Goal: Task Accomplishment & Management: Use online tool/utility

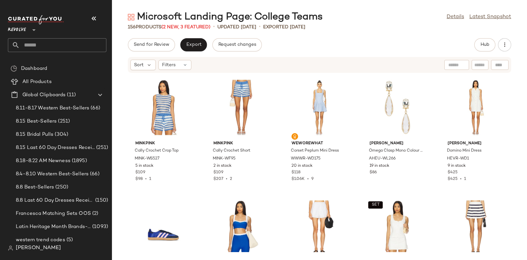
click at [48, 46] on input "text" at bounding box center [63, 45] width 87 height 14
paste input "*********"
click at [59, 41] on input "*********" at bounding box center [57, 45] width 98 height 14
click at [77, 45] on input "*********" at bounding box center [57, 45] width 98 height 14
click at [69, 45] on input "*********" at bounding box center [57, 45] width 98 height 14
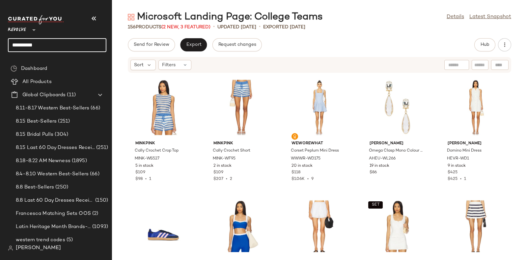
click at [60, 43] on input "*********" at bounding box center [57, 45] width 98 height 14
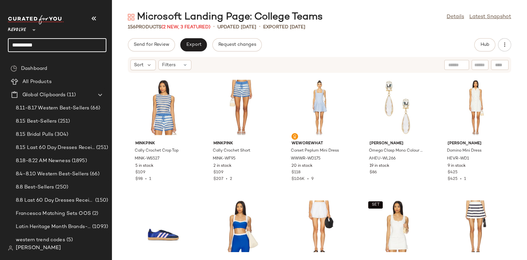
click at [62, 42] on input "*********" at bounding box center [57, 45] width 98 height 14
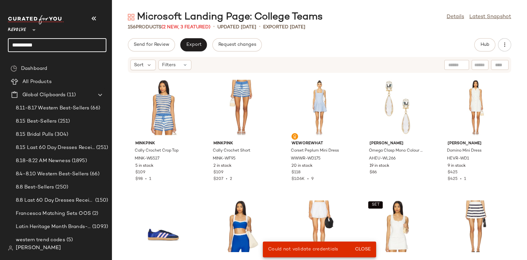
click at [67, 45] on input "*********" at bounding box center [57, 45] width 98 height 14
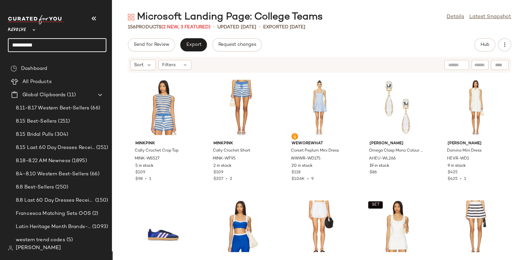
click at [59, 40] on input "*********" at bounding box center [57, 45] width 98 height 14
click at [63, 43] on input "*********" at bounding box center [57, 45] width 98 height 14
click at [71, 41] on input "*********" at bounding box center [57, 45] width 98 height 14
click at [55, 42] on input "*********" at bounding box center [57, 45] width 98 height 14
click at [49, 42] on input "*********" at bounding box center [57, 45] width 98 height 14
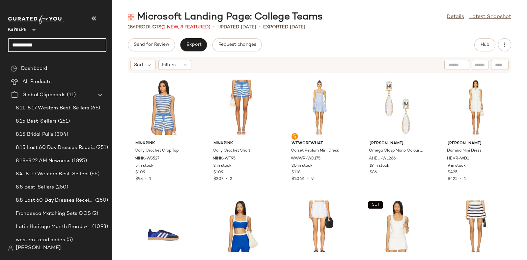
click at [46, 42] on input "*********" at bounding box center [57, 45] width 98 height 14
click at [52, 42] on input "*********" at bounding box center [57, 45] width 98 height 14
click at [56, 42] on input "*********" at bounding box center [57, 45] width 98 height 14
drag, startPoint x: 56, startPoint y: 42, endPoint x: 46, endPoint y: 42, distance: 9.6
click at [46, 42] on input "*********" at bounding box center [57, 45] width 98 height 14
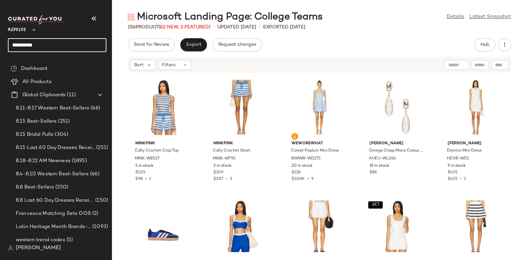
click at [46, 42] on input "*********" at bounding box center [57, 45] width 98 height 14
type input "*********"
click at [54, 45] on input "*********" at bounding box center [57, 45] width 98 height 14
drag, startPoint x: 54, startPoint y: 45, endPoint x: 49, endPoint y: 44, distance: 5.4
click at [49, 44] on input "*********" at bounding box center [57, 45] width 98 height 14
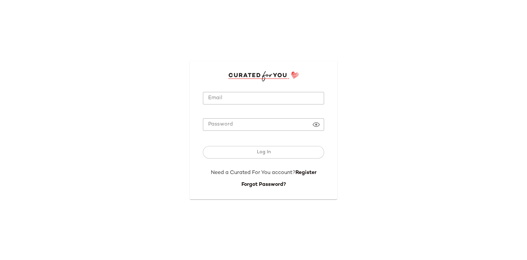
type input "**********"
click at [243, 93] on input "**********" at bounding box center [263, 98] width 121 height 13
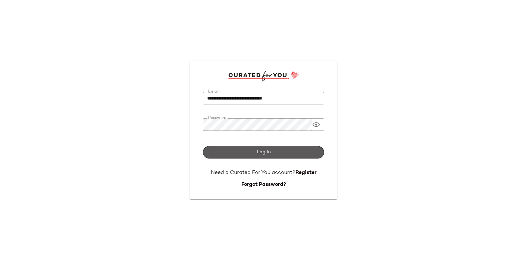
click at [269, 150] on span "Log In" at bounding box center [263, 152] width 14 height 5
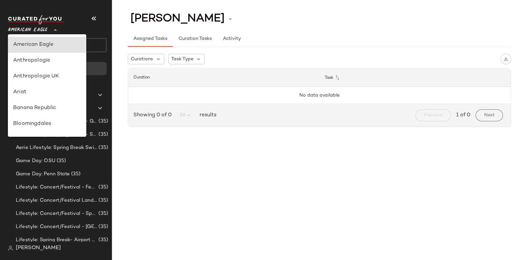
click at [54, 29] on icon at bounding box center [55, 30] width 8 height 8
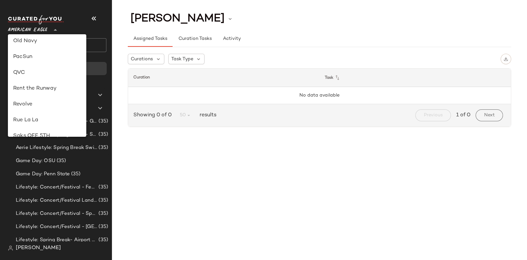
scroll to position [287, 0]
click at [34, 71] on div "Revolve" at bounding box center [47, 74] width 68 height 8
type input "**"
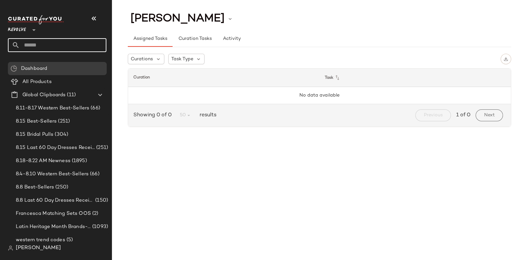
click at [50, 40] on input "text" at bounding box center [63, 45] width 87 height 14
paste input "*********"
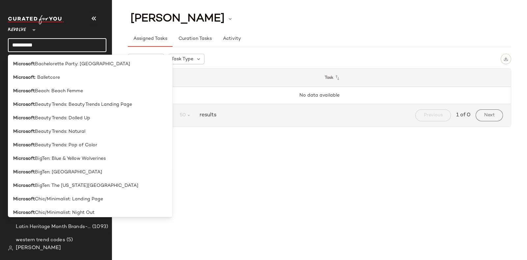
type input "*********"
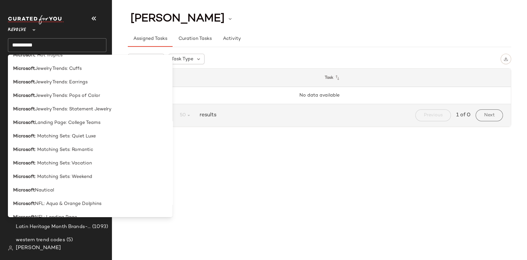
scroll to position [603, 0]
click at [79, 108] on span "Jewelry Trends: Statement Jewelry" at bounding box center [73, 109] width 76 height 7
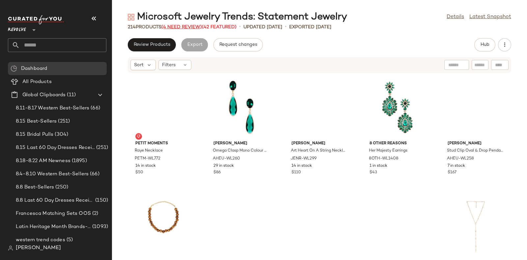
click at [184, 25] on span "(4 Need Review)" at bounding box center [181, 27] width 41 height 5
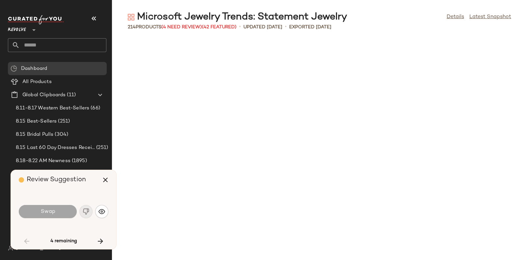
scroll to position [482, 0]
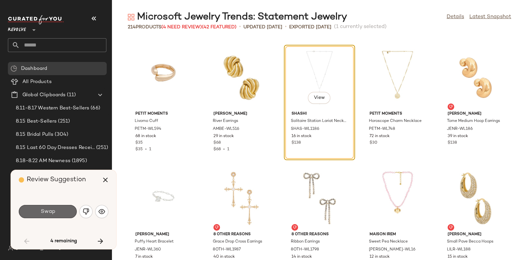
click at [54, 207] on button "Swap" at bounding box center [48, 211] width 58 height 13
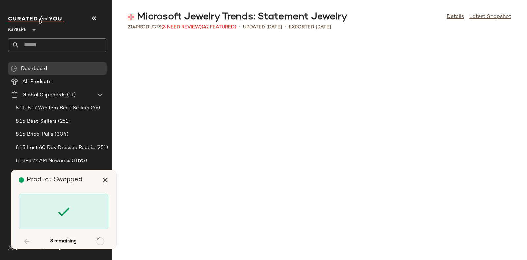
scroll to position [1567, 0]
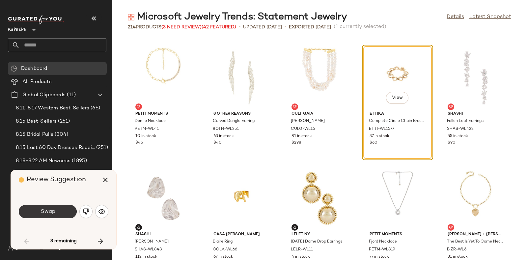
click at [54, 208] on span "Swap" at bounding box center [47, 211] width 15 height 6
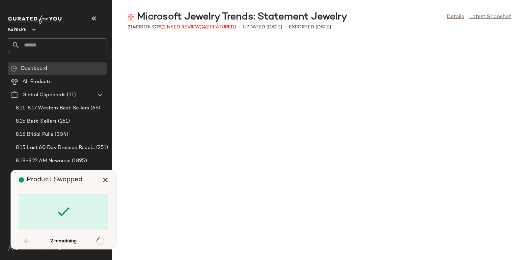
scroll to position [2049, 0]
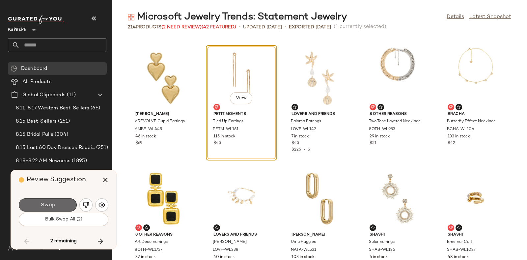
click at [65, 199] on button "Swap" at bounding box center [48, 204] width 58 height 13
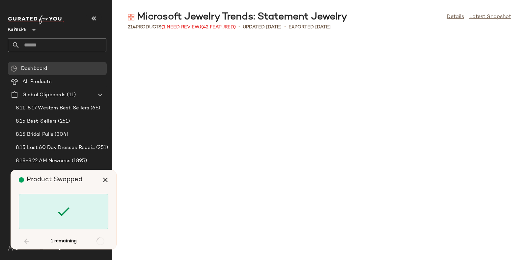
scroll to position [3375, 0]
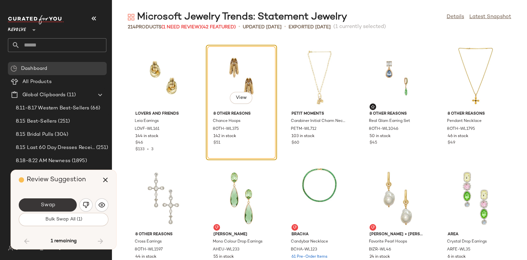
click at [59, 201] on button "Swap" at bounding box center [48, 204] width 58 height 13
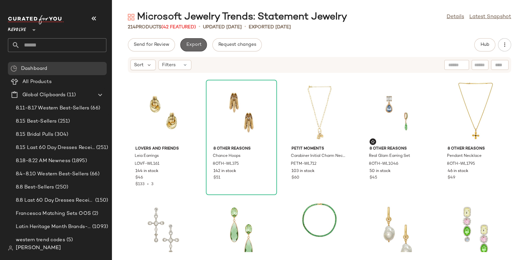
click at [194, 41] on button "Export" at bounding box center [193, 44] width 27 height 13
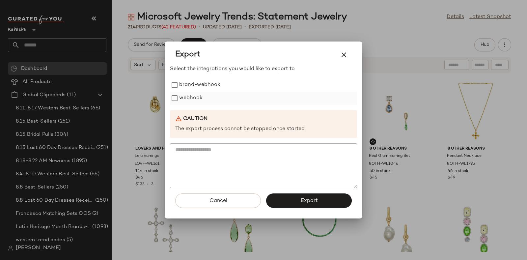
click at [191, 99] on label "webhook" at bounding box center [190, 98] width 23 height 13
click at [313, 194] on button "Export" at bounding box center [309, 200] width 86 height 14
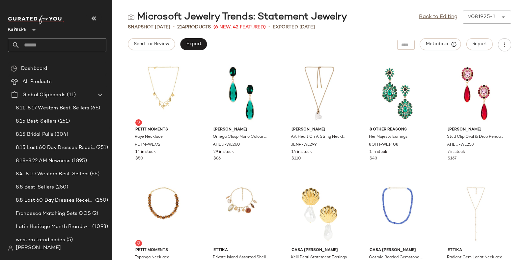
click at [70, 40] on input "text" at bounding box center [63, 45] width 87 height 14
paste input "*********"
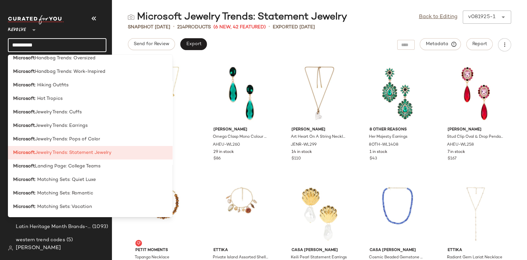
scroll to position [608, 0]
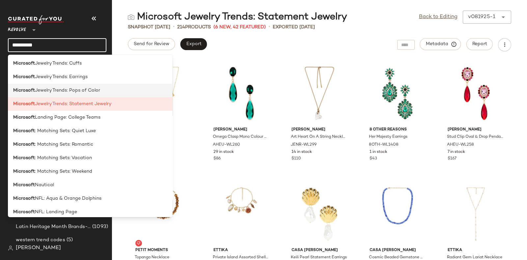
type input "*********"
click at [87, 90] on span "Jewelry Trends: Pops of Color" at bounding box center [67, 90] width 65 height 7
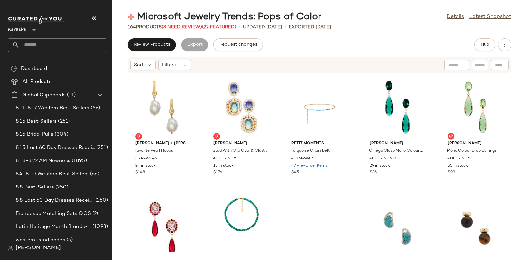
click at [184, 25] on span "(3 Need Review)" at bounding box center [182, 27] width 40 height 5
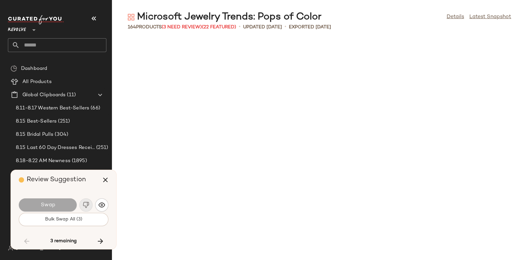
scroll to position [3375, 0]
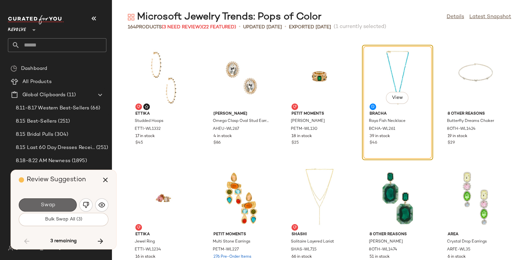
click at [63, 198] on button "Swap" at bounding box center [48, 204] width 58 height 13
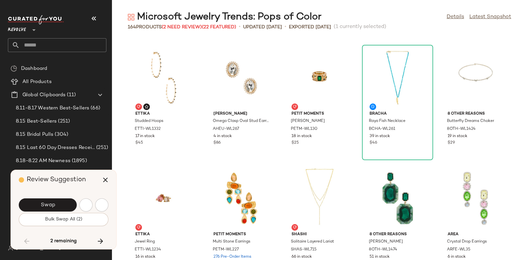
scroll to position [3616, 0]
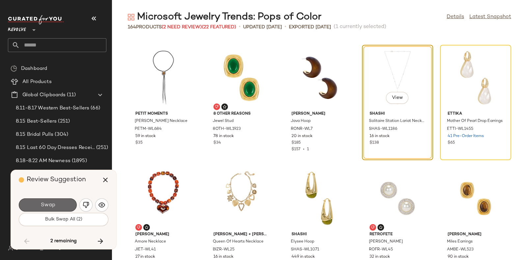
click at [52, 200] on button "Swap" at bounding box center [48, 204] width 58 height 13
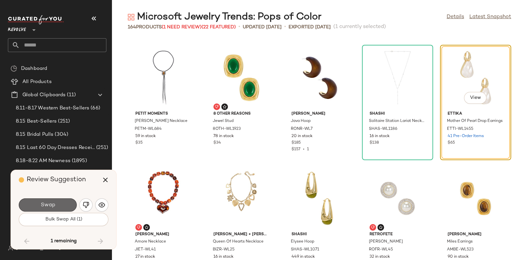
click at [63, 202] on button "Swap" at bounding box center [48, 204] width 58 height 13
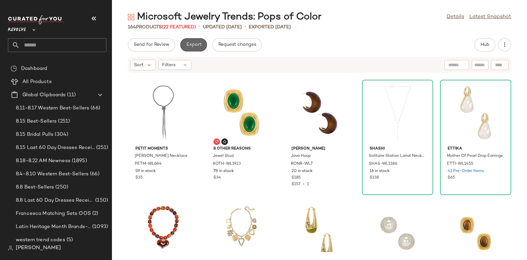
click at [190, 41] on button "Export" at bounding box center [193, 44] width 27 height 13
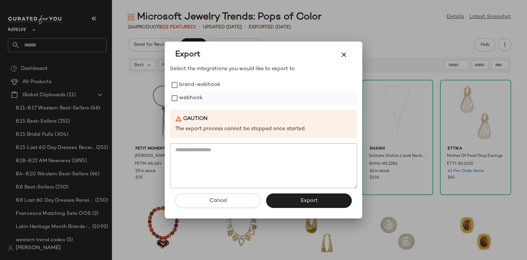
click at [185, 98] on label "webhook" at bounding box center [190, 98] width 23 height 13
click at [303, 198] on span "Export" at bounding box center [308, 201] width 17 height 6
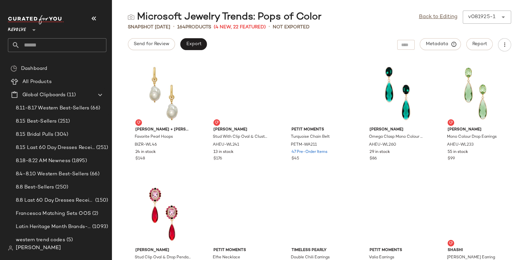
click at [40, 44] on input "text" at bounding box center [63, 45] width 87 height 14
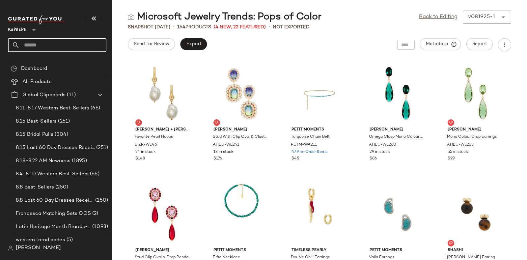
paste input "*********"
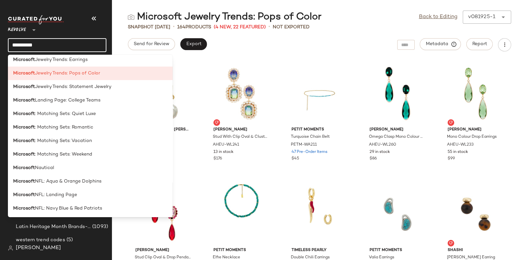
scroll to position [605, 0]
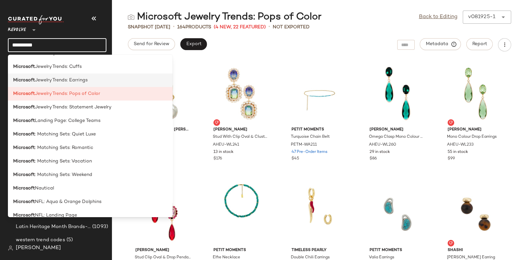
type input "*********"
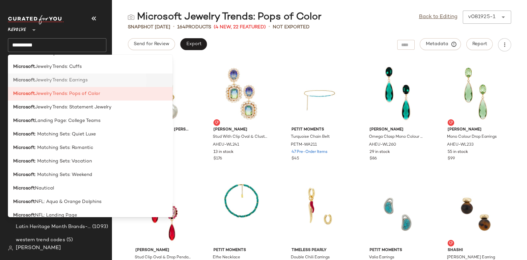
click at [95, 82] on div "Microsoft Jewelry Trends: Earrings" at bounding box center [90, 80] width 154 height 7
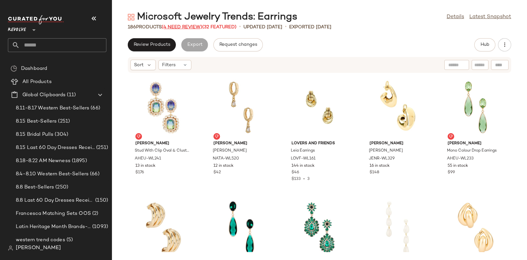
click at [176, 25] on span "(4 Need Review)" at bounding box center [182, 27] width 41 height 5
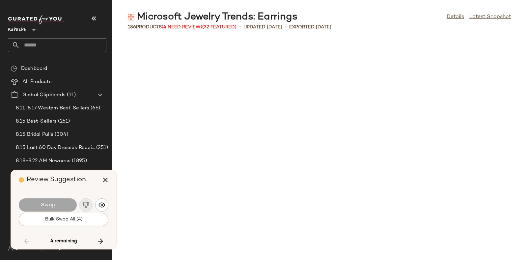
scroll to position [1928, 0]
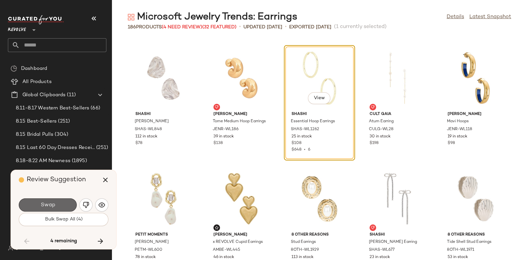
click at [45, 202] on span "Swap" at bounding box center [47, 205] width 15 height 6
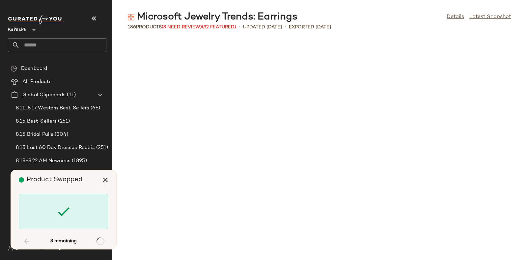
scroll to position [2410, 0]
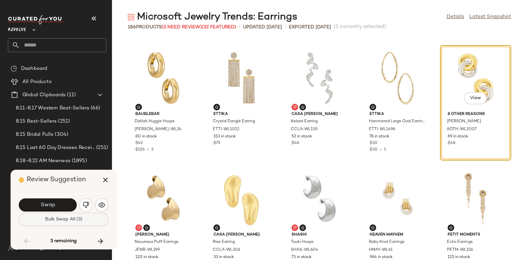
click at [61, 219] on span "Bulk Swap All (3)" at bounding box center [64, 219] width 38 height 5
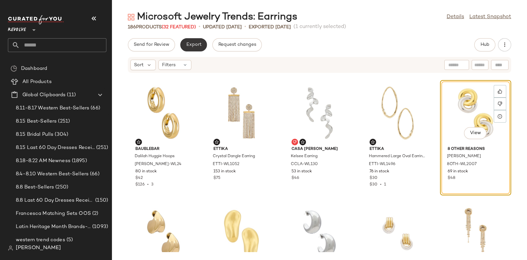
click at [195, 42] on span "Export" at bounding box center [193, 44] width 15 height 5
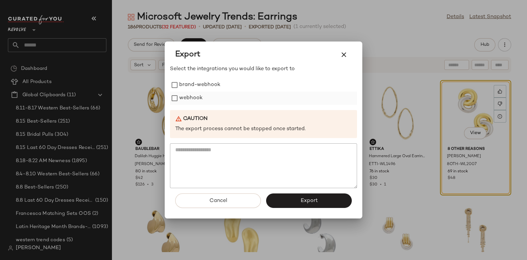
click at [194, 96] on label "webhook" at bounding box center [190, 98] width 23 height 13
click at [296, 198] on button "Export" at bounding box center [309, 200] width 86 height 14
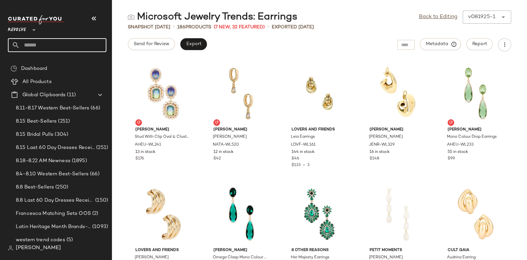
click at [72, 42] on input "text" at bounding box center [63, 45] width 87 height 14
paste input "*********"
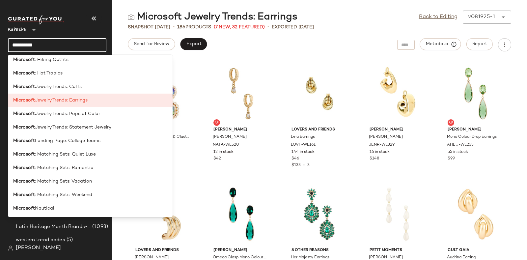
scroll to position [578, 0]
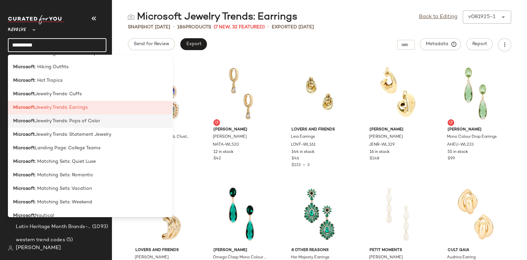
type input "*********"
click at [79, 123] on span "Jewelry Trends: Pops of Color" at bounding box center [67, 121] width 65 height 7
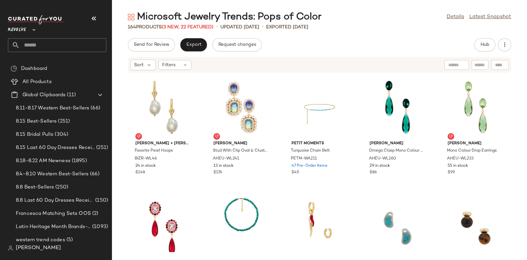
click at [79, 43] on input "text" at bounding box center [63, 45] width 87 height 14
paste input "*********"
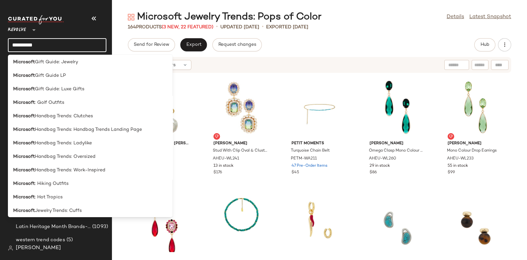
scroll to position [465, 0]
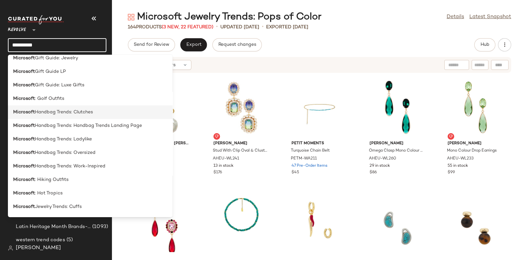
type input "*********"
click at [87, 109] on span "Handbag Trends: Clutches" at bounding box center [64, 112] width 58 height 7
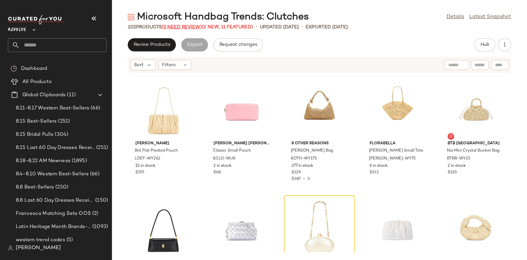
click at [180, 25] on span "(3 Need Review)" at bounding box center [182, 27] width 40 height 5
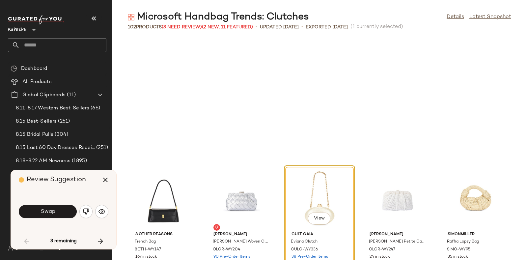
scroll to position [125, 0]
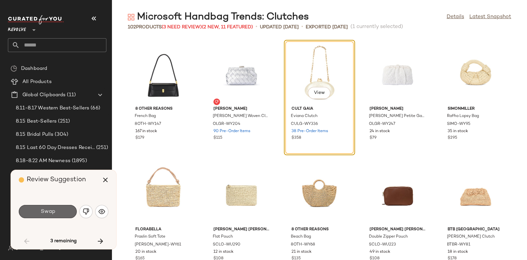
click at [47, 209] on span "Swap" at bounding box center [47, 211] width 15 height 6
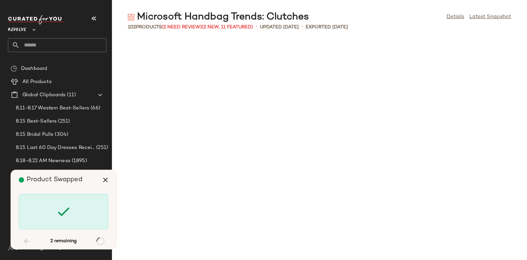
scroll to position [964, 0]
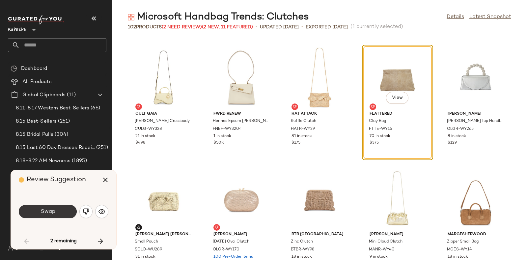
click at [54, 208] on span "Swap" at bounding box center [47, 211] width 15 height 6
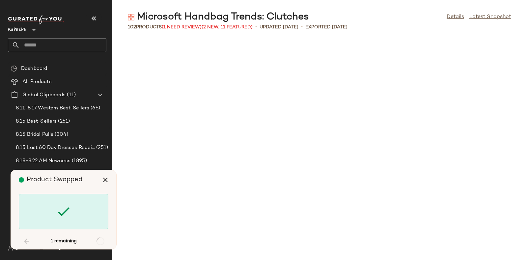
scroll to position [2049, 0]
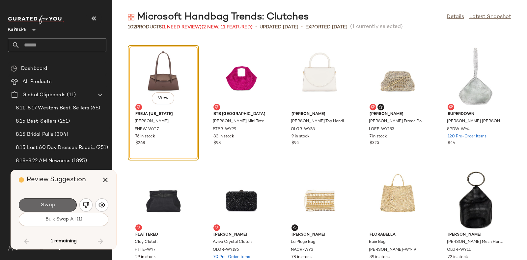
click at [51, 199] on button "Swap" at bounding box center [48, 204] width 58 height 13
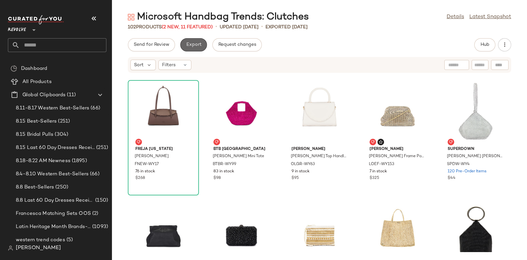
click at [191, 42] on span "Export" at bounding box center [193, 44] width 15 height 5
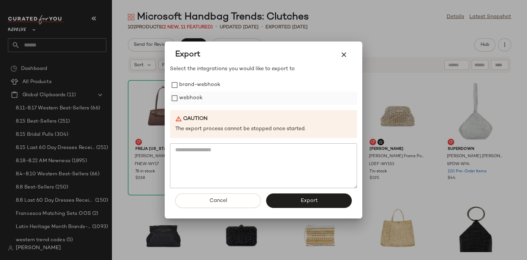
click at [188, 96] on label "webhook" at bounding box center [190, 98] width 23 height 13
click at [305, 195] on button "Export" at bounding box center [309, 200] width 86 height 14
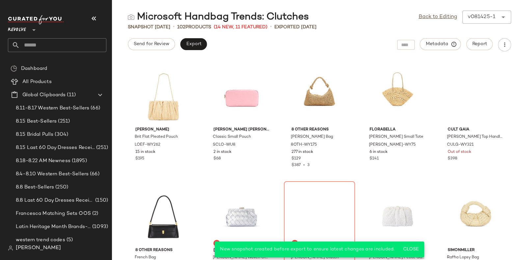
click at [65, 43] on input "text" at bounding box center [63, 45] width 87 height 14
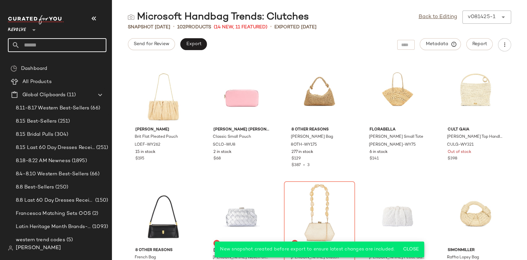
paste input "*********"
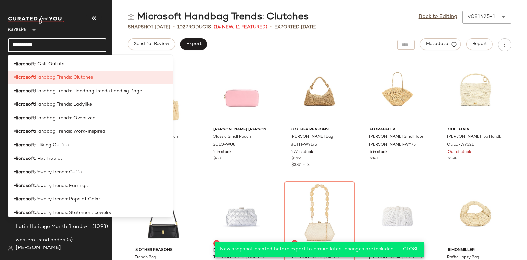
scroll to position [499, 0]
type input "*********"
click at [97, 106] on div "Microsoft Handbag Trends: Ladylike" at bounding box center [90, 104] width 154 height 7
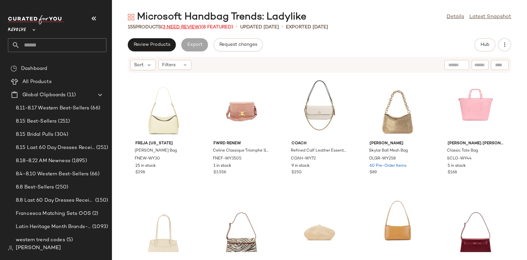
click at [172, 25] on span "(3 Need Review)" at bounding box center [181, 27] width 40 height 5
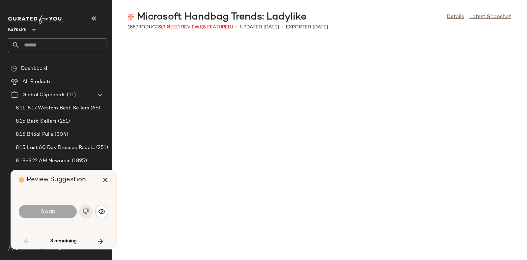
scroll to position [482, 0]
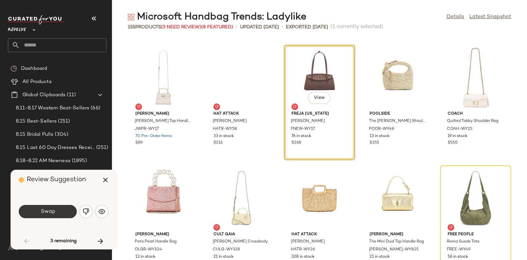
click at [51, 208] on span "Swap" at bounding box center [47, 211] width 15 height 6
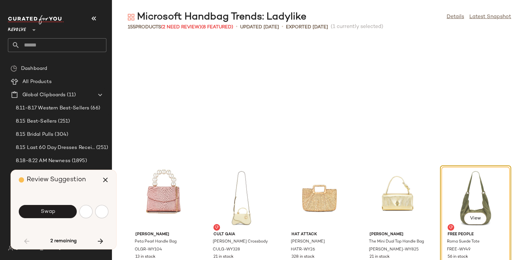
scroll to position [602, 0]
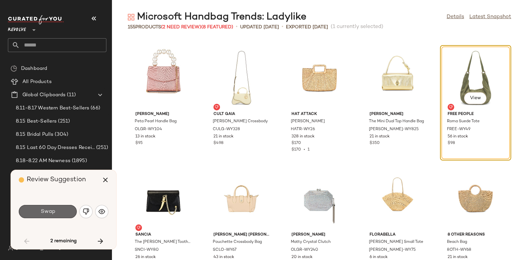
click at [41, 209] on span "Swap" at bounding box center [47, 211] width 15 height 6
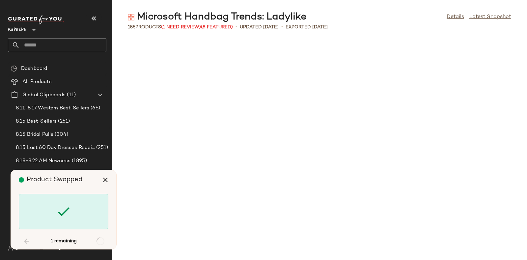
scroll to position [1808, 0]
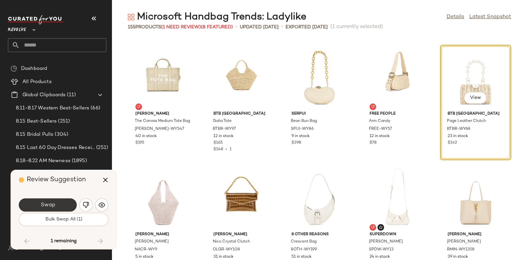
click at [58, 206] on button "Swap" at bounding box center [48, 204] width 58 height 13
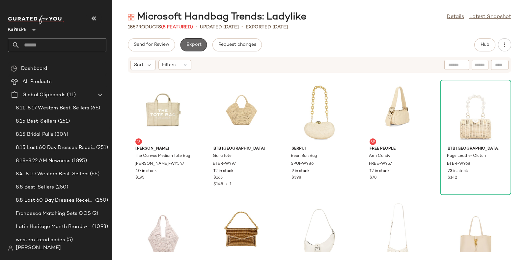
click at [193, 42] on span "Export" at bounding box center [193, 44] width 15 height 5
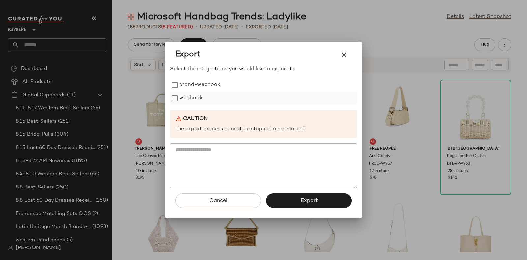
click at [192, 96] on label "webhook" at bounding box center [190, 98] width 23 height 13
click at [296, 198] on button "Export" at bounding box center [309, 200] width 86 height 14
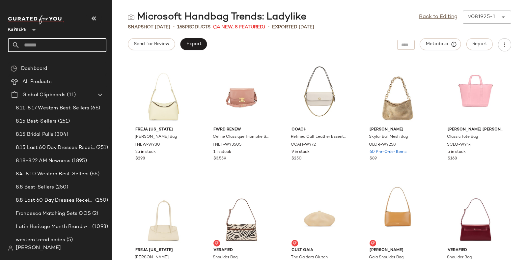
click at [60, 42] on input "text" at bounding box center [63, 45] width 87 height 14
paste input "*********"
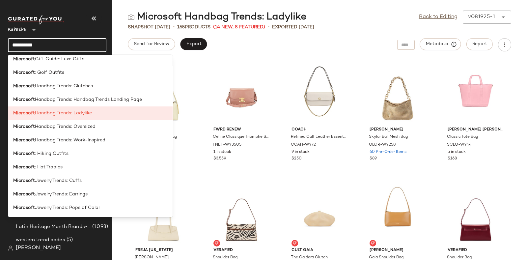
scroll to position [519, 0]
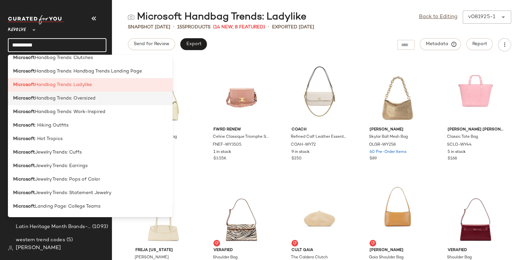
type input "*********"
click at [82, 100] on span "Handbag Trends: Oversized" at bounding box center [65, 98] width 61 height 7
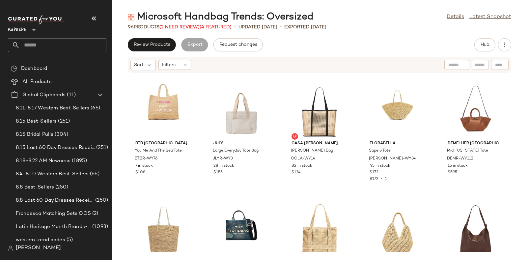
click at [175, 27] on span "(2 Need Review)" at bounding box center [179, 27] width 40 height 5
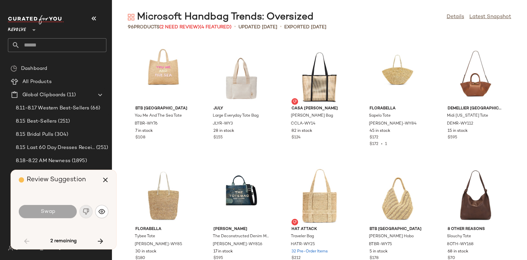
scroll to position [602, 0]
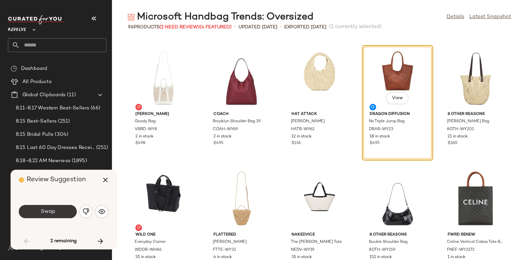
click at [44, 208] on span "Swap" at bounding box center [47, 211] width 15 height 6
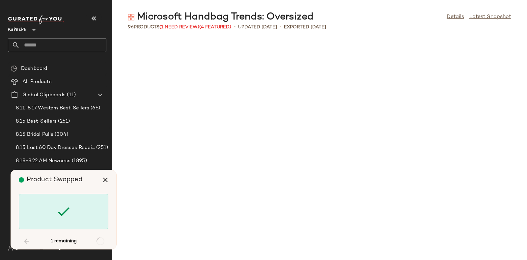
scroll to position [1808, 0]
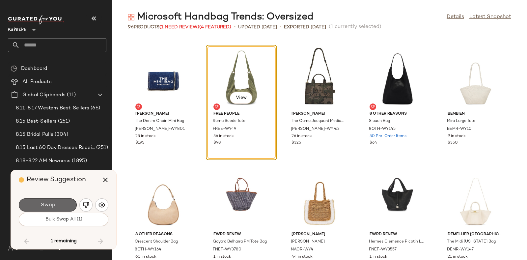
click at [60, 202] on button "Swap" at bounding box center [48, 204] width 58 height 13
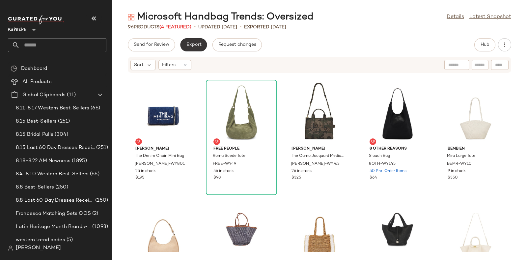
click at [194, 42] on span "Export" at bounding box center [193, 44] width 15 height 5
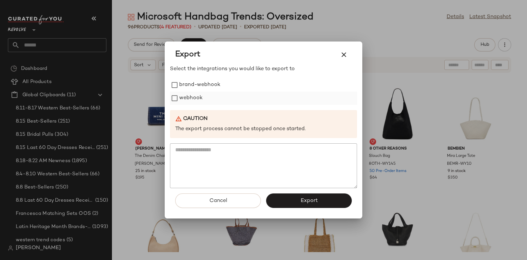
click at [191, 99] on label "webhook" at bounding box center [190, 98] width 23 height 13
click at [295, 198] on button "Export" at bounding box center [309, 200] width 86 height 14
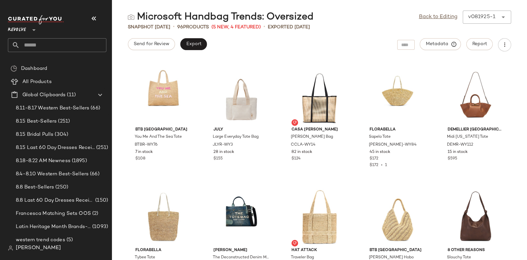
click at [54, 41] on input "text" at bounding box center [63, 45] width 87 height 14
paste input "*********"
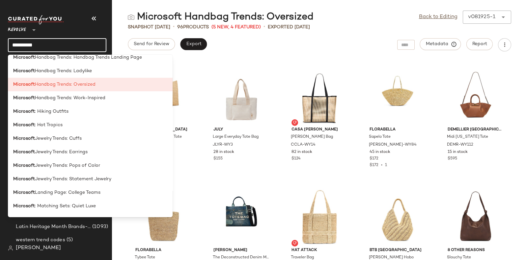
scroll to position [527, 0]
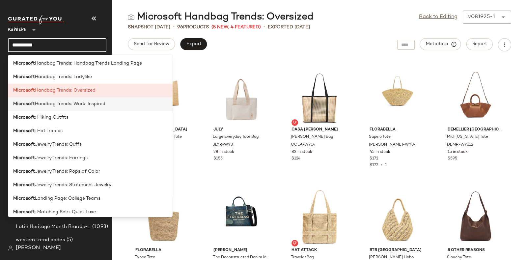
type input "*********"
click at [78, 103] on span "Handbag Trends: Work-Inspired" at bounding box center [70, 103] width 70 height 7
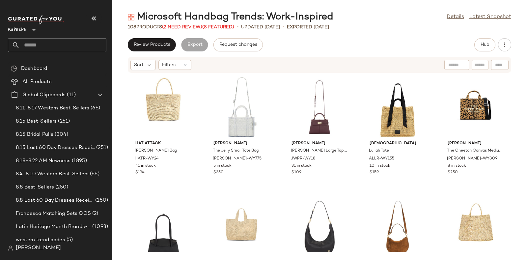
click at [176, 25] on span "(2 Need Review)" at bounding box center [182, 27] width 40 height 5
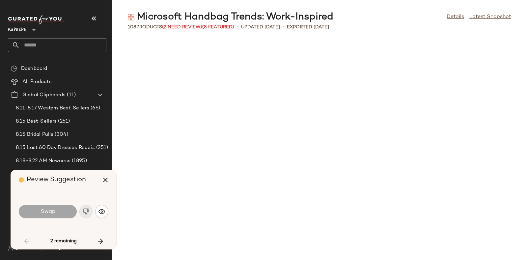
scroll to position [602, 0]
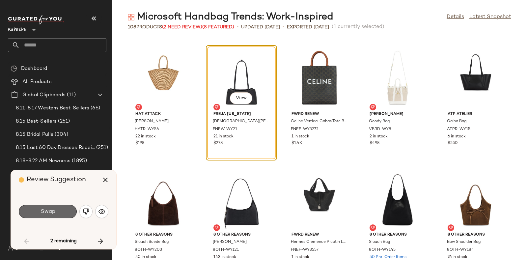
click at [59, 210] on button "Swap" at bounding box center [48, 211] width 58 height 13
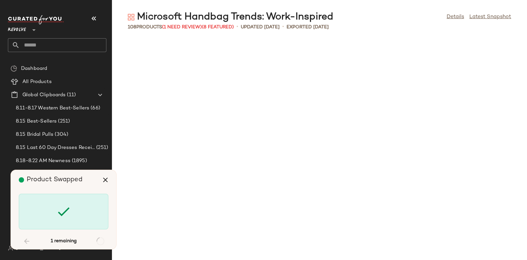
scroll to position [1567, 0]
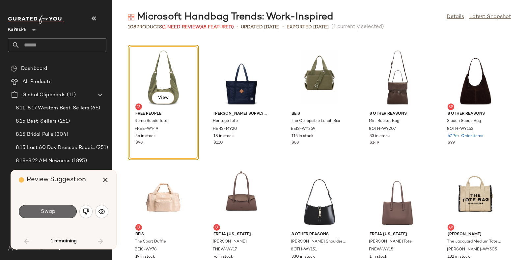
click at [62, 208] on button "Swap" at bounding box center [48, 211] width 58 height 13
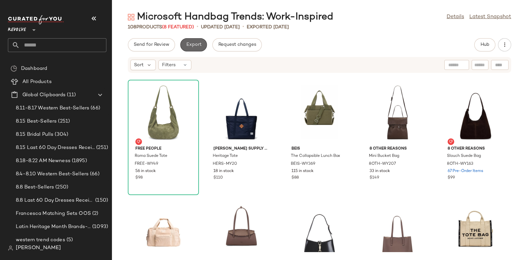
click at [193, 44] on span "Export" at bounding box center [193, 44] width 15 height 5
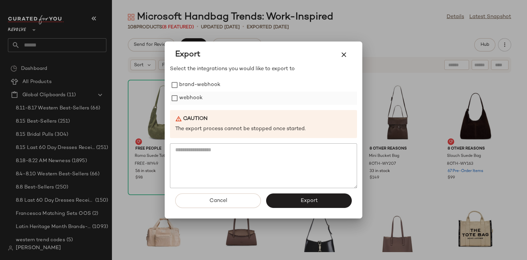
click at [193, 94] on label "webhook" at bounding box center [190, 98] width 23 height 13
click at [292, 197] on button "Export" at bounding box center [309, 200] width 86 height 14
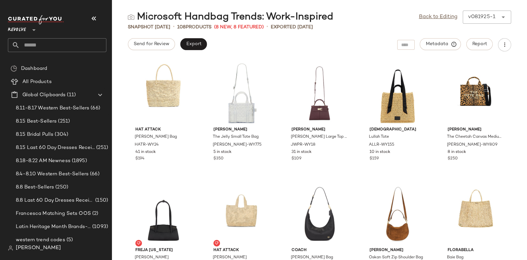
click at [77, 43] on input "text" at bounding box center [63, 45] width 87 height 14
paste input "*********"
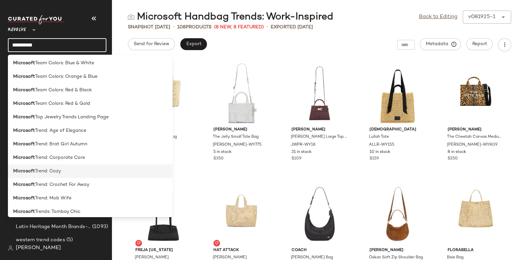
scroll to position [1298, 0]
type input "*********"
click at [75, 169] on span "Trend: Crochet For Away" at bounding box center [62, 170] width 54 height 7
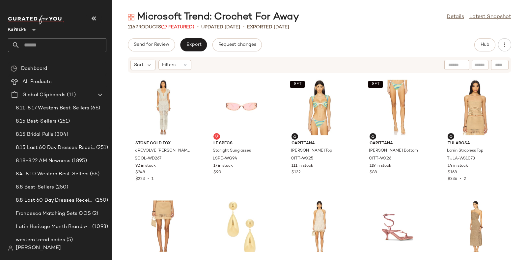
click at [79, 45] on input "text" at bounding box center [63, 45] width 87 height 14
paste input "*********"
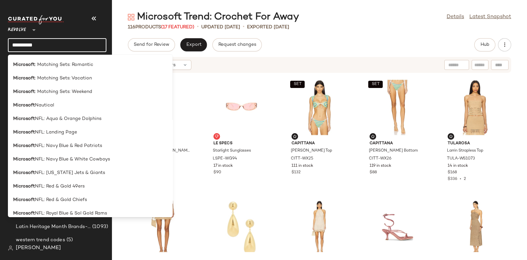
scroll to position [687, 0]
type input "*********"
click at [52, 108] on span "Nautical" at bounding box center [44, 105] width 19 height 7
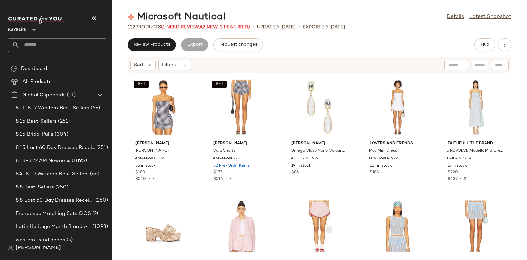
click at [183, 26] on span "(1 Need Review)" at bounding box center [181, 27] width 40 height 5
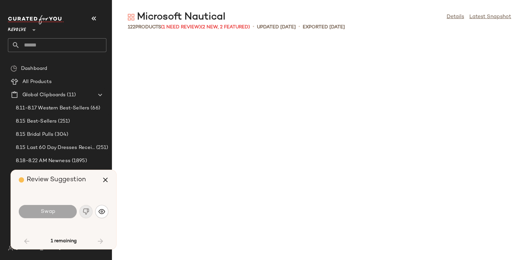
scroll to position [964, 0]
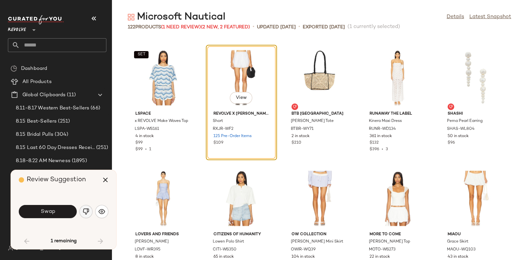
click at [84, 210] on img "button" at bounding box center [86, 211] width 7 height 7
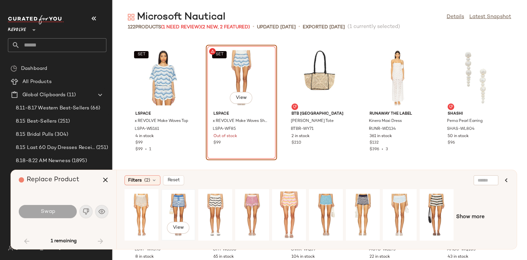
click at [176, 206] on div "View" at bounding box center [178, 214] width 29 height 47
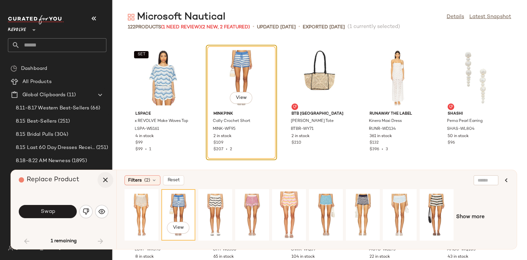
click at [105, 180] on icon "button" at bounding box center [105, 180] width 8 height 8
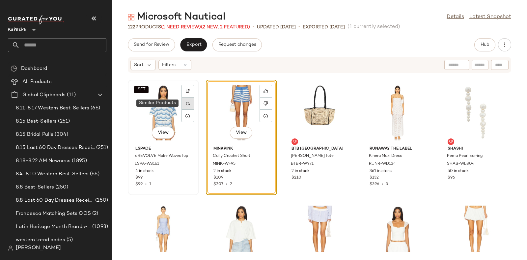
click at [188, 104] on img at bounding box center [188, 103] width 4 height 4
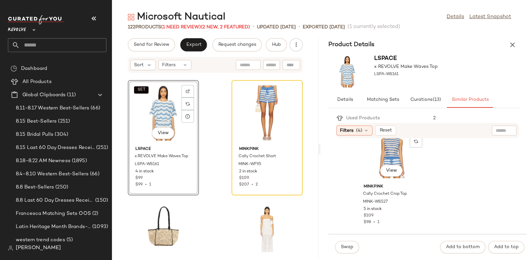
scroll to position [384, 0]
click at [395, 155] on div "View" at bounding box center [391, 153] width 67 height 61
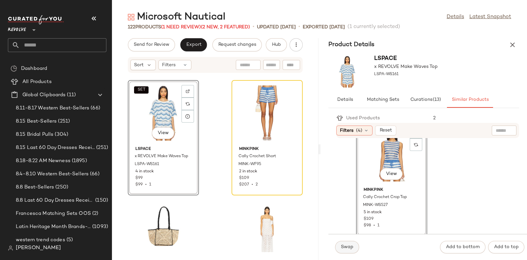
click at [347, 242] on button "Swap" at bounding box center [347, 247] width 24 height 13
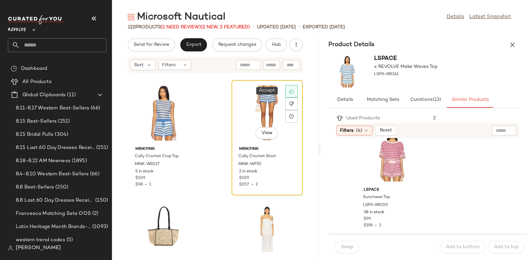
click at [289, 90] on icon at bounding box center [291, 91] width 5 height 5
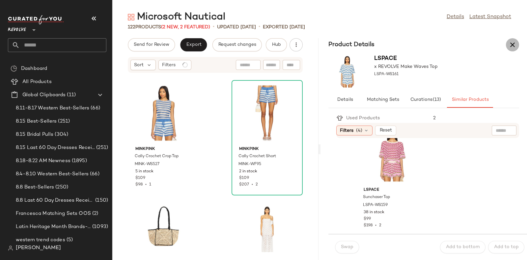
click at [512, 43] on icon "button" at bounding box center [513, 45] width 8 height 8
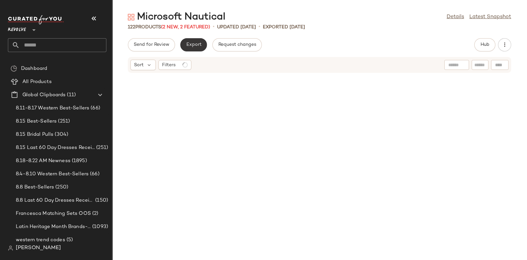
scroll to position [843, 0]
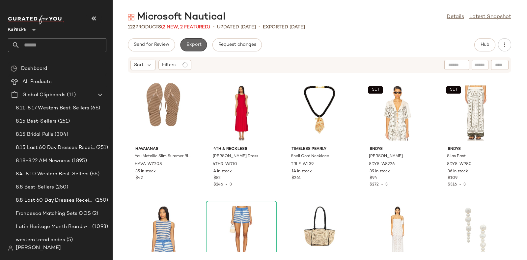
click at [188, 41] on button "Export" at bounding box center [193, 44] width 27 height 13
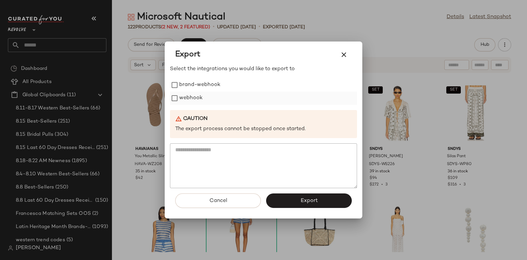
click at [193, 96] on label "webhook" at bounding box center [190, 98] width 23 height 13
click at [293, 201] on button "Export" at bounding box center [309, 200] width 86 height 14
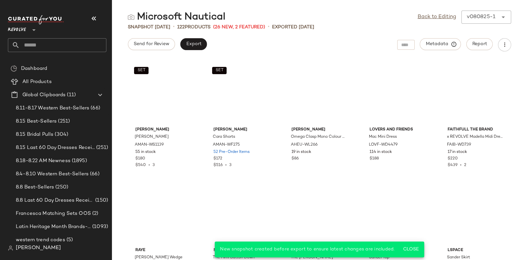
click at [78, 42] on input "text" at bounding box center [63, 45] width 87 height 14
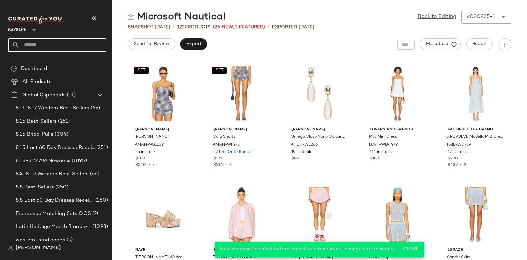
paste input "*********"
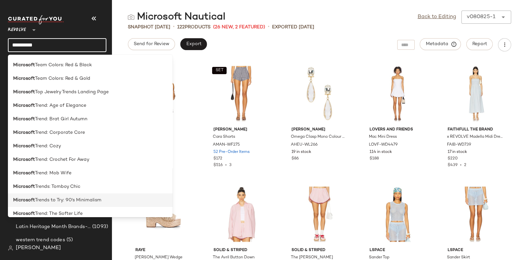
scroll to position [1301, 0]
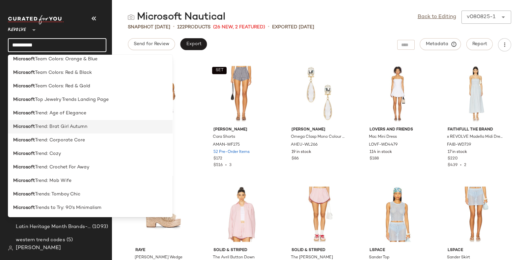
type input "*********"
click at [70, 127] on span "Trend: Brat Girl Autumn" at bounding box center [61, 126] width 52 height 7
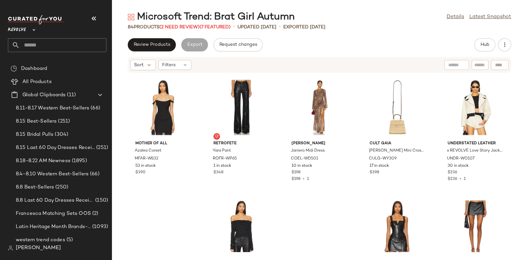
click at [182, 23] on div "Microsoft Trend: Brat Girl Autumn" at bounding box center [211, 17] width 167 height 13
click at [186, 25] on span "(2 Need Review)" at bounding box center [179, 27] width 40 height 5
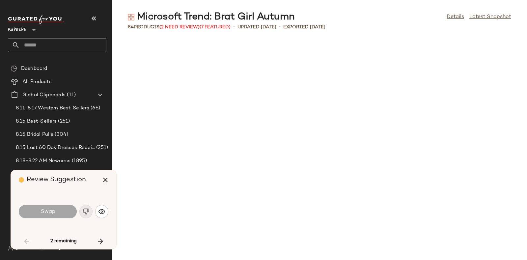
scroll to position [964, 0]
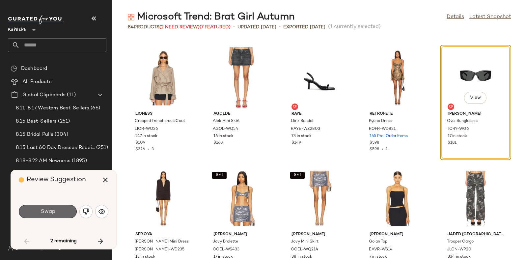
click at [55, 211] on button "Swap" at bounding box center [48, 211] width 58 height 13
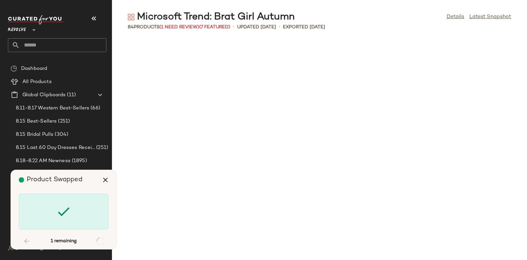
scroll to position [1829, 0]
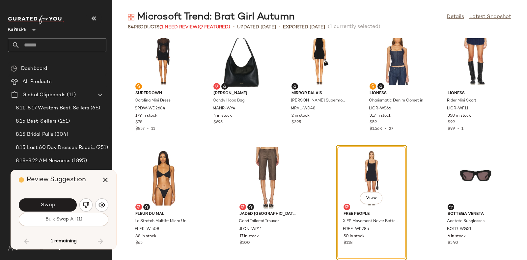
click at [61, 197] on div "Swap" at bounding box center [64, 205] width 90 height 16
click at [62, 200] on button "Swap" at bounding box center [48, 204] width 58 height 13
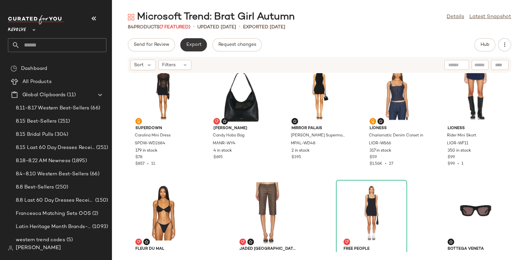
click at [192, 42] on span "Export" at bounding box center [193, 44] width 15 height 5
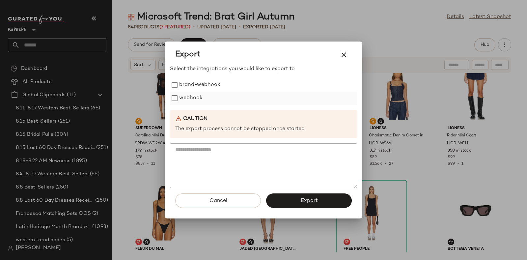
click at [189, 96] on label "webhook" at bounding box center [190, 98] width 23 height 13
click at [306, 199] on span "Export" at bounding box center [308, 201] width 17 height 6
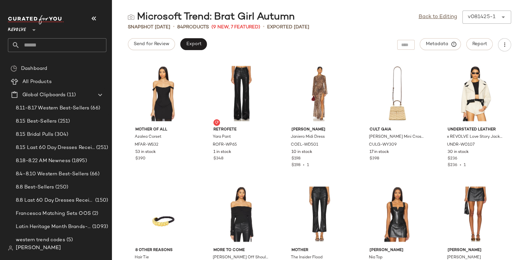
click at [78, 40] on input "text" at bounding box center [63, 45] width 87 height 14
paste input "*********"
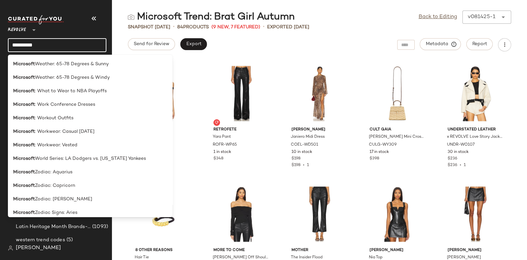
scroll to position [1600, 0]
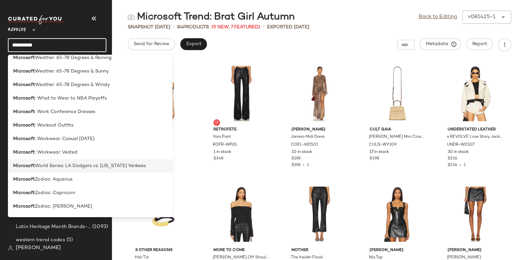
type input "*********"
click at [86, 163] on span "World Series: LA Dodgers vs. New York Yankees" at bounding box center [90, 165] width 111 height 7
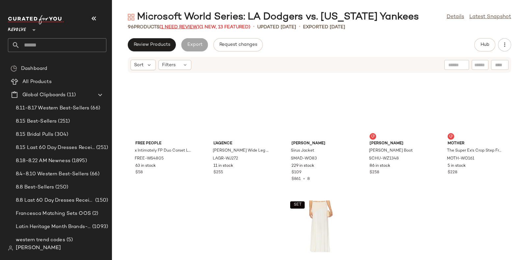
click at [179, 25] on span "(1 Need Review)" at bounding box center [179, 27] width 40 height 5
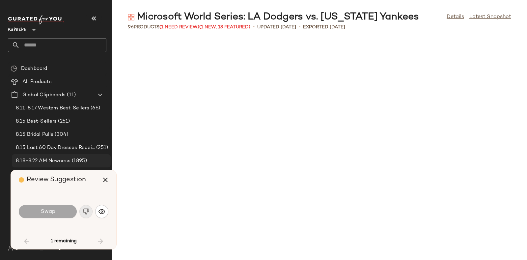
scroll to position [1326, 0]
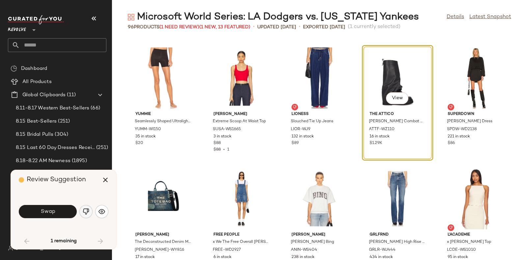
click at [84, 209] on img "button" at bounding box center [86, 211] width 7 height 7
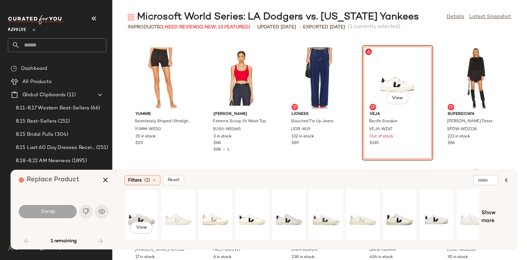
click at [147, 207] on div "View" at bounding box center [141, 214] width 29 height 47
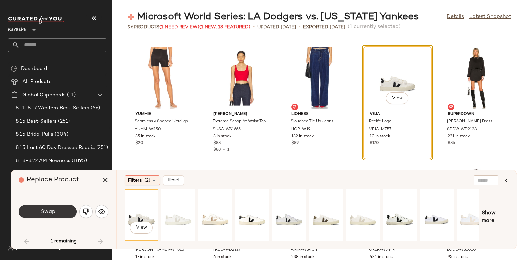
click at [50, 207] on button "Swap" at bounding box center [48, 211] width 58 height 13
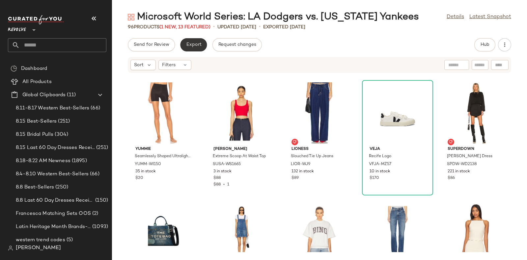
click at [192, 39] on button "Export" at bounding box center [193, 44] width 27 height 13
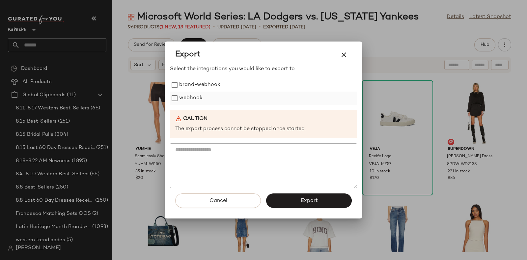
click at [191, 96] on label "webhook" at bounding box center [190, 98] width 23 height 13
click at [311, 199] on span "Export" at bounding box center [308, 201] width 17 height 6
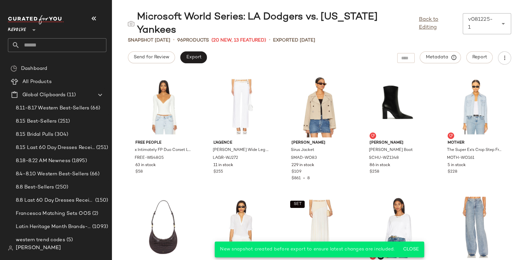
click at [80, 42] on input "text" at bounding box center [63, 45] width 87 height 14
paste input "*********"
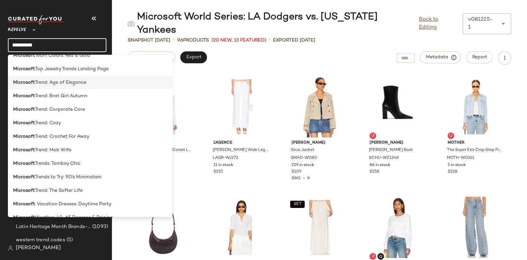
scroll to position [1333, 0]
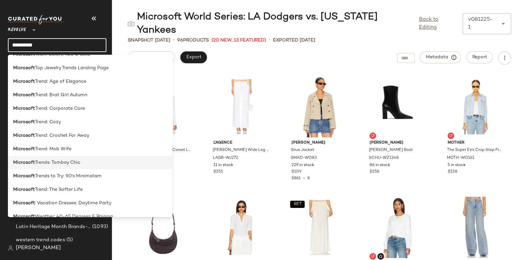
type input "*********"
click at [78, 183] on div "Microsoft Trends: Tomboy Chic" at bounding box center [90, 190] width 165 height 14
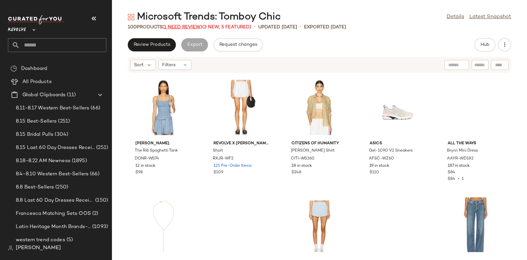
click at [180, 27] on span "(1 Need Review)" at bounding box center [182, 27] width 40 height 5
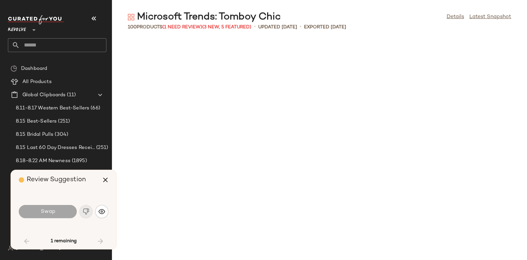
scroll to position [1085, 0]
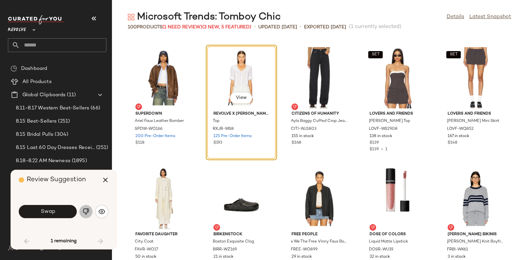
click at [83, 210] on img "button" at bounding box center [86, 211] width 7 height 7
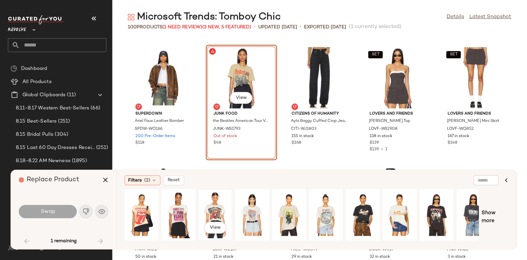
click at [215, 202] on div "View" at bounding box center [215, 214] width 29 height 47
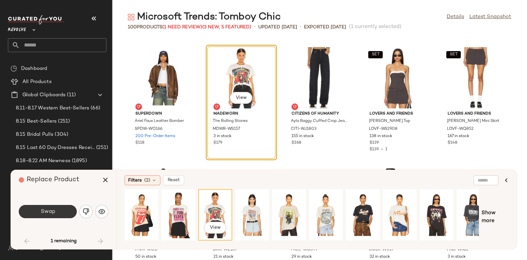
click at [57, 208] on button "Swap" at bounding box center [48, 211] width 58 height 13
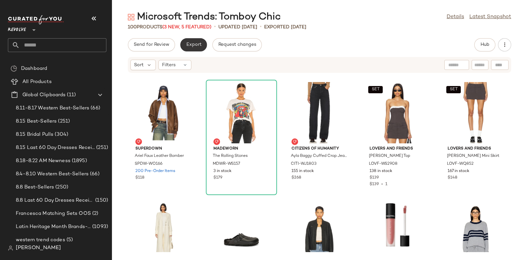
click at [195, 47] on span "Export" at bounding box center [193, 44] width 15 height 5
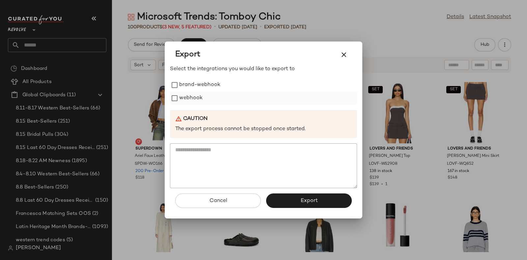
click at [194, 96] on label "webhook" at bounding box center [190, 98] width 23 height 13
click at [316, 203] on span "Export" at bounding box center [308, 201] width 17 height 6
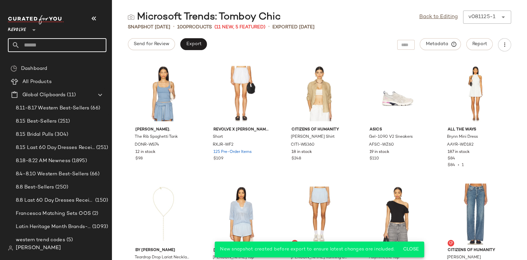
click at [77, 39] on input "text" at bounding box center [63, 45] width 87 height 14
paste input "*********"
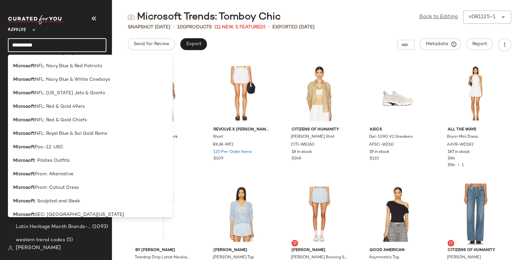
scroll to position [767, 0]
type input "*********"
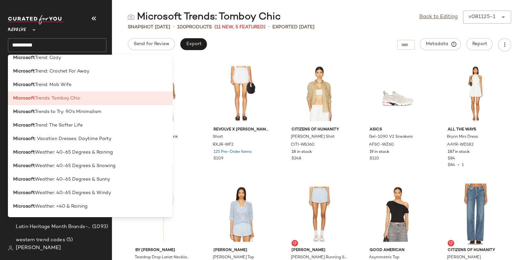
scroll to position [1396, 0]
click at [87, 112] on span "Trends to Try: 90's Minimalism" at bounding box center [68, 112] width 67 height 7
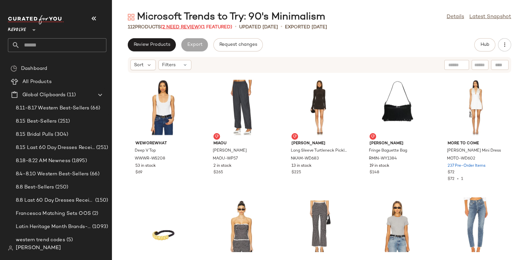
click at [182, 26] on span "(2 Need Review)" at bounding box center [181, 27] width 40 height 5
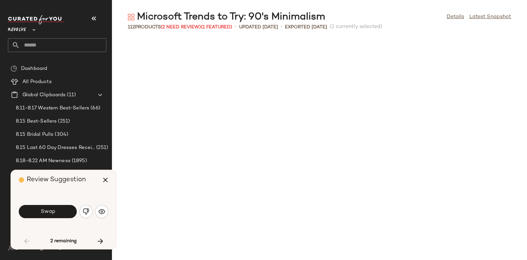
scroll to position [367, 0]
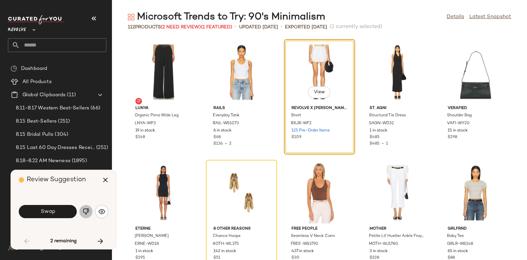
click at [83, 212] on img "button" at bounding box center [86, 211] width 7 height 7
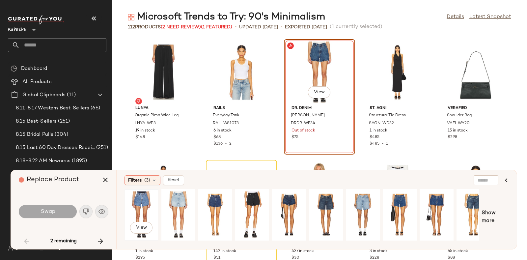
click at [145, 200] on div "View" at bounding box center [141, 214] width 29 height 47
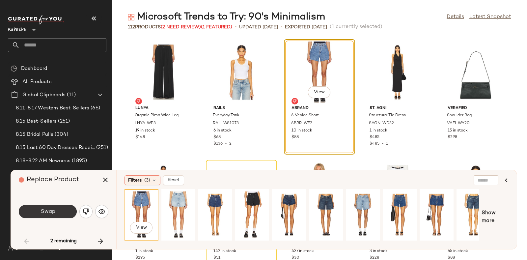
click at [54, 209] on span "Swap" at bounding box center [47, 211] width 15 height 6
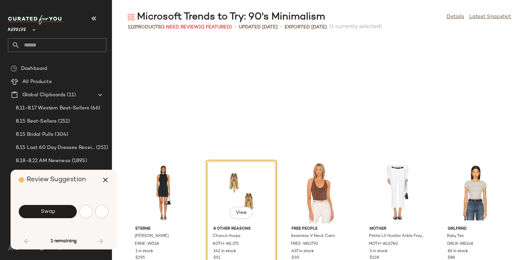
scroll to position [482, 0]
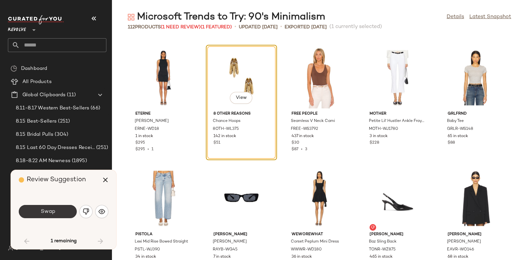
click at [48, 210] on span "Swap" at bounding box center [47, 211] width 15 height 6
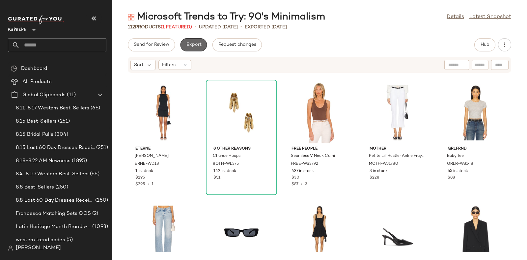
click at [196, 40] on button "Export" at bounding box center [193, 44] width 27 height 13
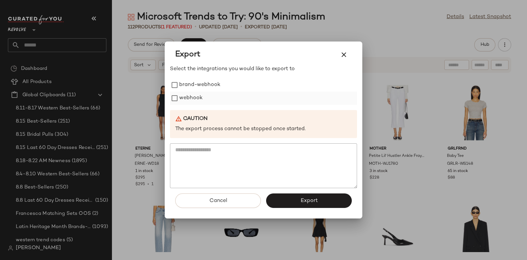
click at [200, 96] on label "webhook" at bounding box center [190, 98] width 23 height 13
click at [301, 199] on span "Export" at bounding box center [308, 201] width 17 height 6
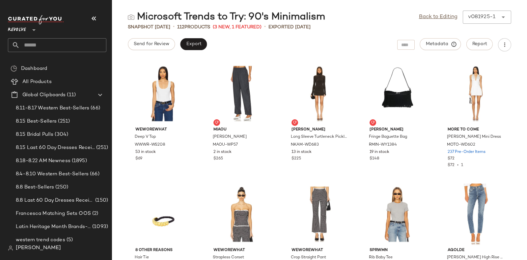
click at [89, 42] on input "text" at bounding box center [63, 45] width 87 height 14
paste input "*********"
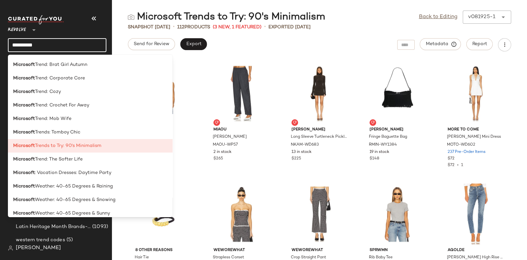
scroll to position [1362, 0]
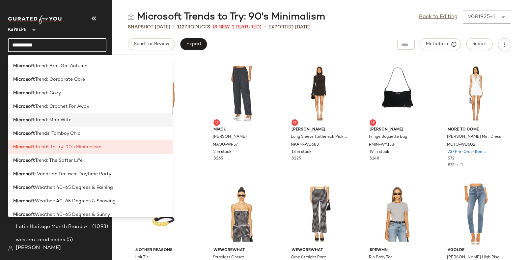
type input "*********"
click at [71, 119] on div "Microsoft Trend: Mob Wife" at bounding box center [90, 120] width 154 height 7
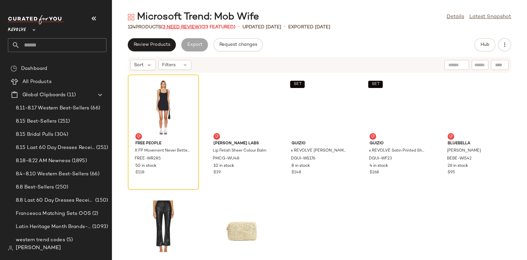
click at [175, 25] on span "(3 Need Review)" at bounding box center [181, 27] width 40 height 5
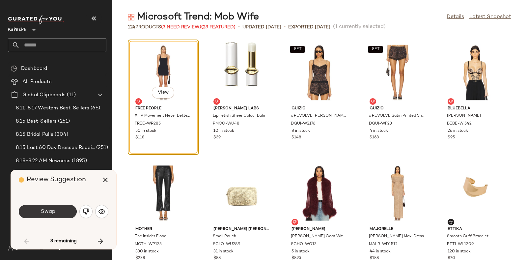
click at [54, 208] on span "Swap" at bounding box center [47, 211] width 15 height 6
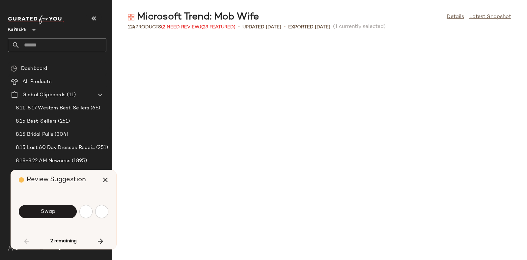
scroll to position [246, 0]
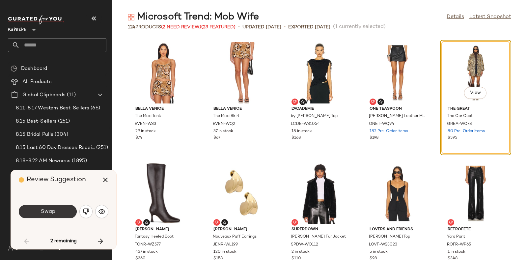
click at [66, 207] on button "Swap" at bounding box center [48, 211] width 58 height 13
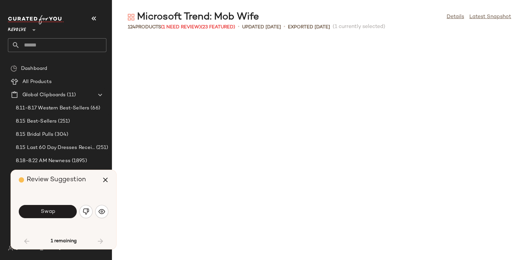
scroll to position [482, 0]
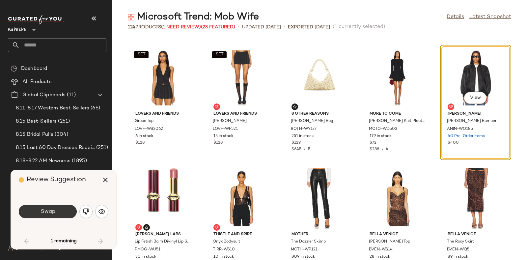
click at [62, 207] on button "Swap" at bounding box center [48, 211] width 58 height 13
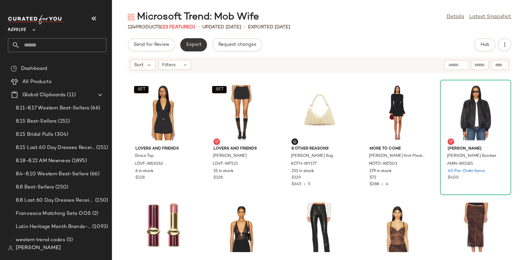
click at [191, 40] on button "Export" at bounding box center [193, 44] width 27 height 13
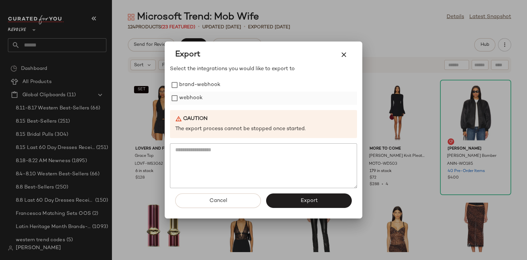
click at [194, 94] on label "webhook" at bounding box center [190, 98] width 23 height 13
click at [300, 198] on span "Export" at bounding box center [308, 201] width 17 height 6
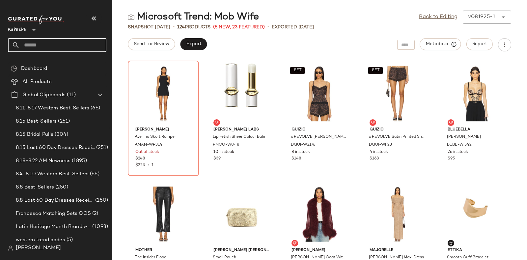
click at [72, 40] on input "text" at bounding box center [63, 45] width 87 height 14
paste input "*********"
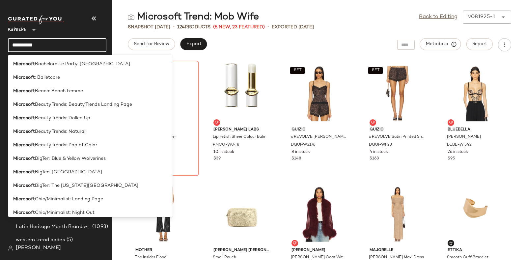
type input "*********"
click at [262, 35] on div "Microsoft Trend: Mob Wife Back to Editing v081925-1 ****** Snapshot Aug 19th • …" at bounding box center [319, 135] width 415 height 249
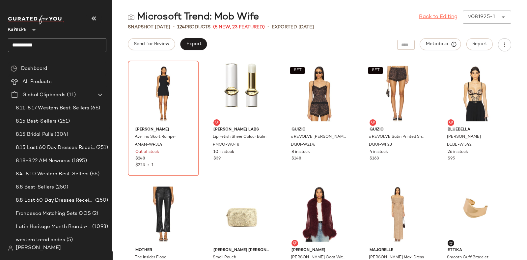
click at [429, 15] on link "Back to Editing" at bounding box center [438, 17] width 39 height 8
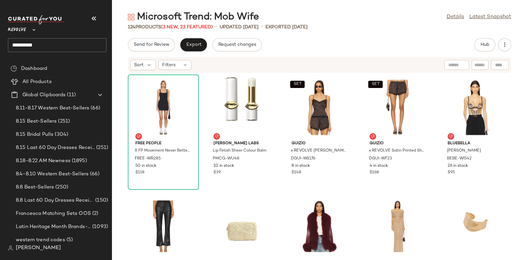
click at [67, 43] on input "*********" at bounding box center [57, 45] width 98 height 14
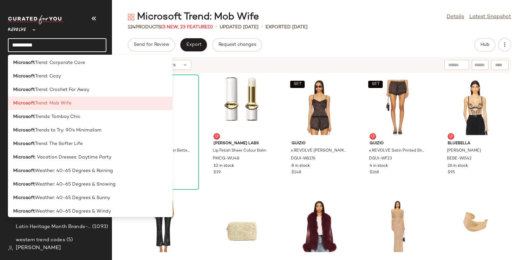
scroll to position [1378, 0]
click at [91, 65] on div "Microsoft Trend: Corporate Core" at bounding box center [90, 63] width 154 height 7
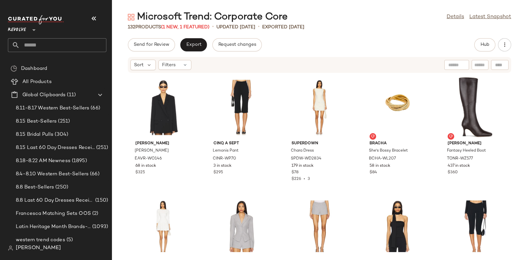
click at [87, 43] on input "text" at bounding box center [63, 45] width 87 height 14
paste input "*********"
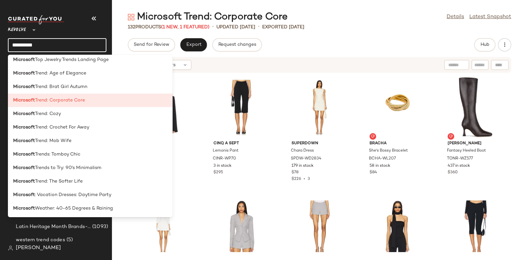
scroll to position [1352, 0]
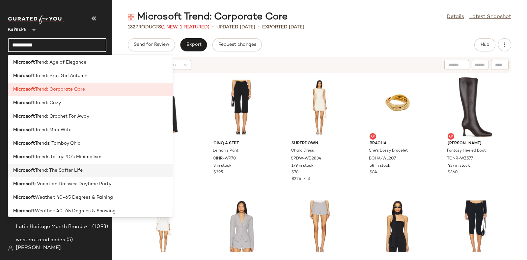
type input "*********"
click at [84, 171] on div "Microsoft Trend: The Softer Life" at bounding box center [90, 170] width 154 height 7
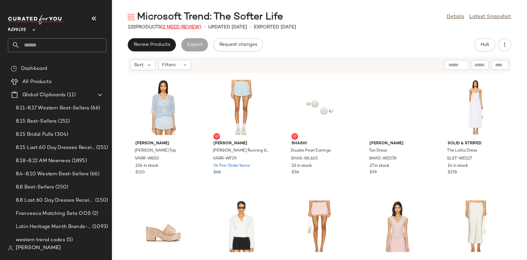
click at [175, 27] on span "(2 Need Review)" at bounding box center [181, 27] width 40 height 5
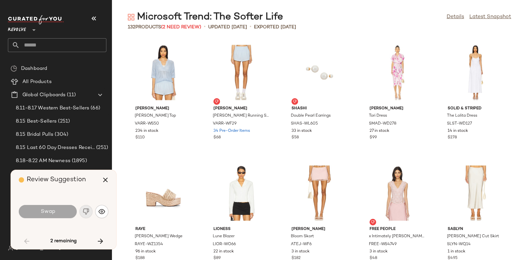
scroll to position [1688, 0]
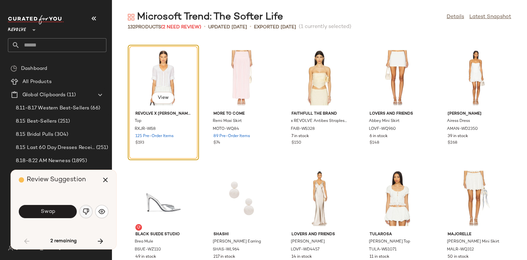
click at [84, 209] on img "button" at bounding box center [86, 211] width 7 height 7
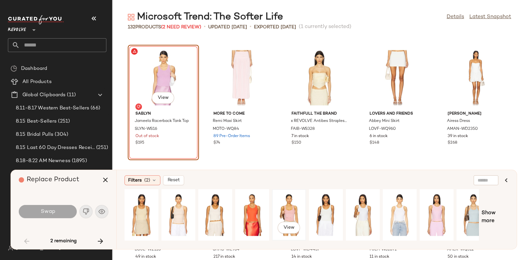
click at [290, 206] on div "View" at bounding box center [288, 214] width 29 height 47
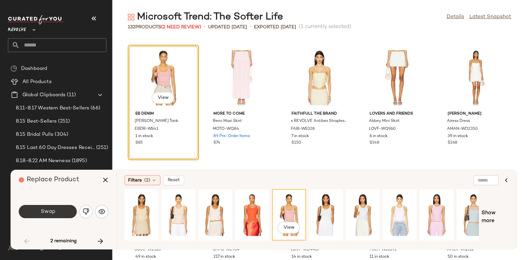
click at [58, 207] on button "Swap" at bounding box center [48, 211] width 58 height 13
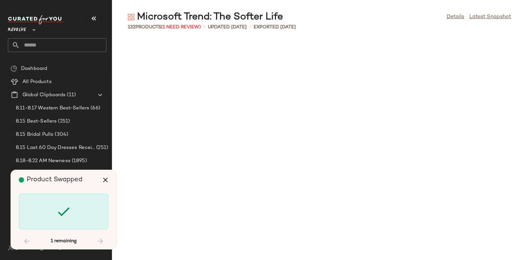
scroll to position [2410, 0]
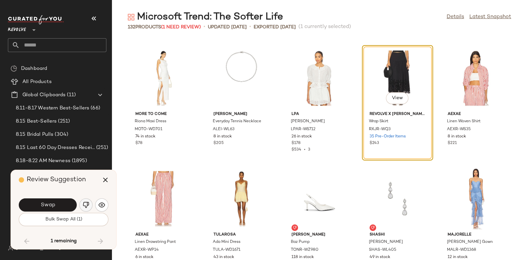
click at [88, 203] on img "button" at bounding box center [86, 205] width 7 height 7
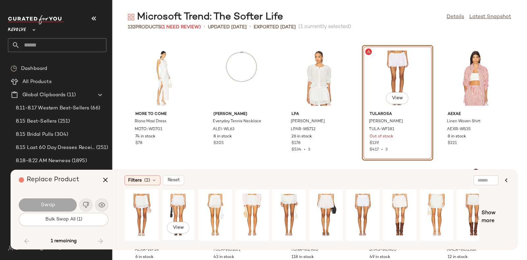
click at [179, 200] on div "View" at bounding box center [178, 214] width 29 height 47
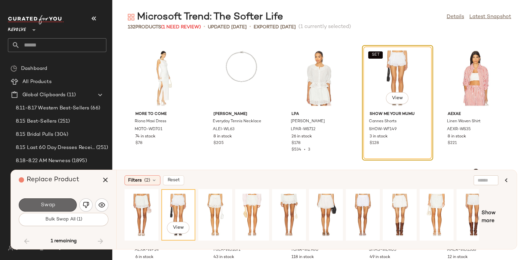
click at [58, 200] on button "Swap" at bounding box center [48, 204] width 58 height 13
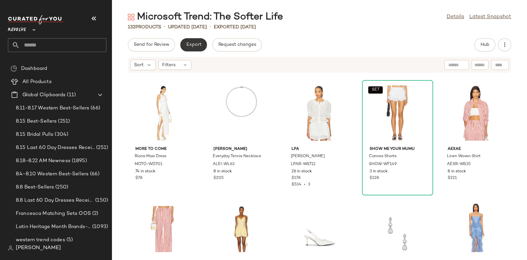
click at [193, 41] on button "Export" at bounding box center [193, 44] width 27 height 13
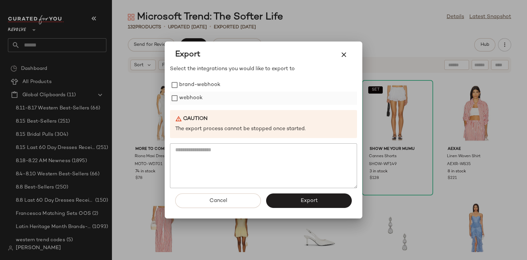
click at [195, 95] on label "webhook" at bounding box center [190, 98] width 23 height 13
click at [299, 198] on button "Export" at bounding box center [309, 200] width 86 height 14
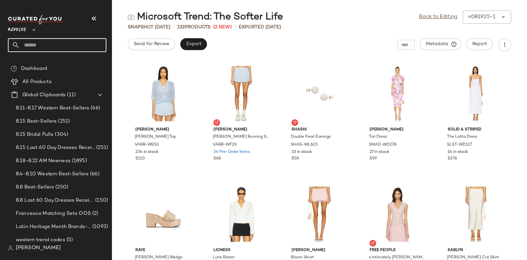
click at [67, 44] on input "text" at bounding box center [63, 45] width 87 height 14
paste input "*********"
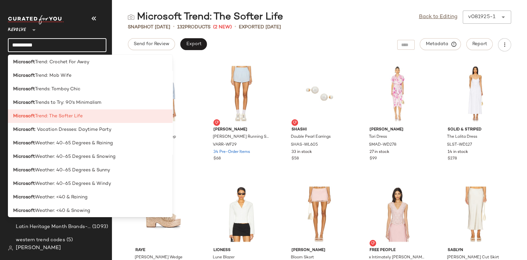
scroll to position [1405, 0]
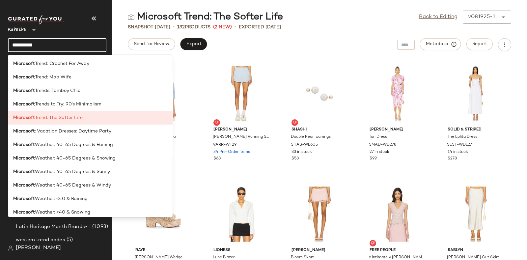
type input "*********"
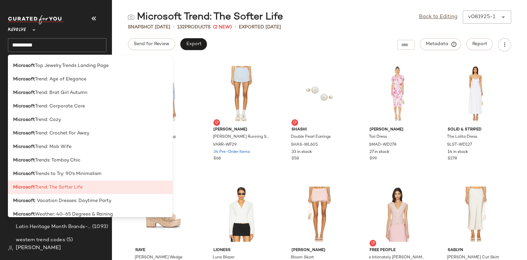
scroll to position [1332, 0]
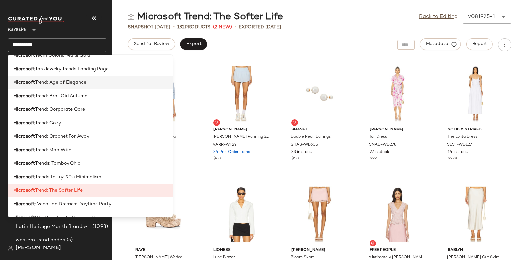
click at [76, 81] on span "Trend: Age of Elegance" at bounding box center [60, 82] width 51 height 7
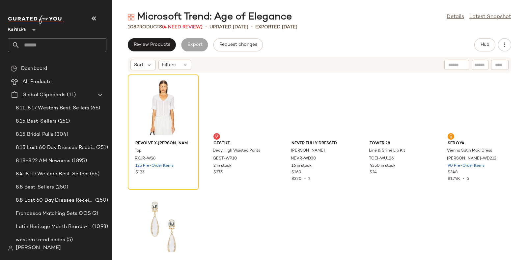
click at [180, 25] on span "(4 Need Review)" at bounding box center [182, 27] width 41 height 5
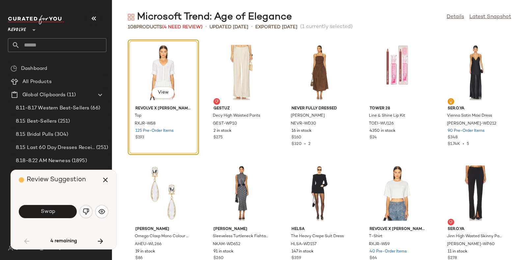
click at [87, 210] on img "button" at bounding box center [86, 211] width 7 height 7
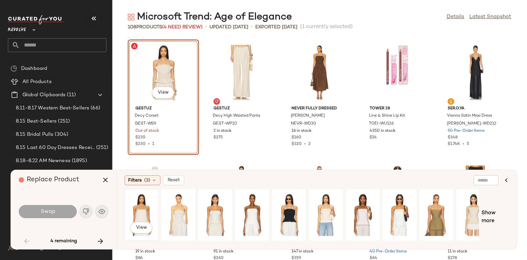
click at [142, 206] on div "View" at bounding box center [141, 214] width 29 height 47
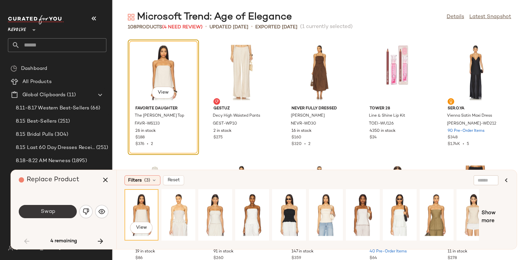
click at [55, 208] on button "Swap" at bounding box center [48, 211] width 58 height 13
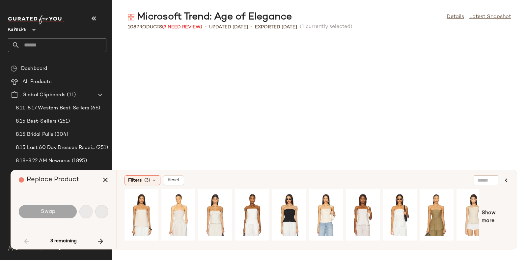
scroll to position [246, 0]
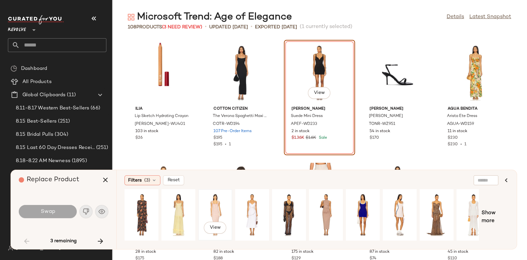
click at [215, 200] on div "View" at bounding box center [215, 214] width 29 height 47
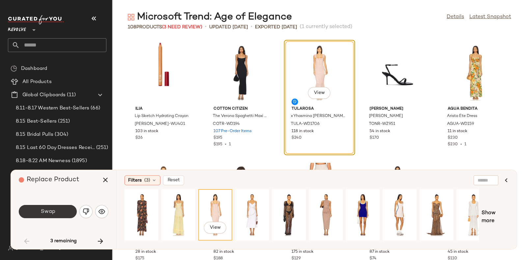
click at [50, 207] on button "Swap" at bounding box center [48, 211] width 58 height 13
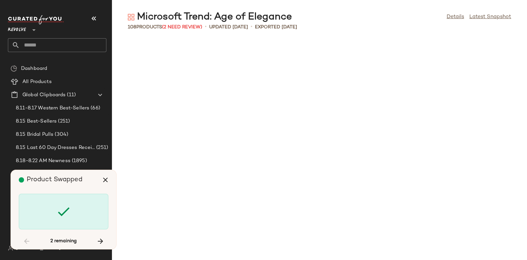
scroll to position [1567, 0]
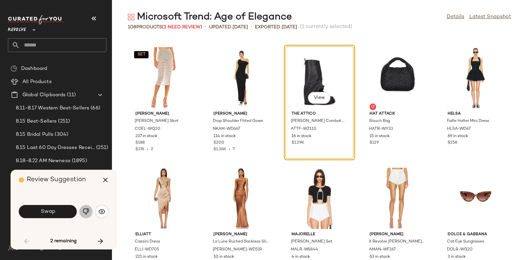
click at [83, 211] on img "button" at bounding box center [86, 211] width 7 height 7
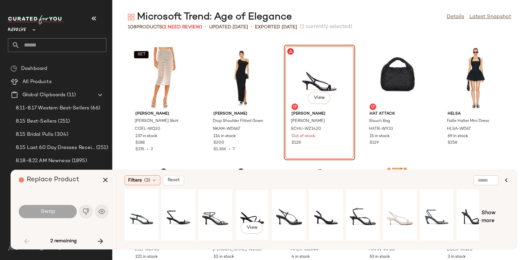
click at [244, 208] on div "View" at bounding box center [251, 214] width 29 height 47
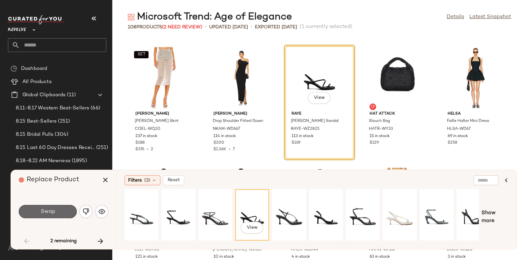
click at [61, 210] on button "Swap" at bounding box center [48, 211] width 58 height 13
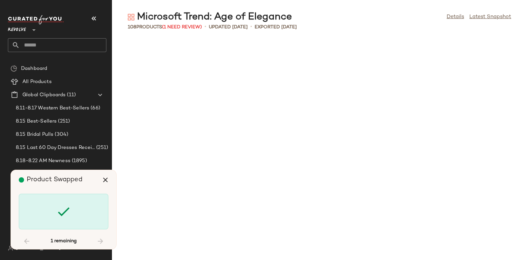
scroll to position [2431, 0]
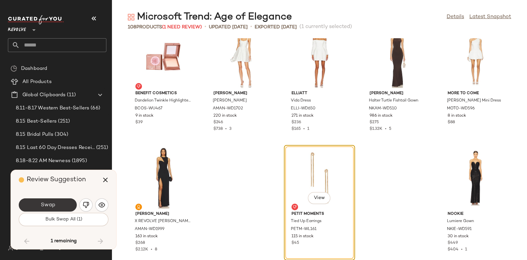
click at [62, 202] on button "Swap" at bounding box center [48, 204] width 58 height 13
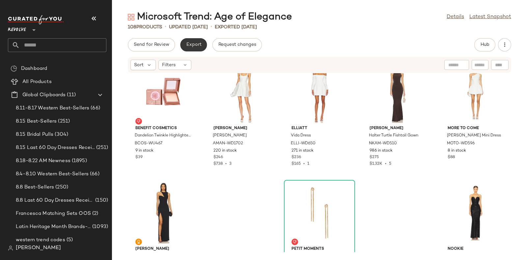
click at [195, 43] on span "Export" at bounding box center [193, 44] width 15 height 5
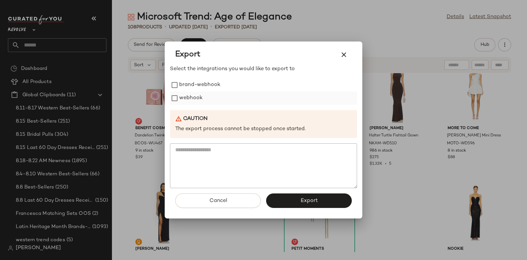
click at [197, 96] on label "webhook" at bounding box center [190, 98] width 23 height 13
click at [301, 199] on span "Export" at bounding box center [308, 201] width 17 height 6
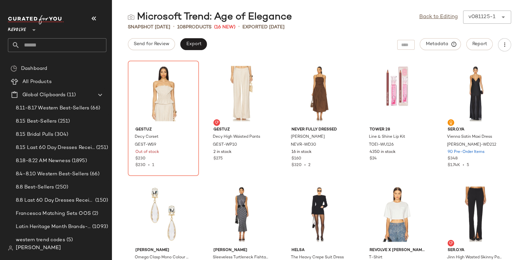
click at [84, 45] on input "text" at bounding box center [63, 45] width 87 height 14
paste input "*********"
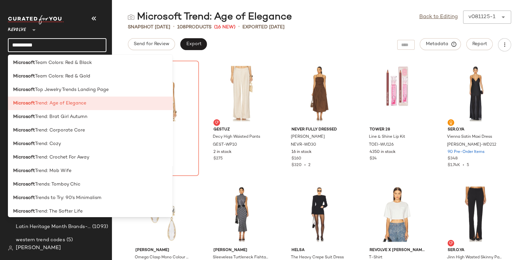
scroll to position [1291, 0]
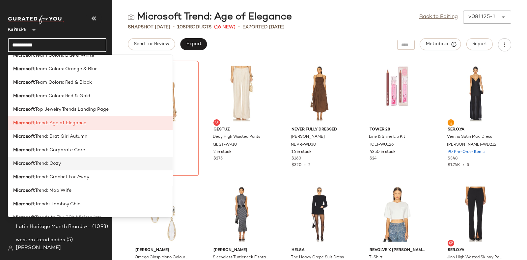
type input "*********"
click at [74, 162] on div "Microsoft Trend: Cozy" at bounding box center [90, 163] width 154 height 7
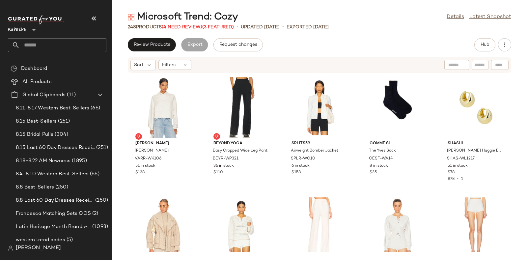
click at [183, 25] on span "(4 Need Review)" at bounding box center [182, 27] width 41 height 5
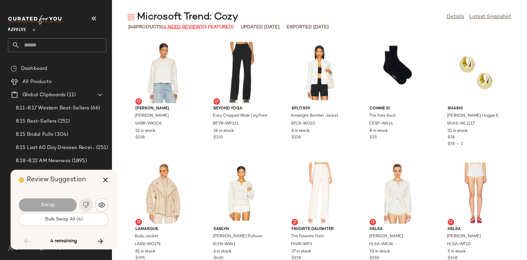
scroll to position [2049, 0]
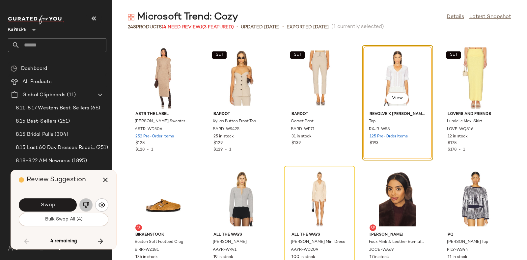
click at [84, 203] on img "button" at bounding box center [86, 205] width 7 height 7
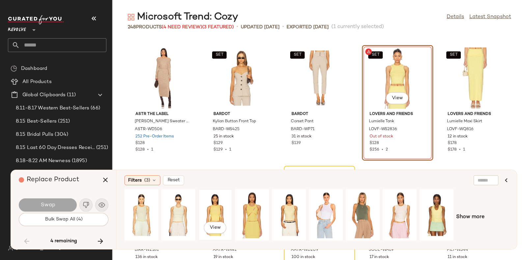
click at [219, 203] on div "View" at bounding box center [215, 214] width 29 height 47
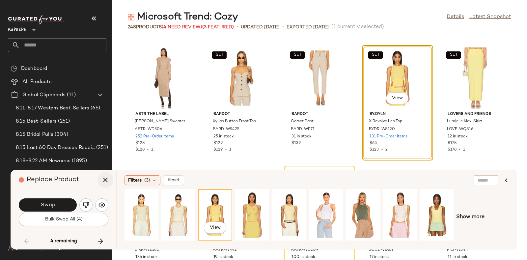
click at [104, 177] on icon "button" at bounding box center [105, 180] width 8 height 8
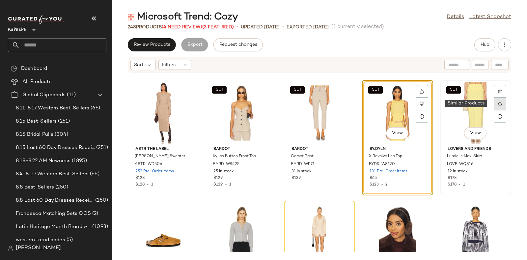
click at [498, 103] on img at bounding box center [500, 104] width 4 height 4
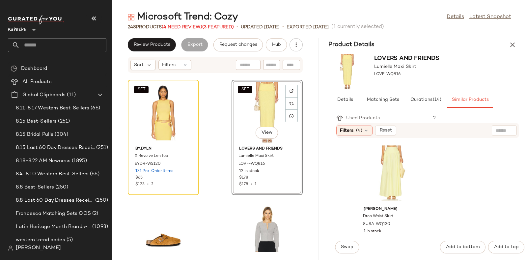
scroll to position [1447, 0]
click at [382, 164] on div "View" at bounding box center [391, 175] width 67 height 61
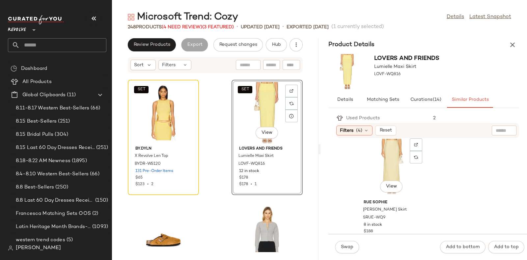
scroll to position [251, 0]
click at [377, 150] on div "View" at bounding box center [391, 166] width 67 height 61
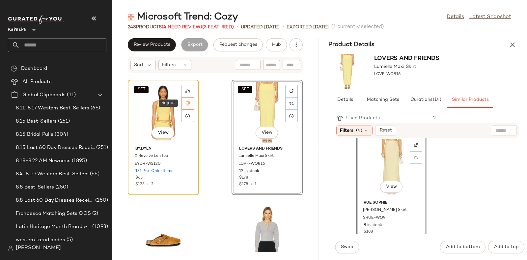
click at [187, 103] on icon at bounding box center [187, 103] width 5 height 5
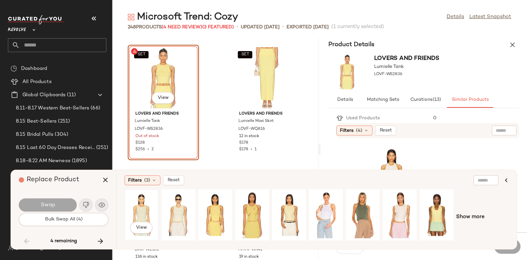
click at [143, 205] on div "View" at bounding box center [141, 214] width 29 height 47
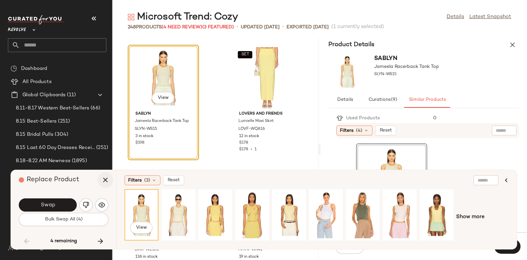
click at [104, 180] on icon "button" at bounding box center [105, 180] width 8 height 8
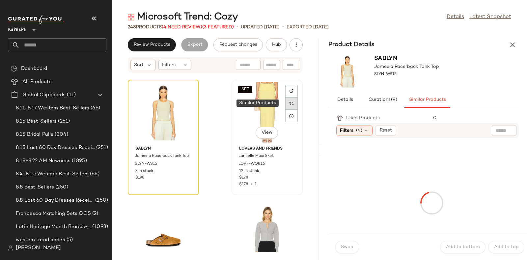
click at [289, 103] on img at bounding box center [291, 103] width 4 height 4
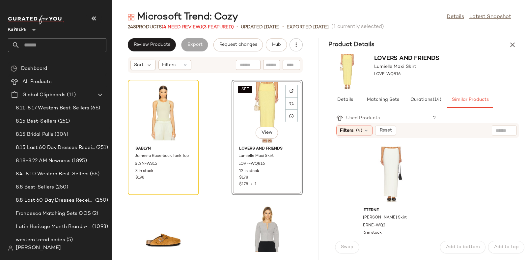
scroll to position [363, 0]
click at [387, 162] on div "View" at bounding box center [391, 174] width 67 height 61
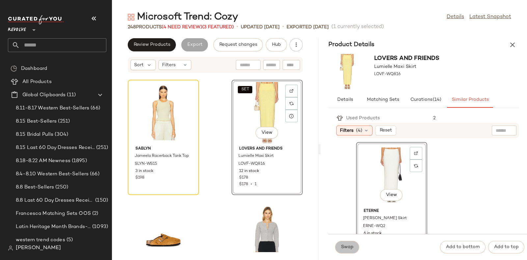
click at [345, 241] on button "Swap" at bounding box center [347, 247] width 24 height 13
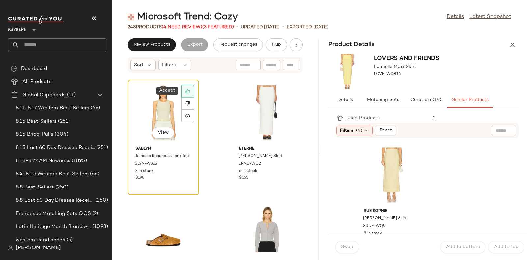
click at [191, 88] on div at bounding box center [187, 91] width 13 height 13
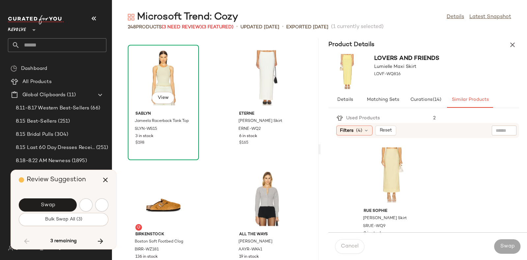
scroll to position [5544, 0]
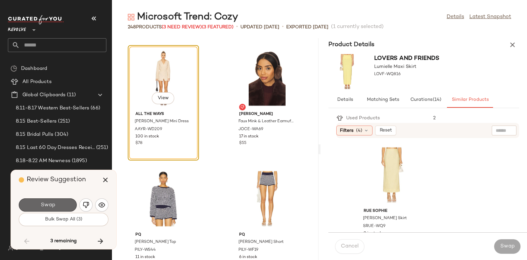
click at [61, 201] on button "Swap" at bounding box center [48, 204] width 58 height 13
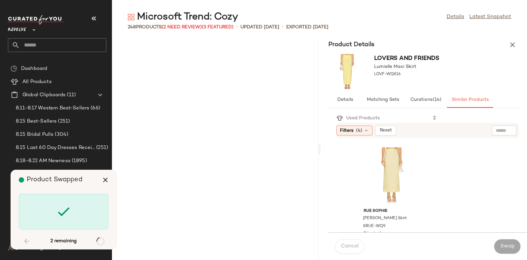
scroll to position [9402, 0]
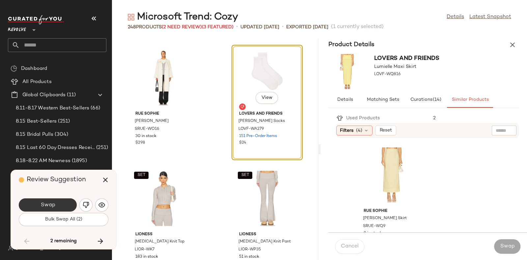
click at [65, 201] on button "Swap" at bounding box center [48, 204] width 58 height 13
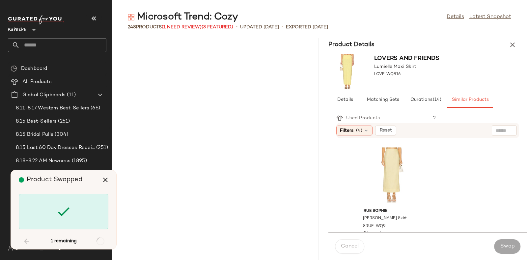
scroll to position [14224, 0]
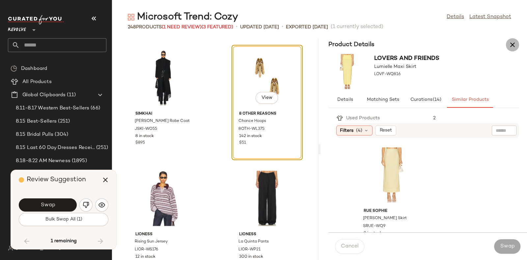
click at [514, 44] on icon "button" at bounding box center [513, 45] width 8 height 8
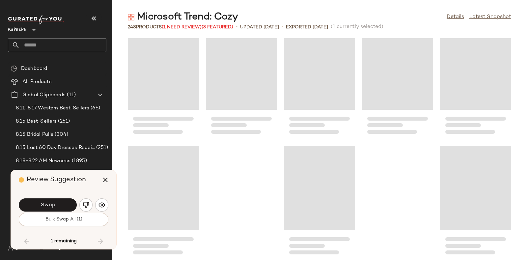
scroll to position [5806, 0]
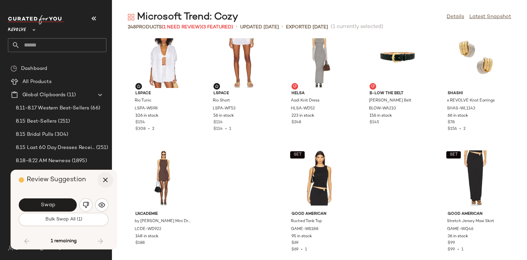
click at [106, 177] on icon "button" at bounding box center [105, 180] width 8 height 8
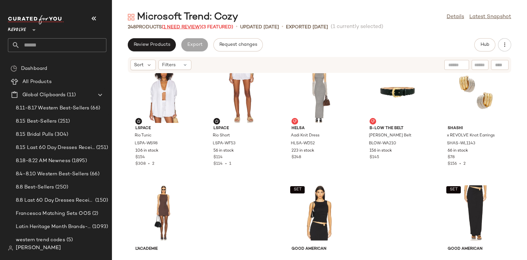
click at [177, 26] on span "(1 Need Review)" at bounding box center [182, 27] width 40 height 5
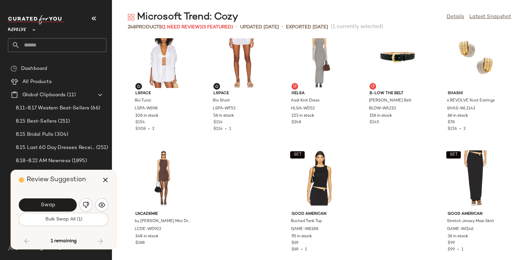
scroll to position [5665, 0]
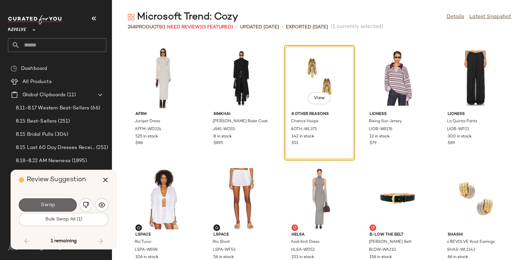
click at [58, 202] on button "Swap" at bounding box center [48, 204] width 58 height 13
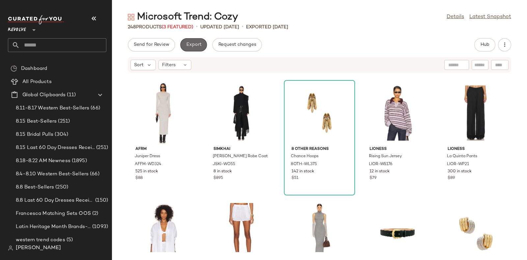
click at [191, 42] on span "Export" at bounding box center [193, 44] width 15 height 5
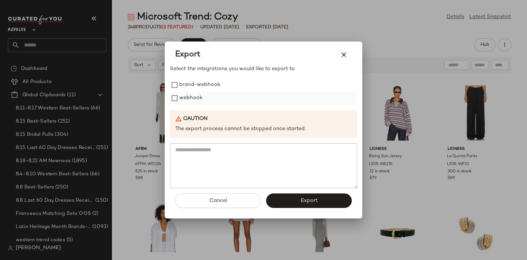
click at [185, 98] on label "webhook" at bounding box center [190, 98] width 23 height 13
click at [303, 198] on span "Export" at bounding box center [308, 201] width 17 height 6
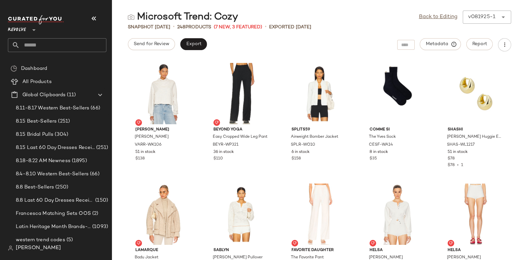
click at [72, 42] on input "text" at bounding box center [63, 45] width 87 height 14
paste input "*********"
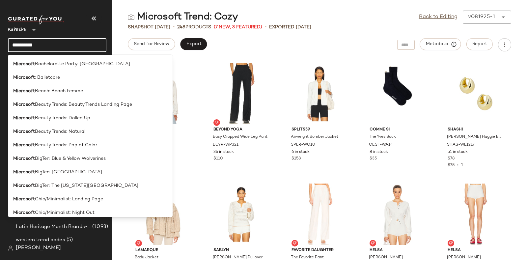
type input "*********"
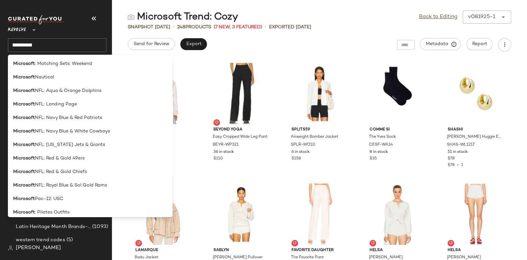
scroll to position [705, 0]
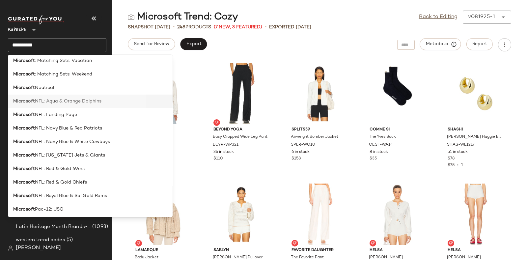
click at [77, 101] on span "NFL: Aqua & Orange Dolphins" at bounding box center [68, 101] width 67 height 7
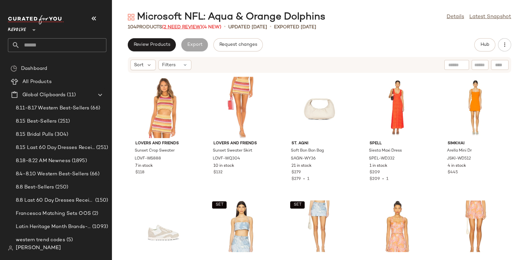
click at [182, 26] on span "(2 Need Review)" at bounding box center [182, 27] width 40 height 5
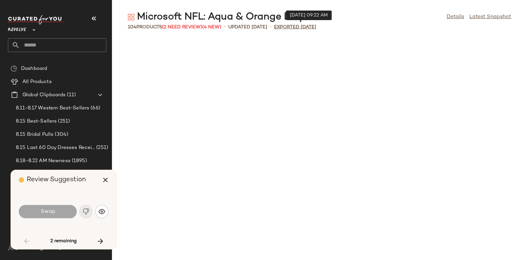
scroll to position [964, 0]
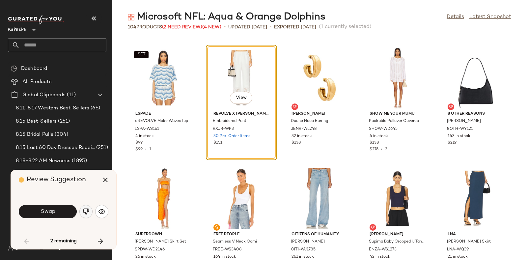
click at [86, 209] on img "button" at bounding box center [86, 211] width 7 height 7
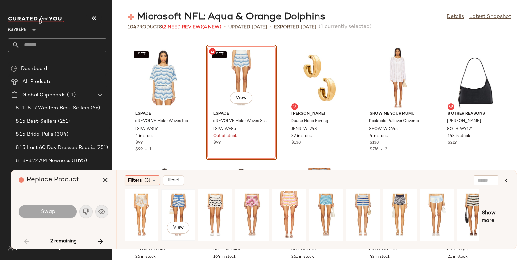
click at [181, 200] on div "View" at bounding box center [178, 214] width 29 height 47
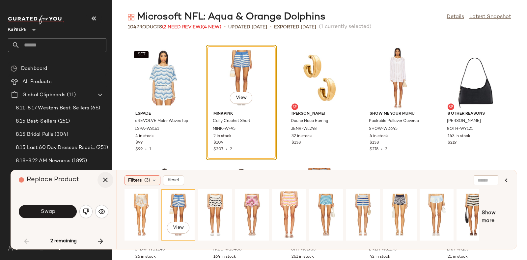
click at [102, 179] on icon "button" at bounding box center [105, 180] width 8 height 8
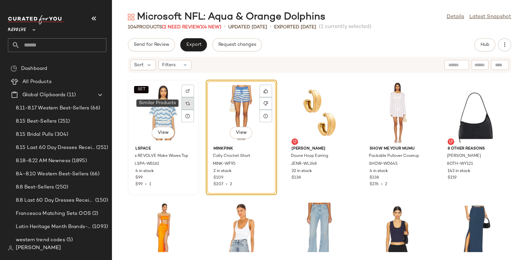
click at [190, 99] on div at bounding box center [187, 103] width 13 height 13
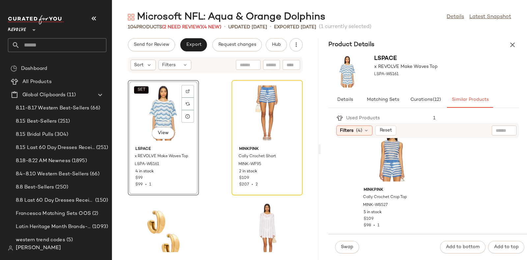
scroll to position [382, 0]
click at [390, 148] on div "View" at bounding box center [391, 155] width 67 height 61
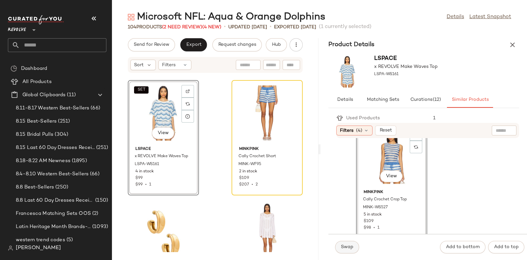
click at [347, 241] on button "Swap" at bounding box center [347, 247] width 24 height 13
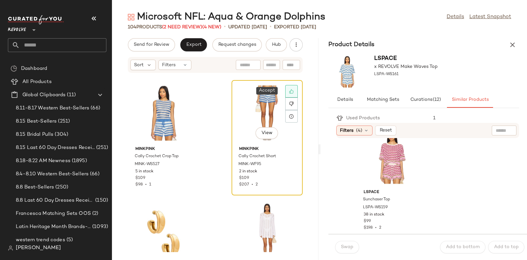
click at [289, 89] on icon at bounding box center [291, 91] width 5 height 5
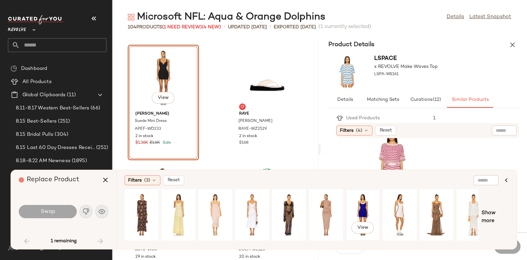
scroll to position [0, 11]
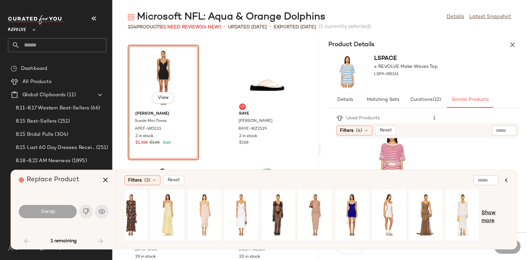
click at [487, 214] on span "Show more" at bounding box center [494, 217] width 27 height 16
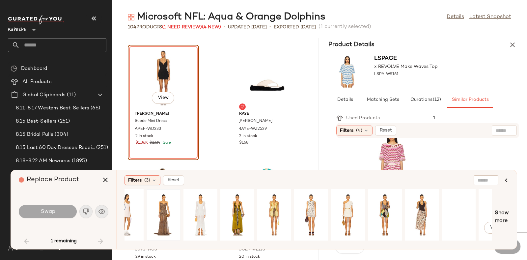
scroll to position [0, 367]
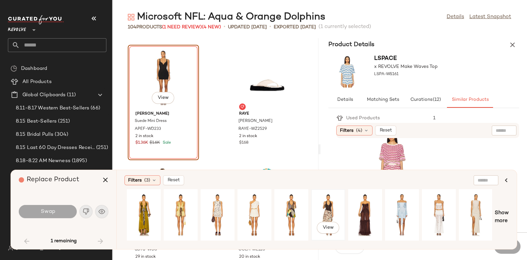
click at [329, 203] on div "View" at bounding box center [328, 214] width 29 height 47
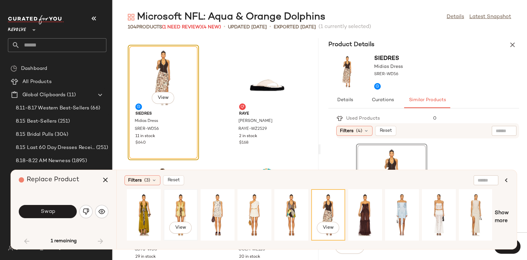
click at [179, 201] on div "View" at bounding box center [180, 214] width 29 height 47
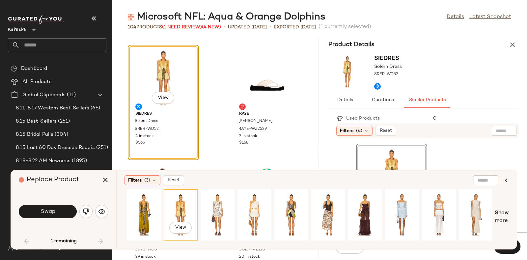
scroll to position [0, 0]
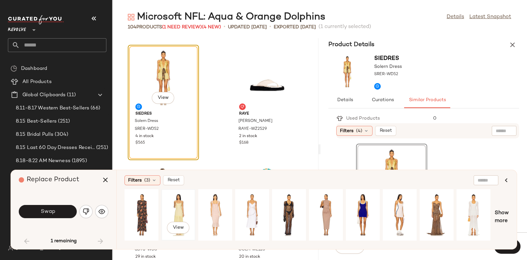
click at [184, 203] on div "View" at bounding box center [178, 214] width 29 height 47
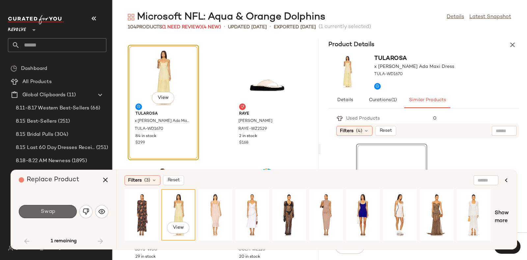
click at [66, 206] on button "Swap" at bounding box center [48, 211] width 58 height 13
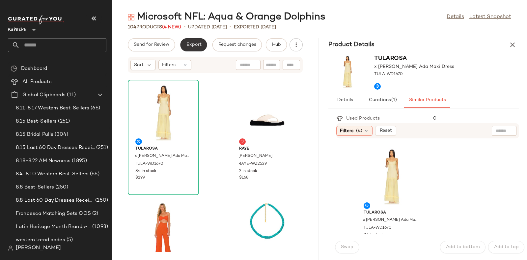
click at [189, 44] on span "Export" at bounding box center [193, 44] width 15 height 5
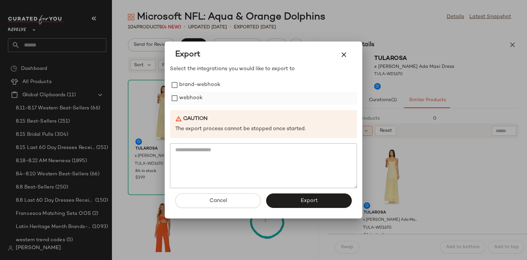
click at [187, 99] on label "webhook" at bounding box center [190, 98] width 23 height 13
click at [308, 202] on span "Export" at bounding box center [308, 201] width 17 height 6
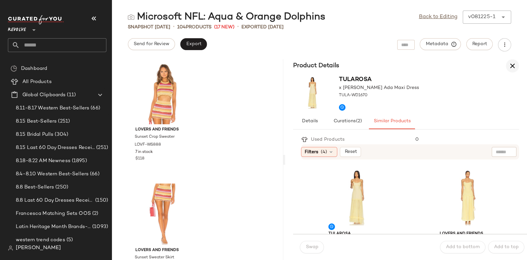
click at [510, 65] on icon "button" at bounding box center [513, 66] width 8 height 8
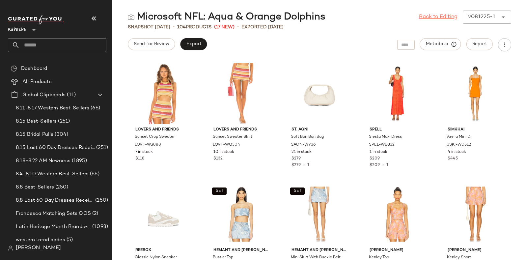
click at [423, 17] on link "Back to Editing" at bounding box center [438, 17] width 39 height 8
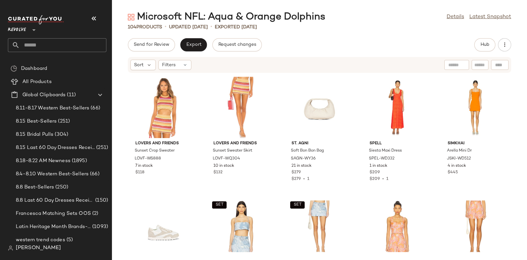
click at [54, 46] on input "text" at bounding box center [63, 45] width 87 height 14
paste input "*********"
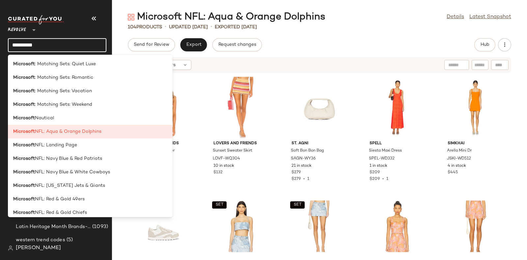
scroll to position [698, 0]
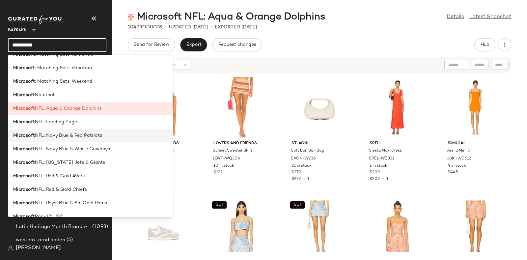
type input "*********"
click at [76, 136] on span "NFL: Navy Blue & Red Patriots" at bounding box center [68, 135] width 67 height 7
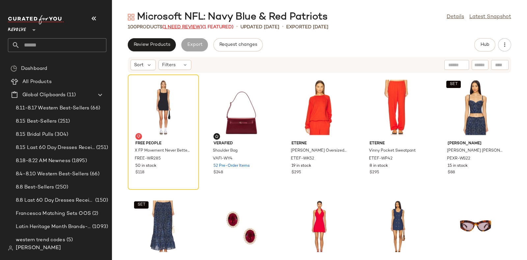
click at [183, 25] on span "(1 Need Review)" at bounding box center [182, 27] width 40 height 5
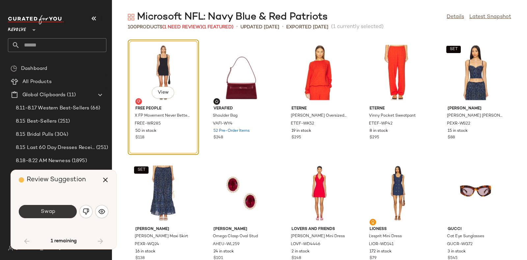
click at [59, 206] on button "Swap" at bounding box center [48, 211] width 58 height 13
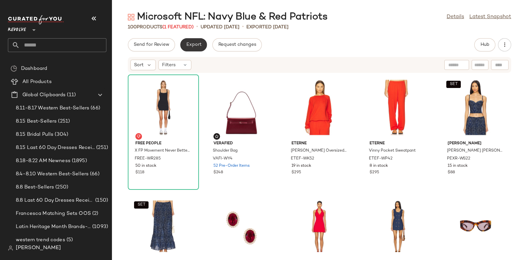
click at [193, 38] on button "Export" at bounding box center [193, 44] width 27 height 13
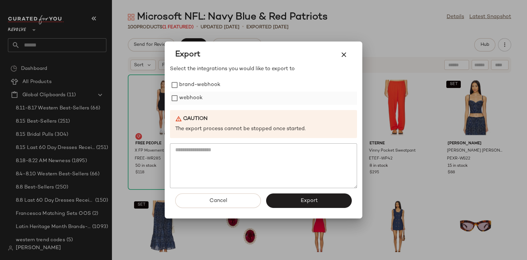
click at [185, 97] on label "webhook" at bounding box center [190, 98] width 23 height 13
click at [298, 199] on button "Export" at bounding box center [309, 200] width 86 height 14
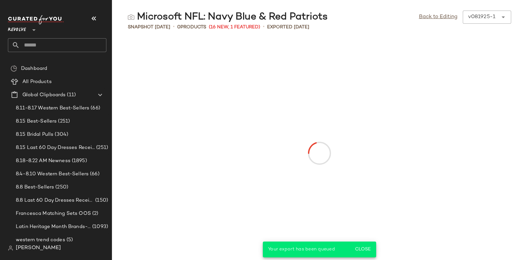
click at [73, 46] on input "text" at bounding box center [63, 45] width 87 height 14
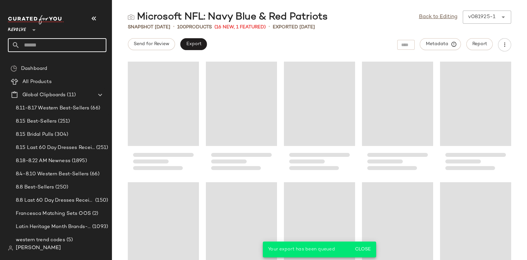
paste input "*********"
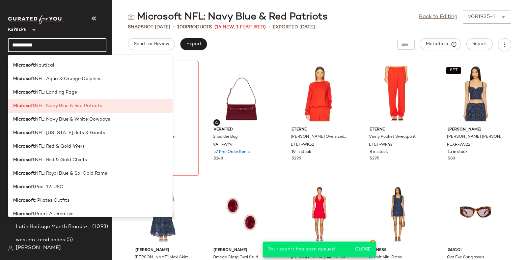
scroll to position [728, 0]
type input "*********"
click at [81, 120] on span "NFL: Navy Blue & White Cowboys" at bounding box center [72, 119] width 75 height 7
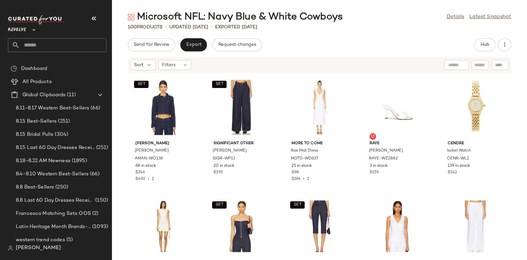
click at [80, 41] on input "text" at bounding box center [63, 45] width 87 height 14
paste input "*********"
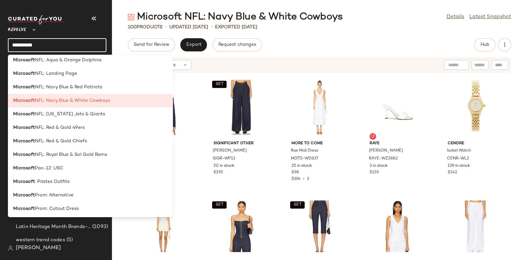
scroll to position [747, 0]
type input "*********"
click at [82, 114] on span "NFL: [US_STATE] Jets & Giants" at bounding box center [70, 113] width 70 height 7
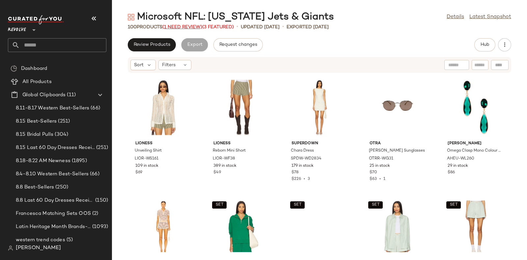
click at [180, 25] on span "(1 Need Review)" at bounding box center [182, 27] width 40 height 5
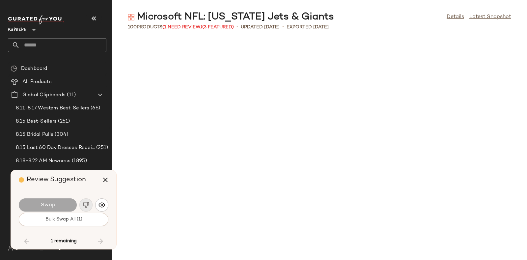
scroll to position [1808, 0]
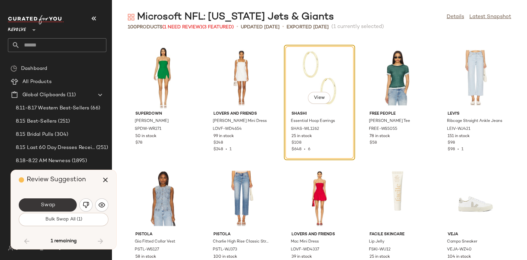
click at [61, 204] on button "Swap" at bounding box center [48, 204] width 58 height 13
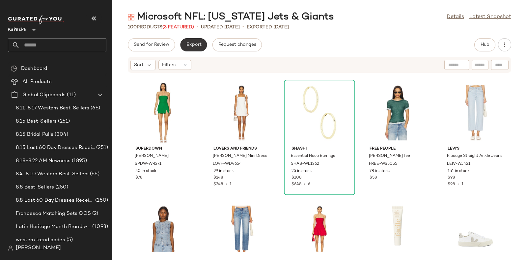
click at [192, 44] on span "Export" at bounding box center [193, 44] width 15 height 5
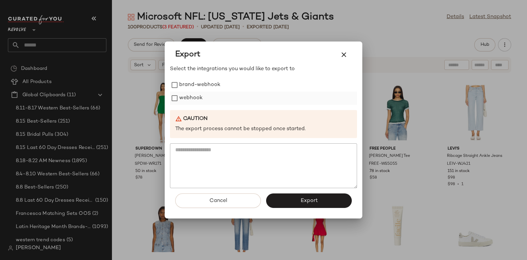
click at [191, 97] on label "webhook" at bounding box center [190, 98] width 23 height 13
click at [297, 199] on button "Export" at bounding box center [309, 200] width 86 height 14
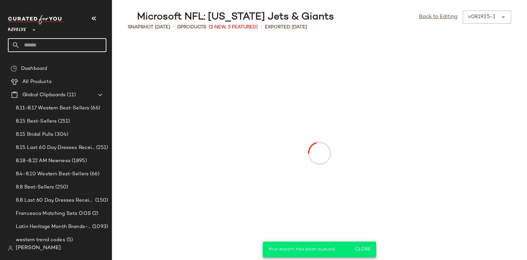
click at [79, 45] on input "text" at bounding box center [63, 45] width 87 height 14
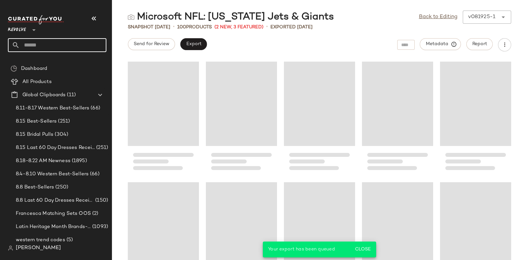
paste input "*********"
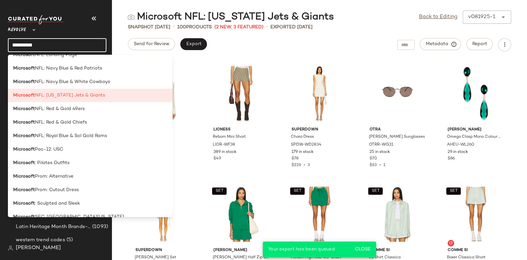
scroll to position [765, 0]
type input "*********"
click at [95, 110] on div "Microsoft NFL: Red & Gold 49ers" at bounding box center [90, 109] width 154 height 7
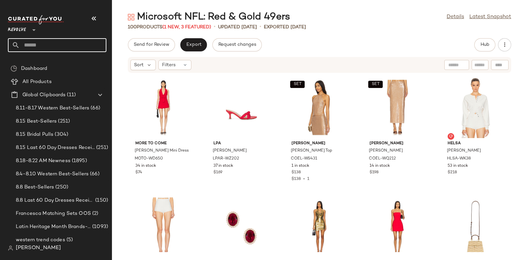
click at [67, 42] on input "text" at bounding box center [63, 45] width 87 height 14
paste input "*********"
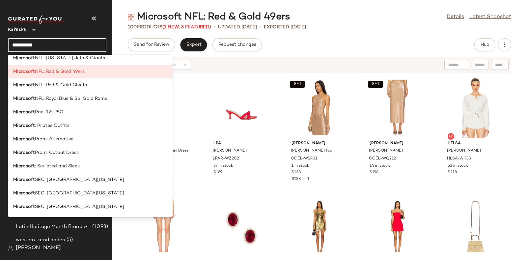
scroll to position [801, 0]
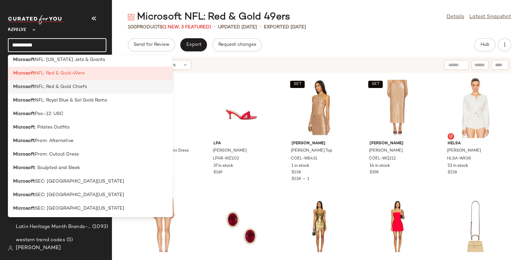
type input "*********"
click at [89, 88] on div "Microsoft NFL: Red & Gold Chiefs" at bounding box center [90, 86] width 154 height 7
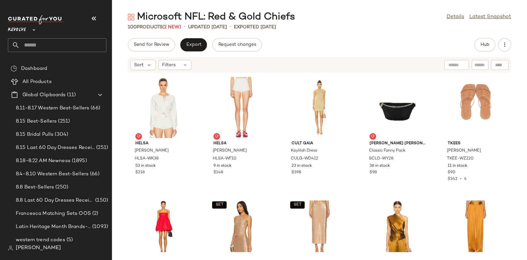
click at [63, 41] on input "text" at bounding box center [63, 45] width 87 height 14
paste input "*********"
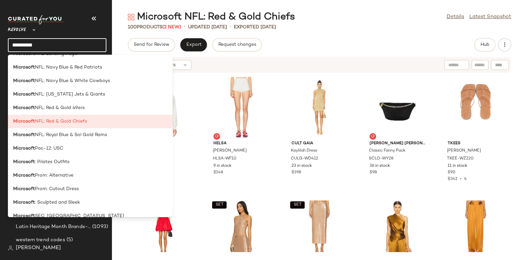
scroll to position [773, 0]
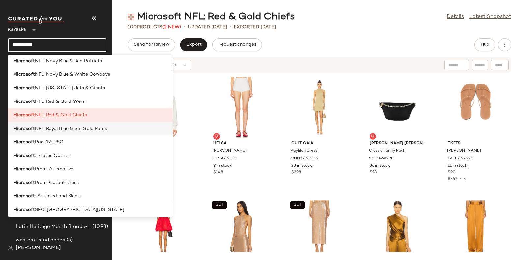
type input "*********"
click at [60, 128] on span "NFL: Royal Blue & Sol Gold Rams" at bounding box center [71, 128] width 72 height 7
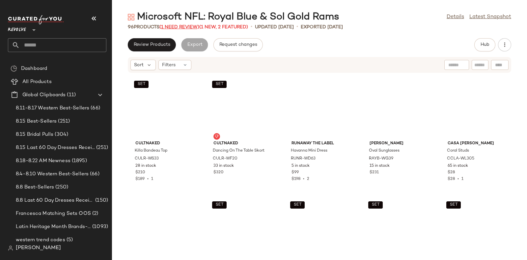
click at [176, 25] on span "(1 Need Review)" at bounding box center [179, 27] width 40 height 5
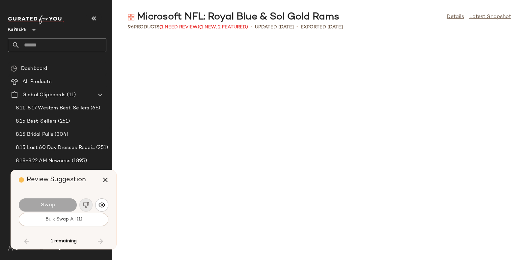
scroll to position [1808, 0]
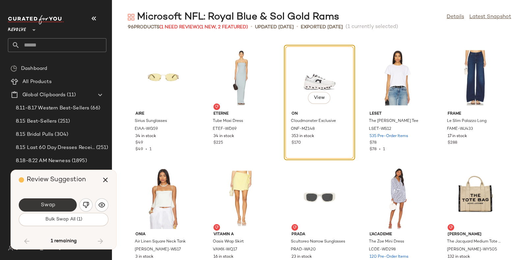
click at [54, 202] on span "Swap" at bounding box center [47, 205] width 15 height 6
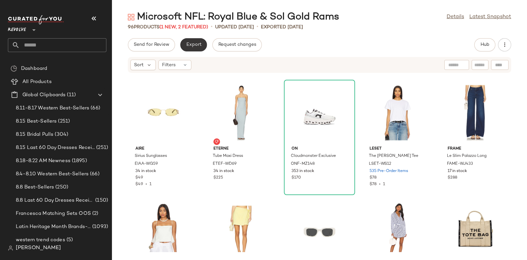
click at [197, 40] on button "Export" at bounding box center [193, 44] width 27 height 13
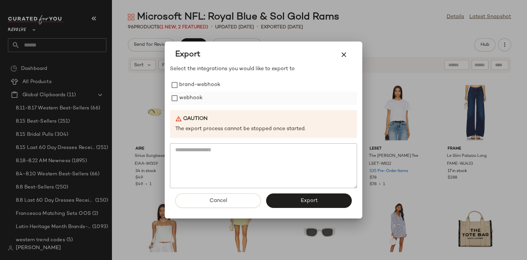
click at [188, 96] on label "webhook" at bounding box center [190, 98] width 23 height 13
click at [288, 200] on button "Export" at bounding box center [309, 200] width 86 height 14
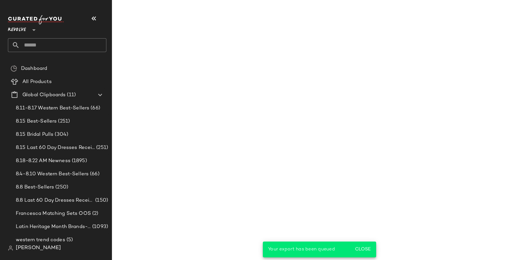
click at [74, 45] on input "text" at bounding box center [63, 45] width 87 height 14
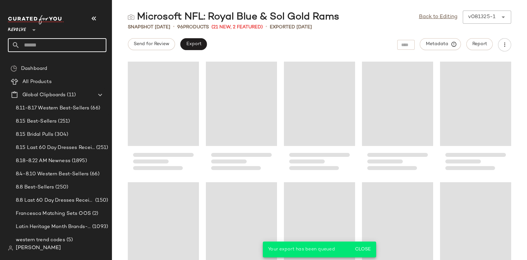
paste input "*********"
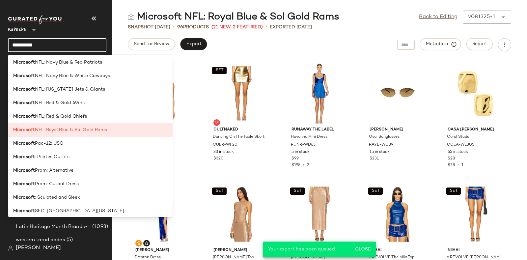
scroll to position [774, 0]
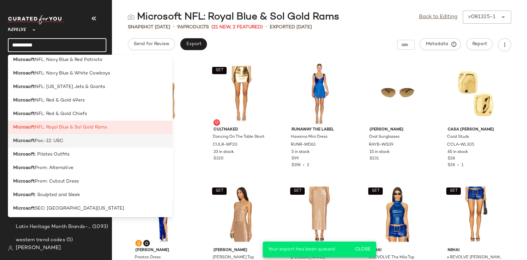
type input "*********"
click at [68, 142] on div "Microsoft Pac-12: USC" at bounding box center [90, 140] width 154 height 7
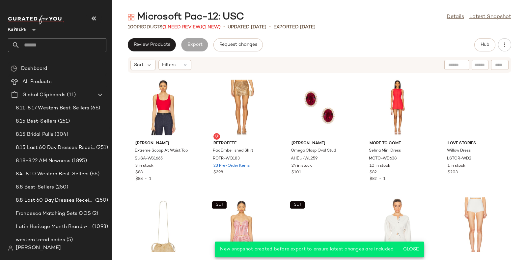
click at [175, 26] on span "(1 Need Review)" at bounding box center [182, 27] width 40 height 5
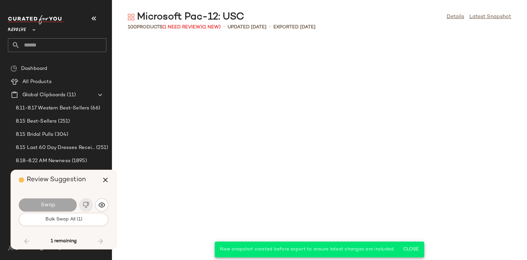
scroll to position [1688, 0]
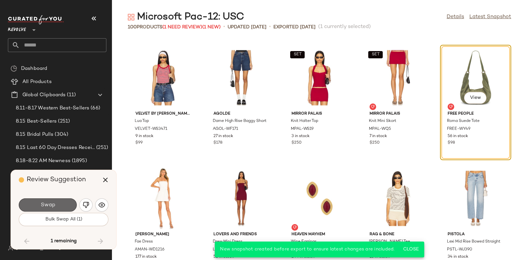
click at [65, 203] on button "Swap" at bounding box center [48, 204] width 58 height 13
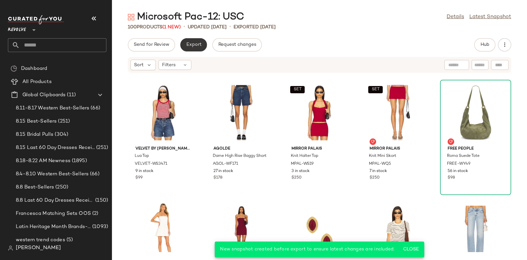
click at [193, 44] on span "Export" at bounding box center [193, 44] width 15 height 5
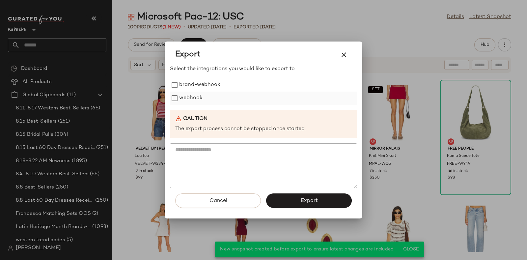
click at [194, 94] on label "webhook" at bounding box center [190, 98] width 23 height 13
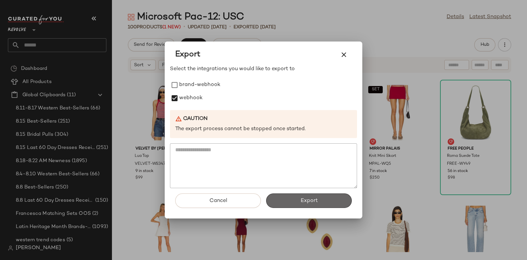
click at [295, 198] on button "Export" at bounding box center [309, 200] width 86 height 14
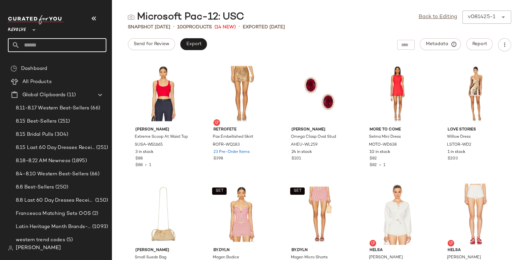
click at [56, 42] on input "text" at bounding box center [63, 45] width 87 height 14
paste input "*********"
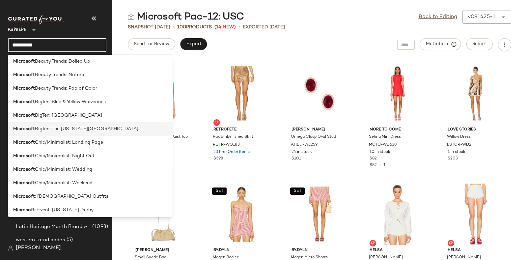
scroll to position [56, 0]
type input "*********"
click at [87, 103] on span "BigTen: Blue & Yellow Wolverines" at bounding box center [70, 102] width 71 height 7
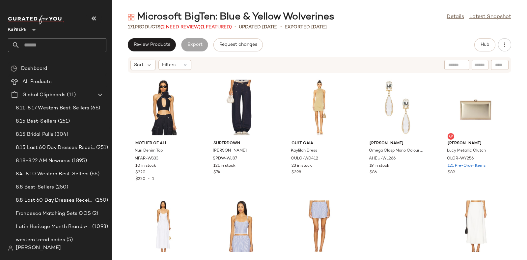
click at [179, 26] on span "(2 Need Review)" at bounding box center [180, 27] width 40 height 5
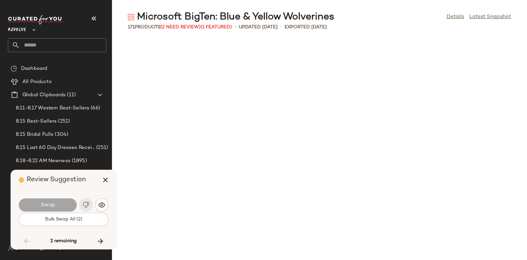
scroll to position [2410, 0]
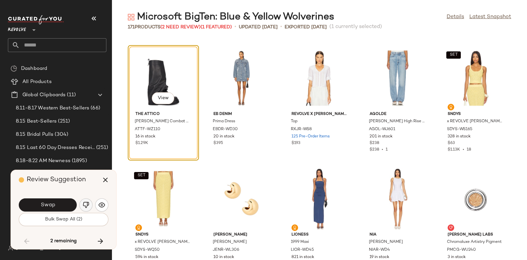
click at [83, 201] on button "button" at bounding box center [85, 204] width 13 height 13
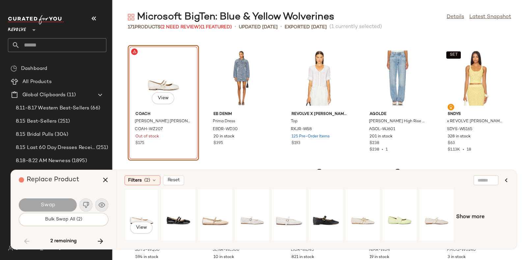
click at [139, 212] on div "View" at bounding box center [141, 214] width 29 height 47
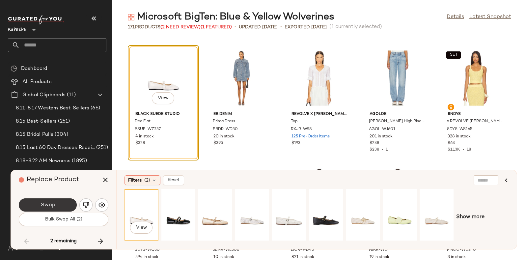
click at [63, 202] on button "Swap" at bounding box center [48, 204] width 58 height 13
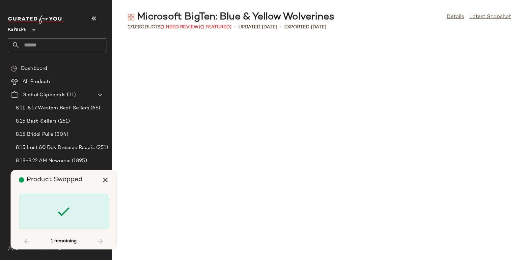
scroll to position [3616, 0]
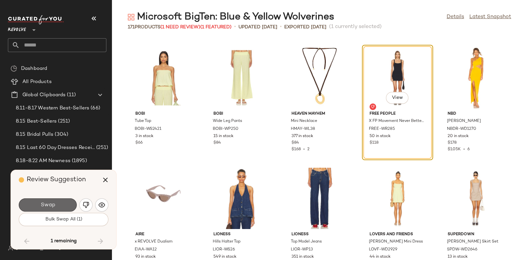
click at [65, 202] on button "Swap" at bounding box center [48, 204] width 58 height 13
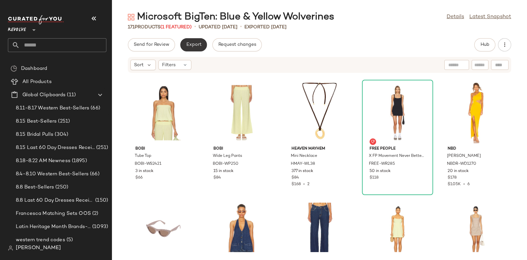
click at [194, 43] on span "Export" at bounding box center [193, 44] width 15 height 5
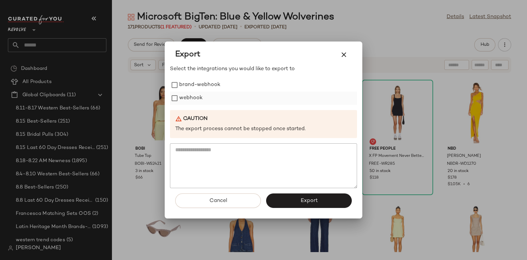
click at [189, 94] on label "webhook" at bounding box center [190, 98] width 23 height 13
click at [298, 198] on button "Export" at bounding box center [309, 200] width 86 height 14
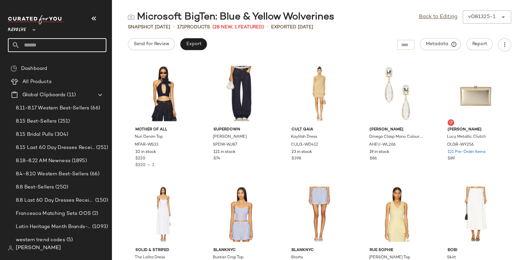
click at [86, 43] on input "text" at bounding box center [63, 45] width 87 height 14
paste input "*********"
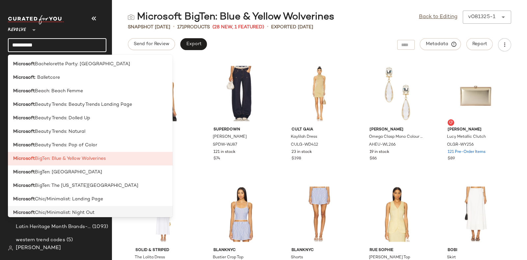
scroll to position [43, 0]
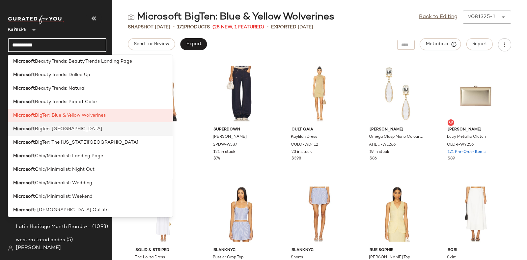
type input "*********"
click at [96, 130] on span "BigTen: Penn State University" at bounding box center [68, 128] width 67 height 7
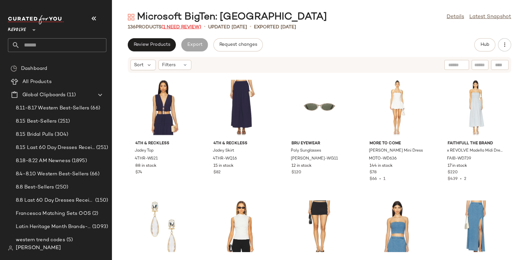
click at [185, 27] on span "(1 Need Review)" at bounding box center [181, 27] width 40 height 5
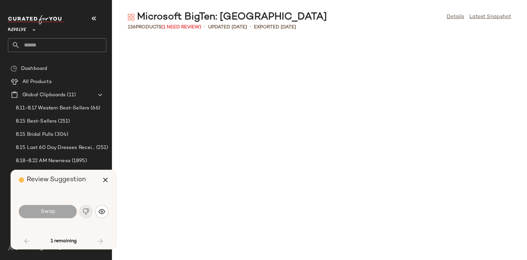
scroll to position [602, 0]
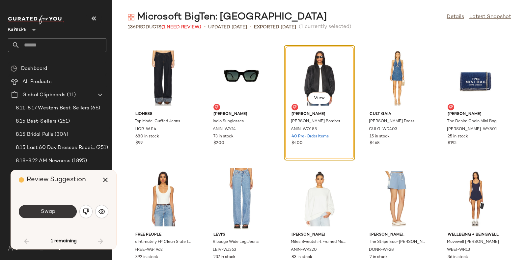
click at [60, 206] on button "Swap" at bounding box center [48, 211] width 58 height 13
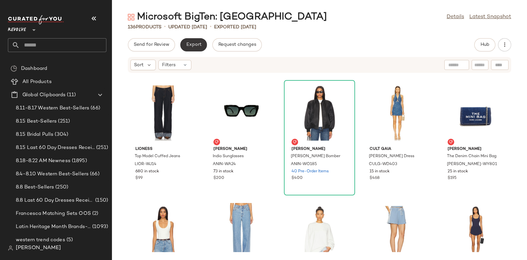
click at [192, 46] on span "Export" at bounding box center [193, 44] width 15 height 5
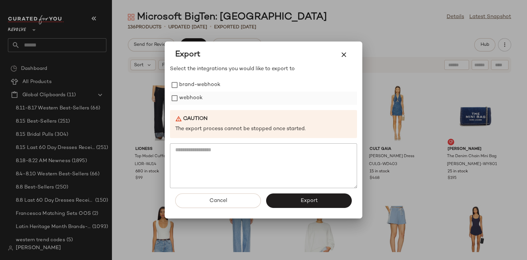
click at [196, 97] on label "webhook" at bounding box center [190, 98] width 23 height 13
click at [295, 195] on button "Export" at bounding box center [309, 200] width 86 height 14
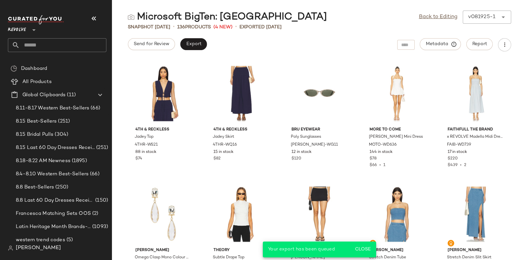
click at [76, 43] on input "text" at bounding box center [63, 45] width 87 height 14
paste input "*********"
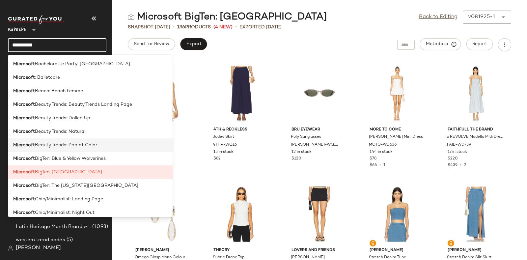
scroll to position [34, 0]
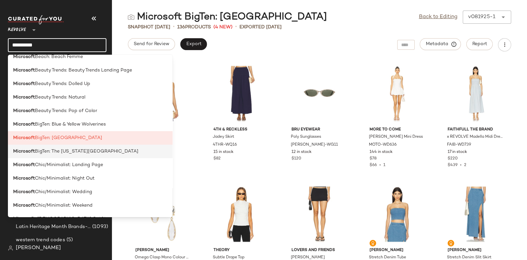
type input "*********"
click at [94, 150] on span "BigTen: The Ohio State University" at bounding box center [86, 151] width 103 height 7
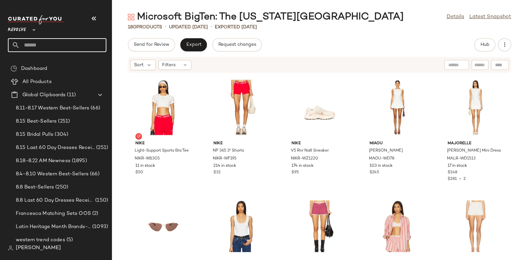
click at [50, 42] on input "text" at bounding box center [63, 45] width 87 height 14
paste input "*********"
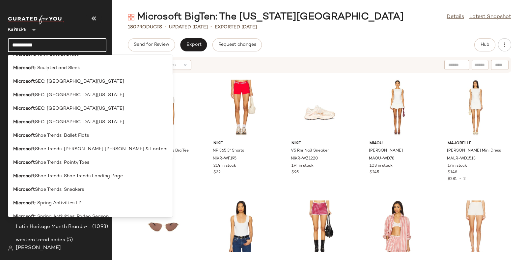
scroll to position [881, 0]
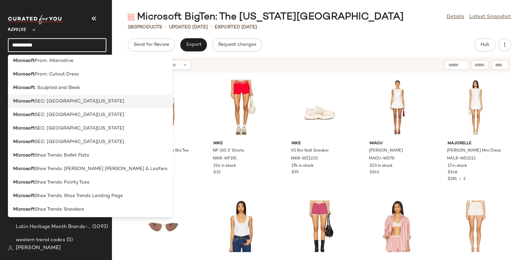
type input "*********"
click at [78, 103] on span "SEC: University of Alabama" at bounding box center [79, 101] width 89 height 7
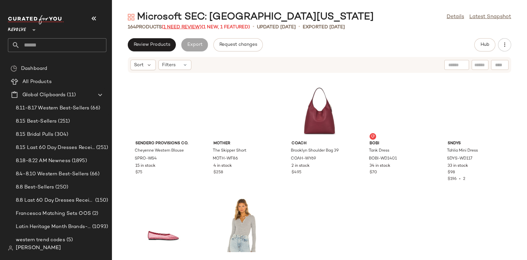
click at [180, 25] on span "(1 Need Review)" at bounding box center [182, 27] width 40 height 5
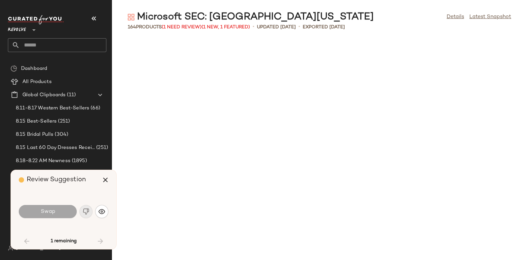
scroll to position [723, 0]
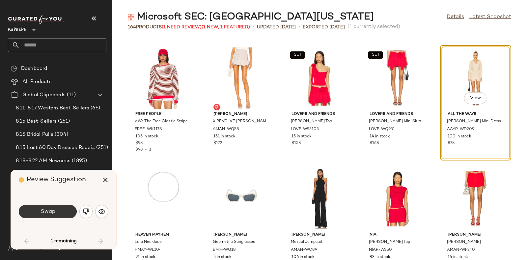
click at [52, 211] on span "Swap" at bounding box center [47, 211] width 15 height 6
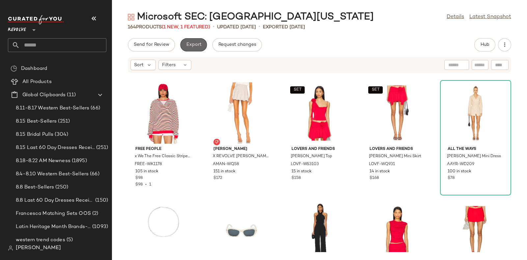
click at [190, 43] on span "Export" at bounding box center [193, 44] width 15 height 5
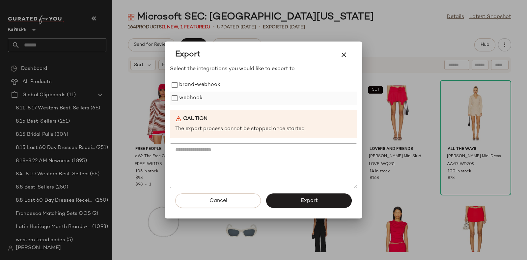
click at [189, 95] on label "webhook" at bounding box center [190, 98] width 23 height 13
click at [295, 194] on button "Export" at bounding box center [309, 200] width 86 height 14
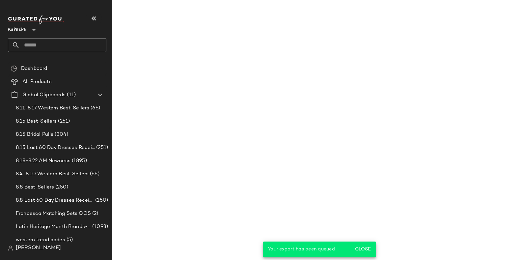
click at [80, 45] on input "text" at bounding box center [63, 45] width 87 height 14
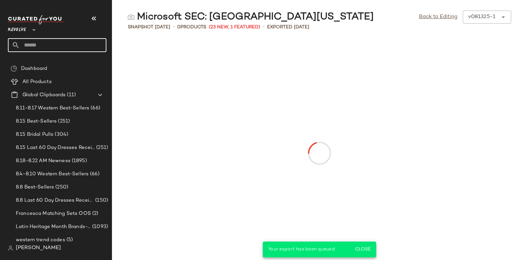
paste input "*********"
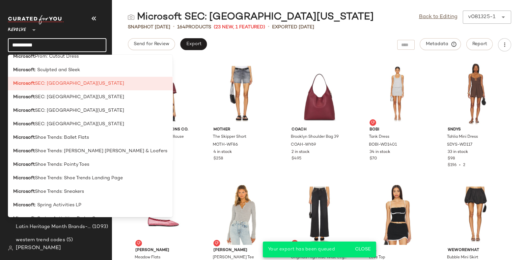
scroll to position [898, 0]
type input "*********"
click at [91, 98] on span "SEC: University of Florida" at bounding box center [79, 98] width 89 height 7
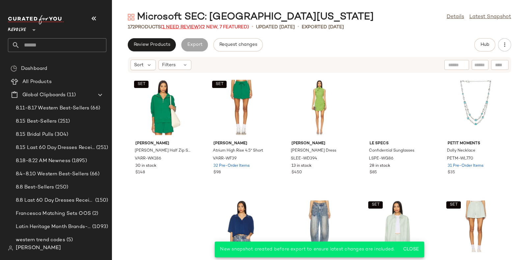
click at [179, 25] on span "(1 Need Review)" at bounding box center [181, 27] width 40 height 5
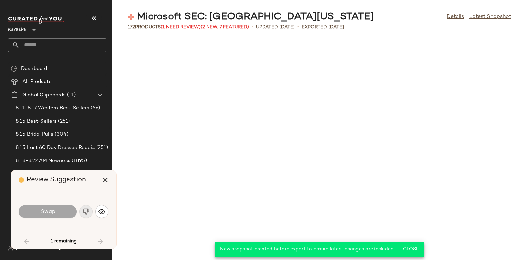
scroll to position [964, 0]
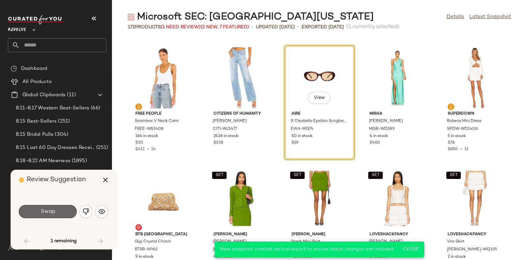
click at [59, 213] on button "Swap" at bounding box center [48, 211] width 58 height 13
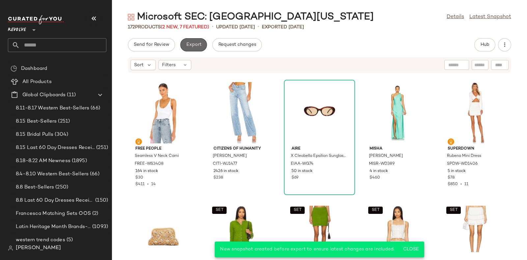
click at [192, 42] on span "Export" at bounding box center [193, 44] width 15 height 5
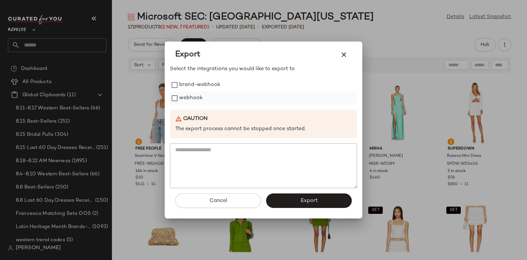
click at [196, 96] on label "webhook" at bounding box center [190, 98] width 23 height 13
click at [289, 195] on button "Export" at bounding box center [309, 200] width 86 height 14
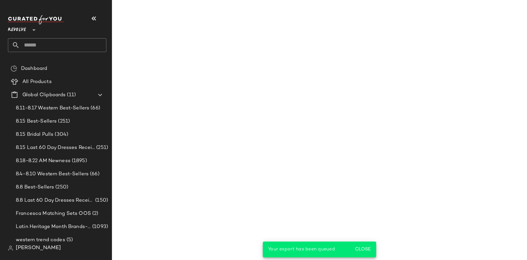
click at [70, 44] on input "text" at bounding box center [63, 45] width 87 height 14
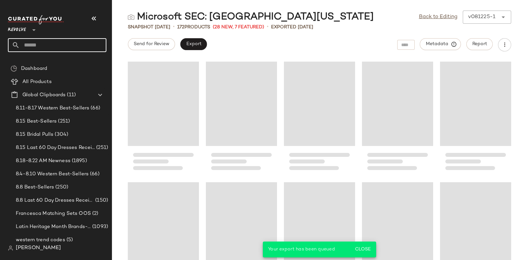
paste input "*********"
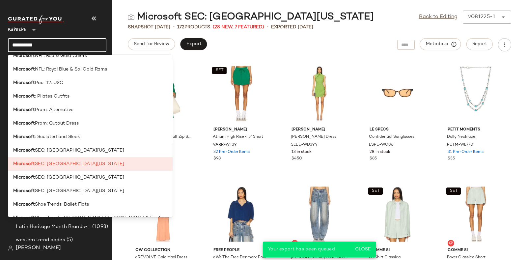
scroll to position [839, 0]
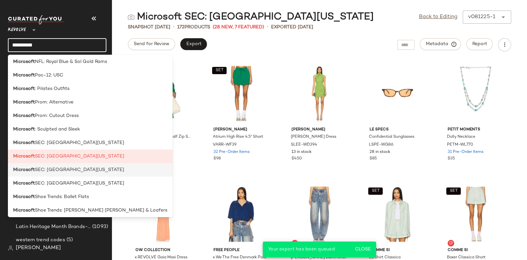
type input "*********"
click at [89, 169] on span "SEC: University of Georgia" at bounding box center [79, 169] width 89 height 7
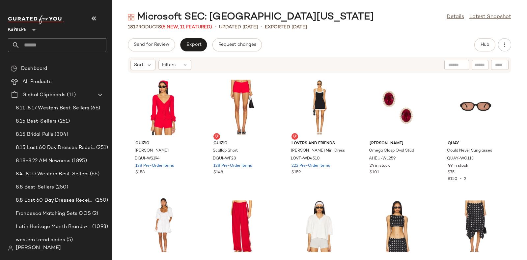
click at [75, 42] on input "text" at bounding box center [63, 45] width 87 height 14
paste input "*********"
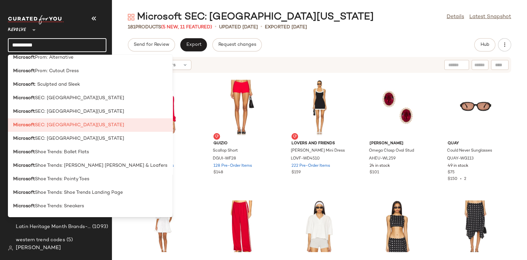
scroll to position [894, 0]
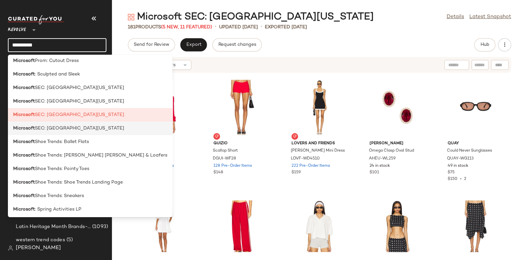
type input "*********"
click at [82, 127] on span "SEC: University of Texas" at bounding box center [79, 128] width 89 height 7
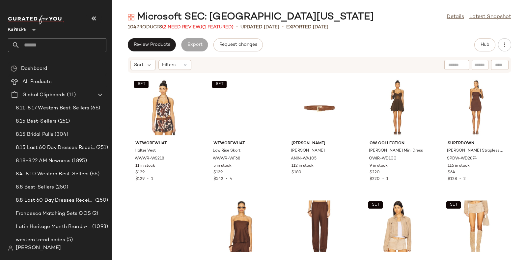
click at [180, 27] on span "(2 Need Review)" at bounding box center [182, 27] width 40 height 5
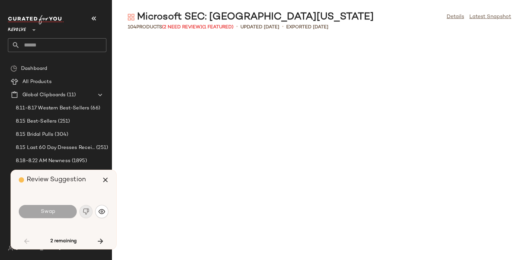
scroll to position [1326, 0]
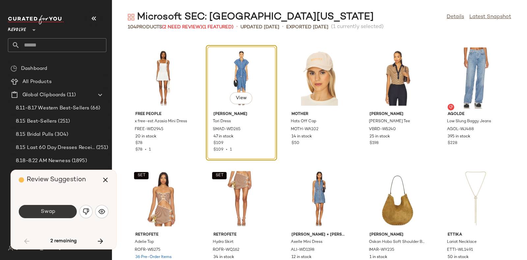
click at [60, 212] on button "Swap" at bounding box center [48, 211] width 58 height 13
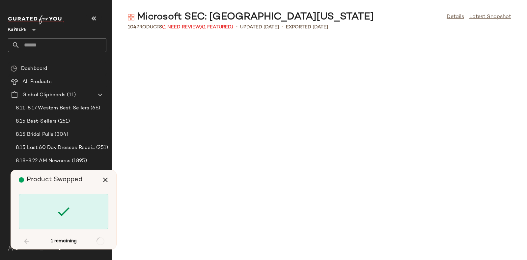
scroll to position [2049, 0]
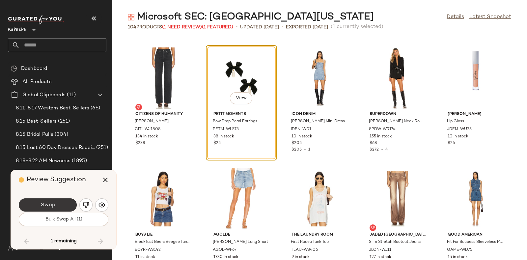
click at [55, 205] on button "Swap" at bounding box center [48, 204] width 58 height 13
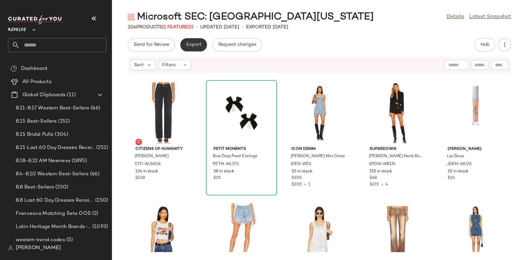
click at [194, 43] on span "Export" at bounding box center [193, 44] width 15 height 5
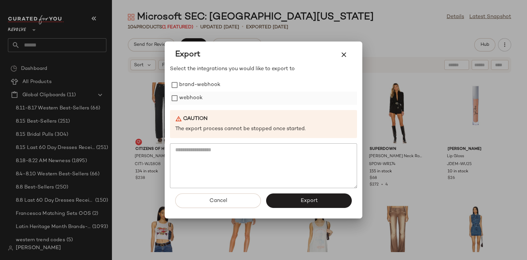
click at [189, 93] on label "webhook" at bounding box center [190, 98] width 23 height 13
click at [298, 200] on button "Export" at bounding box center [309, 200] width 86 height 14
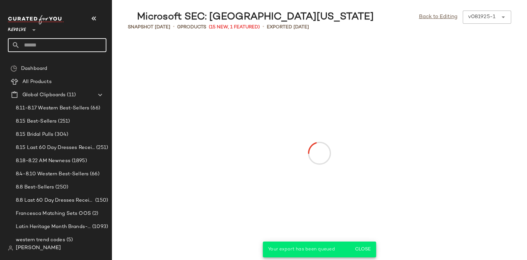
click at [73, 46] on input "text" at bounding box center [63, 45] width 87 height 14
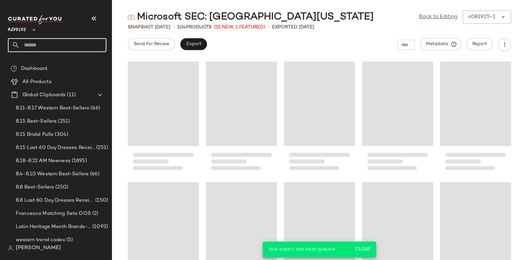
paste input "*********"
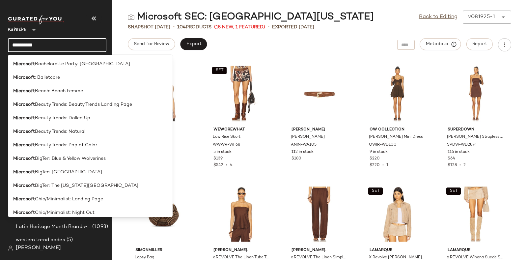
click at [92, 44] on input "*********" at bounding box center [57, 45] width 98 height 14
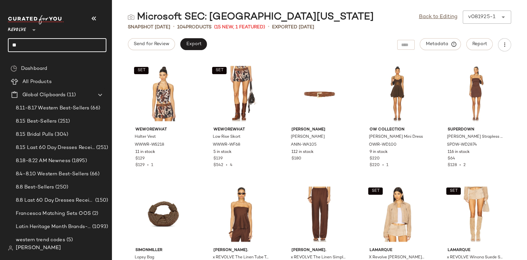
type input "*"
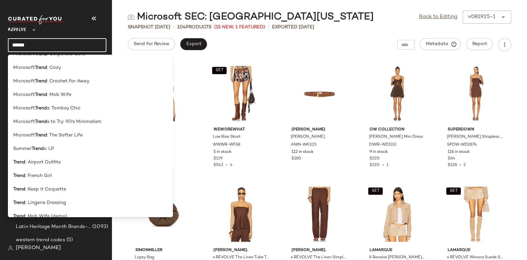
scroll to position [383, 0]
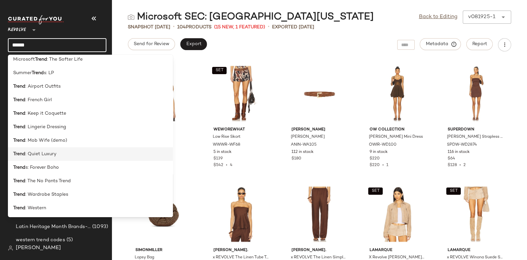
type input "*****"
click at [45, 154] on span ": Quiet Luxury" at bounding box center [40, 154] width 31 height 7
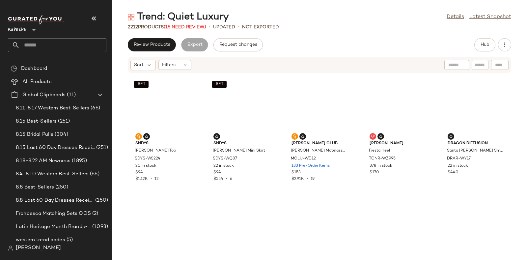
click at [181, 27] on span "(15 Need Review)" at bounding box center [185, 27] width 42 height 5
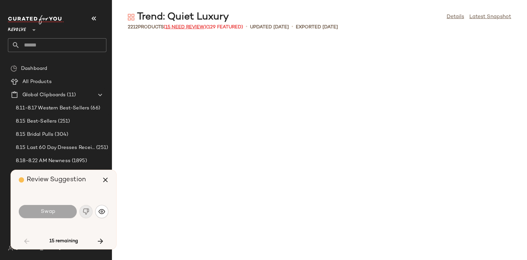
scroll to position [1567, 0]
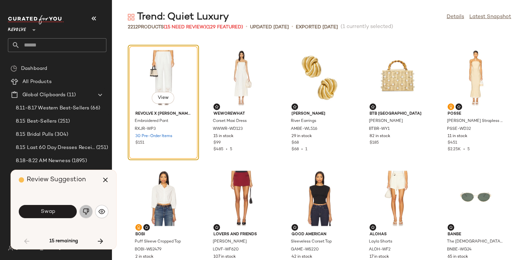
click at [82, 207] on button "button" at bounding box center [85, 211] width 13 height 13
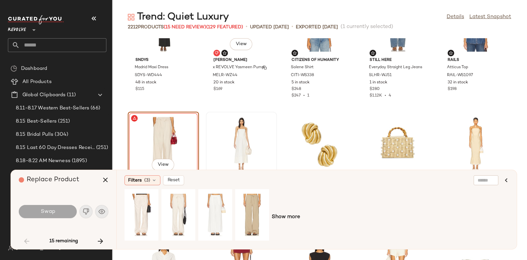
scroll to position [1541, 0]
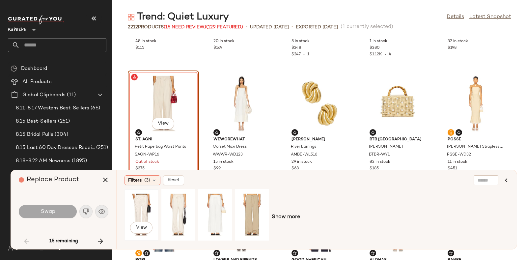
click at [140, 198] on div "View" at bounding box center [141, 214] width 29 height 47
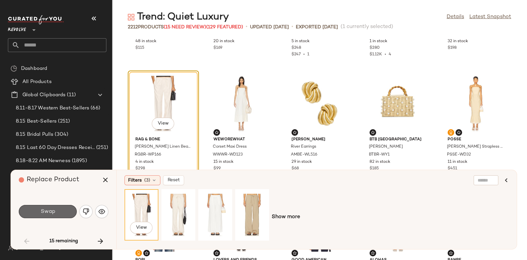
click at [54, 208] on span "Swap" at bounding box center [47, 211] width 15 height 6
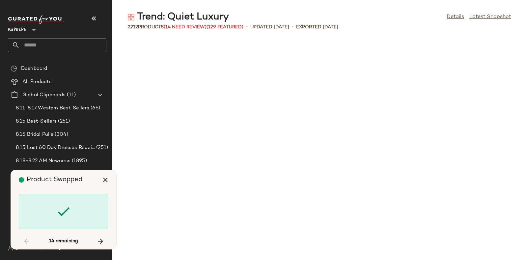
scroll to position [3496, 0]
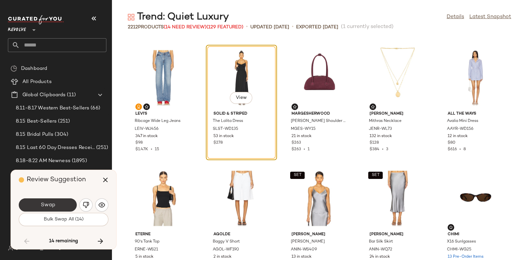
click at [61, 201] on button "Swap" at bounding box center [48, 204] width 58 height 13
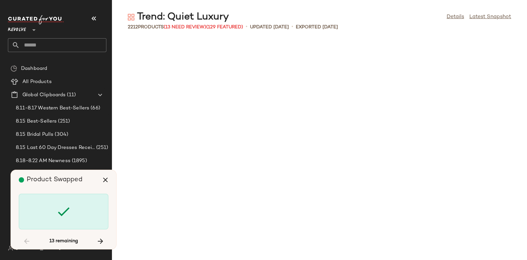
scroll to position [7353, 0]
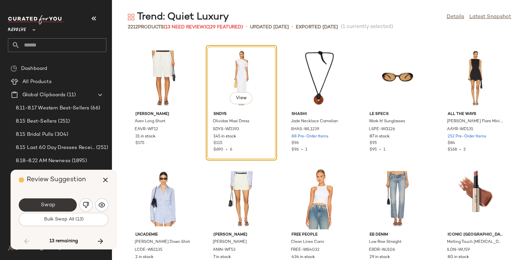
click at [60, 200] on button "Swap" at bounding box center [48, 204] width 58 height 13
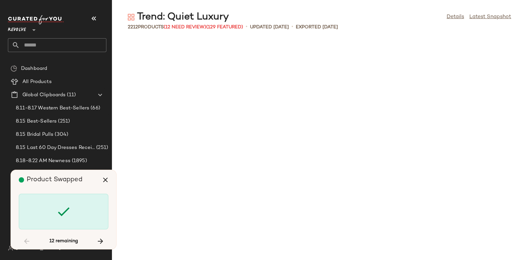
scroll to position [14103, 0]
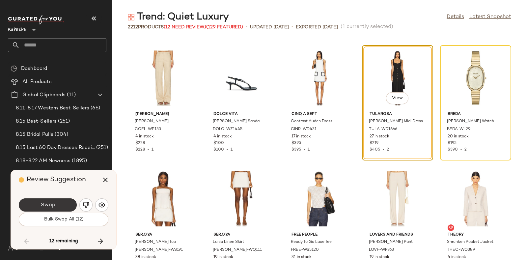
click at [62, 202] on button "Swap" at bounding box center [48, 204] width 58 height 13
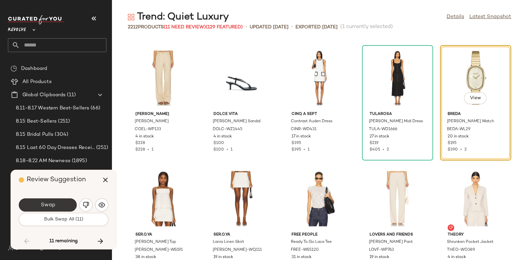
click at [50, 200] on button "Swap" at bounding box center [48, 204] width 58 height 13
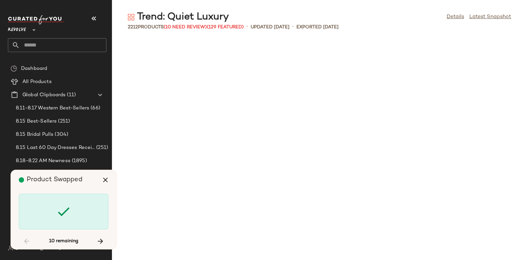
scroll to position [19045, 0]
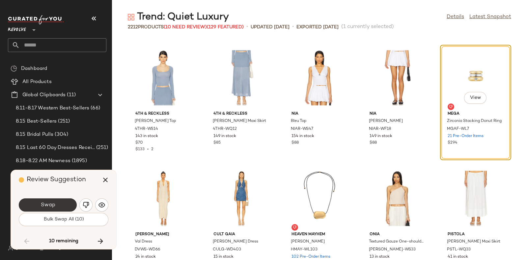
click at [58, 200] on button "Swap" at bounding box center [48, 204] width 58 height 13
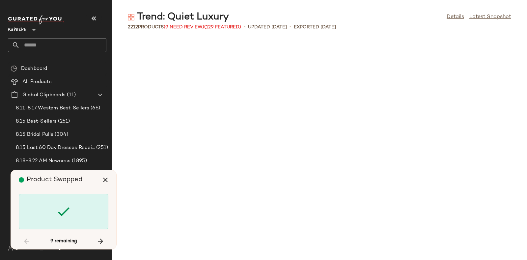
scroll to position [22420, 0]
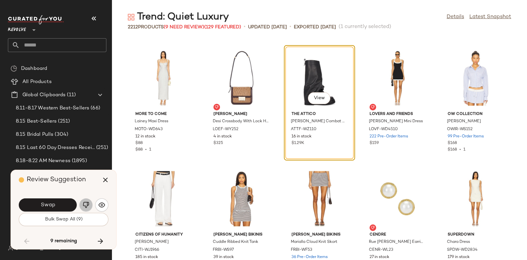
click at [86, 201] on button "button" at bounding box center [85, 204] width 13 height 13
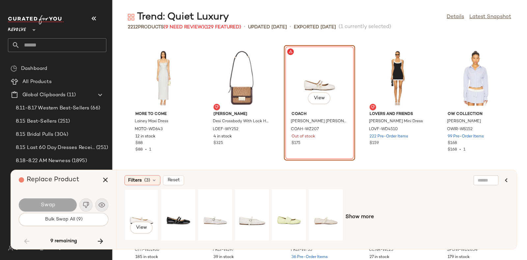
click at [134, 201] on div "View" at bounding box center [141, 214] width 29 height 47
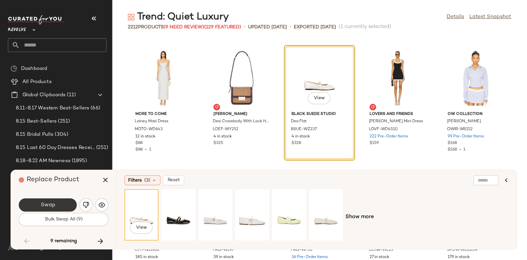
click at [53, 201] on button "Swap" at bounding box center [48, 204] width 58 height 13
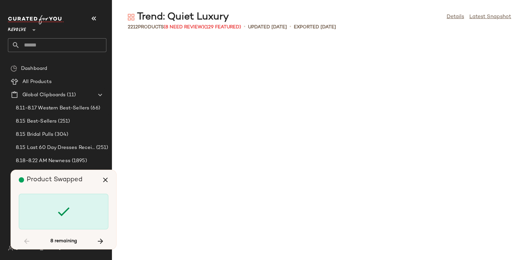
scroll to position [23505, 0]
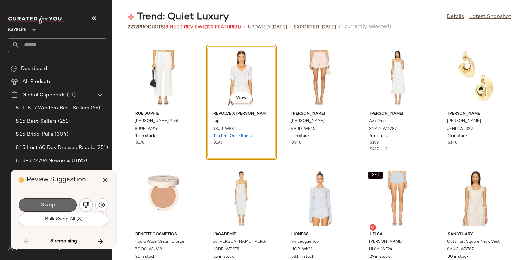
click at [67, 204] on button "Swap" at bounding box center [48, 204] width 58 height 13
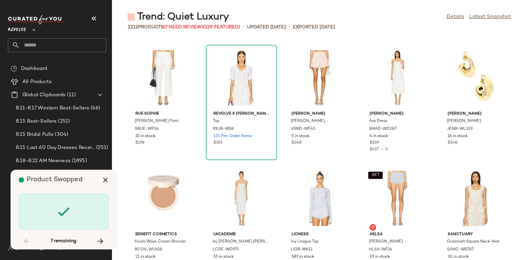
scroll to position [33871, 0]
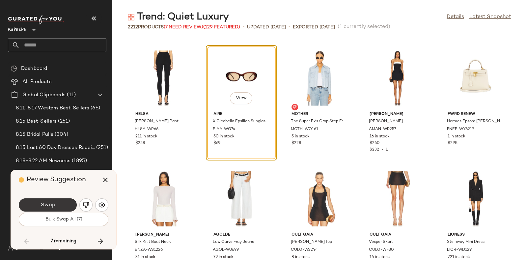
click at [63, 203] on button "Swap" at bounding box center [48, 204] width 58 height 13
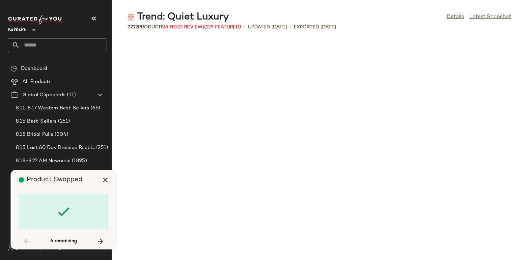
scroll to position [35679, 0]
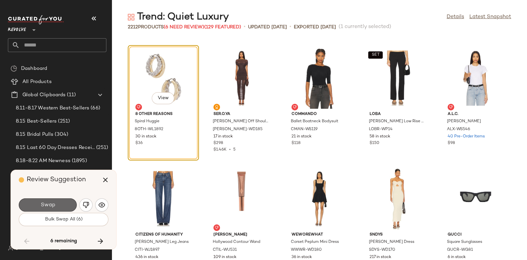
click at [60, 200] on button "Swap" at bounding box center [48, 204] width 58 height 13
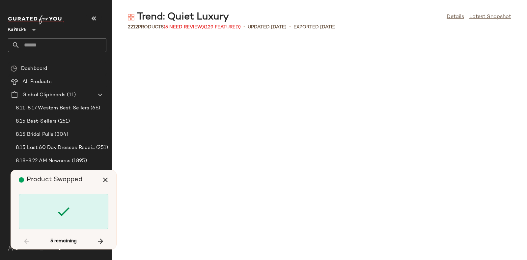
scroll to position [40501, 0]
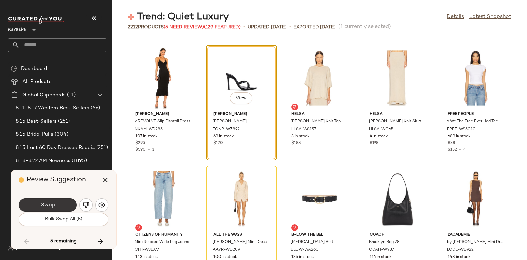
click at [55, 205] on button "Swap" at bounding box center [48, 204] width 58 height 13
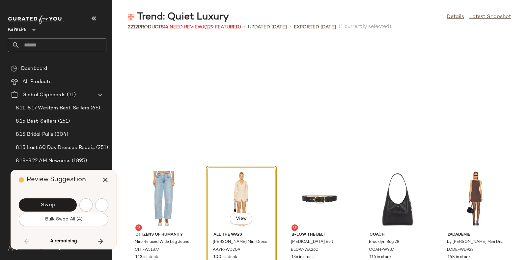
scroll to position [40621, 0]
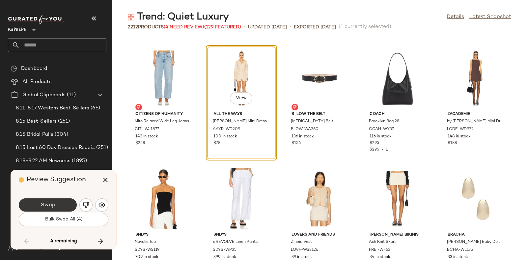
click at [56, 203] on button "Swap" at bounding box center [48, 204] width 58 height 13
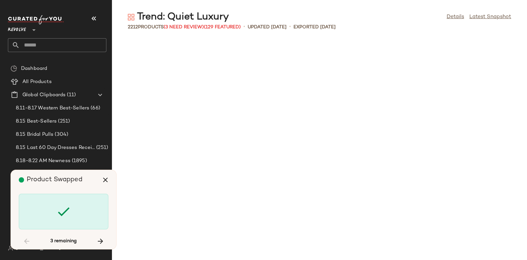
scroll to position [43997, 0]
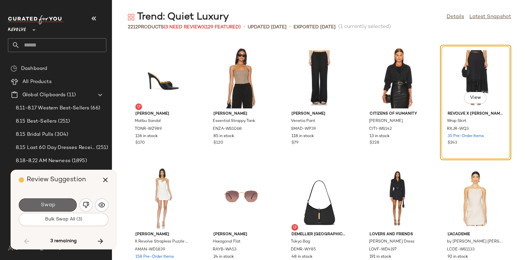
click at [63, 200] on button "Swap" at bounding box center [48, 204] width 58 height 13
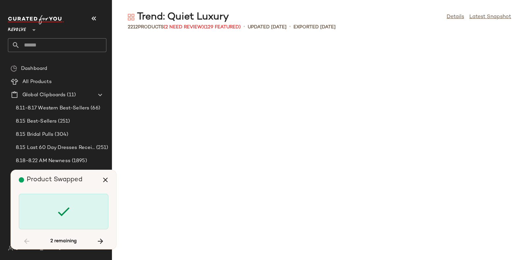
scroll to position [45805, 0]
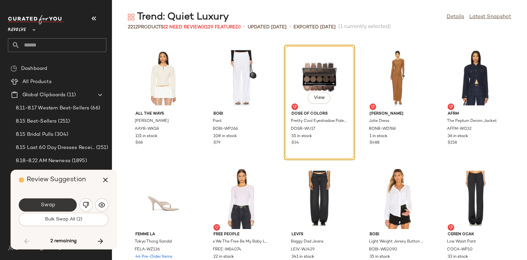
click at [60, 202] on button "Swap" at bounding box center [48, 204] width 58 height 13
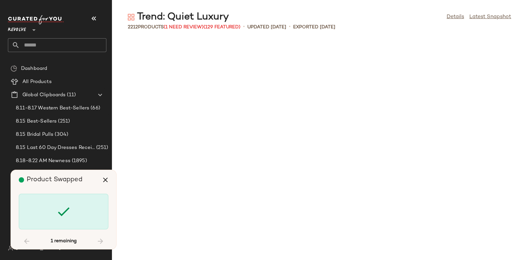
scroll to position [49541, 0]
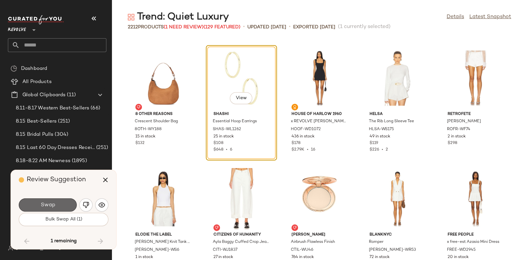
click at [66, 201] on button "Swap" at bounding box center [48, 204] width 58 height 13
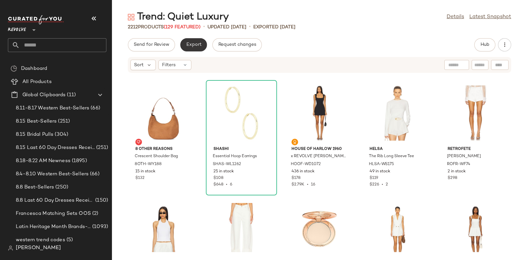
click at [192, 43] on span "Export" at bounding box center [193, 44] width 15 height 5
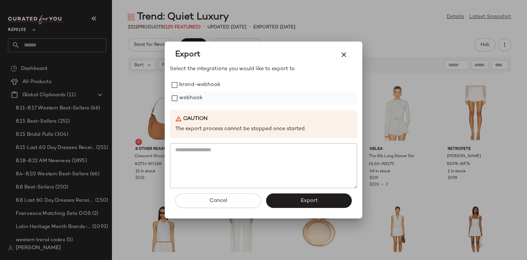
click at [192, 98] on label "webhook" at bounding box center [190, 98] width 23 height 13
click at [302, 203] on span "Export" at bounding box center [308, 201] width 17 height 6
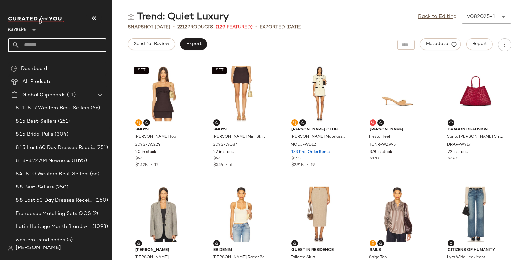
click at [60, 50] on input "text" at bounding box center [63, 45] width 87 height 14
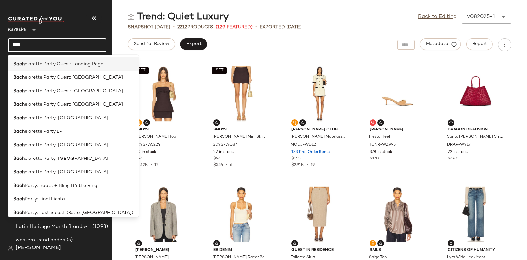
type input "****"
click at [81, 64] on span "elorette Party Guest: Landing Page" at bounding box center [64, 64] width 79 height 7
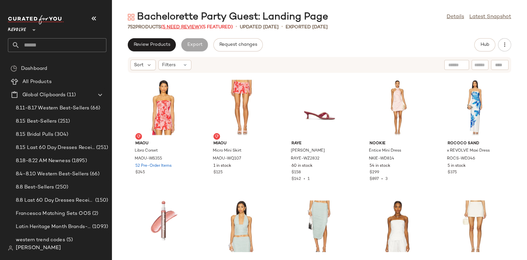
click at [179, 26] on span "(5 Need Review)" at bounding box center [181, 27] width 40 height 5
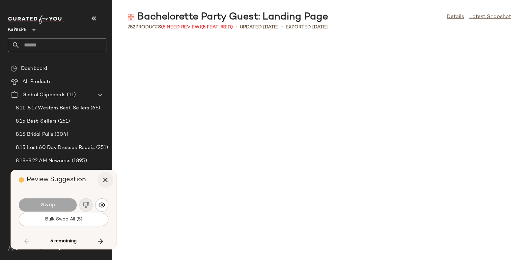
scroll to position [6630, 0]
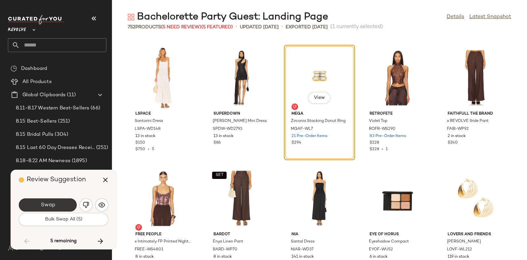
click at [65, 201] on button "Swap" at bounding box center [48, 204] width 58 height 13
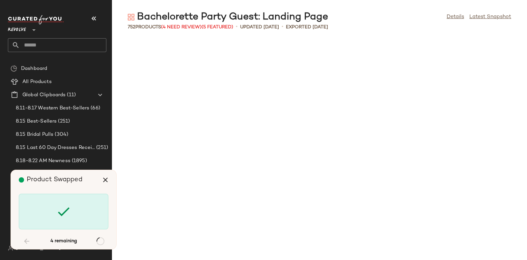
scroll to position [7112, 0]
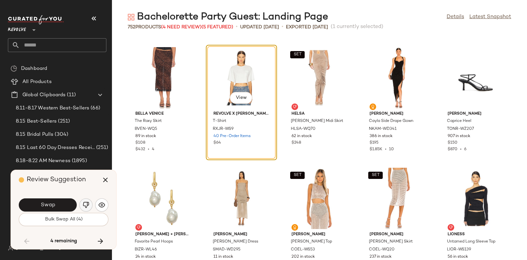
click at [83, 201] on button "button" at bounding box center [85, 204] width 13 height 13
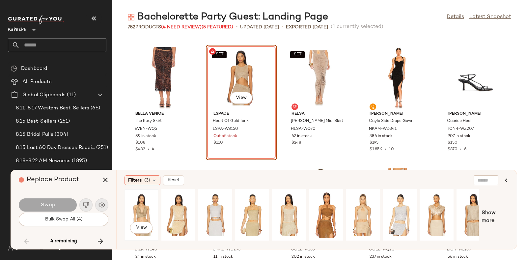
click at [139, 205] on div "View" at bounding box center [141, 214] width 29 height 47
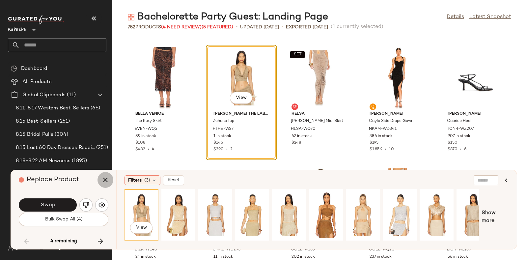
click at [104, 177] on icon "button" at bounding box center [105, 180] width 8 height 8
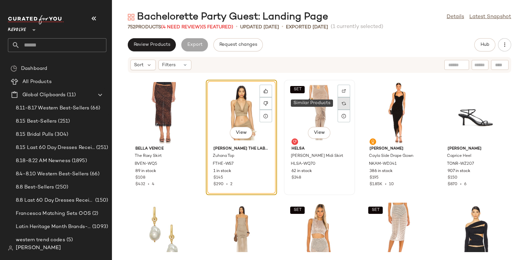
click at [340, 100] on div at bounding box center [344, 103] width 13 height 13
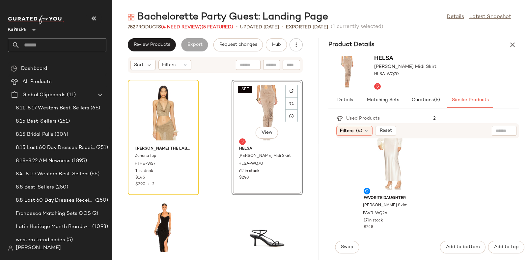
scroll to position [2191, 0]
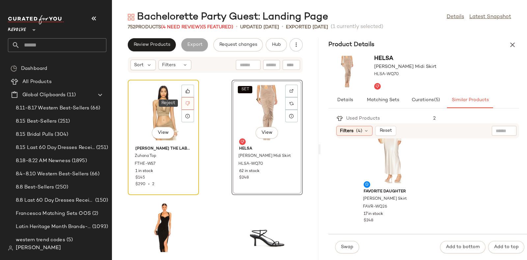
click at [191, 101] on div at bounding box center [187, 103] width 13 height 13
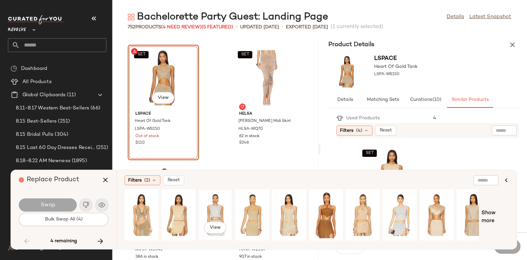
click at [222, 206] on div "View" at bounding box center [215, 214] width 29 height 47
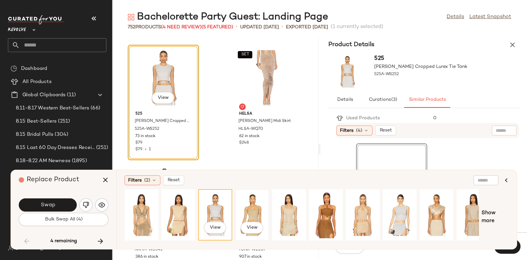
click at [257, 207] on div "View" at bounding box center [251, 214] width 29 height 47
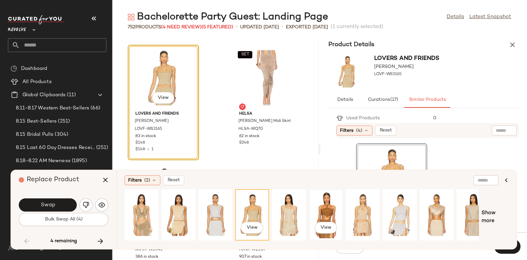
click at [329, 212] on div "View" at bounding box center [325, 214] width 29 height 47
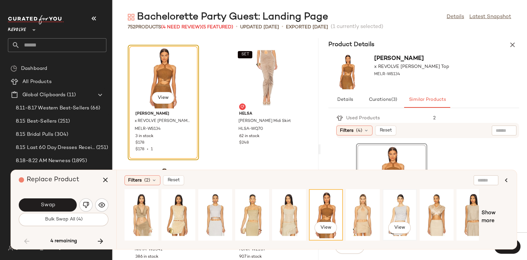
scroll to position [0, 11]
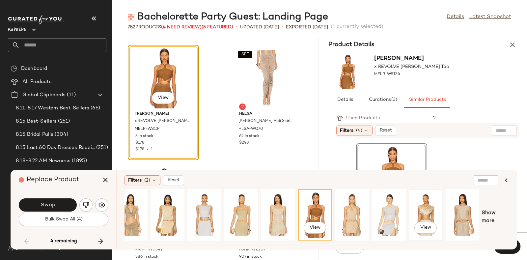
click at [430, 207] on div "View" at bounding box center [425, 214] width 29 height 47
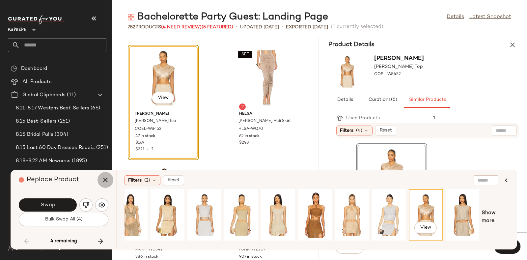
click at [102, 179] on icon "button" at bounding box center [105, 180] width 8 height 8
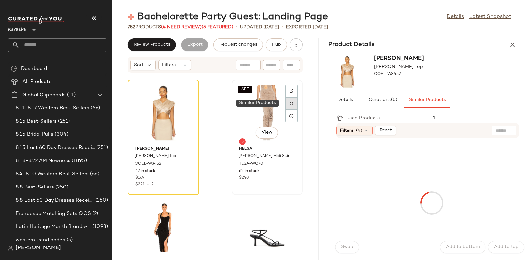
click at [290, 103] on div at bounding box center [291, 103] width 13 height 13
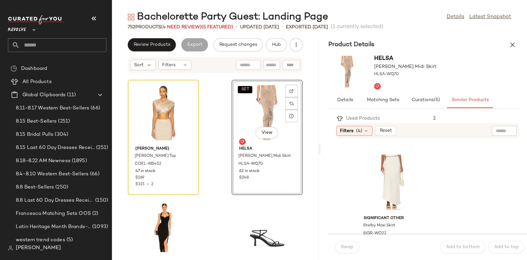
scroll to position [1078, 0]
click at [397, 176] on div "View" at bounding box center [391, 182] width 67 height 61
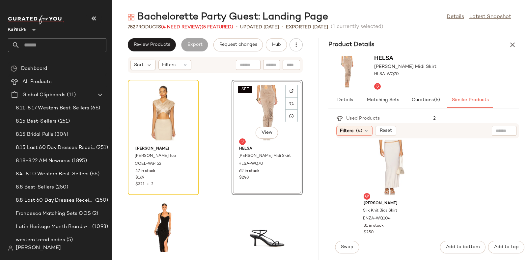
scroll to position [1334, 0]
click at [390, 166] on div "View" at bounding box center [391, 167] width 67 height 61
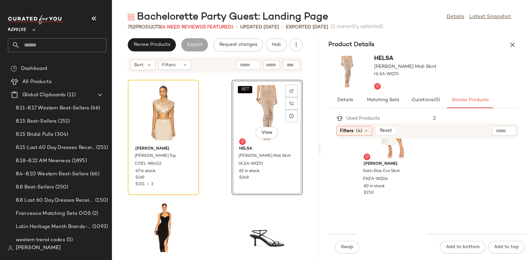
scroll to position [2676, 0]
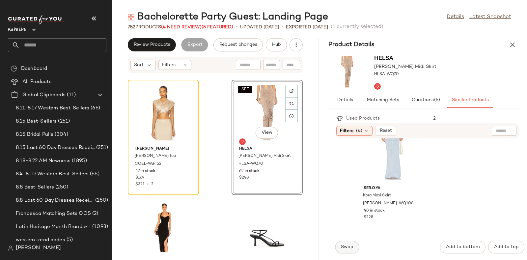
click at [344, 243] on button "Swap" at bounding box center [347, 247] width 24 height 13
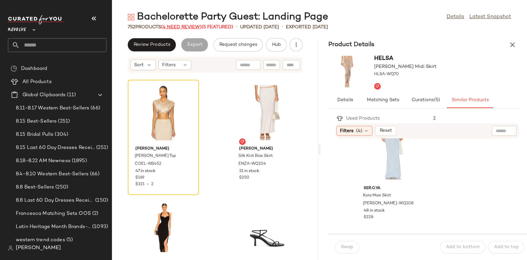
click at [175, 26] on span "(4 Need Review)" at bounding box center [181, 27] width 41 height 5
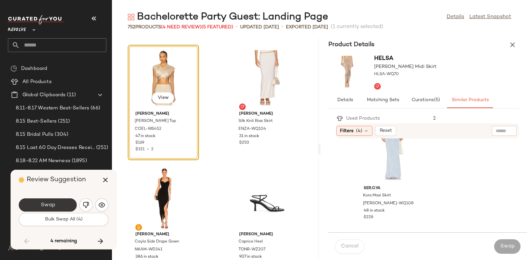
click at [68, 203] on button "Swap" at bounding box center [48, 204] width 58 height 13
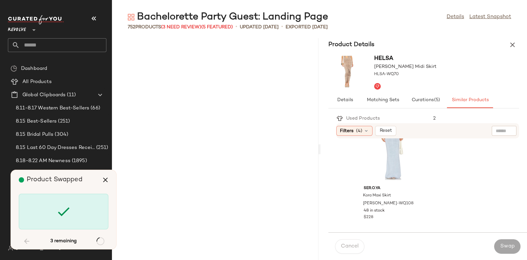
scroll to position [19045, 0]
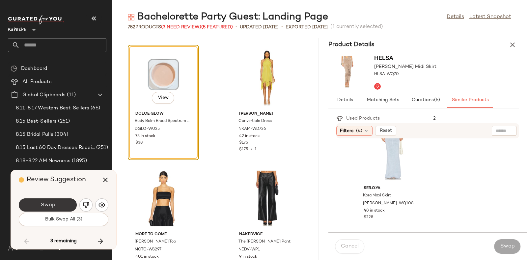
click at [56, 200] on button "Swap" at bounding box center [48, 204] width 58 height 13
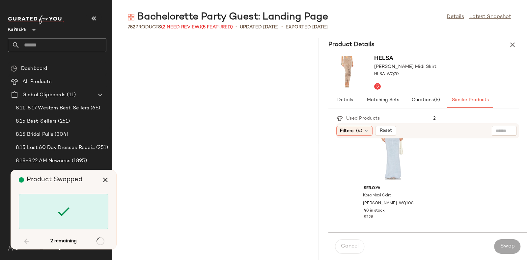
scroll to position [23987, 0]
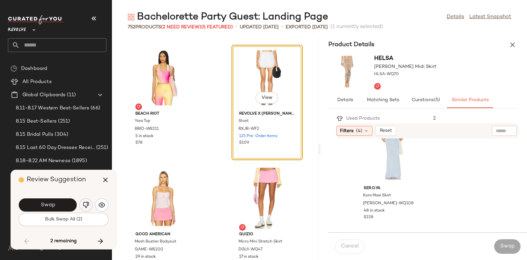
click at [84, 204] on img "button" at bounding box center [86, 205] width 7 height 7
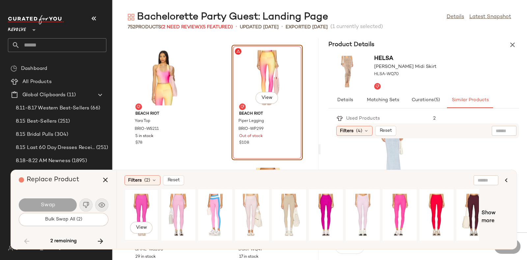
click at [137, 199] on div "View" at bounding box center [141, 214] width 29 height 47
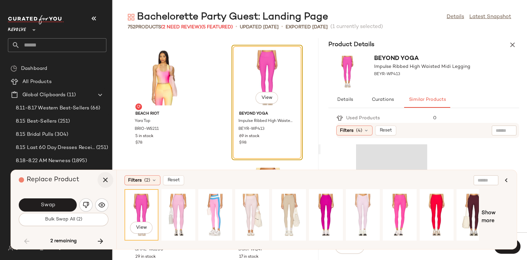
click at [105, 179] on icon "button" at bounding box center [105, 180] width 8 height 8
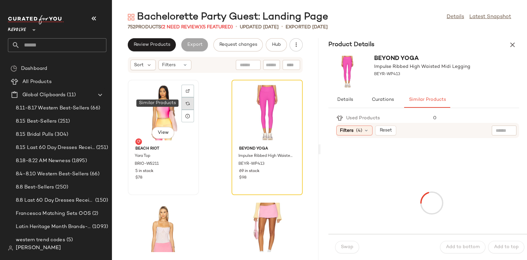
click at [189, 102] on img at bounding box center [188, 103] width 4 height 4
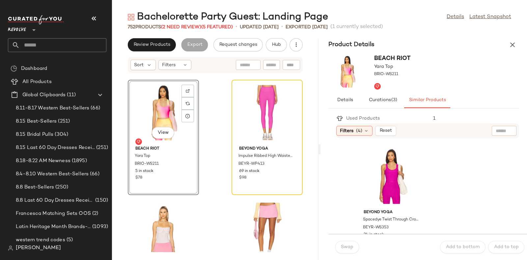
scroll to position [361, 0]
click at [397, 167] on div "View" at bounding box center [391, 176] width 67 height 61
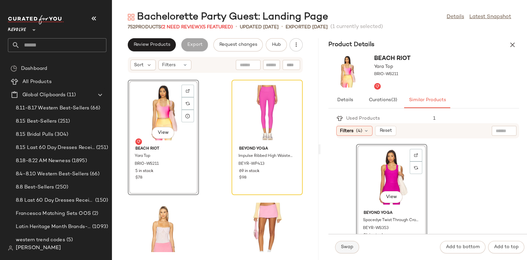
click at [343, 244] on span "Swap" at bounding box center [347, 246] width 13 height 5
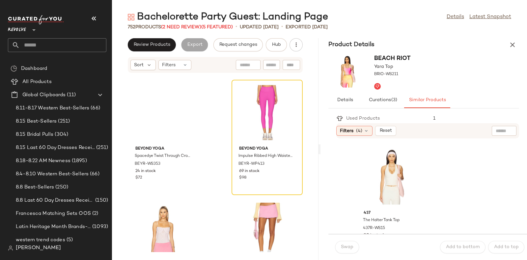
scroll to position [482, 0]
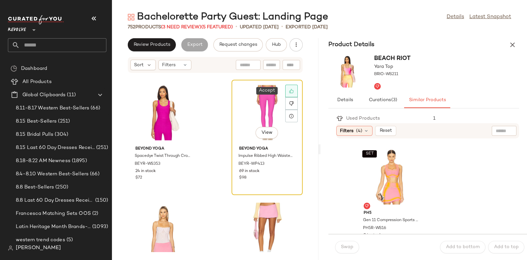
click at [289, 90] on icon at bounding box center [291, 91] width 5 height 5
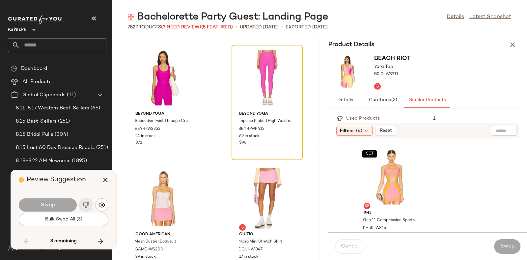
click at [185, 25] on span "(3 Need Review)" at bounding box center [181, 27] width 40 height 5
click at [96, 237] on icon "button" at bounding box center [100, 241] width 8 height 8
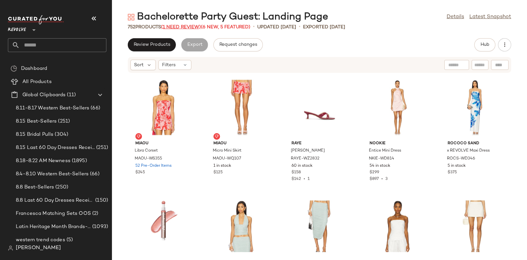
click at [181, 25] on span "(1 Need Review)" at bounding box center [181, 27] width 40 height 5
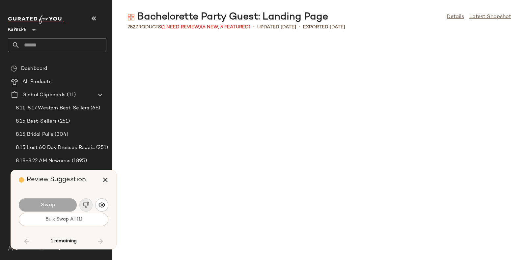
scroll to position [11089, 0]
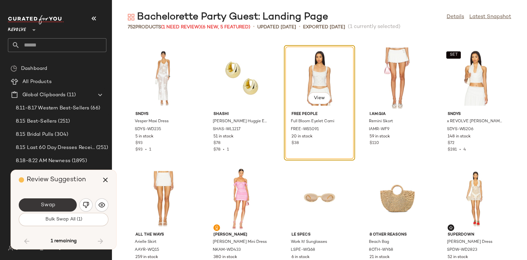
click at [54, 204] on span "Swap" at bounding box center [47, 205] width 15 height 6
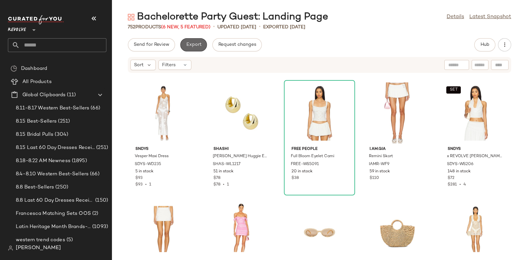
click at [190, 43] on span "Export" at bounding box center [193, 44] width 15 height 5
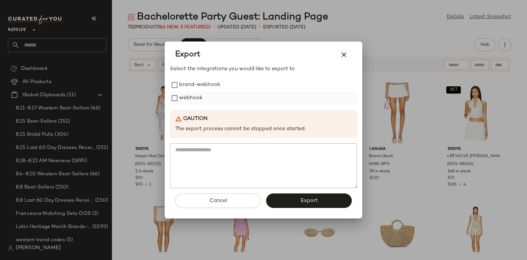
click at [192, 94] on label "webhook" at bounding box center [190, 98] width 23 height 13
click at [291, 204] on button "Export" at bounding box center [309, 200] width 86 height 14
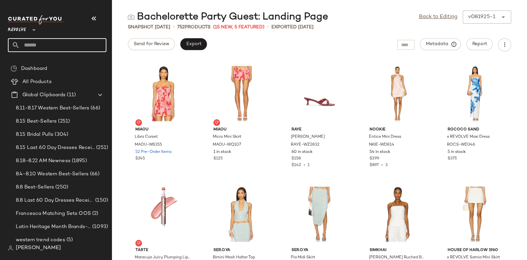
click at [76, 43] on input "text" at bounding box center [63, 45] width 87 height 14
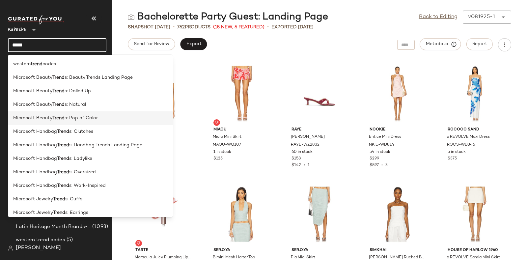
scroll to position [383, 0]
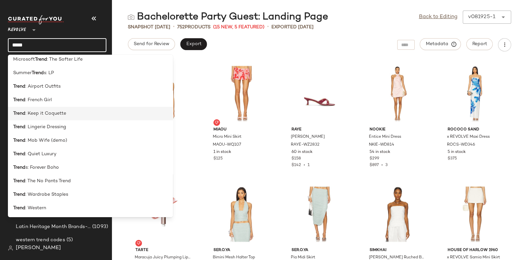
type input "*****"
click at [69, 134] on div "Trend : Keep it Coquette" at bounding box center [90, 141] width 165 height 14
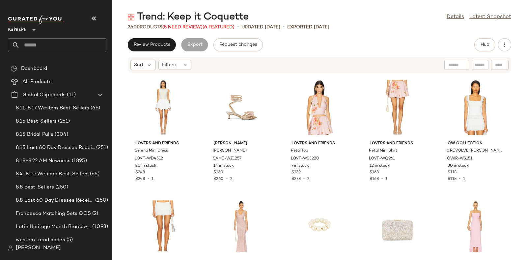
click at [189, 23] on div "Trend: Keep it Coquette" at bounding box center [188, 17] width 121 height 13
click at [190, 26] on span "(5 Need Review)" at bounding box center [182, 27] width 40 height 5
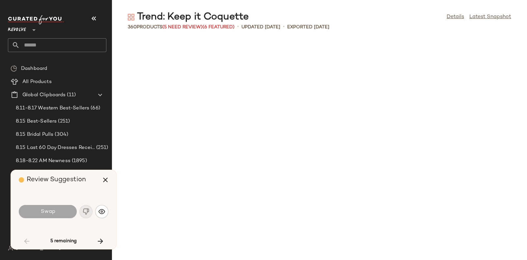
scroll to position [1326, 0]
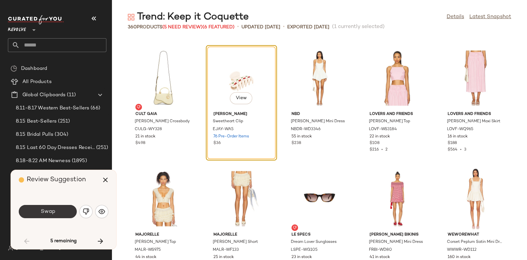
click at [59, 211] on button "Swap" at bounding box center [48, 211] width 58 height 13
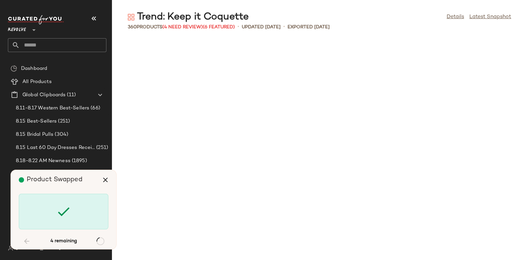
scroll to position [3496, 0]
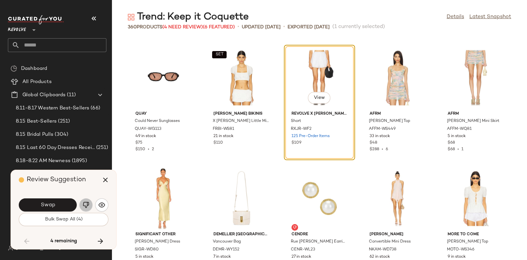
click at [85, 202] on img "button" at bounding box center [86, 205] width 7 height 7
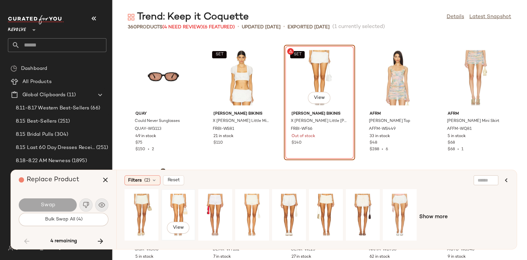
click at [178, 204] on div "View" at bounding box center [178, 214] width 29 height 47
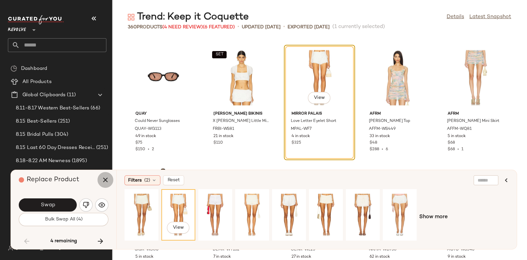
click at [103, 177] on icon "button" at bounding box center [105, 180] width 8 height 8
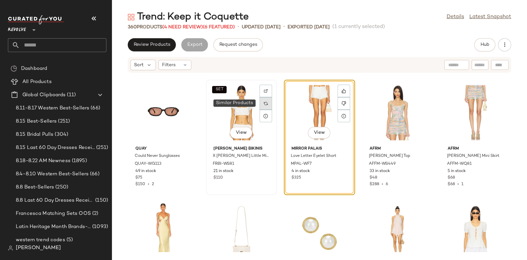
click at [264, 104] on img at bounding box center [266, 103] width 4 height 4
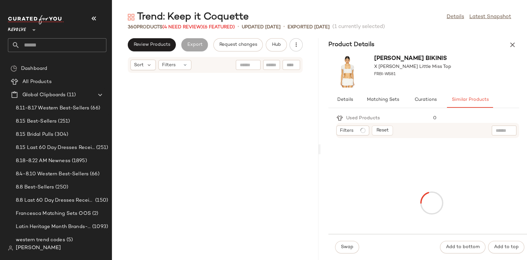
scroll to position [8799, 0]
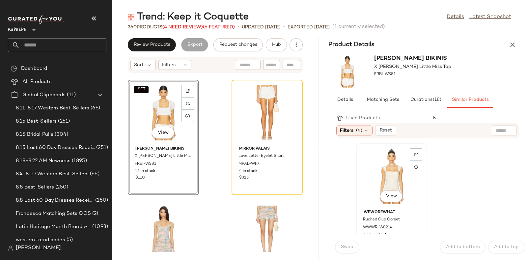
click at [401, 170] on div "View" at bounding box center [391, 176] width 67 height 61
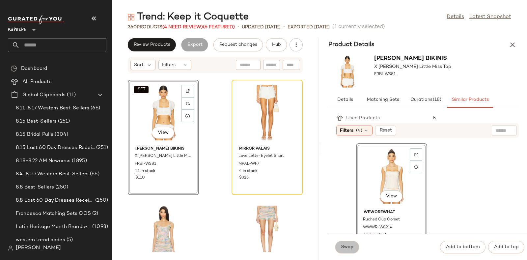
click at [345, 243] on button "Swap" at bounding box center [347, 247] width 24 height 13
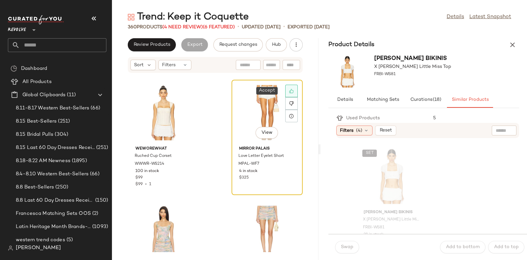
click at [289, 92] on icon at bounding box center [291, 91] width 5 height 5
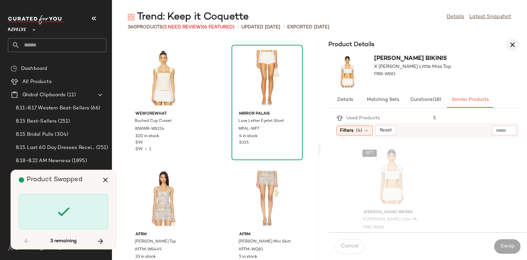
click at [510, 45] on icon "button" at bounding box center [513, 45] width 8 height 8
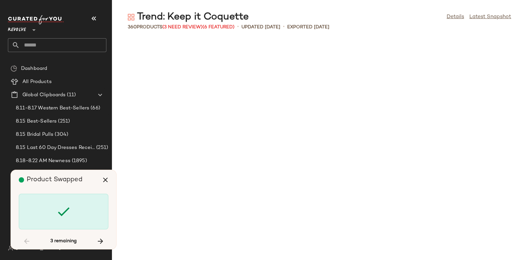
scroll to position [3496, 0]
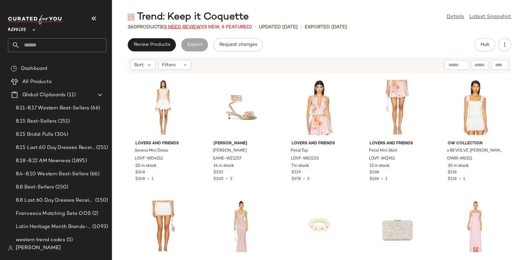
click at [182, 26] on span "(3 Need Review)" at bounding box center [182, 27] width 40 height 5
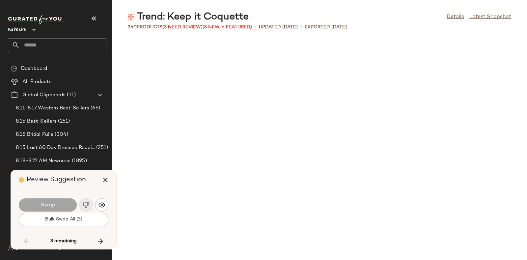
scroll to position [4460, 0]
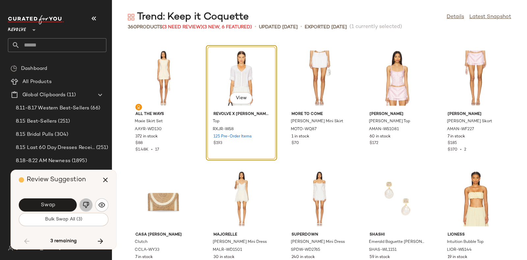
click at [82, 202] on button "button" at bounding box center [85, 204] width 13 height 13
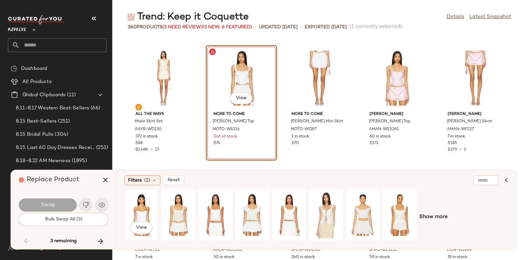
click at [144, 204] on div "View" at bounding box center [141, 214] width 29 height 47
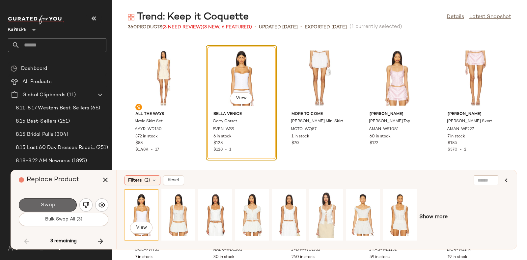
click at [55, 203] on span "Swap" at bounding box center [47, 205] width 15 height 6
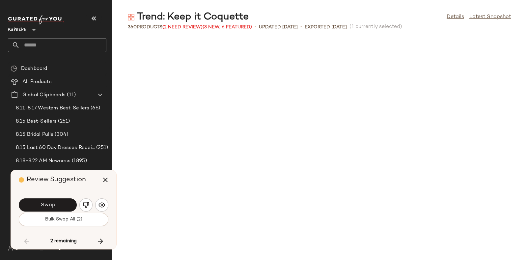
scroll to position [4821, 0]
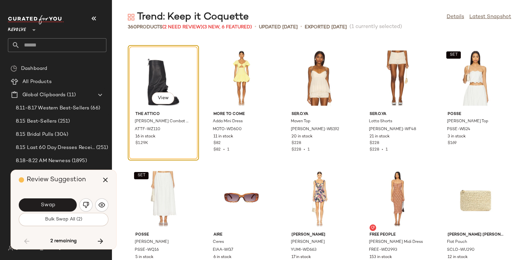
click at [82, 198] on div "Swap" at bounding box center [64, 205] width 90 height 16
click at [84, 200] on button "button" at bounding box center [85, 204] width 13 height 13
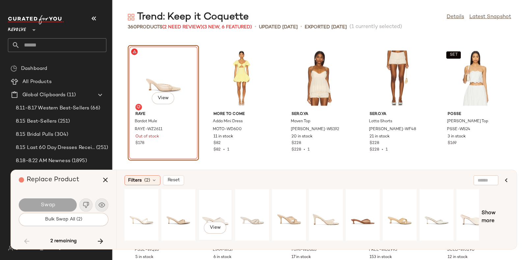
click at [210, 209] on div "View" at bounding box center [215, 214] width 29 height 47
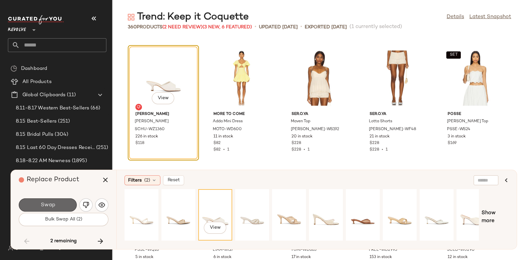
click at [54, 205] on span "Swap" at bounding box center [47, 205] width 15 height 6
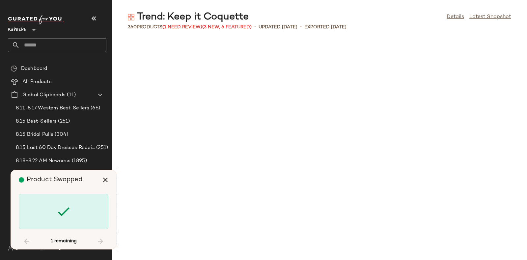
scroll to position [7112, 0]
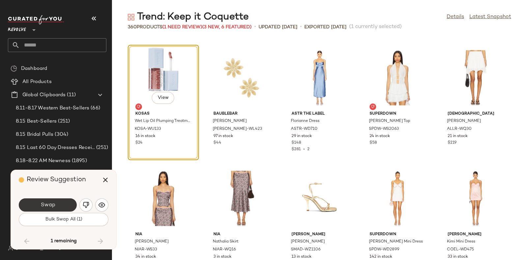
click at [64, 201] on button "Swap" at bounding box center [48, 204] width 58 height 13
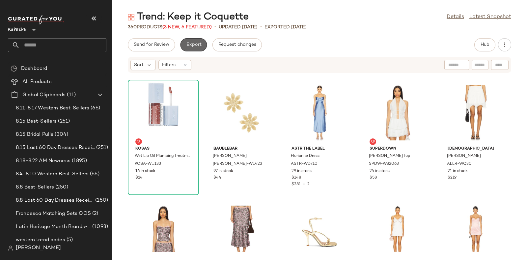
click at [188, 42] on span "Export" at bounding box center [193, 44] width 15 height 5
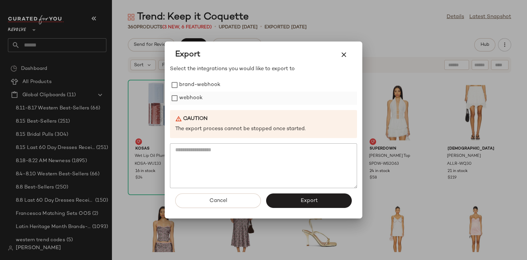
click at [192, 97] on label "webhook" at bounding box center [190, 98] width 23 height 13
click at [317, 200] on span "Export" at bounding box center [308, 201] width 17 height 6
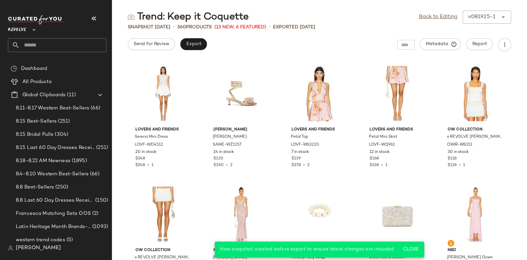
click at [80, 44] on input "text" at bounding box center [63, 45] width 87 height 14
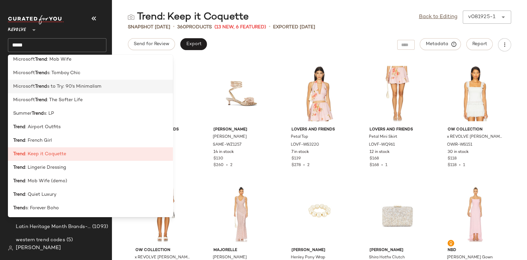
scroll to position [383, 0]
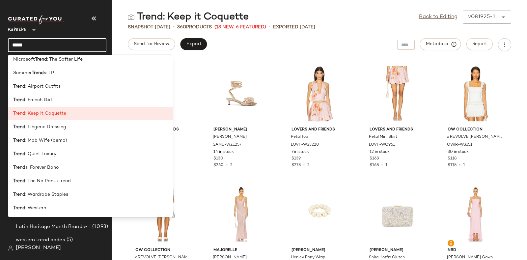
click at [54, 47] on input "*****" at bounding box center [57, 45] width 98 height 14
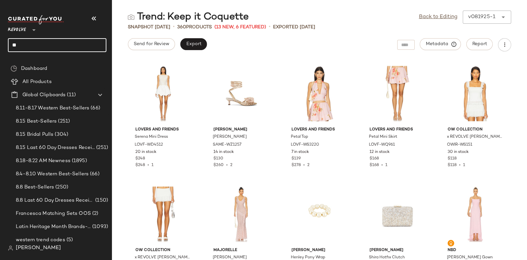
type input "*"
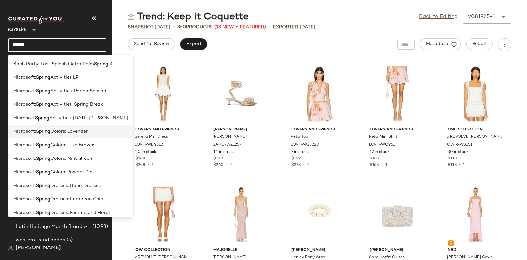
scroll to position [113, 0]
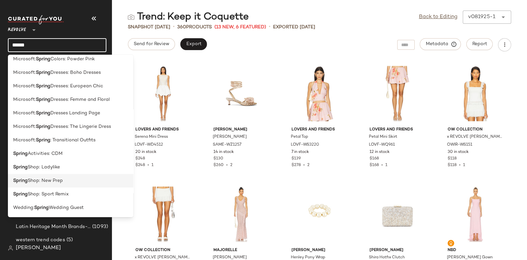
type input "******"
click at [56, 181] on span "Shop: New Prep" at bounding box center [45, 180] width 35 height 7
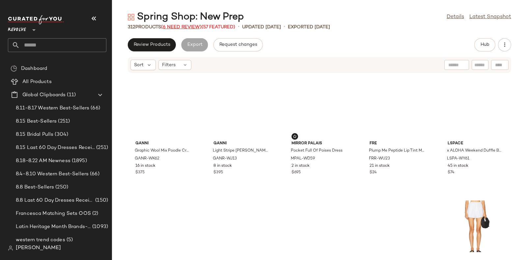
click at [177, 25] on span "(6 Need Review)" at bounding box center [181, 27] width 41 height 5
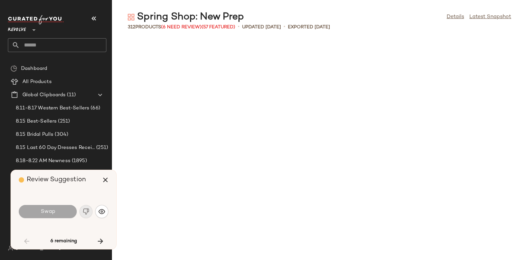
scroll to position [482, 0]
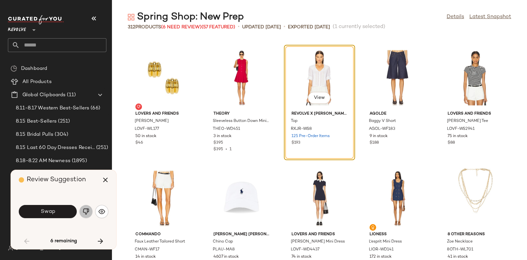
click at [85, 211] on img "button" at bounding box center [86, 211] width 7 height 7
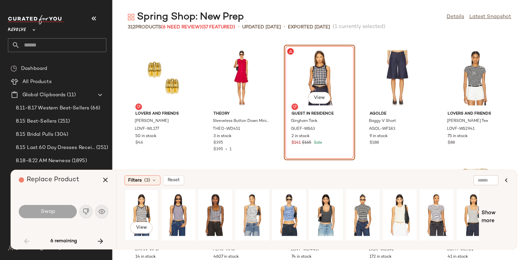
click at [142, 205] on div "View" at bounding box center [141, 214] width 29 height 47
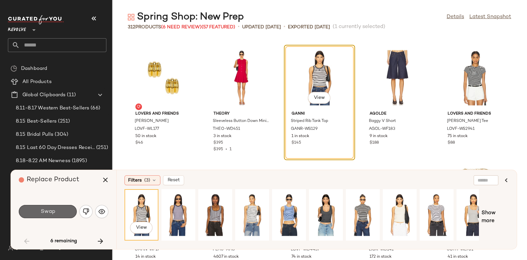
click at [33, 208] on button "Swap" at bounding box center [48, 211] width 58 height 13
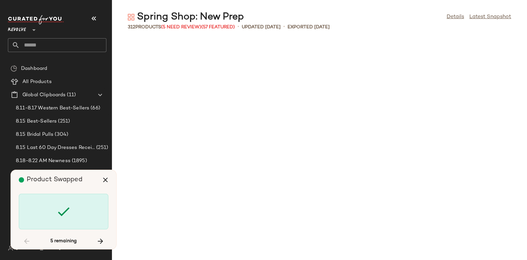
scroll to position [2170, 0]
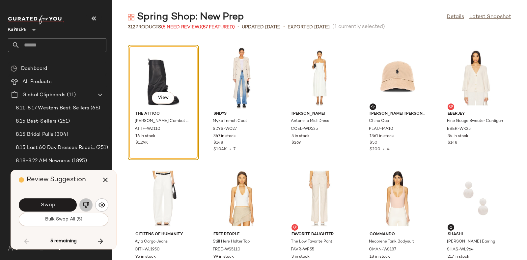
click at [83, 204] on img "button" at bounding box center [86, 205] width 7 height 7
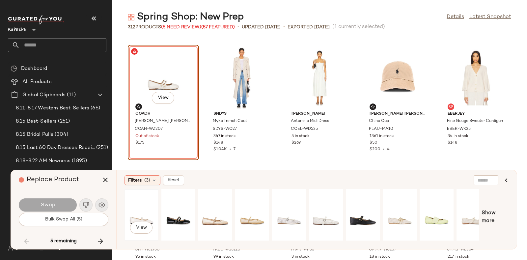
click at [130, 204] on div "View" at bounding box center [141, 214] width 29 height 47
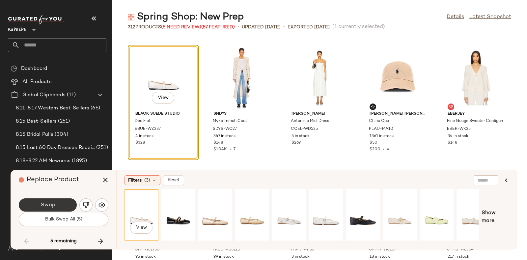
click at [54, 203] on span "Swap" at bounding box center [47, 205] width 15 height 6
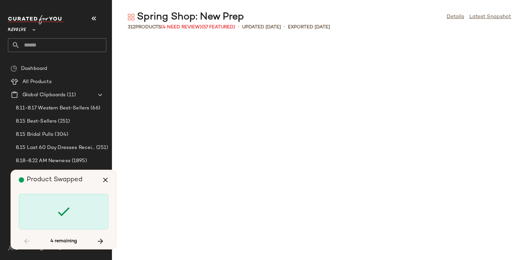
scroll to position [5304, 0]
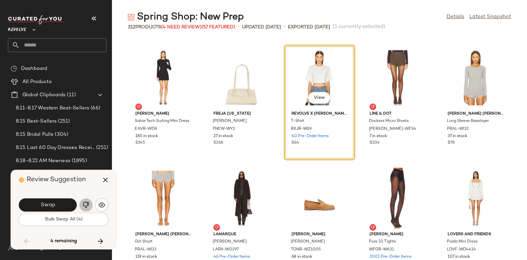
click at [86, 204] on img "button" at bounding box center [86, 205] width 7 height 7
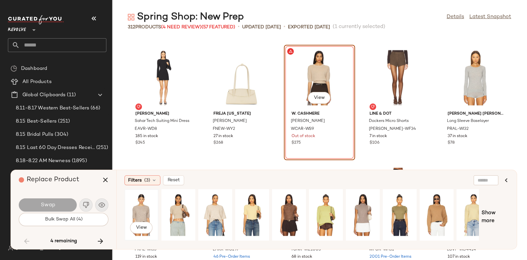
click at [136, 203] on div "View" at bounding box center [141, 214] width 29 height 47
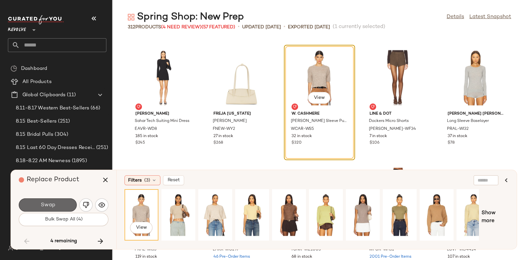
click at [57, 199] on button "Swap" at bounding box center [48, 204] width 58 height 13
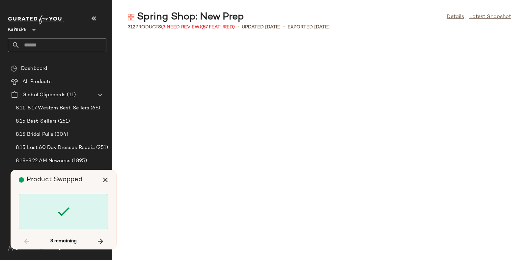
scroll to position [6268, 0]
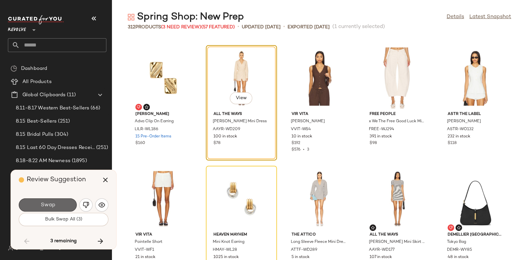
click at [68, 203] on button "Swap" at bounding box center [48, 204] width 58 height 13
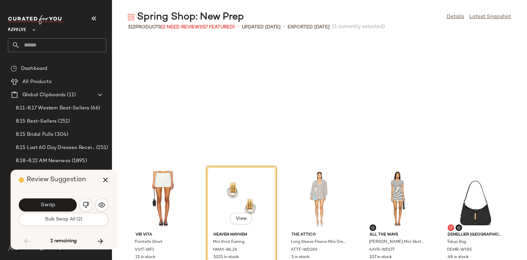
scroll to position [6389, 0]
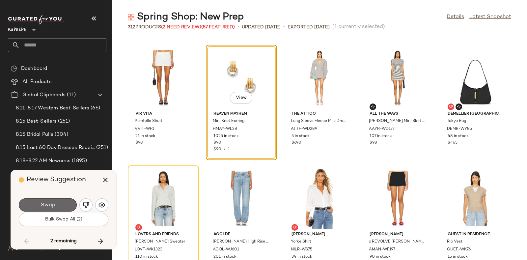
click at [63, 200] on button "Swap" at bounding box center [48, 204] width 58 height 13
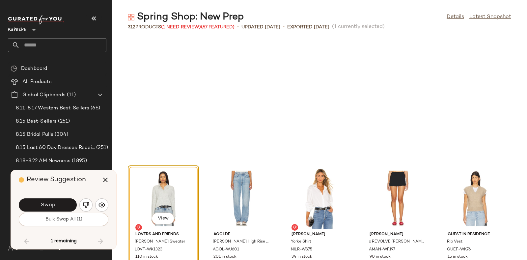
scroll to position [6509, 0]
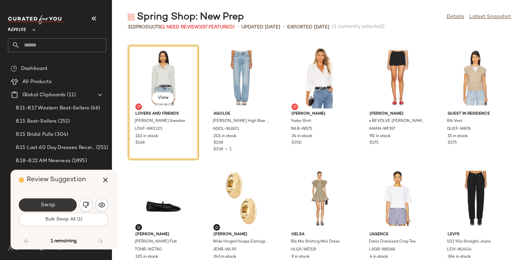
click at [70, 200] on button "Swap" at bounding box center [48, 204] width 58 height 13
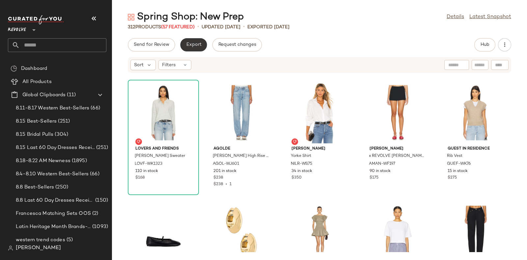
click at [186, 47] on span "Export" at bounding box center [193, 44] width 15 height 5
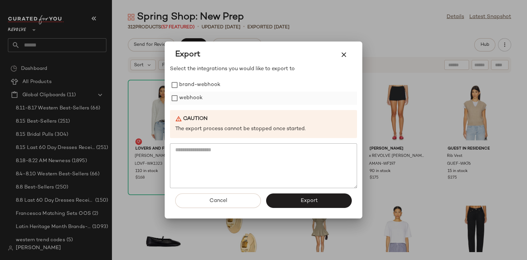
click at [192, 99] on label "webhook" at bounding box center [190, 98] width 23 height 13
click at [301, 196] on button "Export" at bounding box center [309, 200] width 86 height 14
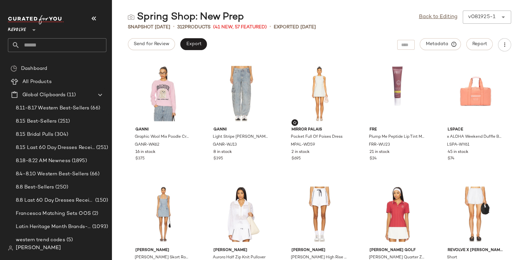
click at [55, 45] on input "text" at bounding box center [63, 45] width 87 height 14
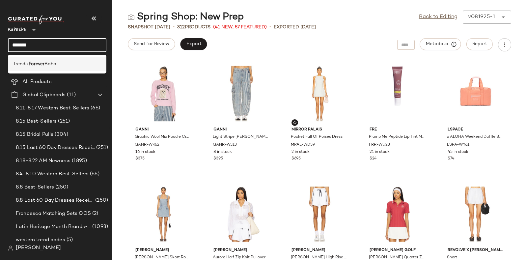
type input "*******"
click at [63, 61] on div "Trends: Forever Boho" at bounding box center [57, 64] width 88 height 7
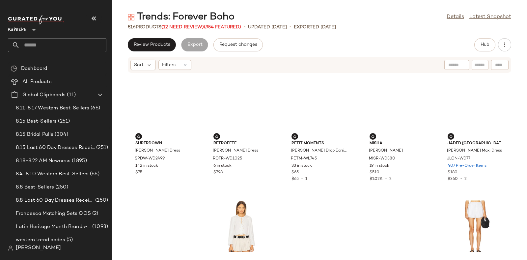
click at [187, 25] on span "(12 Need Review)" at bounding box center [182, 27] width 42 height 5
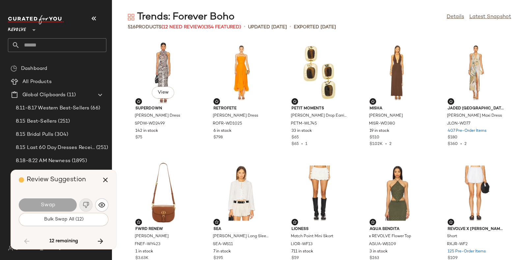
scroll to position [1808, 0]
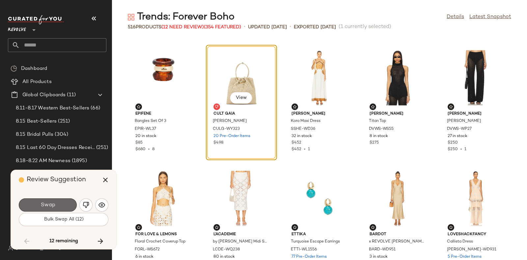
click at [56, 199] on button "Swap" at bounding box center [48, 204] width 58 height 13
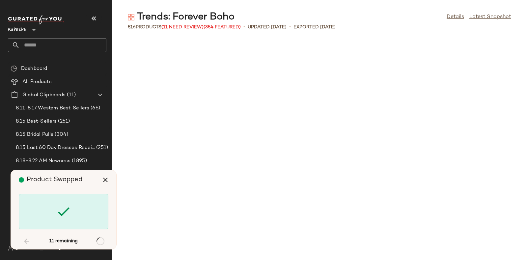
scroll to position [4339, 0]
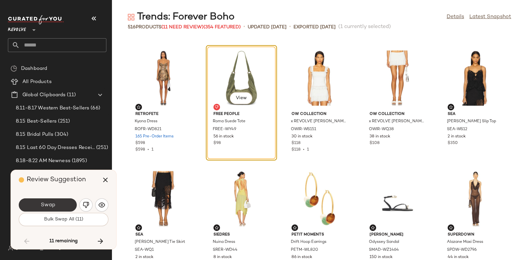
click at [65, 202] on button "Swap" at bounding box center [48, 204] width 58 height 13
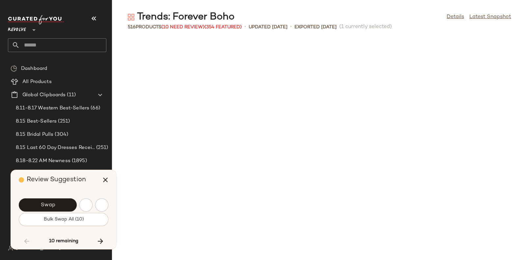
scroll to position [4580, 0]
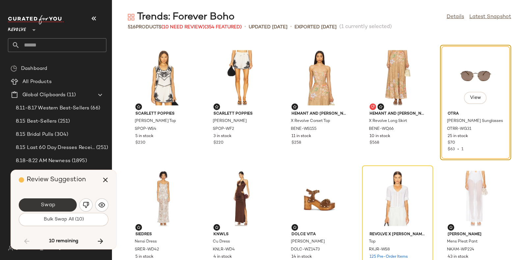
click at [61, 204] on button "Swap" at bounding box center [48, 204] width 58 height 13
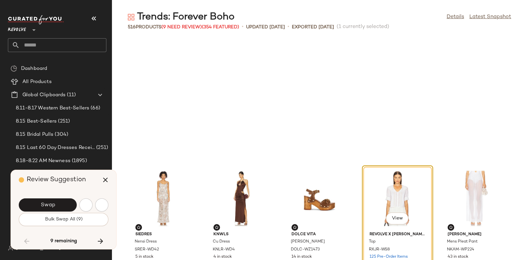
scroll to position [4701, 0]
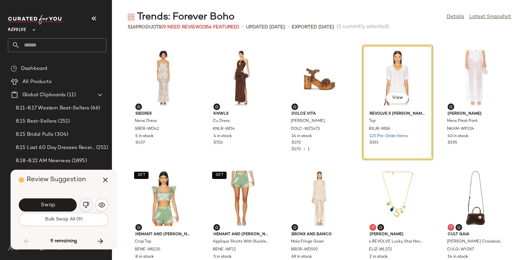
click at [91, 206] on button "button" at bounding box center [85, 204] width 13 height 13
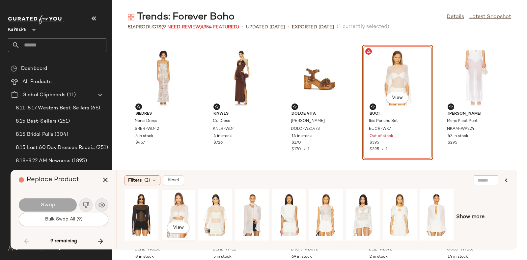
click at [171, 202] on div "View" at bounding box center [178, 214] width 29 height 47
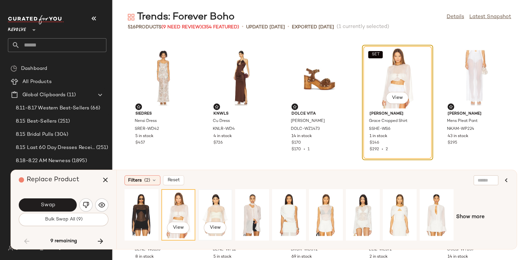
click at [220, 199] on div "View" at bounding box center [215, 214] width 29 height 47
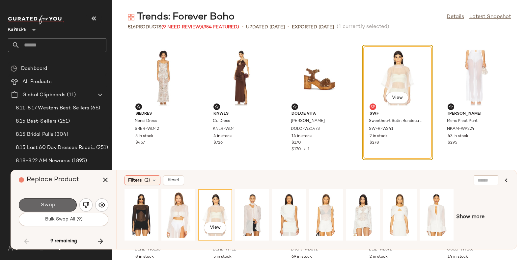
click at [55, 201] on button "Swap" at bounding box center [48, 204] width 58 height 13
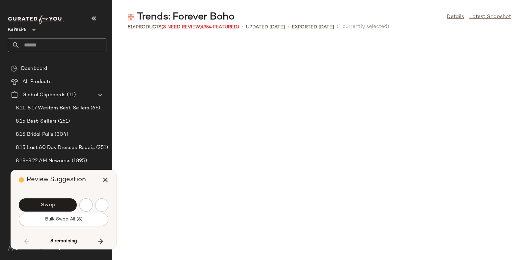
scroll to position [5062, 0]
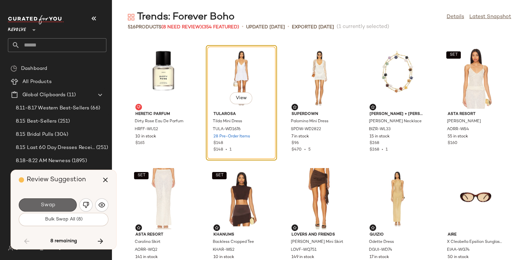
click at [56, 200] on button "Swap" at bounding box center [48, 204] width 58 height 13
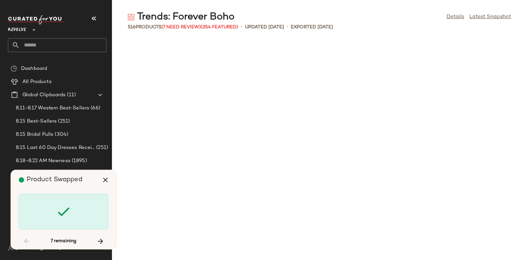
scroll to position [6027, 0]
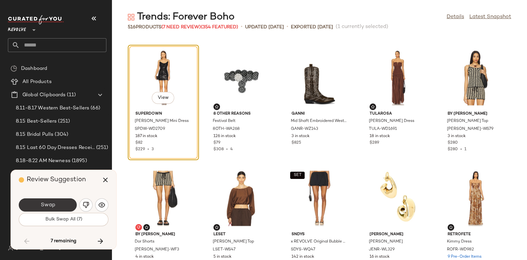
click at [65, 200] on button "Swap" at bounding box center [48, 204] width 58 height 13
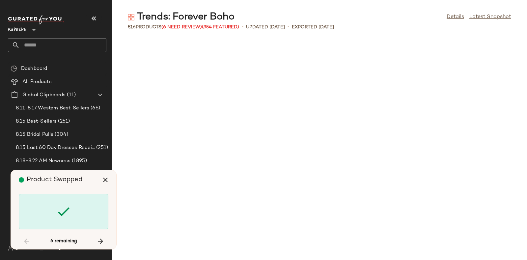
scroll to position [6509, 0]
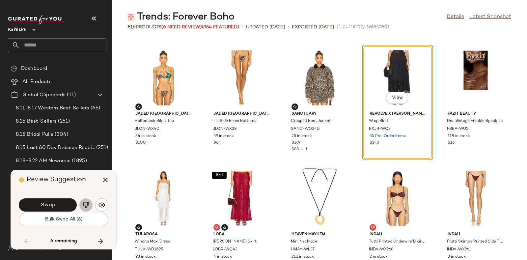
click at [84, 203] on img "button" at bounding box center [86, 205] width 7 height 7
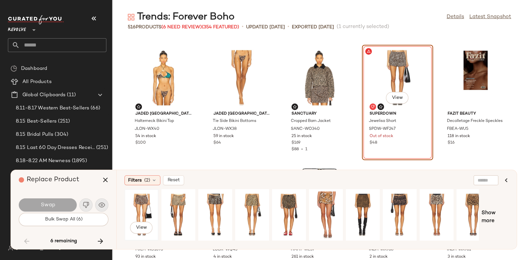
click at [146, 203] on div "View" at bounding box center [141, 214] width 29 height 47
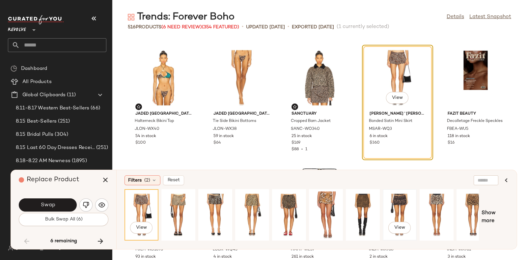
scroll to position [0, 11]
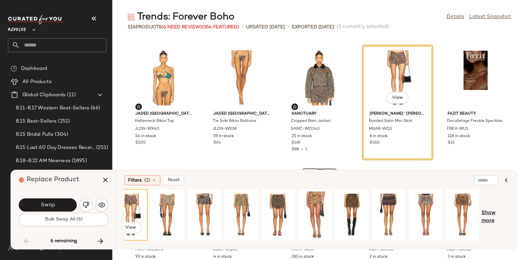
click at [487, 214] on span "Show more" at bounding box center [494, 217] width 27 height 16
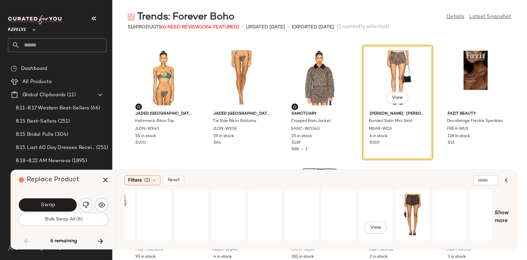
scroll to position [0, 367]
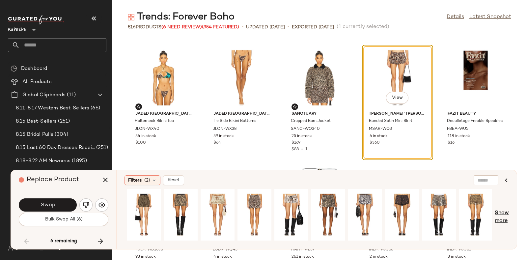
click at [502, 210] on span "Show more" at bounding box center [502, 217] width 14 height 16
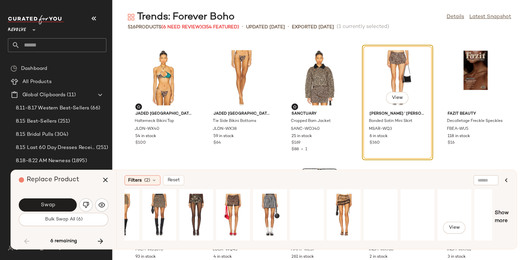
scroll to position [0, 735]
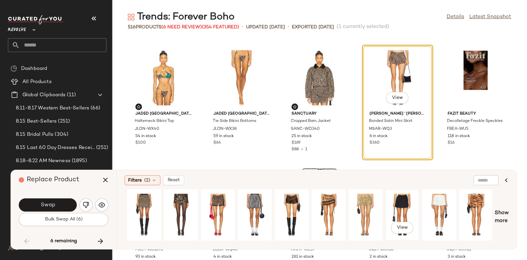
click at [406, 203] on div "View" at bounding box center [402, 214] width 29 height 47
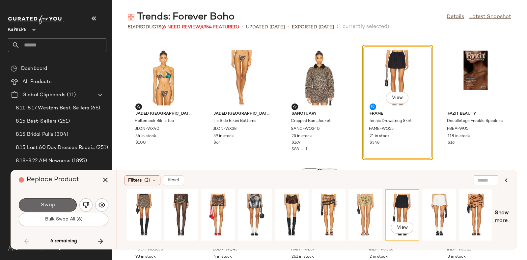
click at [39, 205] on button "Swap" at bounding box center [48, 204] width 58 height 13
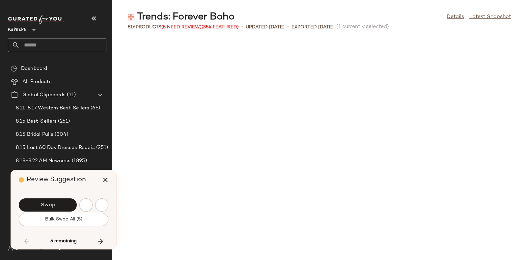
scroll to position [6750, 0]
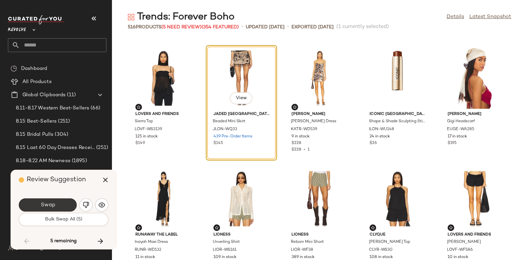
click at [64, 201] on button "Swap" at bounding box center [48, 204] width 58 height 13
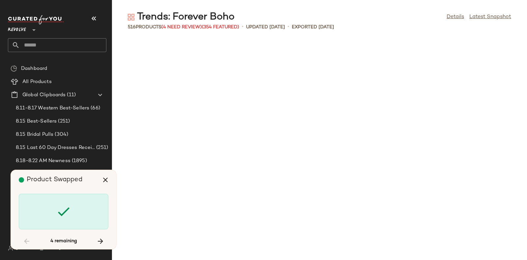
scroll to position [10245, 0]
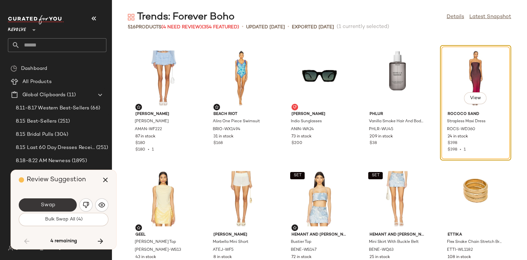
click at [62, 205] on button "Swap" at bounding box center [48, 204] width 58 height 13
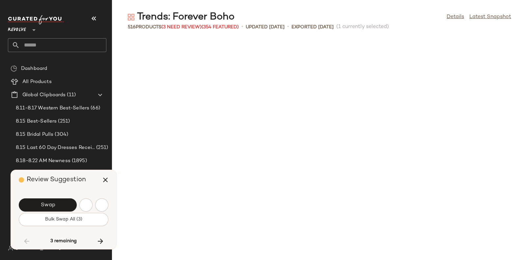
scroll to position [10607, 0]
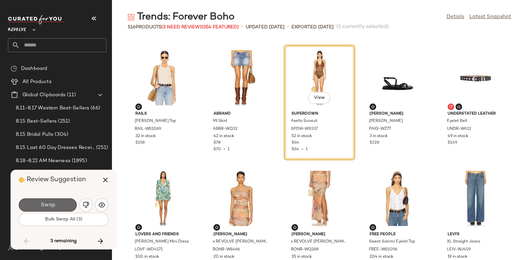
click at [63, 199] on button "Swap" at bounding box center [48, 204] width 58 height 13
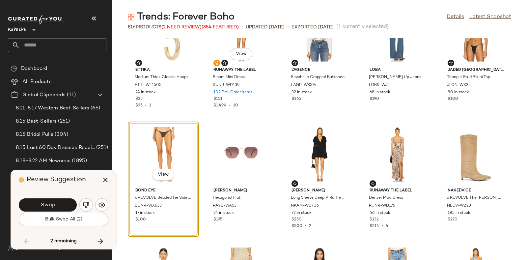
scroll to position [11134, 0]
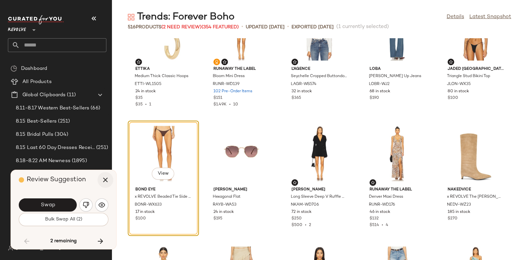
click at [106, 179] on icon "button" at bounding box center [105, 180] width 8 height 8
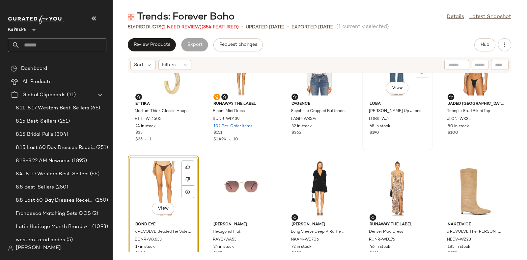
scroll to position [11049, 0]
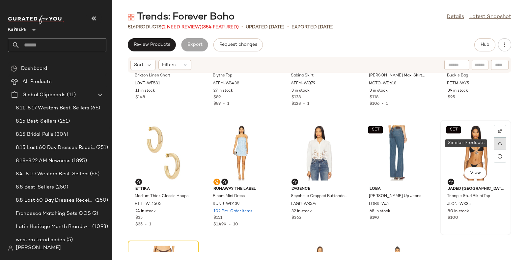
click at [494, 141] on div at bounding box center [500, 143] width 13 height 13
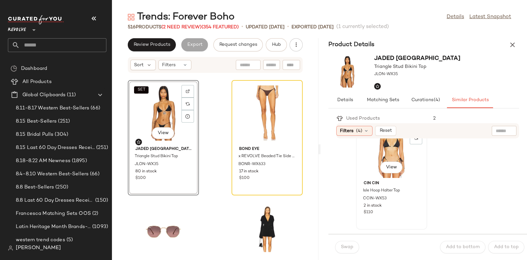
scroll to position [31, 0]
click at [395, 145] on div "View" at bounding box center [391, 145] width 67 height 61
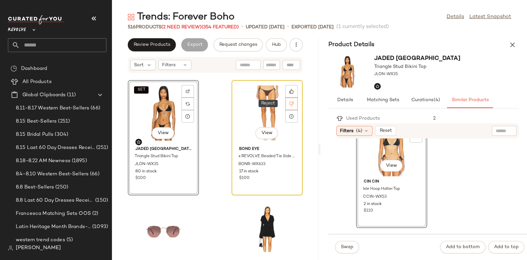
click at [289, 102] on icon at bounding box center [291, 104] width 4 height 4
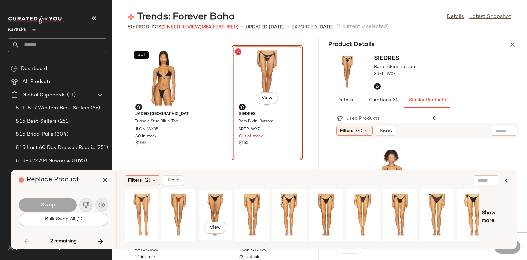
click at [212, 203] on div "View" at bounding box center [215, 214] width 29 height 47
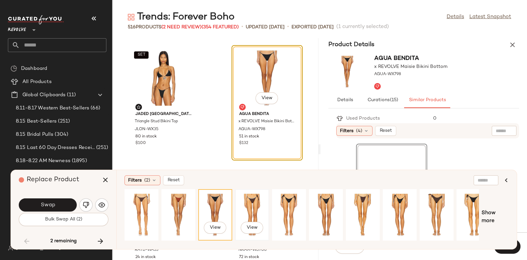
click at [259, 204] on div "View" at bounding box center [251, 214] width 29 height 47
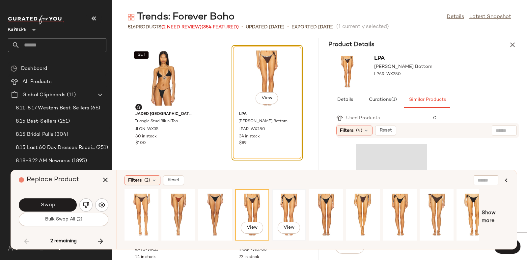
click at [290, 204] on div "View" at bounding box center [288, 214] width 29 height 47
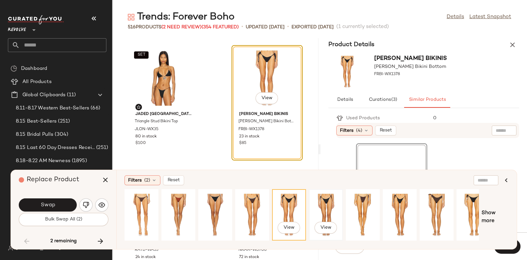
click at [321, 206] on div "View" at bounding box center [325, 214] width 29 height 47
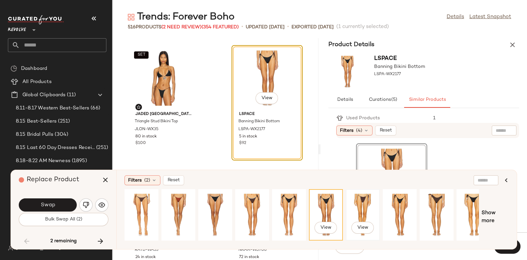
click at [366, 199] on div "View" at bounding box center [362, 214] width 29 height 47
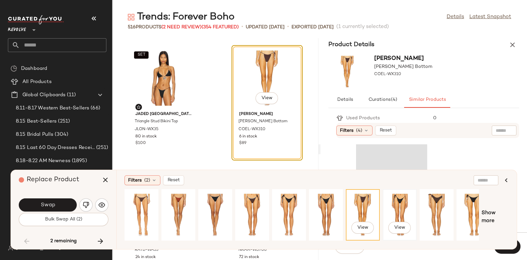
click at [402, 203] on div "View" at bounding box center [399, 214] width 29 height 47
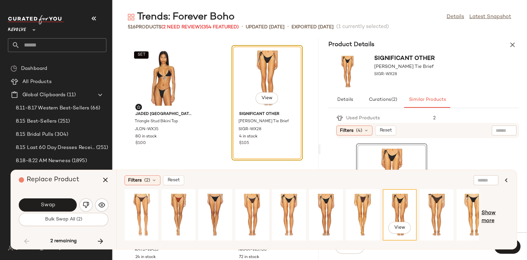
click at [489, 213] on span "Show more" at bounding box center [494, 217] width 27 height 16
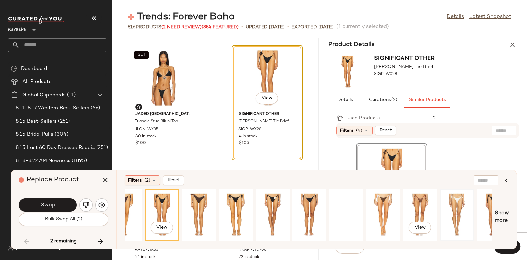
scroll to position [0, 257]
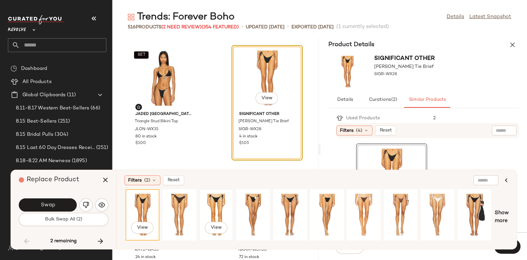
click at [209, 199] on div "View" at bounding box center [216, 214] width 29 height 47
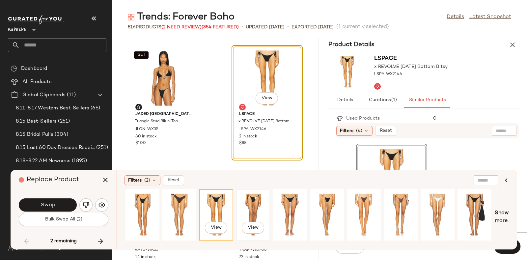
click at [248, 198] on div "View" at bounding box center [252, 214] width 29 height 47
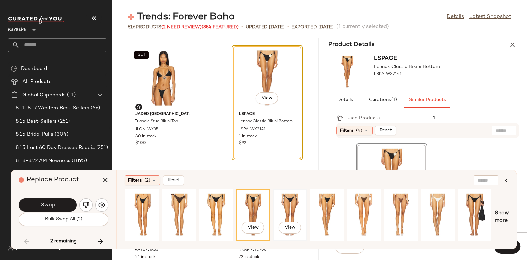
click at [289, 206] on div "View" at bounding box center [289, 214] width 29 height 47
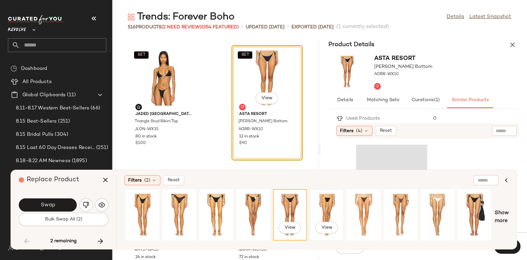
click at [324, 203] on div "View" at bounding box center [326, 214] width 29 height 47
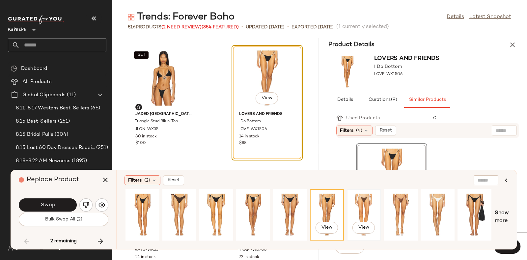
click at [357, 201] on div "View" at bounding box center [363, 214] width 29 height 47
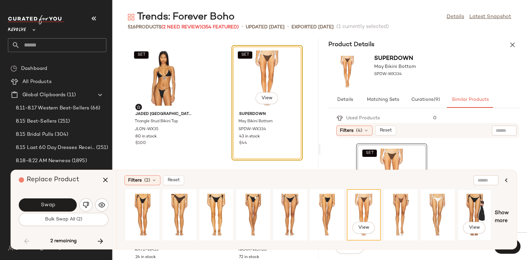
click at [473, 205] on div "View" at bounding box center [474, 214] width 29 height 47
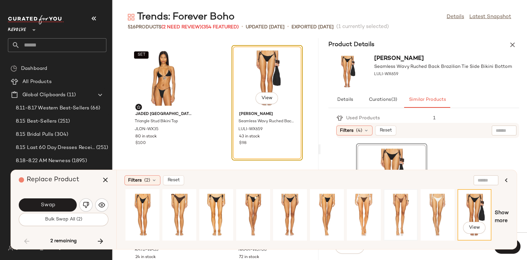
scroll to position [0, 367]
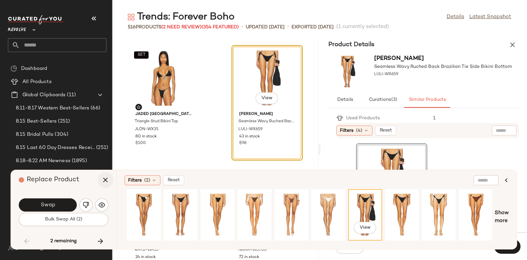
click at [102, 178] on icon "button" at bounding box center [105, 180] width 8 height 8
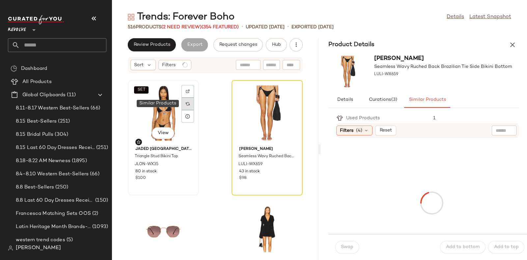
click at [185, 103] on div at bounding box center [187, 103] width 13 height 13
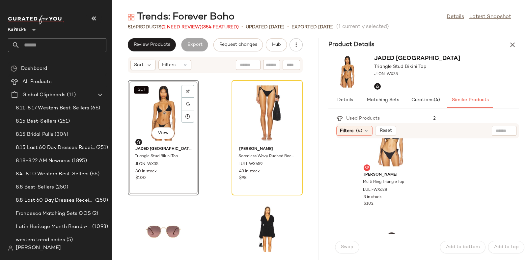
scroll to position [135, 0]
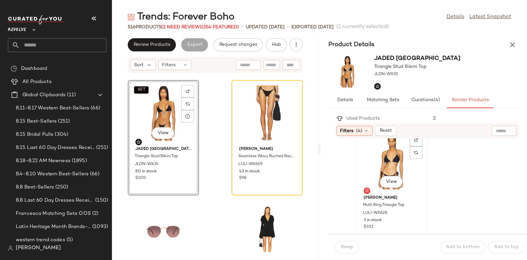
click at [399, 160] on div "View" at bounding box center [391, 161] width 67 height 61
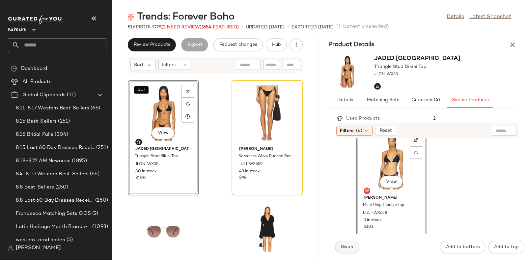
click at [345, 244] on span "Swap" at bounding box center [347, 246] width 13 height 5
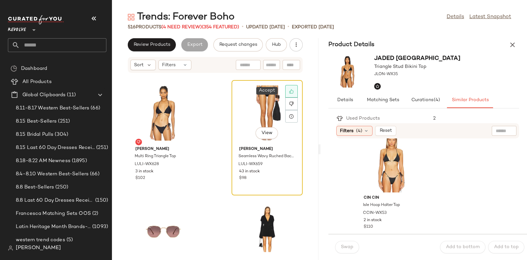
click at [289, 90] on icon at bounding box center [291, 91] width 4 height 4
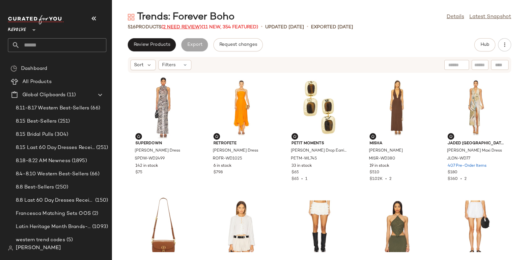
click at [185, 25] on span "(2 Need Review)" at bounding box center [181, 27] width 40 height 5
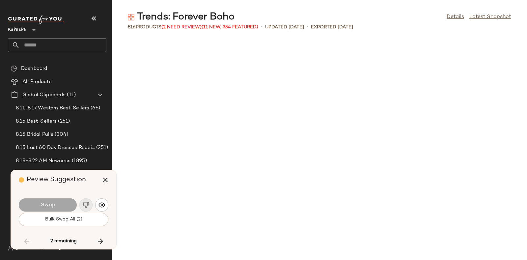
scroll to position [11210, 0]
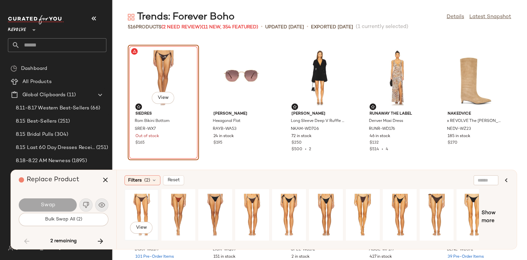
click at [139, 202] on div "View" at bounding box center [141, 214] width 29 height 47
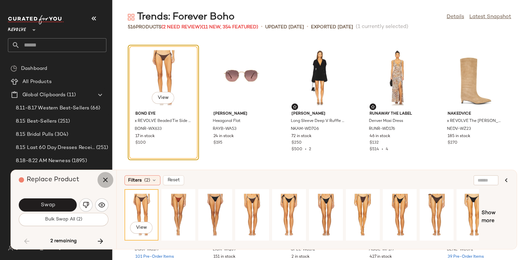
click at [110, 180] on button "button" at bounding box center [105, 180] width 16 height 16
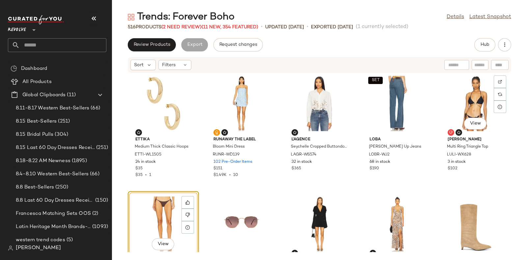
scroll to position [11081, 0]
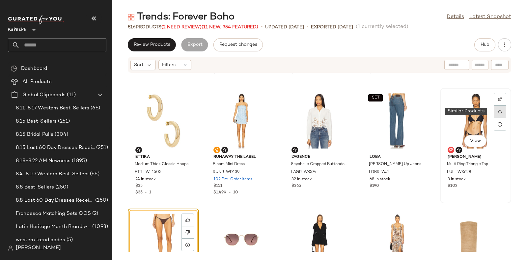
click at [498, 109] on div at bounding box center [500, 111] width 13 height 13
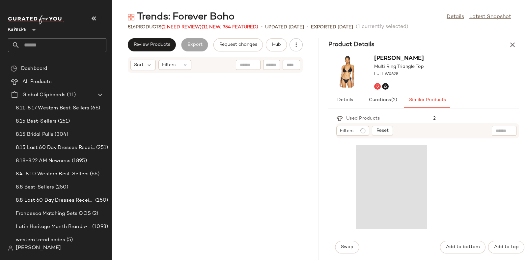
scroll to position [27965, 0]
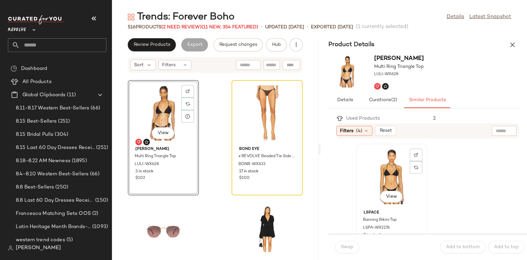
click at [401, 180] on div "View" at bounding box center [391, 176] width 67 height 61
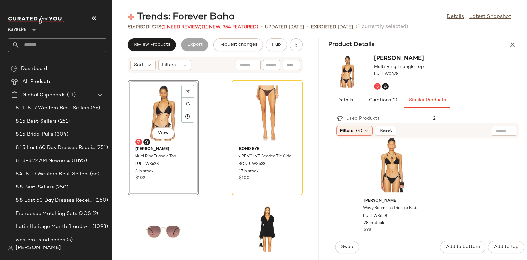
scroll to position [132, 0]
click at [264, 105] on div "View" at bounding box center [267, 112] width 67 height 61
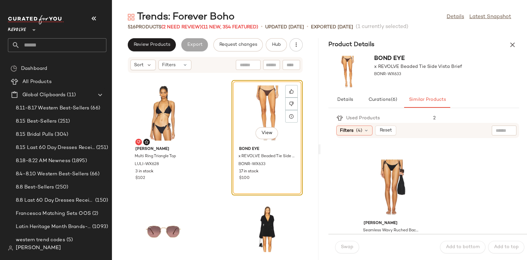
scroll to position [1435, 0]
click at [391, 177] on div "View" at bounding box center [391, 187] width 67 height 61
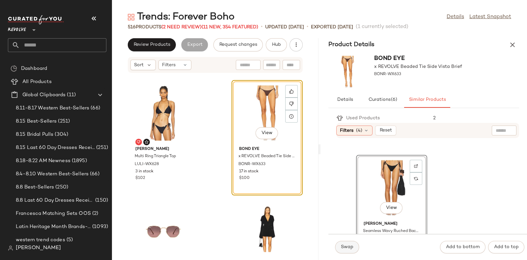
click at [341, 245] on span "Swap" at bounding box center [347, 246] width 13 height 5
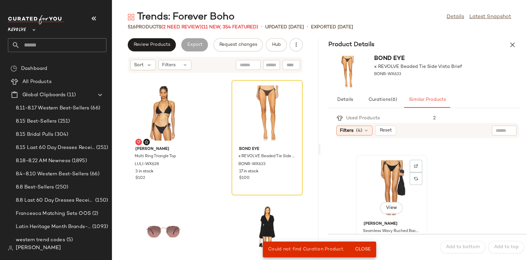
click at [389, 173] on div "View" at bounding box center [391, 187] width 67 height 61
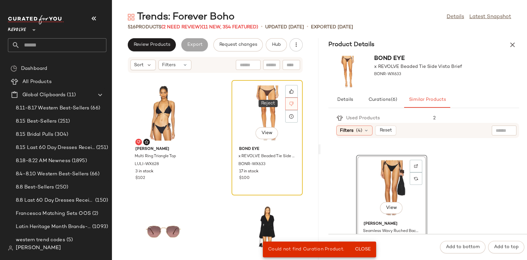
click at [289, 102] on icon at bounding box center [291, 103] width 5 height 5
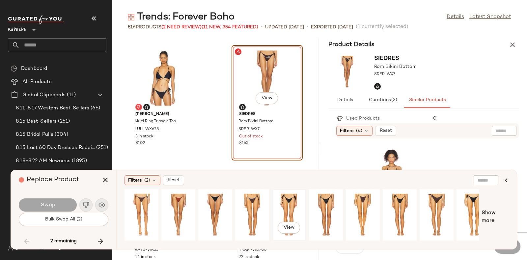
click at [293, 202] on div "View" at bounding box center [288, 214] width 29 height 47
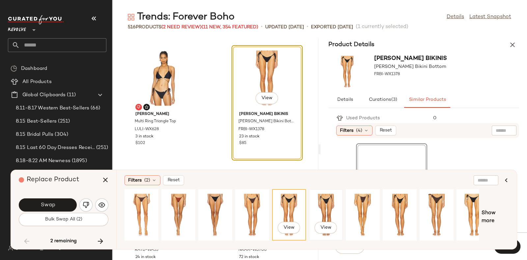
click at [329, 206] on div "View" at bounding box center [325, 214] width 29 height 47
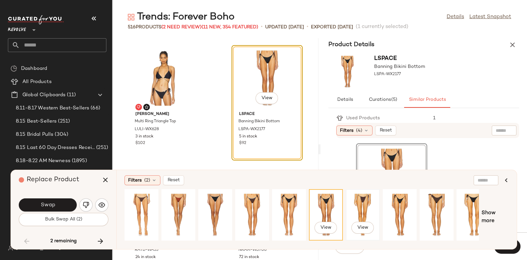
click at [364, 202] on div "View" at bounding box center [362, 214] width 29 height 47
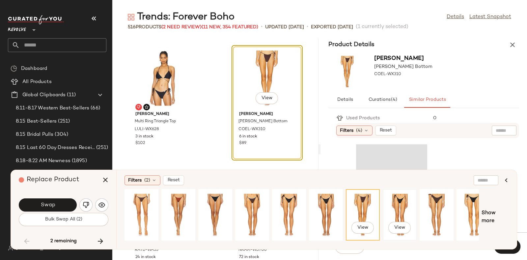
click at [397, 202] on div "View" at bounding box center [399, 214] width 29 height 47
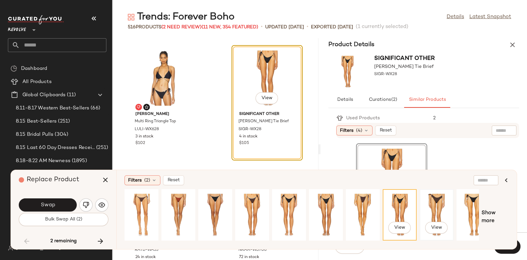
scroll to position [0, 11]
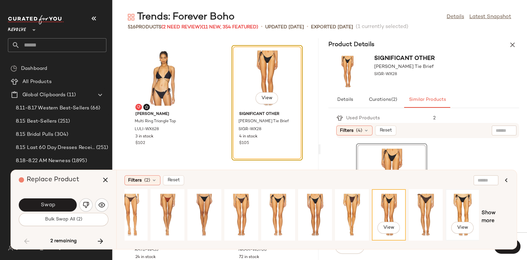
click at [463, 202] on div "View" at bounding box center [462, 214] width 29 height 47
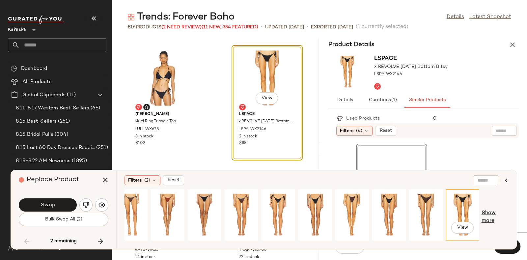
click at [493, 209] on span "Show more" at bounding box center [494, 217] width 27 height 16
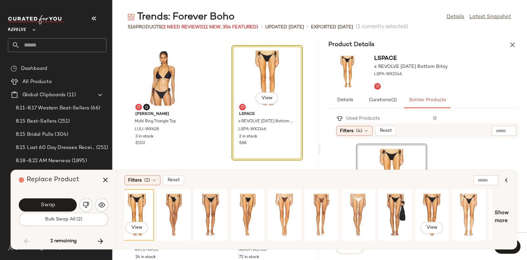
scroll to position [0, 341]
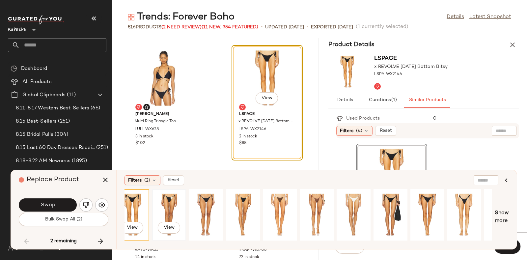
click at [165, 204] on div "View" at bounding box center [168, 214] width 29 height 47
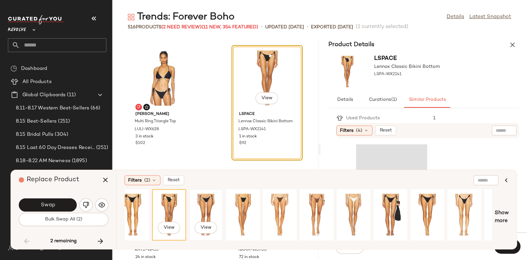
click at [204, 201] on div "View" at bounding box center [205, 214] width 29 height 47
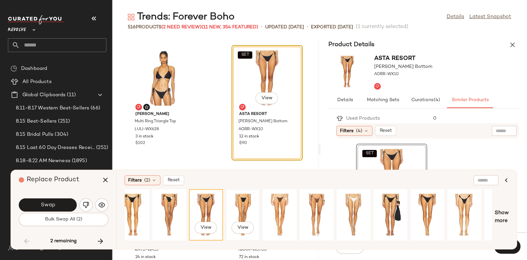
click at [245, 203] on div "View" at bounding box center [242, 214] width 29 height 47
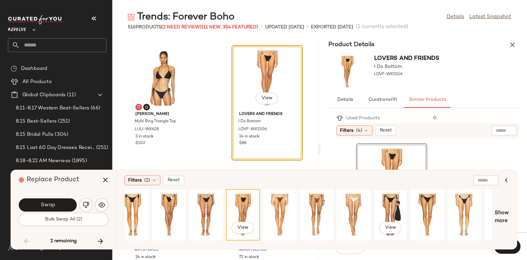
click at [392, 202] on div "View" at bounding box center [390, 214] width 29 height 47
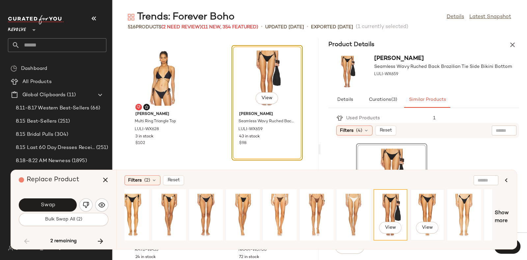
click at [420, 207] on div "View" at bounding box center [427, 214] width 29 height 47
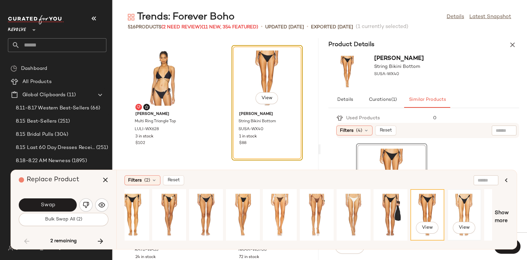
click at [455, 208] on div "View" at bounding box center [464, 214] width 29 height 47
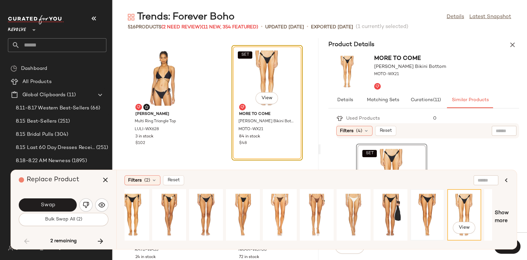
scroll to position [0, 367]
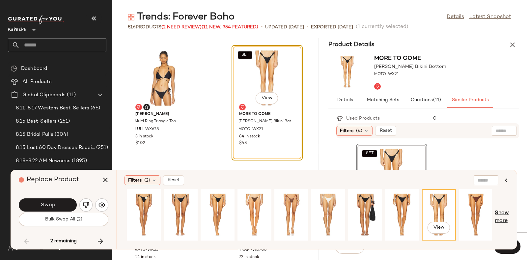
click at [499, 211] on span "Show more" at bounding box center [502, 217] width 14 height 16
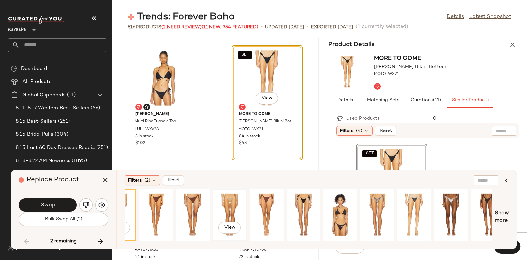
scroll to position [0, 687]
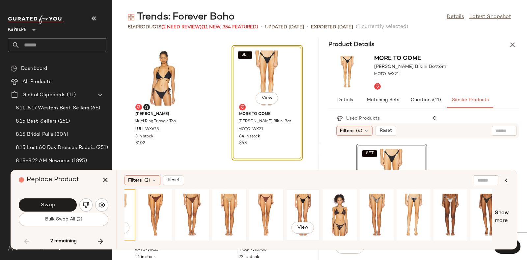
click at [308, 204] on div "View" at bounding box center [302, 214] width 29 height 47
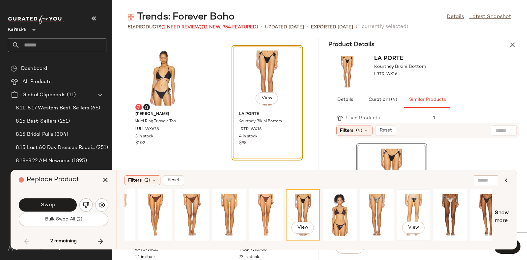
scroll to position [0, 735]
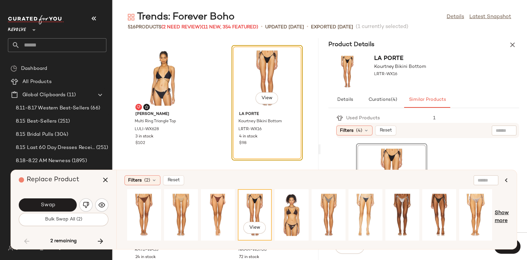
click at [500, 209] on span "Show more" at bounding box center [502, 217] width 14 height 16
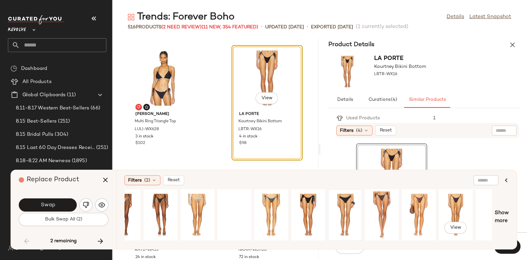
scroll to position [0, 1022]
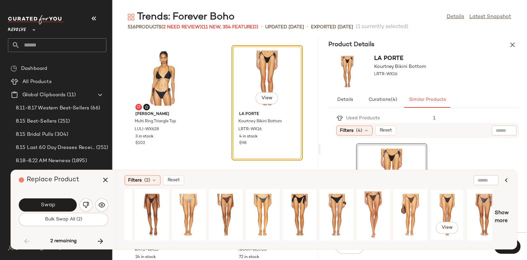
click at [446, 206] on div "View" at bounding box center [446, 214] width 29 height 47
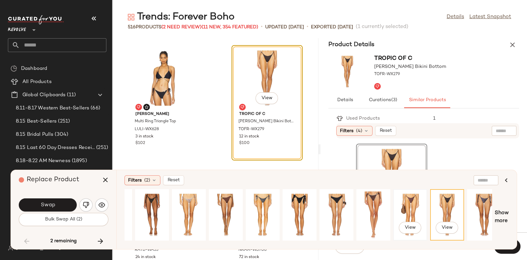
scroll to position [0, 1067]
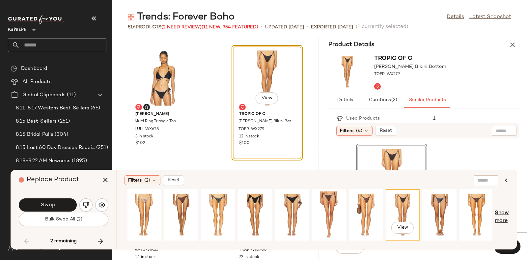
click at [503, 213] on span "Show more" at bounding box center [502, 217] width 14 height 16
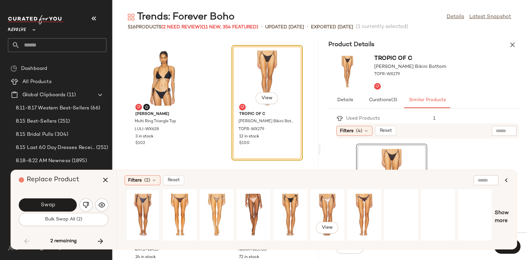
scroll to position [0, 1399]
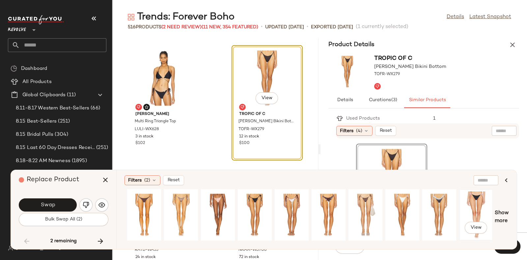
click at [474, 203] on div "View" at bounding box center [475, 214] width 29 height 47
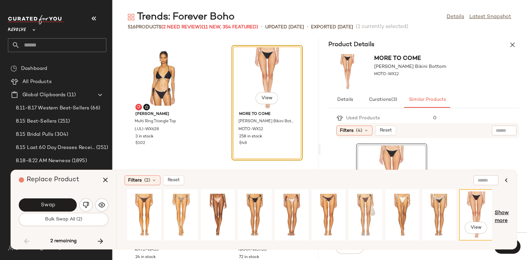
click at [500, 210] on span "Show more" at bounding box center [502, 217] width 14 height 16
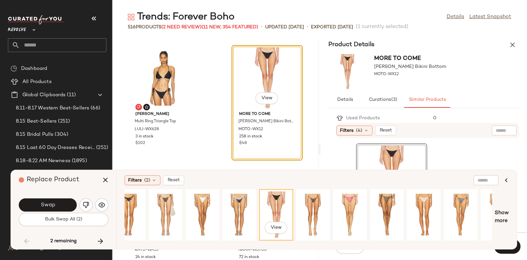
scroll to position [0, 1768]
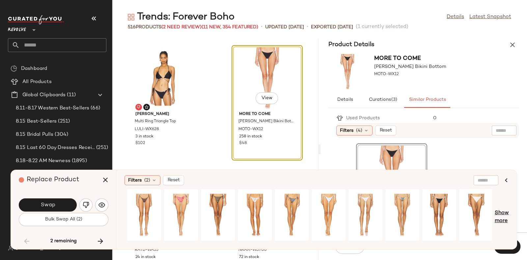
click at [503, 210] on span "Show more" at bounding box center [502, 217] width 14 height 16
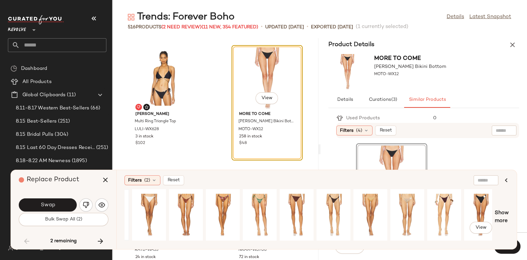
scroll to position [0, 2100]
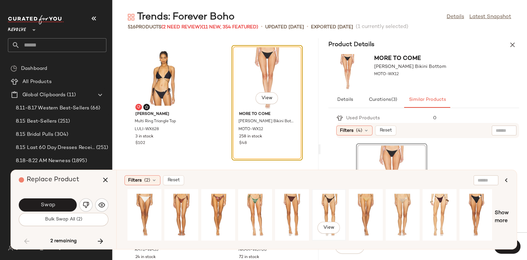
click at [331, 201] on div "View" at bounding box center [328, 214] width 29 height 47
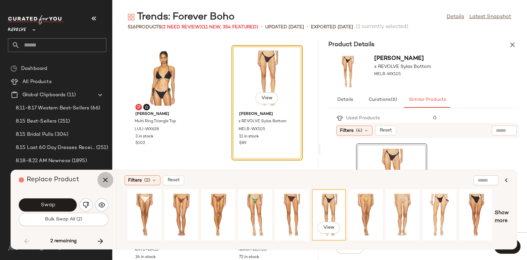
click at [97, 178] on button "button" at bounding box center [105, 180] width 16 height 16
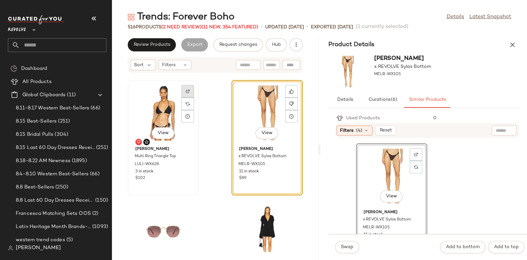
click at [185, 97] on div at bounding box center [187, 103] width 13 height 13
click at [186, 103] on img at bounding box center [188, 104] width 4 height 4
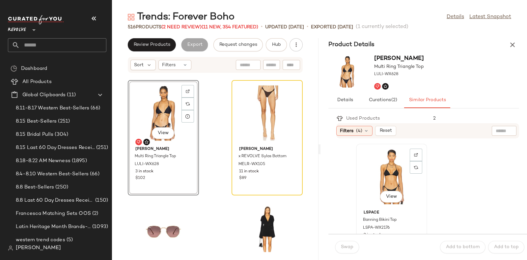
click at [389, 164] on div "View" at bounding box center [391, 176] width 67 height 61
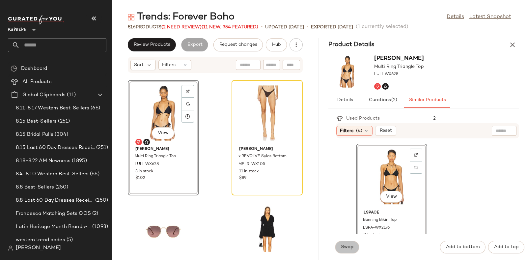
click at [345, 244] on span "Swap" at bounding box center [347, 246] width 13 height 5
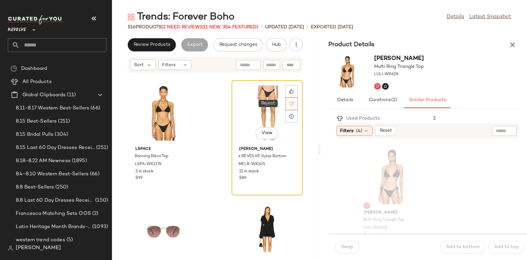
click at [285, 103] on div at bounding box center [291, 103] width 13 height 13
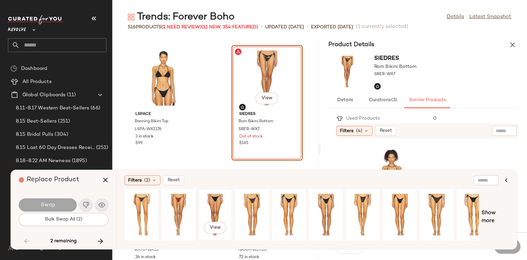
click at [216, 205] on div "View" at bounding box center [215, 214] width 29 height 47
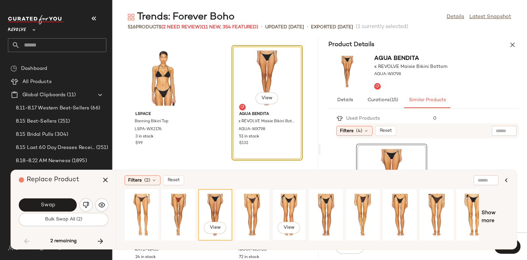
click at [284, 206] on div "View" at bounding box center [288, 214] width 29 height 47
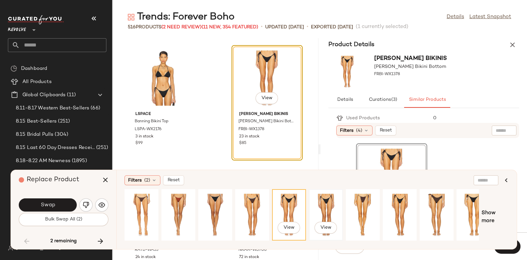
click at [328, 203] on div "View" at bounding box center [325, 214] width 29 height 47
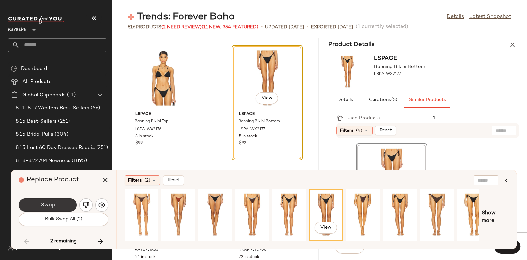
click at [59, 202] on button "Swap" at bounding box center [48, 204] width 58 height 13
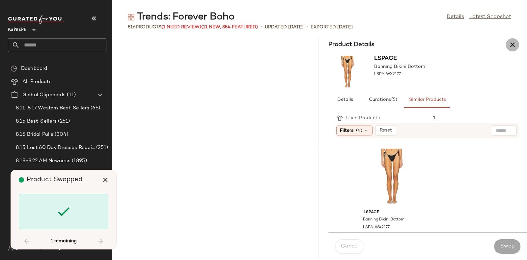
click at [511, 45] on icon "button" at bounding box center [513, 45] width 8 height 8
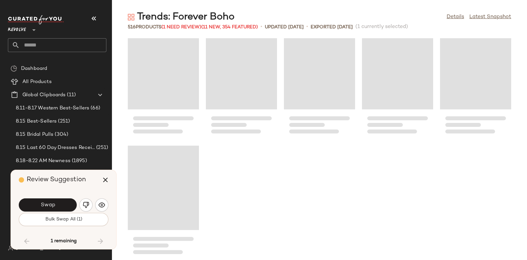
scroll to position [12316, 0]
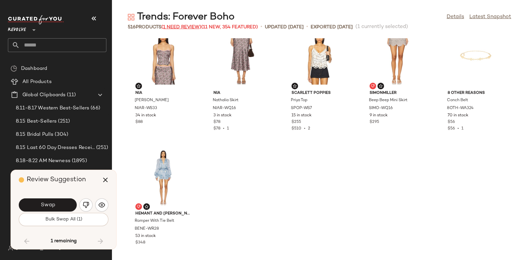
click at [188, 25] on span "(1 Need Review)" at bounding box center [181, 27] width 40 height 5
click at [107, 177] on icon "button" at bounding box center [105, 180] width 8 height 8
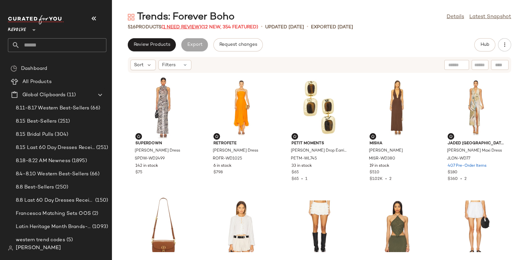
click at [177, 26] on span "(1 Need Review)" at bounding box center [181, 27] width 40 height 5
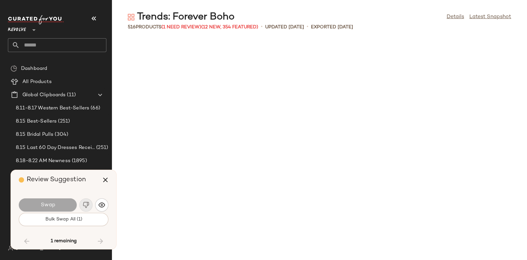
scroll to position [12174, 0]
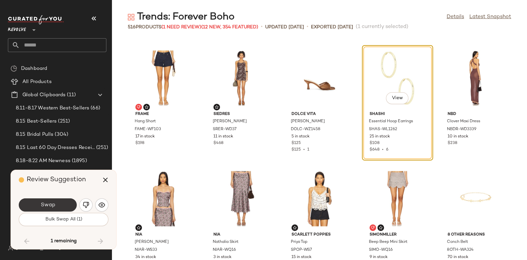
click at [62, 203] on button "Swap" at bounding box center [48, 204] width 58 height 13
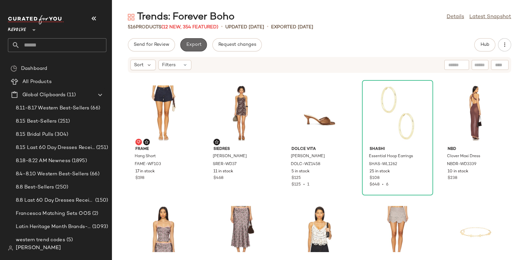
click at [197, 43] on span "Export" at bounding box center [193, 44] width 15 height 5
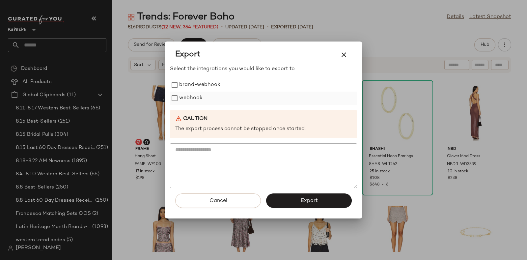
click at [198, 95] on label "webhook" at bounding box center [190, 98] width 23 height 13
click at [301, 194] on button "Export" at bounding box center [309, 200] width 86 height 14
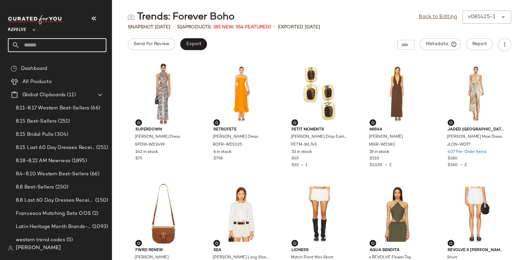
click at [74, 44] on input "text" at bounding box center [63, 45] width 87 height 14
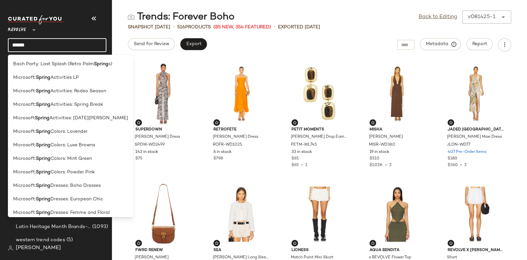
type input "******"
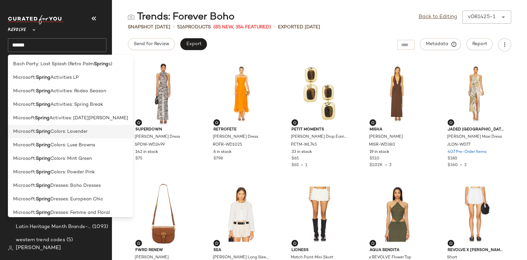
scroll to position [113, 0]
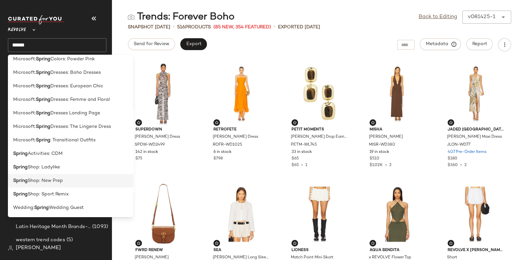
click at [57, 181] on span "Shop: New Prep" at bounding box center [45, 180] width 35 height 7
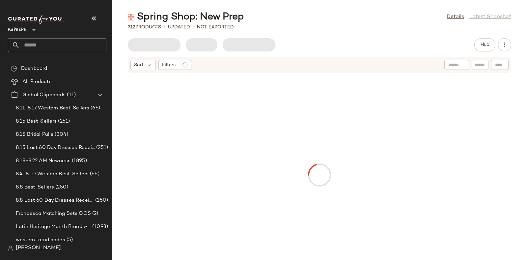
click at [77, 41] on input "text" at bounding box center [63, 45] width 87 height 14
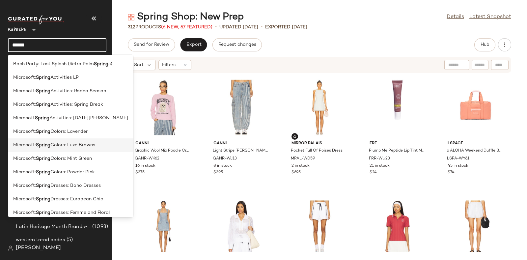
scroll to position [113, 0]
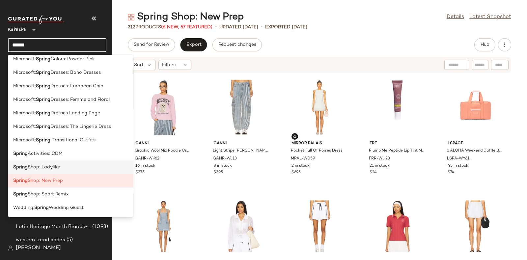
type input "******"
click at [59, 167] on span "Shop: Ladylike" at bounding box center [44, 167] width 32 height 7
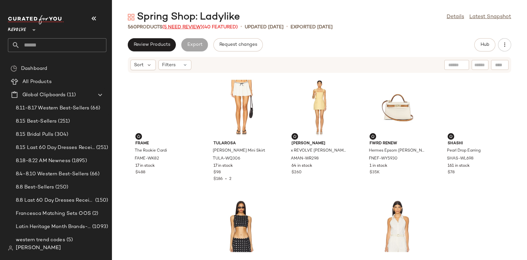
click at [177, 25] on span "(5 Need Review)" at bounding box center [182, 27] width 40 height 5
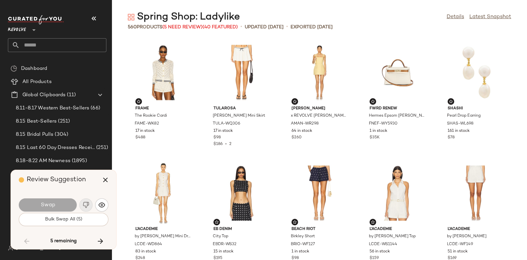
scroll to position [3254, 0]
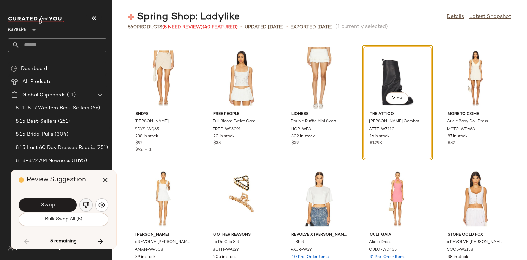
click at [86, 203] on img "button" at bounding box center [86, 205] width 7 height 7
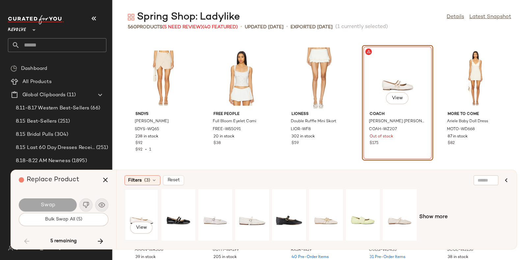
click at [139, 212] on div "View" at bounding box center [141, 214] width 29 height 47
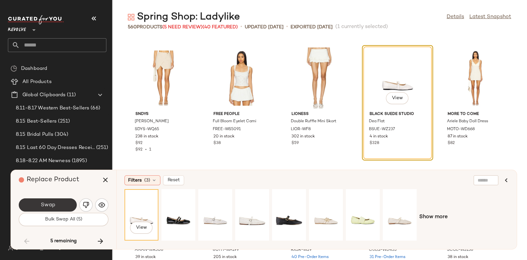
click at [50, 200] on button "Swap" at bounding box center [48, 204] width 58 height 13
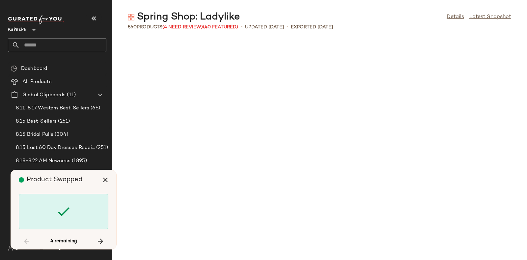
scroll to position [6630, 0]
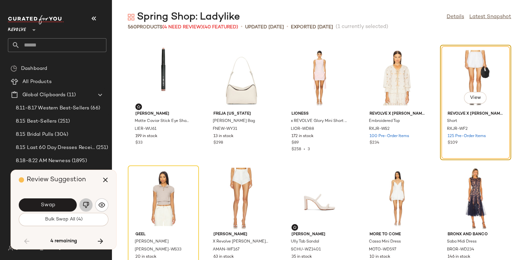
click at [92, 205] on button "button" at bounding box center [85, 204] width 13 height 13
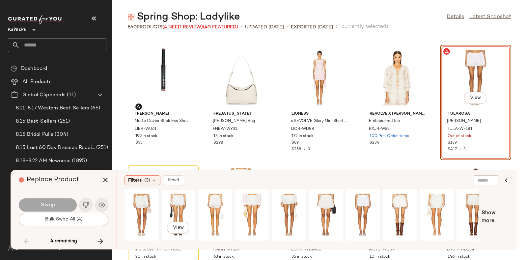
click at [184, 203] on div "View" at bounding box center [178, 214] width 29 height 47
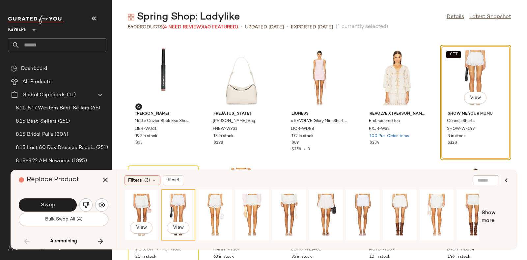
click at [149, 200] on div "View" at bounding box center [141, 214] width 29 height 47
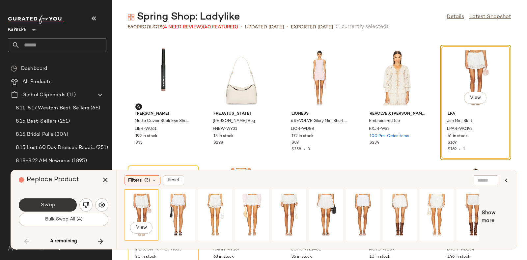
click at [59, 202] on button "Swap" at bounding box center [48, 204] width 58 height 13
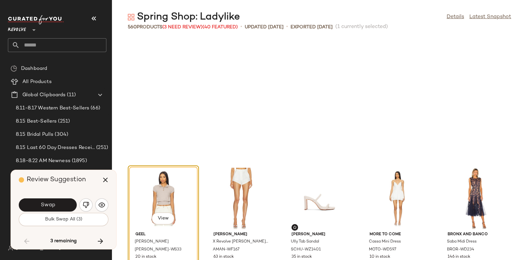
scroll to position [6750, 0]
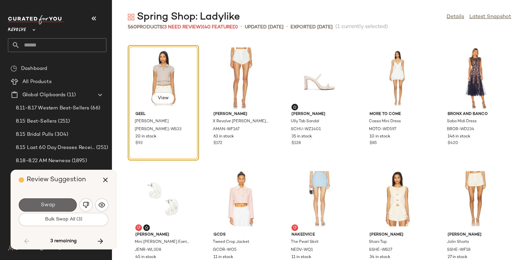
click at [68, 204] on button "Swap" at bounding box center [48, 204] width 58 height 13
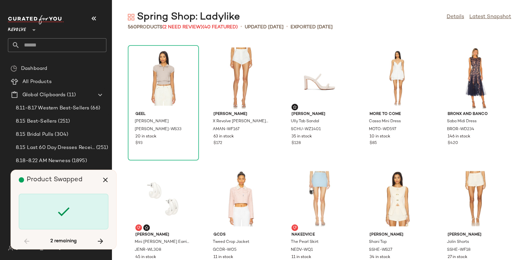
scroll to position [11451, 0]
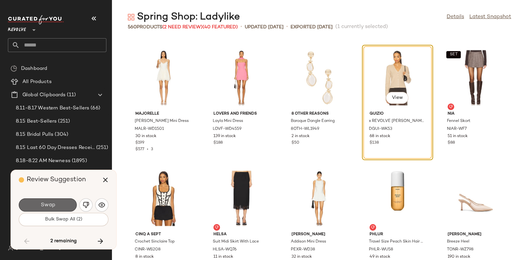
click at [58, 204] on button "Swap" at bounding box center [48, 204] width 58 height 13
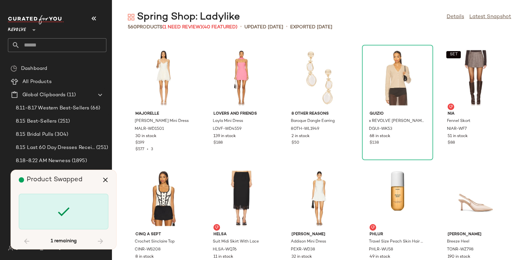
scroll to position [13280, 0]
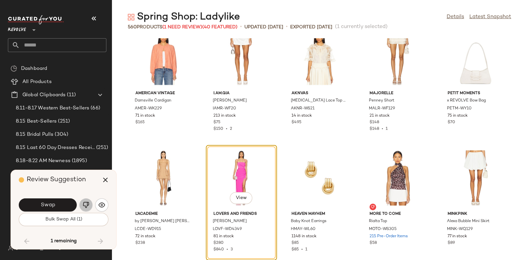
click at [84, 201] on button "button" at bounding box center [85, 204] width 13 height 13
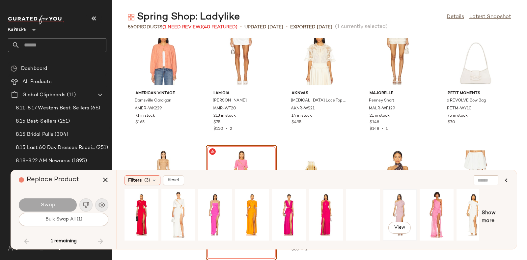
click at [397, 204] on div "View" at bounding box center [399, 214] width 29 height 47
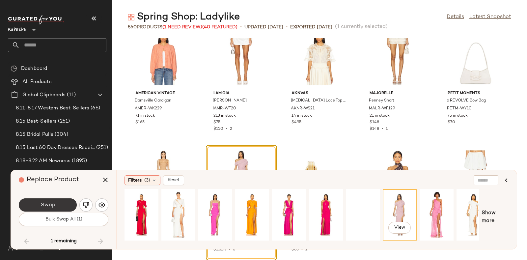
click at [60, 199] on button "Swap" at bounding box center [48, 204] width 58 height 13
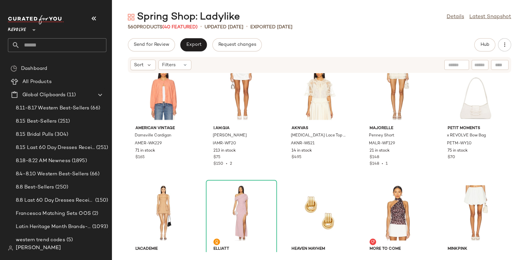
click at [86, 43] on input "text" at bounding box center [63, 45] width 87 height 14
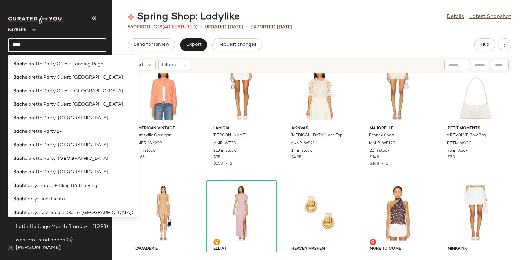
type input "****"
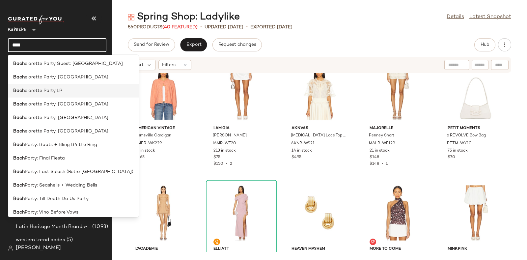
scroll to position [59, 0]
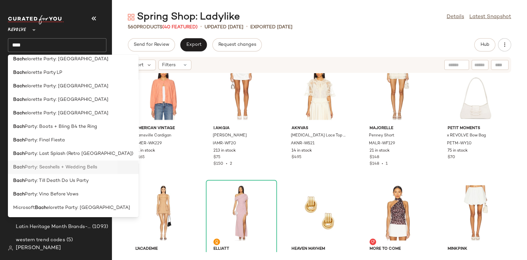
click at [60, 167] on span "Party: Seashells + Wedding Bells" at bounding box center [61, 167] width 72 height 7
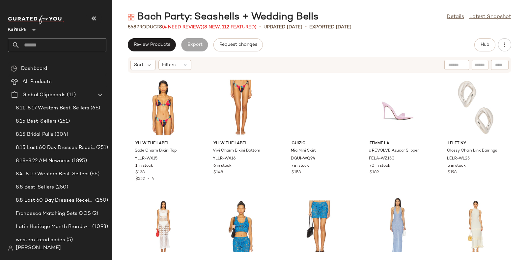
click at [184, 25] on span "(4 Need Review)" at bounding box center [182, 27] width 41 height 5
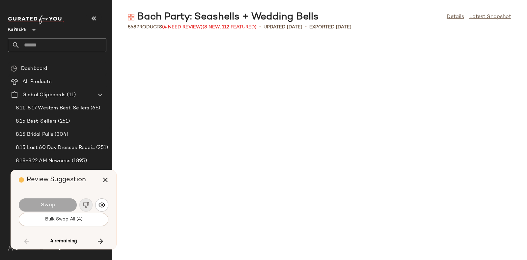
scroll to position [8558, 0]
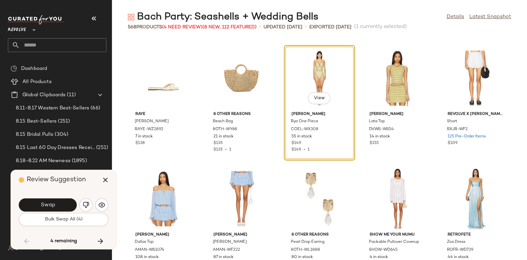
click at [53, 198] on div "Swap" at bounding box center [64, 205] width 90 height 16
click at [54, 198] on div "Swap" at bounding box center [64, 205] width 90 height 16
click at [54, 199] on button "Swap" at bounding box center [48, 204] width 58 height 13
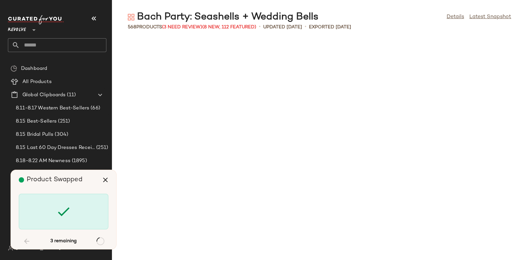
scroll to position [10245, 0]
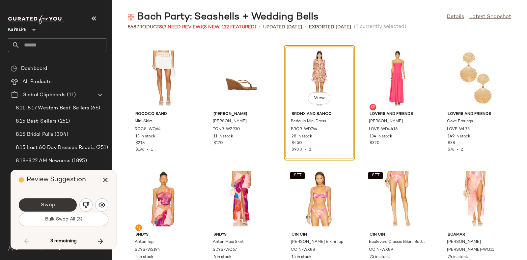
click at [63, 200] on button "Swap" at bounding box center [48, 204] width 58 height 13
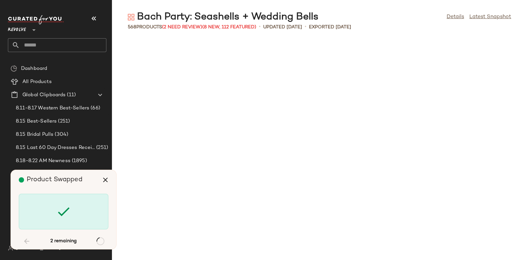
scroll to position [10728, 0]
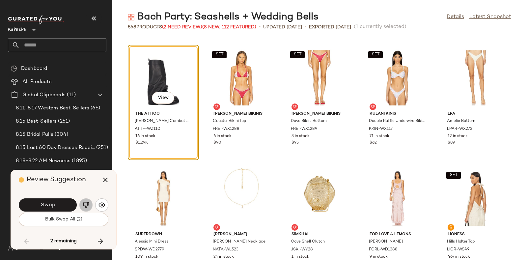
click at [87, 203] on img "button" at bounding box center [86, 205] width 7 height 7
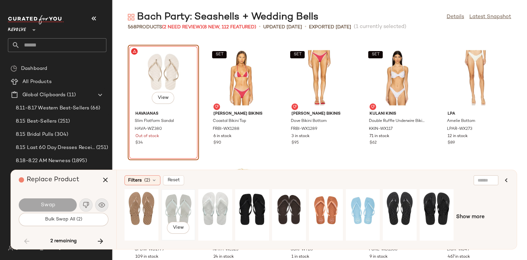
click at [179, 206] on div "View" at bounding box center [178, 214] width 29 height 47
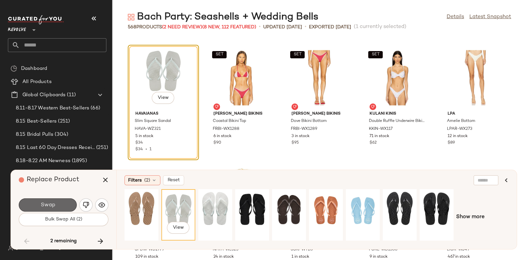
click at [54, 202] on span "Swap" at bounding box center [47, 205] width 15 height 6
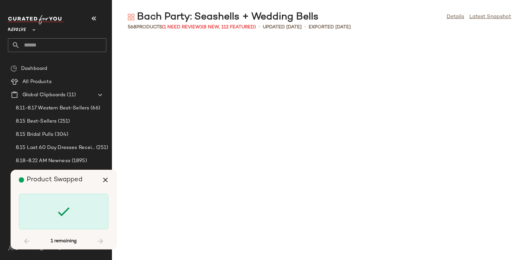
scroll to position [13018, 0]
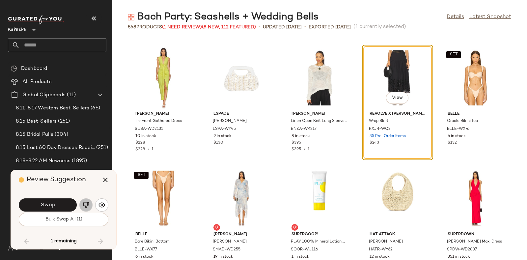
click at [85, 201] on button "button" at bounding box center [85, 204] width 13 height 13
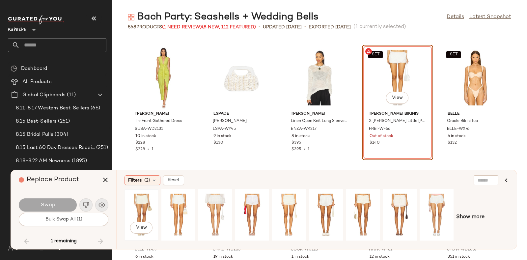
click at [141, 203] on div "View" at bounding box center [141, 214] width 29 height 47
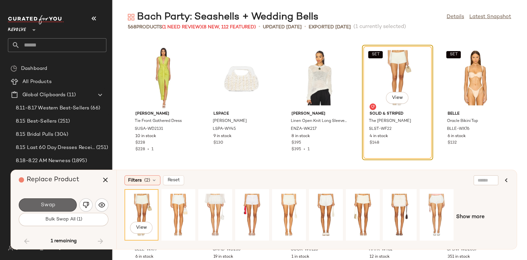
click at [62, 204] on button "Swap" at bounding box center [48, 204] width 58 height 13
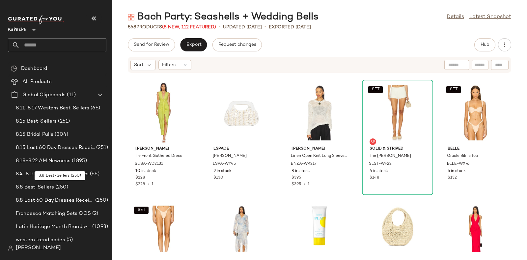
click at [78, 184] on div "8.8 Best-Sellers (250)" at bounding box center [61, 187] width 94 height 8
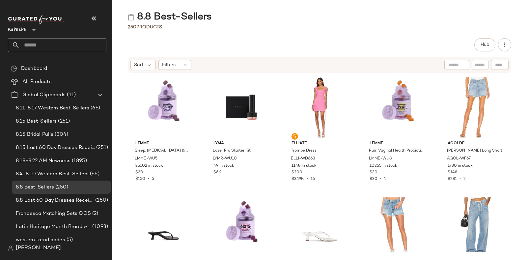
click at [78, 42] on input "text" at bounding box center [63, 45] width 87 height 14
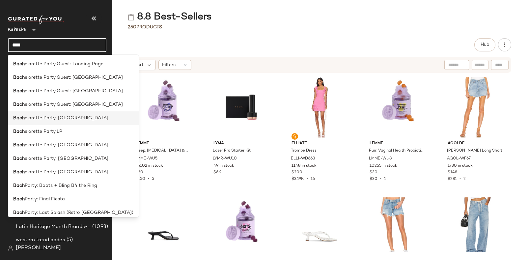
scroll to position [59, 0]
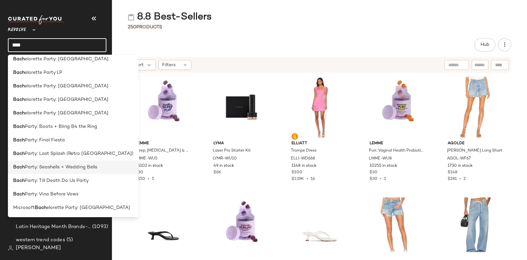
type input "****"
click at [69, 168] on span "Party: Seashells + Wedding Bells" at bounding box center [61, 167] width 72 height 7
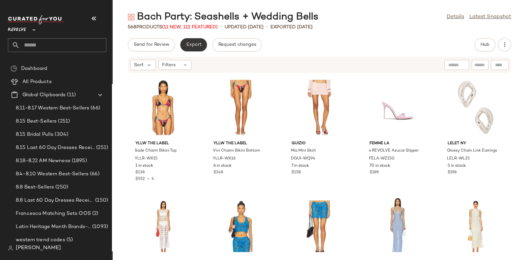
click at [193, 45] on span "Export" at bounding box center [193, 44] width 15 height 5
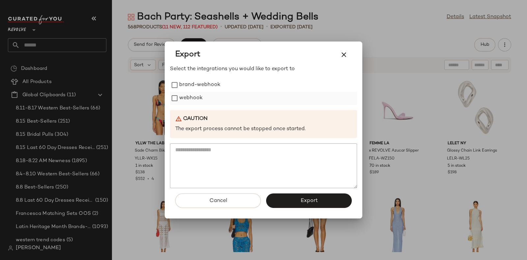
click at [189, 96] on label "webhook" at bounding box center [190, 98] width 23 height 13
click at [296, 198] on button "Export" at bounding box center [309, 200] width 86 height 14
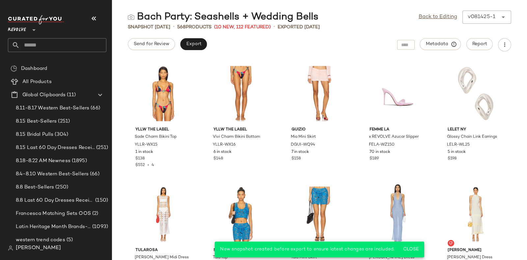
click at [89, 43] on input "text" at bounding box center [63, 45] width 87 height 14
type input "*"
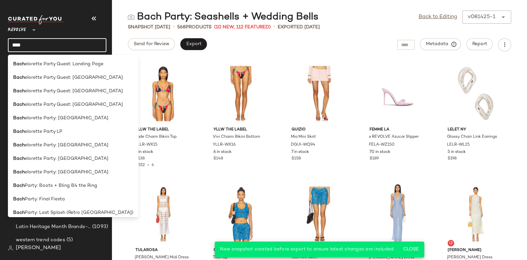
type input "****"
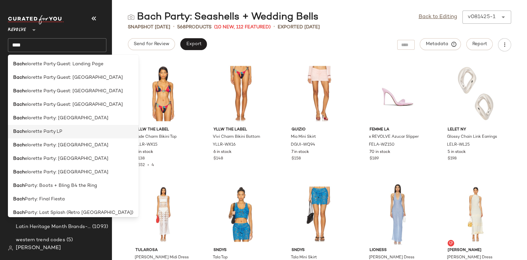
scroll to position [59, 0]
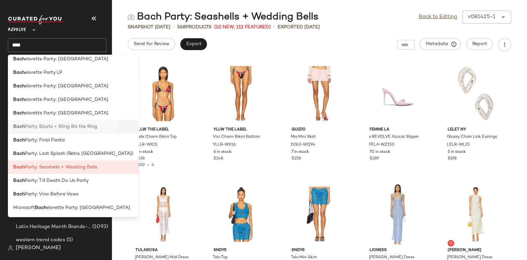
click at [71, 128] on span "Party: Boots + Bling B4 the Ring" at bounding box center [61, 126] width 72 height 7
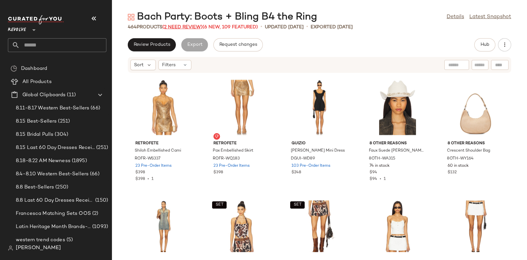
click at [183, 27] on span "(2 Need Review)" at bounding box center [182, 27] width 40 height 5
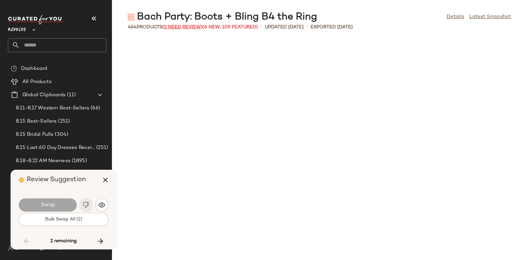
scroll to position [7353, 0]
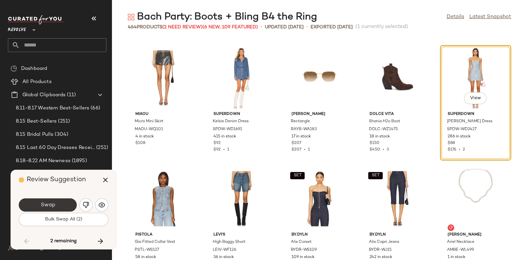
click at [42, 206] on span "Swap" at bounding box center [47, 205] width 15 height 6
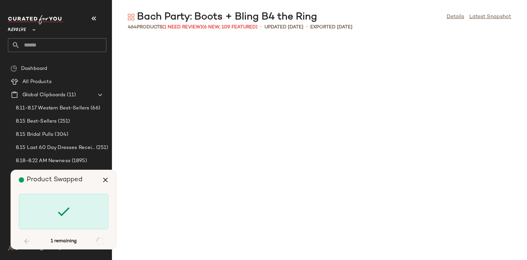
scroll to position [10848, 0]
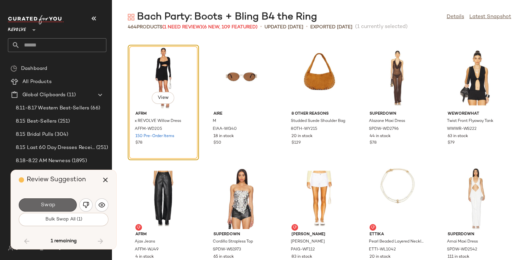
click at [60, 199] on button "Swap" at bounding box center [48, 204] width 58 height 13
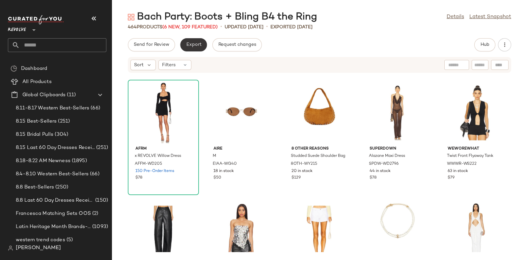
click at [195, 46] on span "Export" at bounding box center [193, 44] width 15 height 5
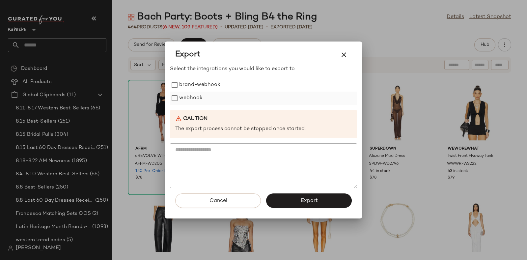
click at [185, 97] on label "webhook" at bounding box center [190, 98] width 23 height 13
click at [283, 200] on button "Export" at bounding box center [309, 200] width 86 height 14
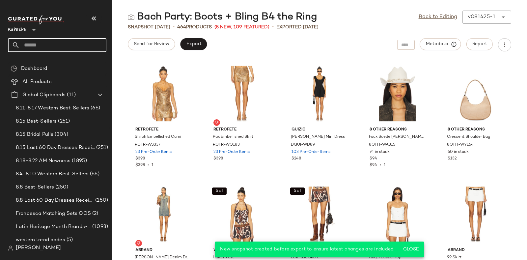
click at [73, 41] on input "text" at bounding box center [63, 45] width 87 height 14
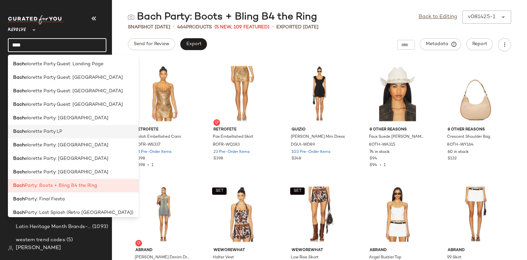
scroll to position [59, 0]
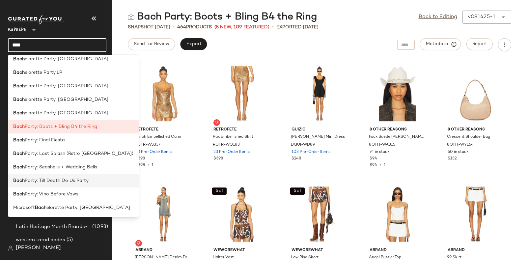
type input "****"
click at [68, 181] on span "Party: Till Death Do Us Party" at bounding box center [57, 180] width 64 height 7
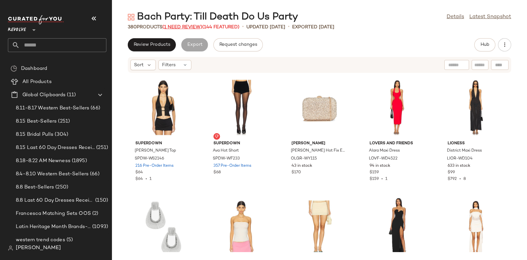
click at [183, 27] on span "(1 Need Review)" at bounding box center [182, 27] width 40 height 5
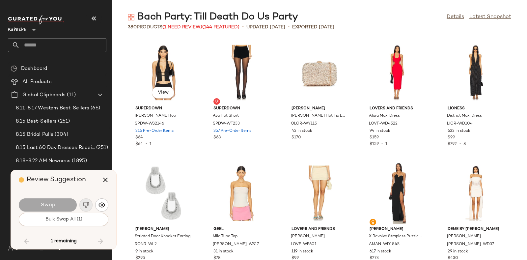
scroll to position [6389, 0]
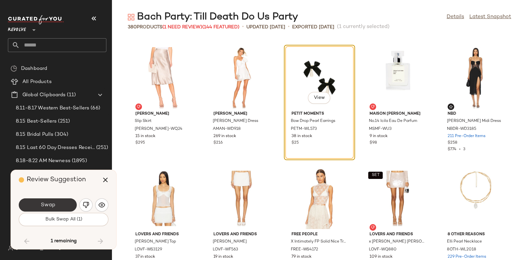
click at [55, 205] on button "Swap" at bounding box center [48, 204] width 58 height 13
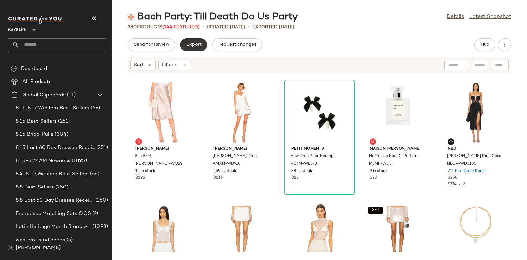
click at [193, 43] on span "Export" at bounding box center [193, 44] width 15 height 5
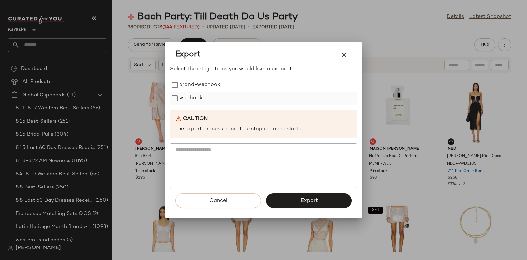
click at [191, 97] on label "webhook" at bounding box center [190, 98] width 23 height 13
click at [299, 197] on button "Export" at bounding box center [309, 200] width 86 height 14
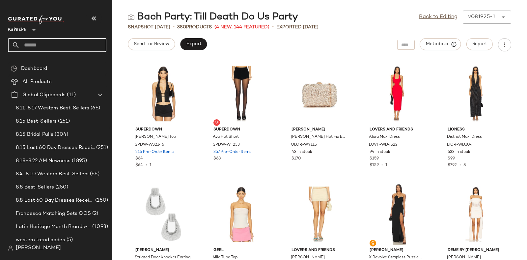
click at [82, 40] on input "text" at bounding box center [63, 45] width 87 height 14
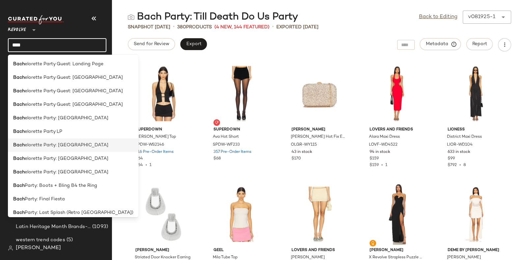
scroll to position [59, 0]
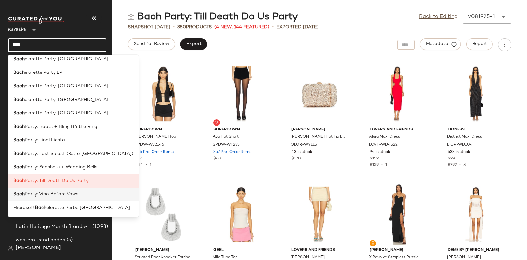
type input "****"
click at [77, 195] on span "Party: Vino Before Vows" at bounding box center [52, 194] width 54 height 7
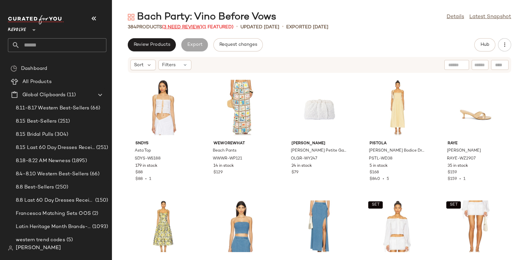
click at [179, 25] on span "(3 Need Review)" at bounding box center [182, 27] width 40 height 5
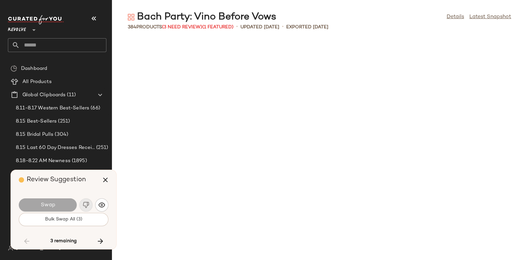
scroll to position [4460, 0]
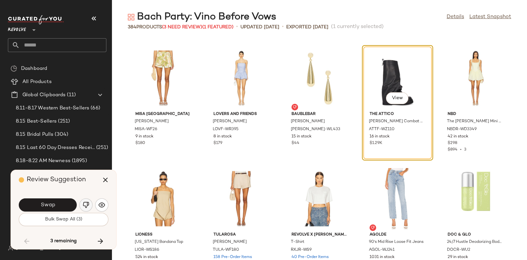
click at [87, 205] on img "button" at bounding box center [86, 205] width 7 height 7
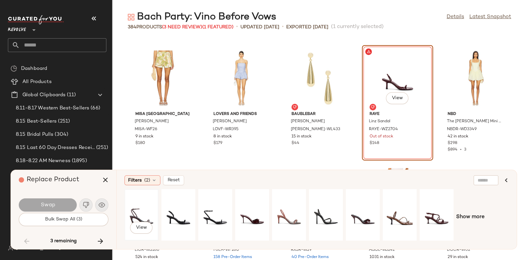
click at [141, 208] on div "View" at bounding box center [141, 214] width 29 height 47
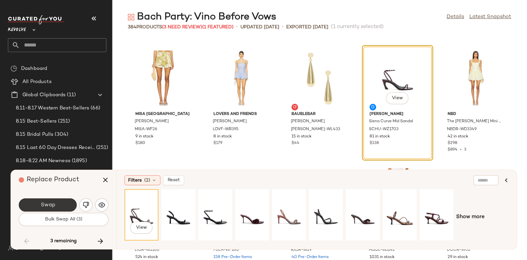
click at [64, 201] on button "Swap" at bounding box center [48, 204] width 58 height 13
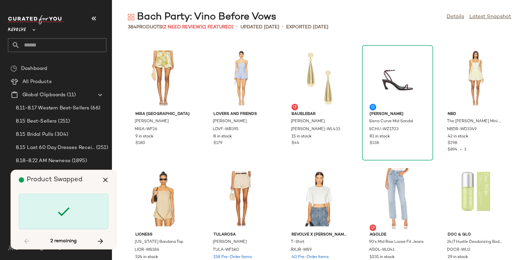
scroll to position [5665, 0]
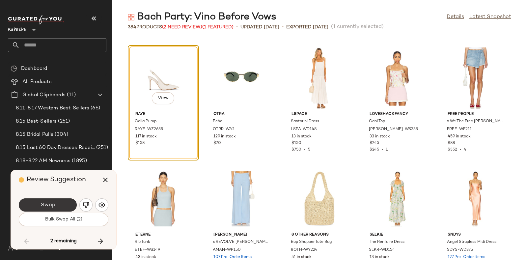
click at [68, 204] on button "Swap" at bounding box center [48, 204] width 58 height 13
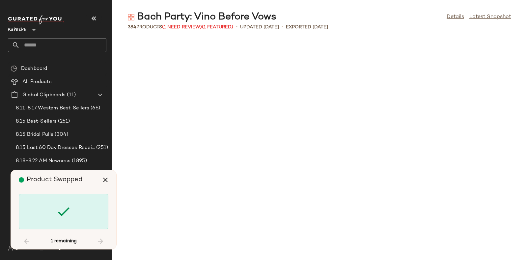
scroll to position [6268, 0]
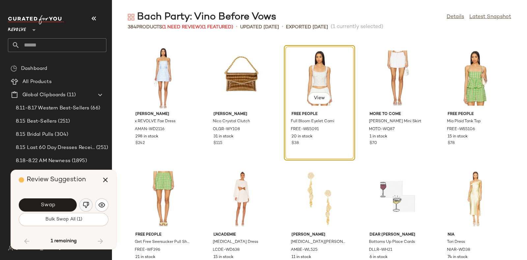
click at [84, 204] on img "button" at bounding box center [86, 205] width 7 height 7
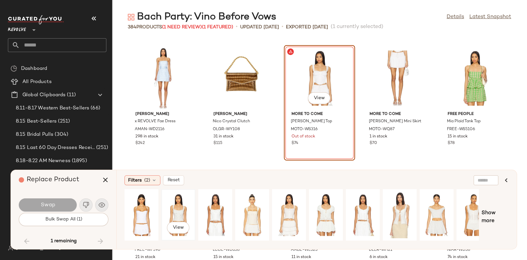
click at [180, 206] on div "View" at bounding box center [178, 214] width 29 height 47
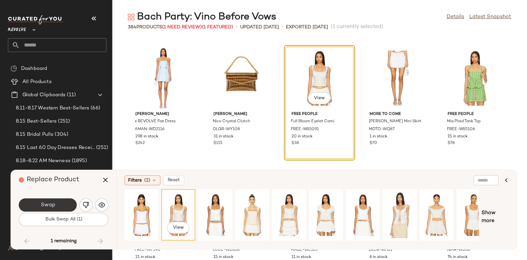
click at [66, 202] on button "Swap" at bounding box center [48, 204] width 58 height 13
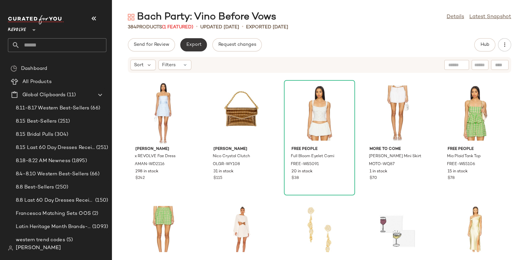
click at [193, 45] on span "Export" at bounding box center [193, 44] width 15 height 5
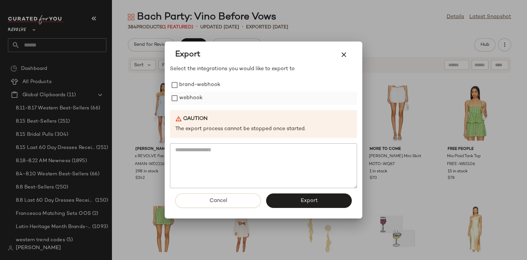
drag, startPoint x: 193, startPoint y: 45, endPoint x: 188, endPoint y: 98, distance: 52.9
click at [188, 98] on label "webhook" at bounding box center [190, 98] width 23 height 13
click at [316, 203] on span "Export" at bounding box center [308, 201] width 17 height 6
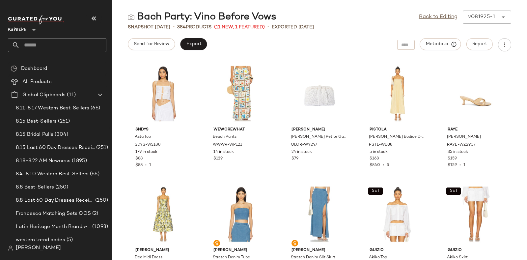
click at [55, 45] on input "text" at bounding box center [63, 45] width 87 height 14
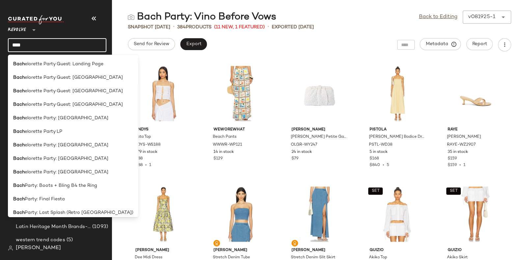
type input "****"
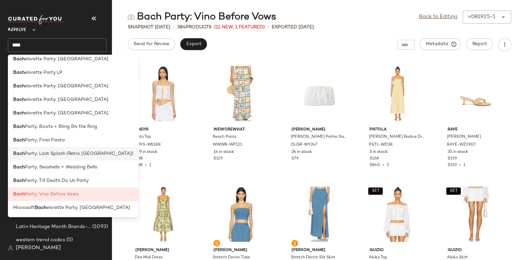
click at [72, 154] on span "Party: Last Splash (Retro [GEOGRAPHIC_DATA])" at bounding box center [79, 153] width 109 height 7
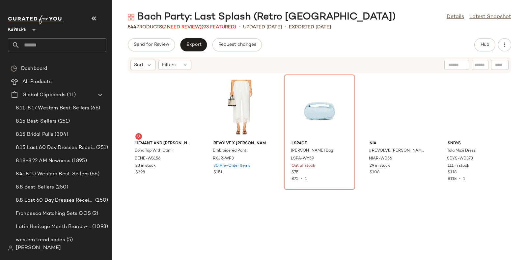
click at [184, 26] on span "(7 Need Review)" at bounding box center [182, 27] width 40 height 5
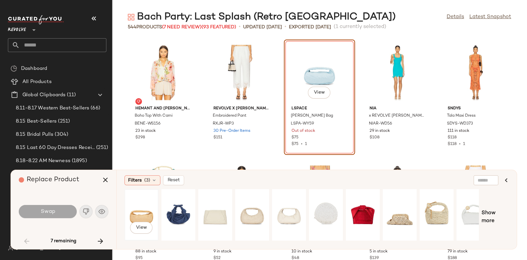
click at [134, 203] on div "View" at bounding box center [141, 214] width 29 height 47
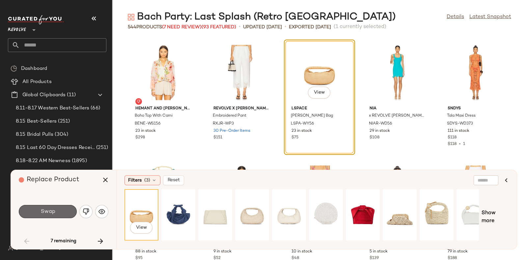
click at [61, 206] on button "Swap" at bounding box center [48, 211] width 58 height 13
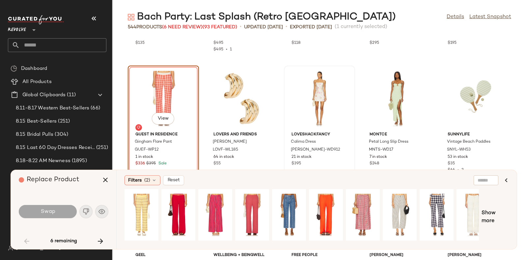
scroll to position [1547, 0]
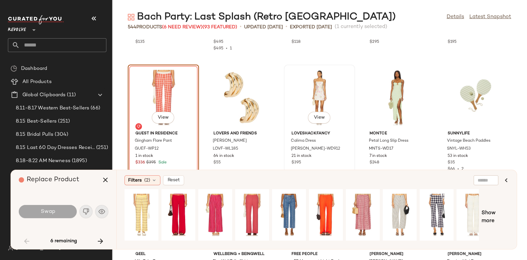
click at [310, 136] on span "LoveShackFancy" at bounding box center [319, 134] width 56 height 6
click at [219, 201] on div "View" at bounding box center [215, 214] width 29 height 47
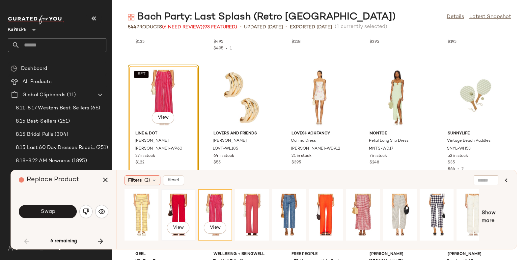
click at [179, 205] on div "View" at bounding box center [178, 214] width 29 height 47
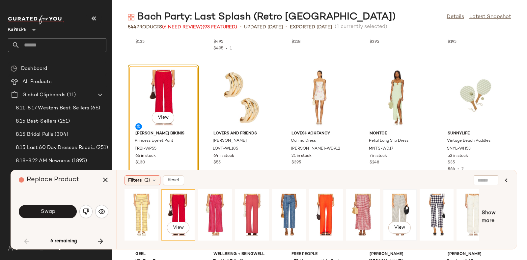
click at [392, 208] on div "View" at bounding box center [399, 214] width 29 height 47
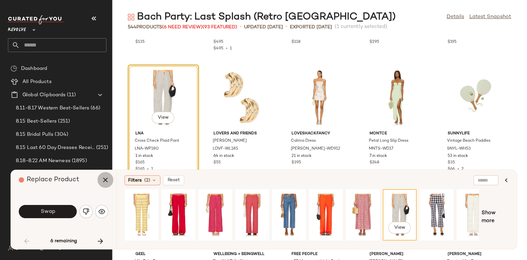
click at [105, 178] on icon "button" at bounding box center [105, 180] width 8 height 8
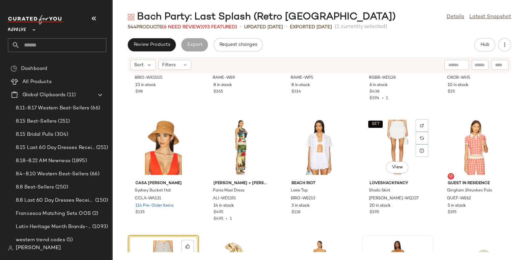
scroll to position [1411, 0]
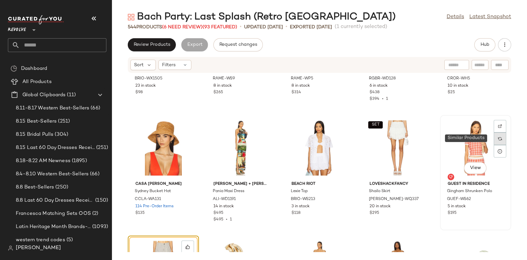
click at [498, 140] on img at bounding box center [500, 139] width 4 height 4
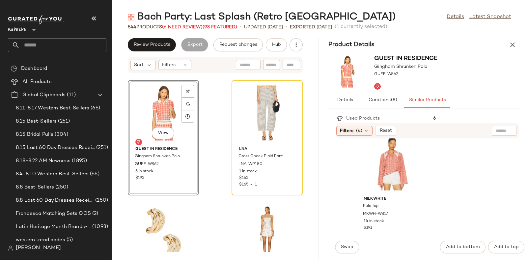
scroll to position [976, 0]
click at [391, 154] on div "View" at bounding box center [391, 164] width 67 height 61
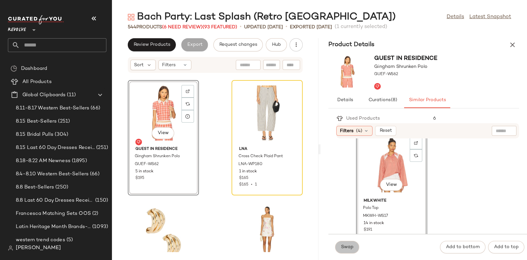
click at [344, 244] on button "Swap" at bounding box center [347, 247] width 24 height 13
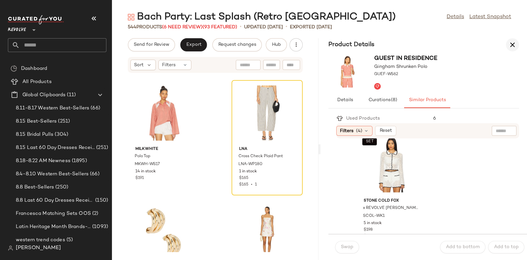
click at [511, 44] on icon "button" at bounding box center [513, 45] width 8 height 8
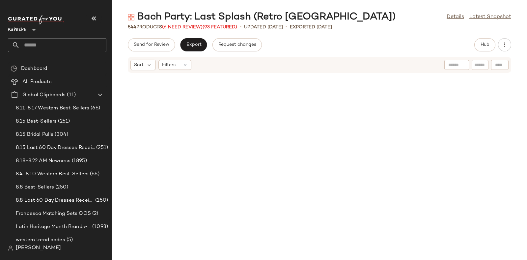
scroll to position [1446, 0]
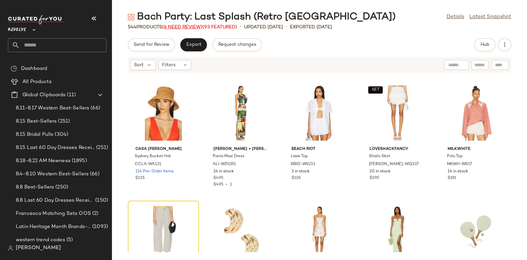
click at [187, 26] on span "(6 Need Review)" at bounding box center [182, 27] width 41 height 5
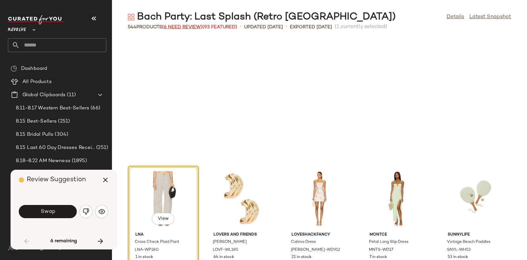
scroll to position [1567, 0]
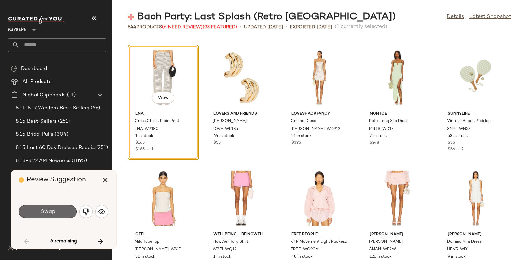
click at [50, 207] on button "Swap" at bounding box center [48, 211] width 58 height 13
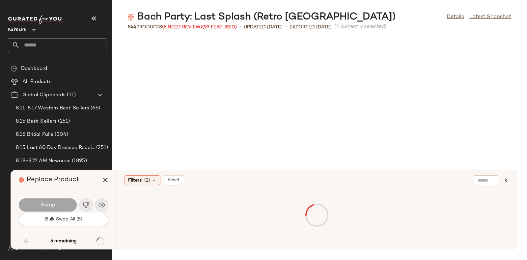
scroll to position [4339, 0]
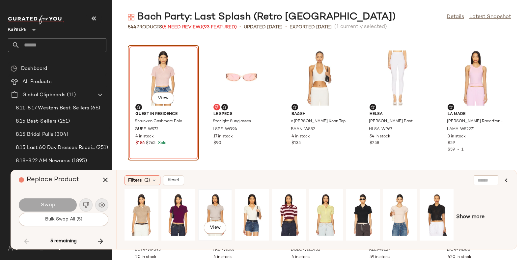
click at [209, 201] on div "View" at bounding box center [215, 214] width 29 height 47
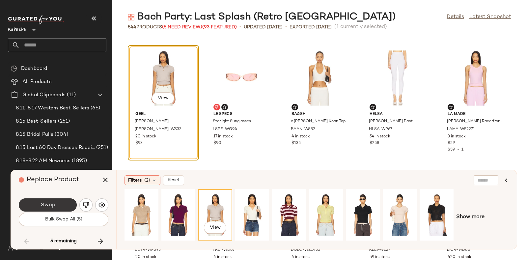
click at [48, 204] on span "Swap" at bounding box center [47, 205] width 15 height 6
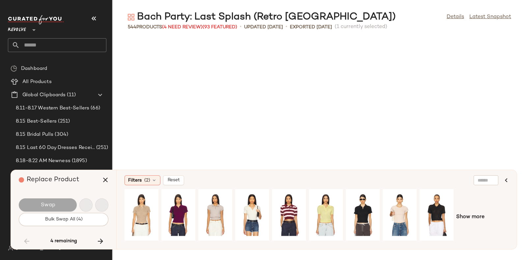
scroll to position [10125, 0]
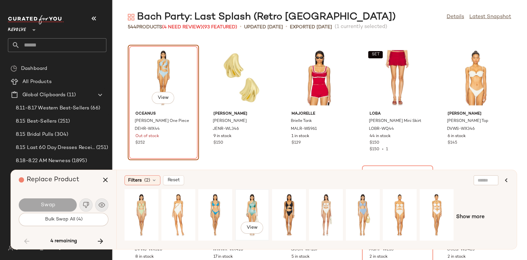
click at [252, 202] on div "View" at bounding box center [251, 214] width 29 height 47
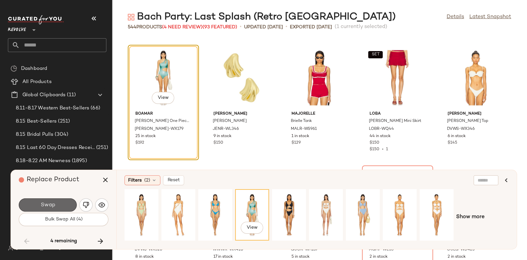
click at [49, 199] on button "Swap" at bounding box center [48, 204] width 58 height 13
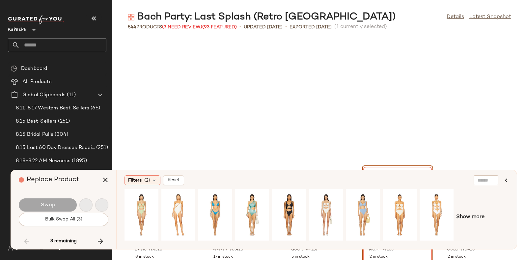
scroll to position [10245, 0]
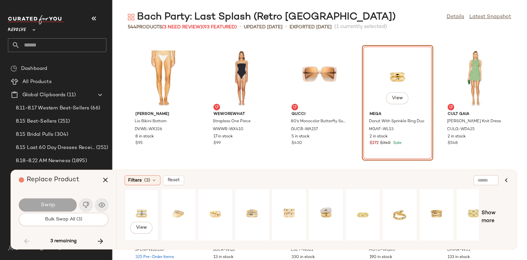
click at [147, 211] on div "View" at bounding box center [141, 214] width 29 height 47
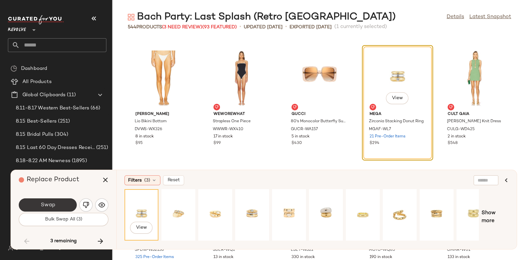
click at [58, 199] on button "Swap" at bounding box center [48, 204] width 58 height 13
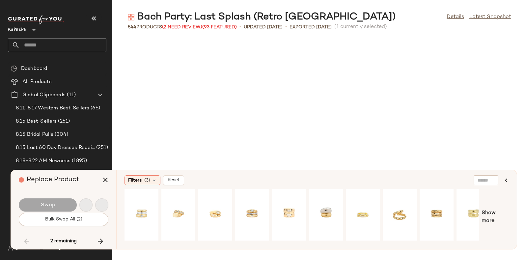
scroll to position [10848, 0]
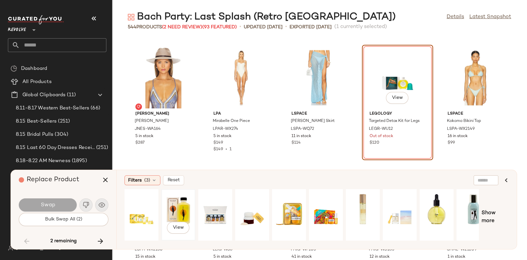
click at [183, 206] on div "View" at bounding box center [178, 214] width 29 height 47
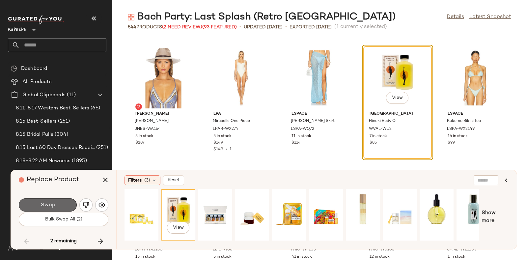
click at [56, 202] on button "Swap" at bounding box center [48, 204] width 58 height 13
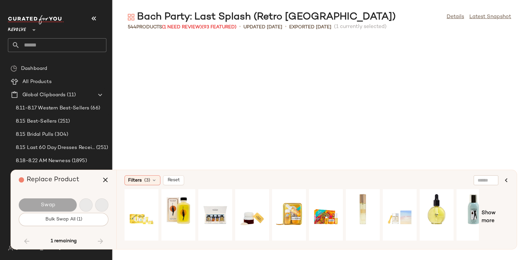
scroll to position [11571, 0]
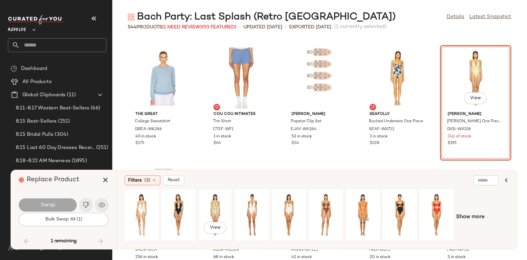
click at [215, 202] on div "View" at bounding box center [215, 214] width 29 height 47
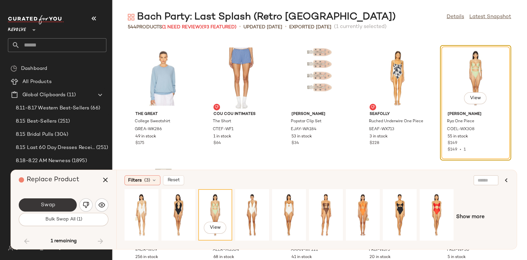
click at [61, 201] on button "Swap" at bounding box center [48, 204] width 58 height 13
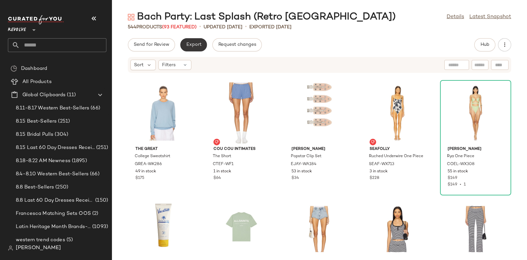
click at [194, 40] on button "Export" at bounding box center [193, 44] width 27 height 13
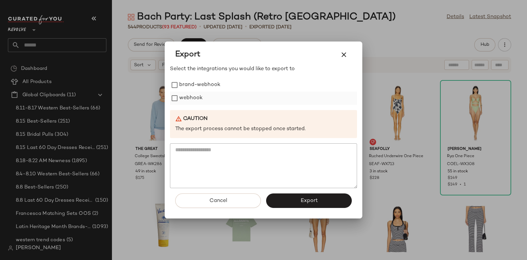
click at [191, 97] on label "webhook" at bounding box center [190, 98] width 23 height 13
click at [303, 199] on span "Export" at bounding box center [308, 201] width 17 height 6
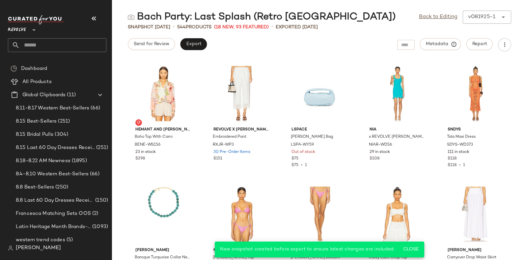
click at [54, 39] on input "text" at bounding box center [63, 45] width 87 height 14
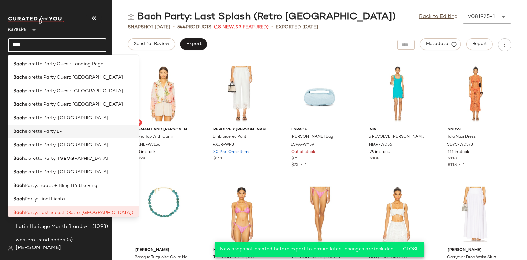
drag, startPoint x: 54, startPoint y: 39, endPoint x: 76, endPoint y: 137, distance: 100.7
click at [76, 137] on body "Revolve ** **** Dashboard All Products Global Clipboards (11) 8.11-8.17 Western…" at bounding box center [263, 130] width 527 height 260
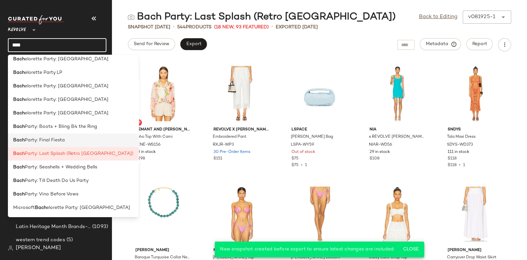
type input "****"
click at [61, 138] on span "Party: Final Fiesta" at bounding box center [45, 140] width 40 height 7
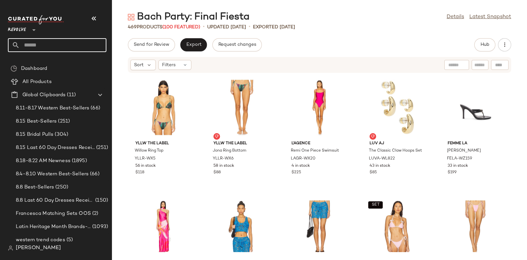
click at [51, 42] on input "text" at bounding box center [63, 45] width 87 height 14
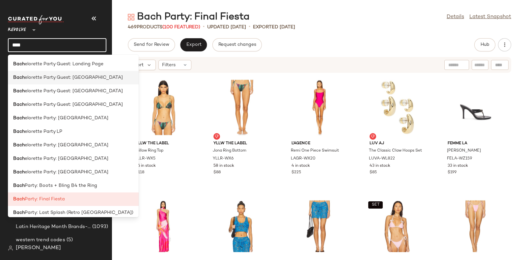
type input "****"
click at [69, 79] on span "elorette Party Guest: [GEOGRAPHIC_DATA]" at bounding box center [74, 77] width 98 height 7
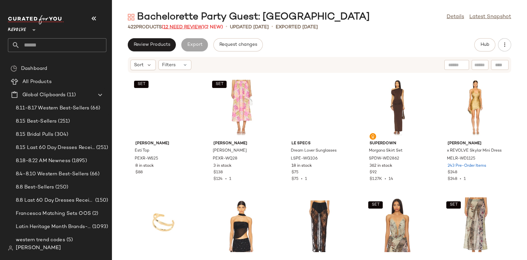
click at [179, 27] on span "(12 Need Review)" at bounding box center [183, 27] width 42 height 5
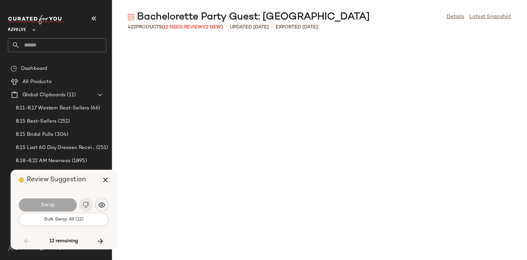
scroll to position [1688, 0]
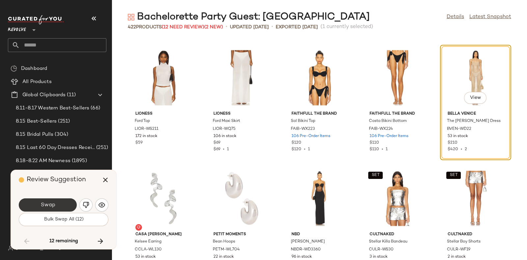
click at [52, 202] on span "Swap" at bounding box center [47, 205] width 15 height 6
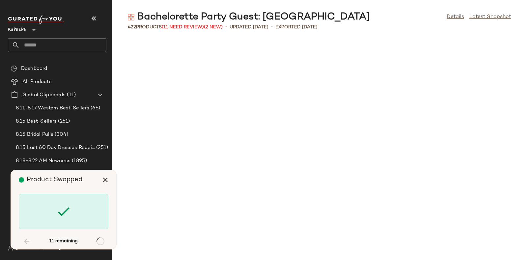
scroll to position [2772, 0]
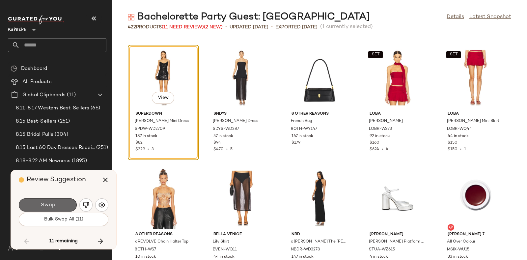
click at [63, 198] on button "Swap" at bounding box center [48, 204] width 58 height 13
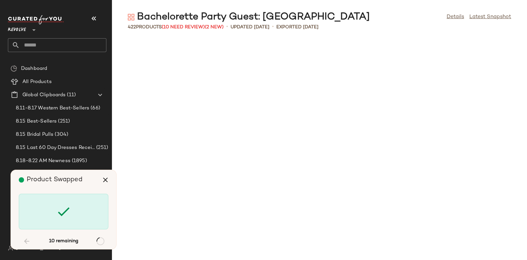
scroll to position [4460, 0]
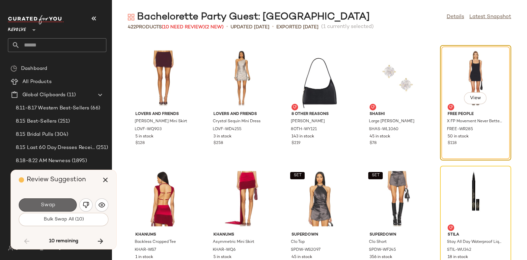
click at [55, 203] on button "Swap" at bounding box center [48, 204] width 58 height 13
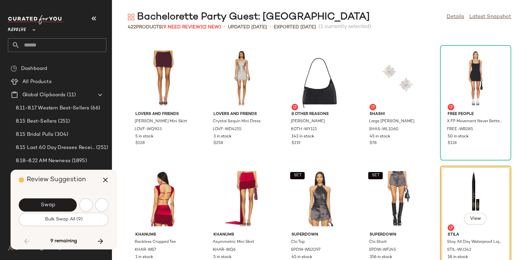
scroll to position [4580, 0]
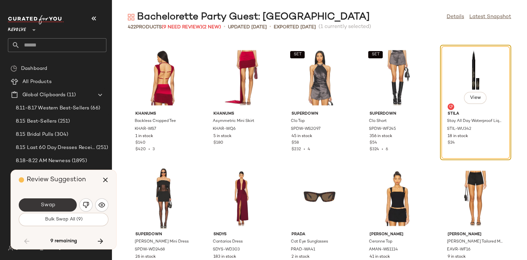
click at [55, 203] on button "Swap" at bounding box center [48, 204] width 58 height 13
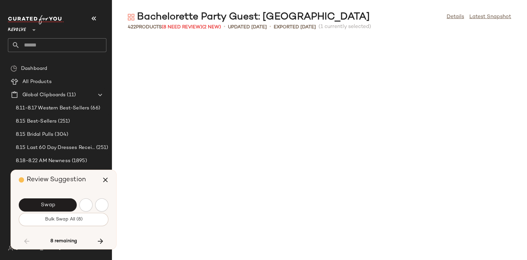
scroll to position [4821, 0]
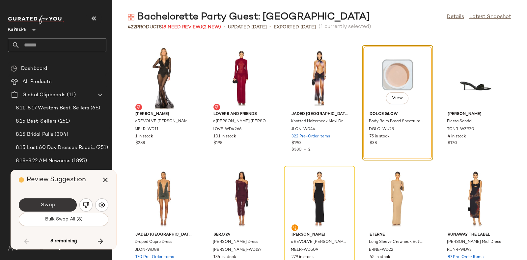
click at [66, 202] on button "Swap" at bounding box center [48, 204] width 58 height 13
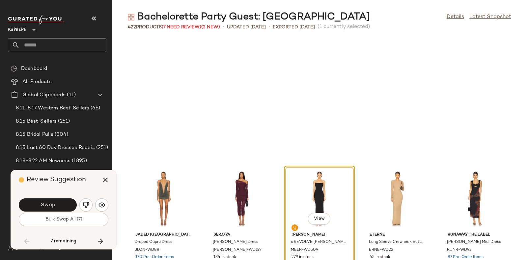
scroll to position [4942, 0]
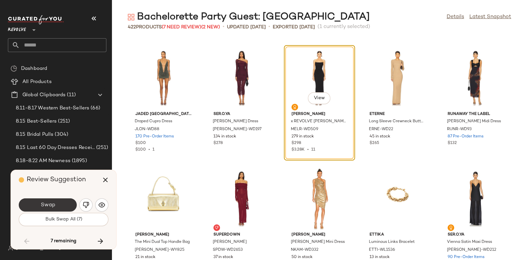
click at [59, 204] on button "Swap" at bounding box center [48, 204] width 58 height 13
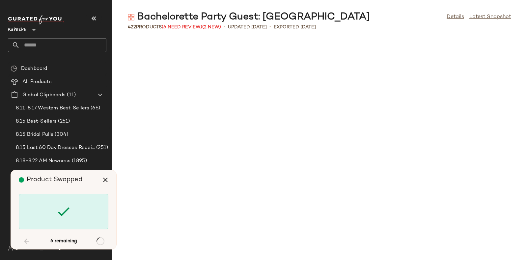
scroll to position [6027, 0]
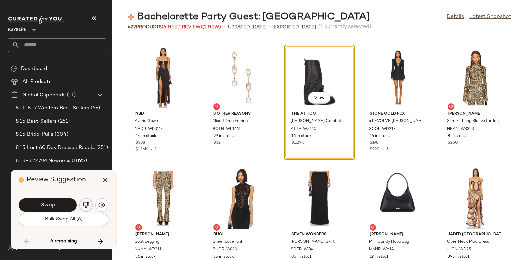
click at [83, 201] on button "button" at bounding box center [85, 204] width 13 height 13
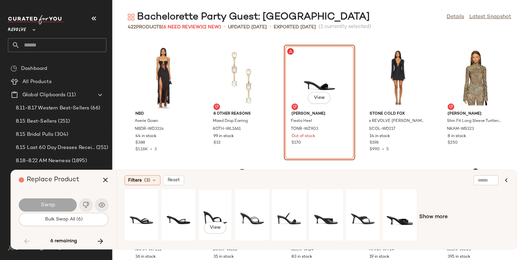
click at [210, 210] on div "View" at bounding box center [215, 214] width 29 height 47
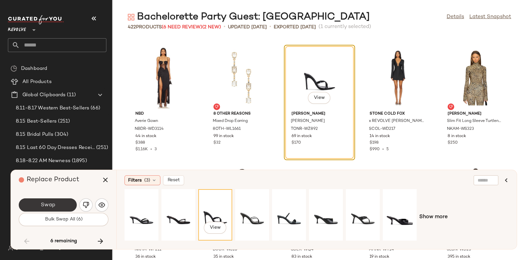
click at [63, 199] on button "Swap" at bounding box center [48, 204] width 58 height 13
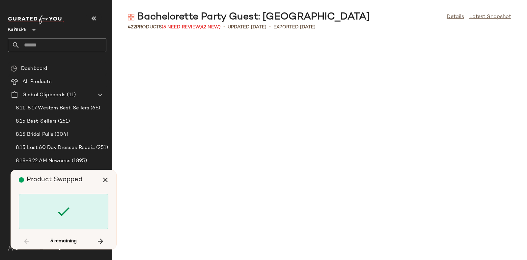
scroll to position [6509, 0]
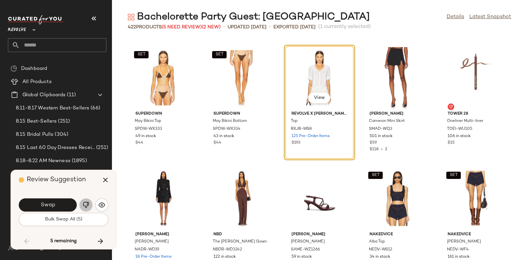
click at [85, 202] on img "button" at bounding box center [86, 205] width 7 height 7
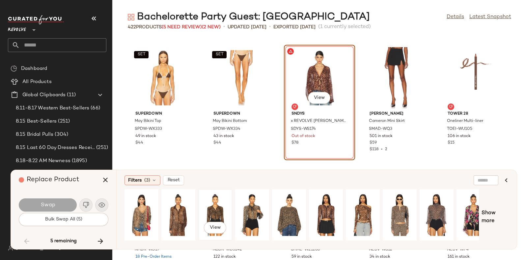
click at [216, 206] on div "View" at bounding box center [215, 214] width 29 height 47
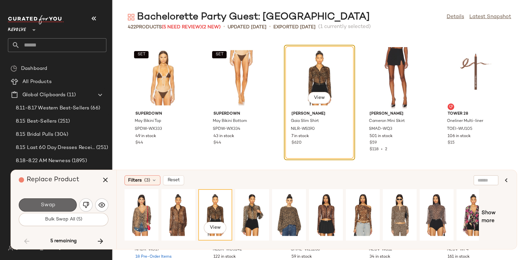
click at [52, 202] on span "Swap" at bounding box center [47, 205] width 15 height 6
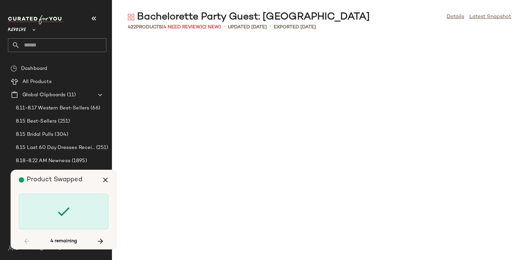
scroll to position [7955, 0]
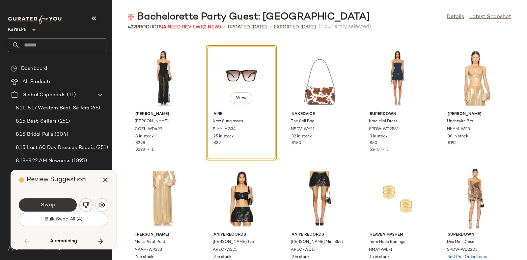
click at [63, 200] on button "Swap" at bounding box center [48, 204] width 58 height 13
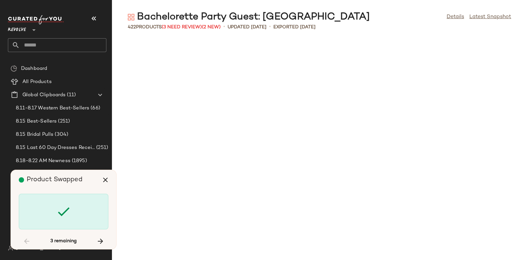
scroll to position [8920, 0]
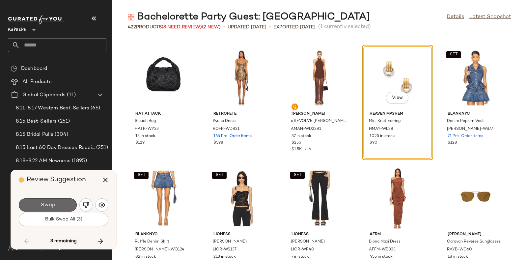
click at [57, 203] on button "Swap" at bounding box center [48, 204] width 58 height 13
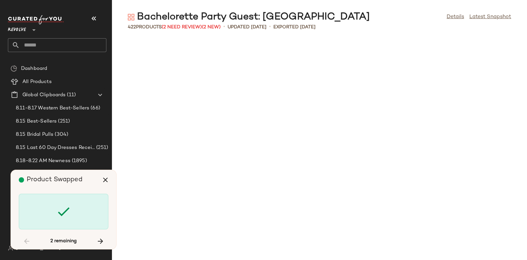
scroll to position [9643, 0]
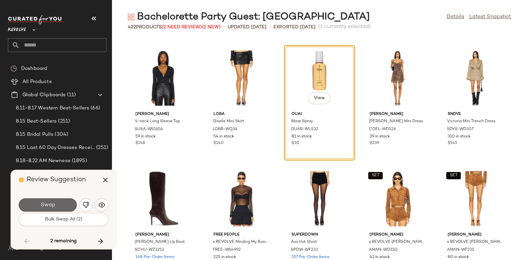
click at [60, 203] on button "Swap" at bounding box center [48, 204] width 58 height 13
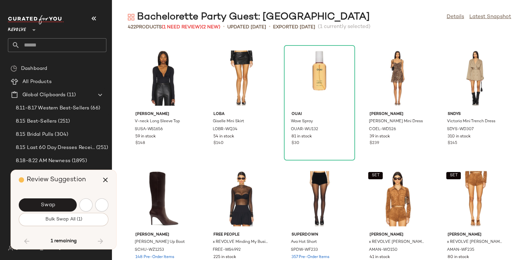
scroll to position [9884, 0]
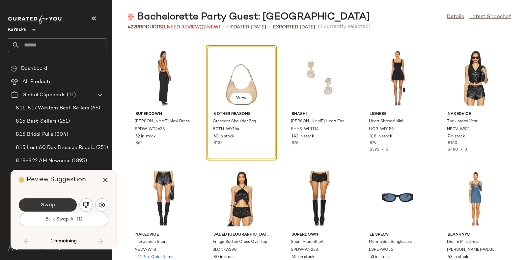
click at [56, 202] on button "Swap" at bounding box center [48, 204] width 58 height 13
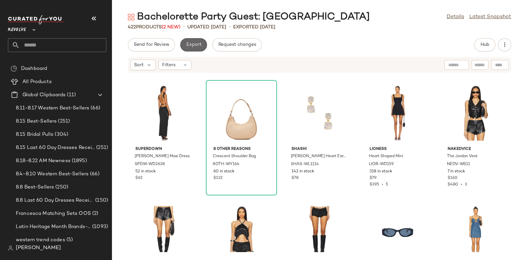
click at [191, 43] on span "Export" at bounding box center [193, 44] width 15 height 5
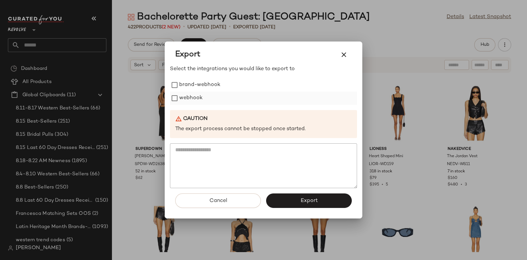
click at [185, 96] on label "webhook" at bounding box center [190, 98] width 23 height 13
click at [302, 198] on span "Export" at bounding box center [308, 201] width 17 height 6
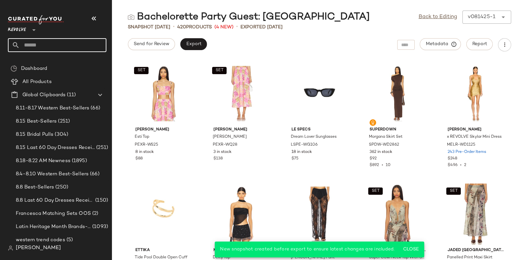
click at [80, 41] on input "text" at bounding box center [63, 45] width 87 height 14
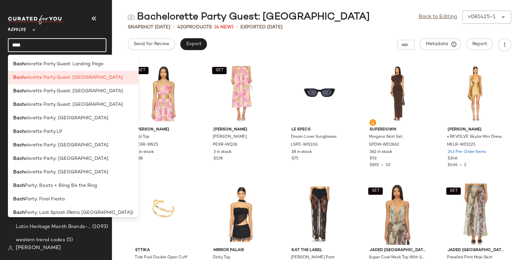
type input "****"
click at [72, 111] on div "Bach elorette Party Guest: Mexico" at bounding box center [73, 118] width 131 height 14
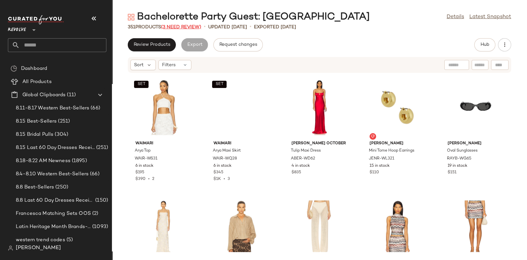
click at [174, 28] on span "(3 Need Review)" at bounding box center [181, 27] width 40 height 5
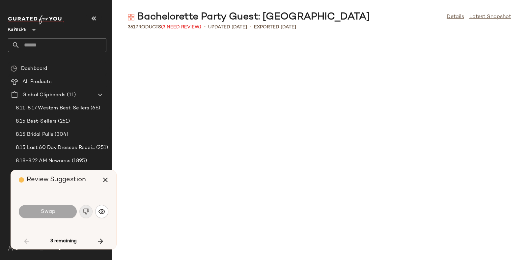
scroll to position [1085, 0]
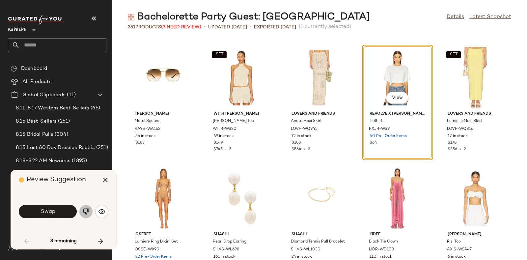
click at [86, 208] on img "button" at bounding box center [86, 211] width 7 height 7
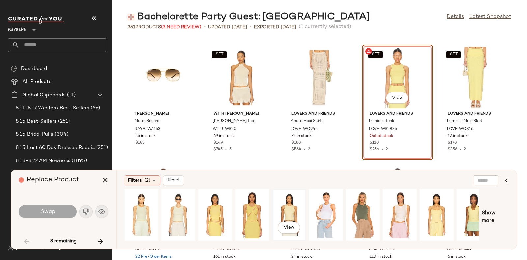
click at [290, 200] on div "View" at bounding box center [288, 214] width 29 height 47
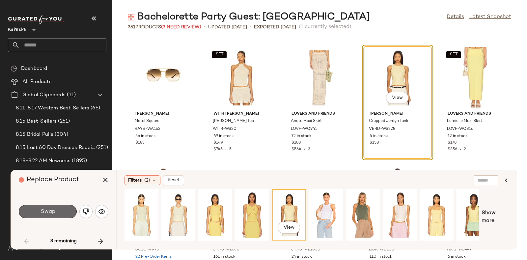
click at [61, 209] on button "Swap" at bounding box center [48, 211] width 58 height 13
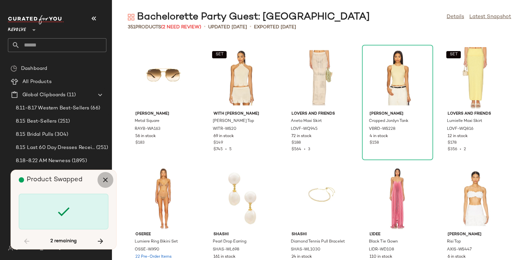
click at [104, 181] on icon "button" at bounding box center [105, 180] width 8 height 8
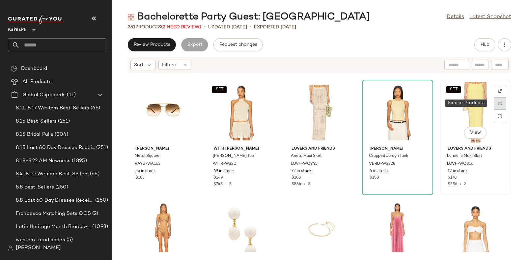
scroll to position [6268, 0]
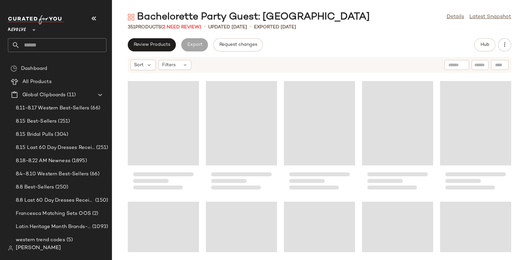
click at [492, 102] on div "Loading..." at bounding box center [475, 123] width 71 height 84
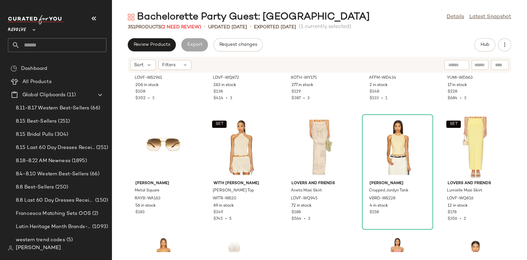
scroll to position [1067, 0]
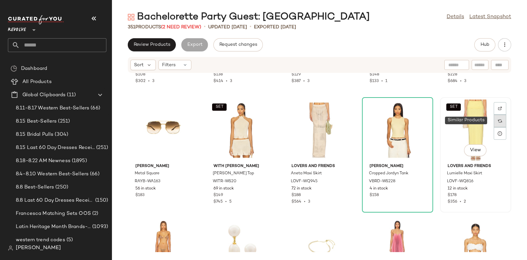
click at [498, 121] on img at bounding box center [500, 121] width 4 height 4
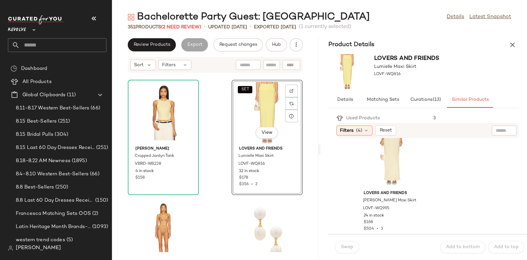
scroll to position [139, 0]
click at [394, 159] on div "View" at bounding box center [391, 157] width 67 height 61
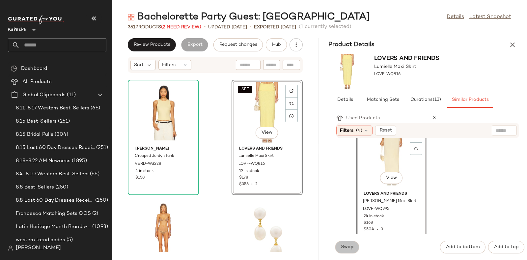
click at [344, 246] on span "Swap" at bounding box center [347, 246] width 13 height 5
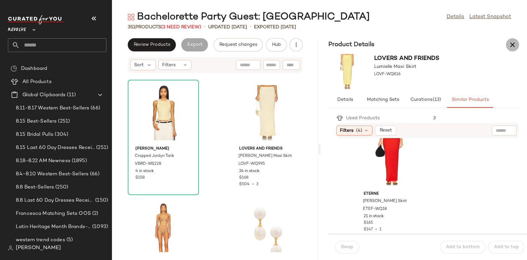
click at [513, 45] on icon "button" at bounding box center [513, 45] width 8 height 8
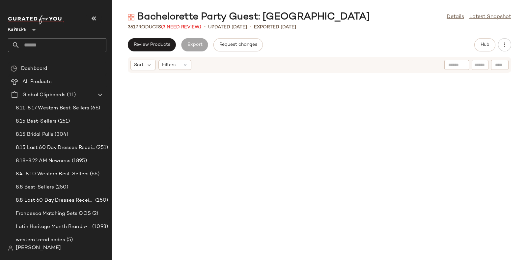
scroll to position [2772, 0]
click at [179, 26] on span "(3 Need Review)" at bounding box center [181, 27] width 40 height 5
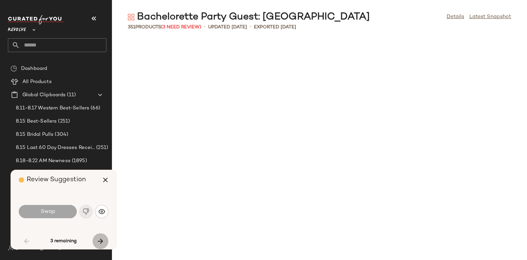
click at [98, 237] on icon "button" at bounding box center [100, 241] width 8 height 8
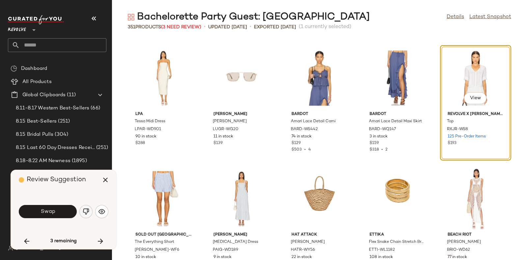
click at [84, 209] on img "button" at bounding box center [86, 211] width 7 height 7
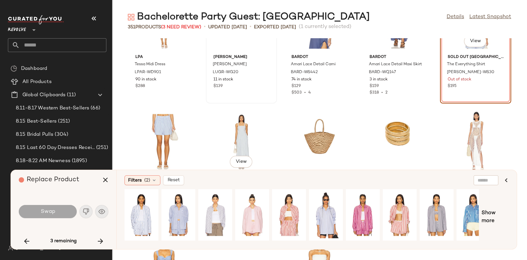
scroll to position [6331, 0]
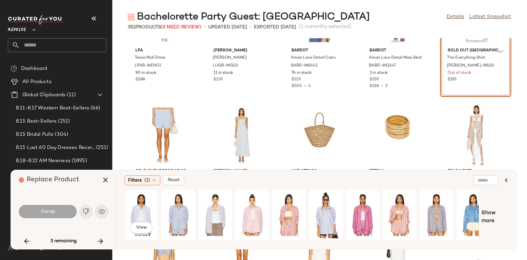
click at [142, 209] on div "View" at bounding box center [141, 214] width 29 height 47
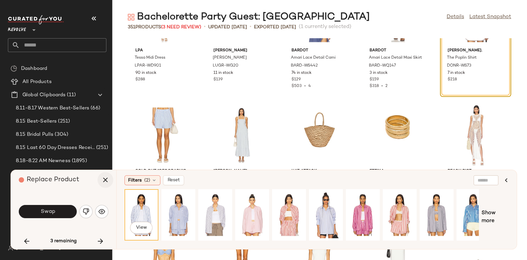
click at [105, 177] on icon "button" at bounding box center [105, 180] width 8 height 8
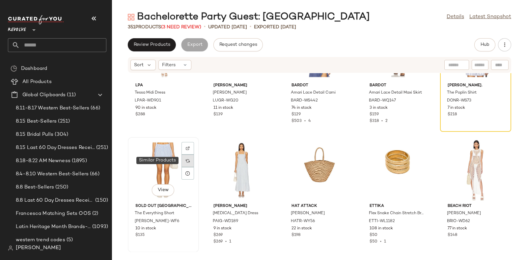
click at [184, 157] on div at bounding box center [187, 160] width 13 height 13
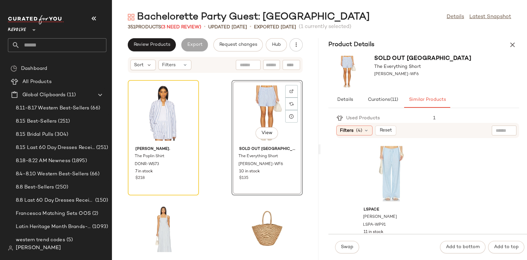
scroll to position [369, 0]
click at [385, 155] on div "View" at bounding box center [391, 168] width 67 height 61
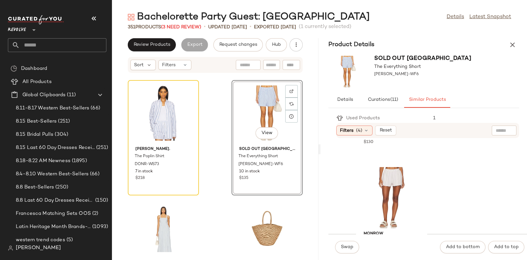
scroll to position [822, 0]
click at [289, 103] on img at bounding box center [291, 104] width 4 height 4
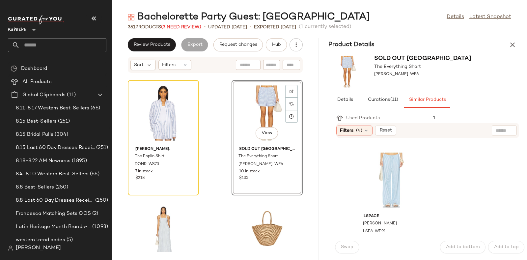
scroll to position [358, 0]
click at [385, 172] on div "View" at bounding box center [391, 179] width 67 height 61
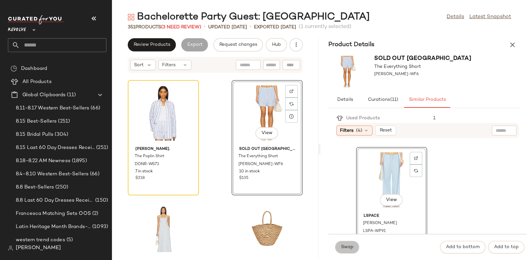
click at [346, 243] on button "Swap" at bounding box center [347, 247] width 24 height 13
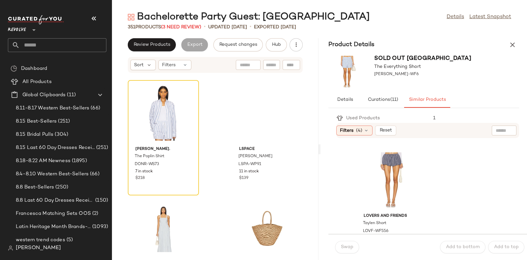
scroll to position [479, 0]
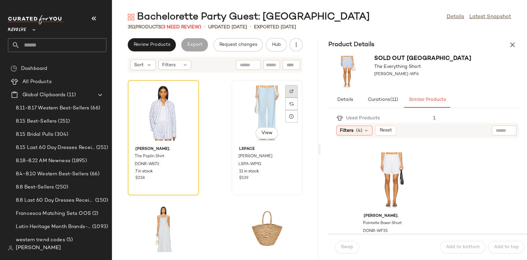
click at [289, 90] on img at bounding box center [291, 91] width 4 height 4
click at [187, 105] on icon at bounding box center [187, 103] width 5 height 5
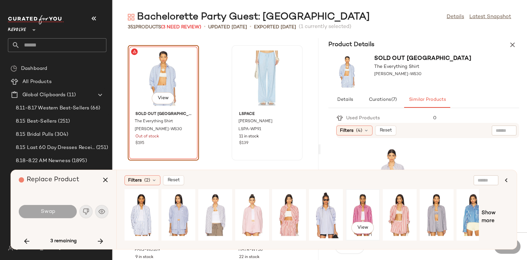
scroll to position [0, 11]
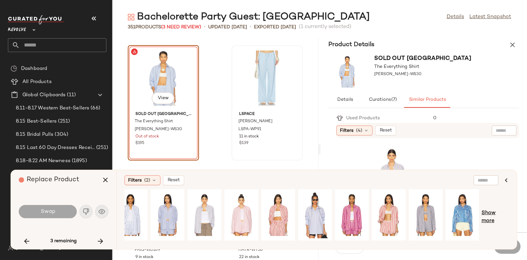
click at [487, 214] on span "Show more" at bounding box center [494, 217] width 27 height 16
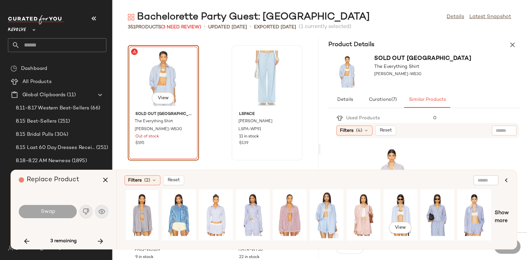
scroll to position [0, 367]
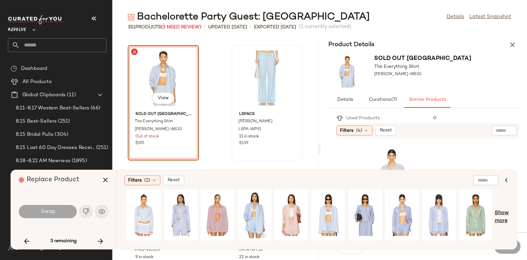
click at [501, 213] on span "Show more" at bounding box center [502, 217] width 14 height 16
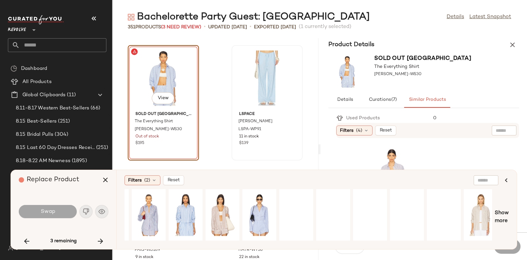
scroll to position [0, 735]
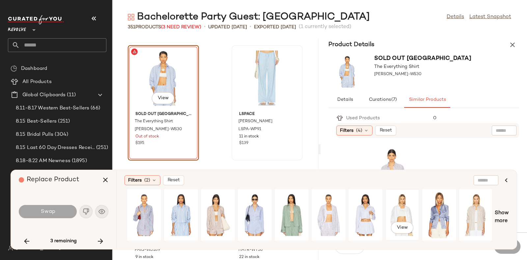
click at [405, 210] on div "View" at bounding box center [402, 214] width 29 height 47
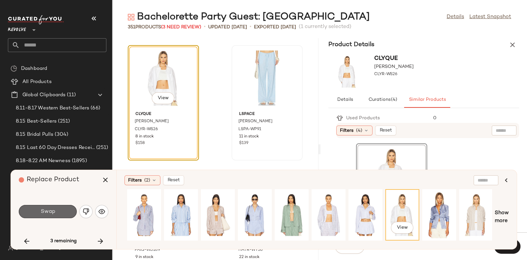
click at [61, 208] on button "Swap" at bounding box center [48, 211] width 58 height 13
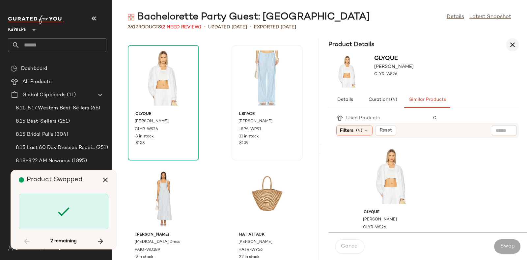
click at [514, 44] on icon "button" at bounding box center [513, 45] width 8 height 8
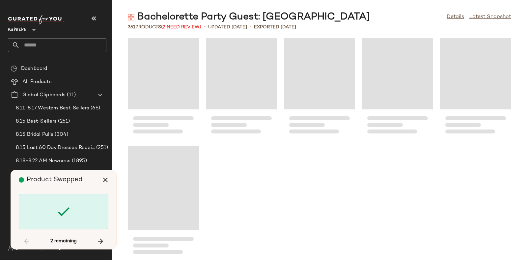
scroll to position [8338, 0]
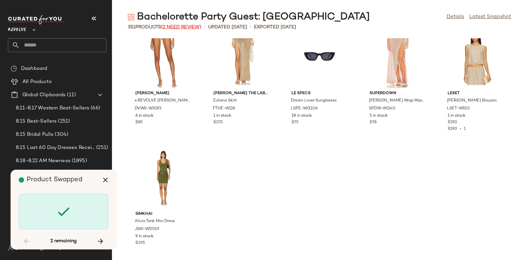
click at [183, 27] on span "(2 Need Review)" at bounding box center [181, 27] width 40 height 5
click at [99, 235] on button "button" at bounding box center [101, 241] width 16 height 16
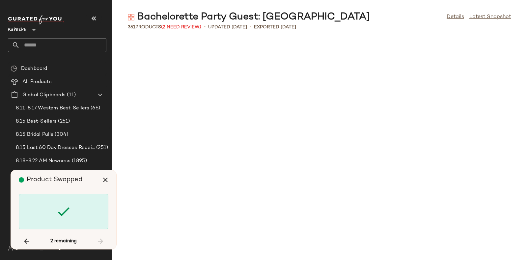
scroll to position [7714, 0]
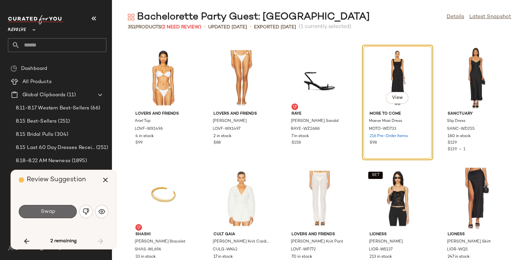
click at [53, 210] on span "Swap" at bounding box center [47, 211] width 15 height 6
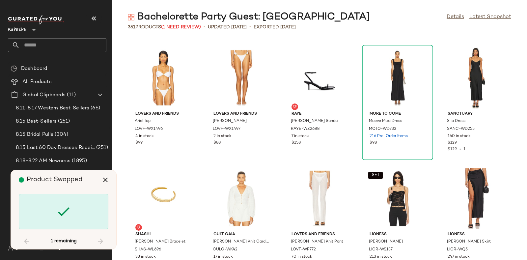
click at [78, 187] on div "Product Swapped" at bounding box center [66, 180] width 95 height 20
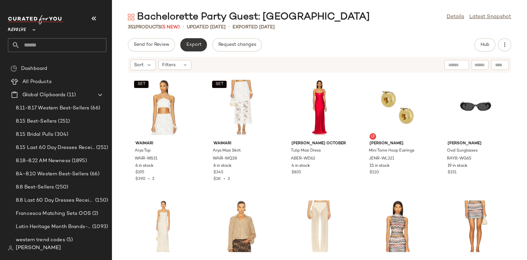
click at [196, 41] on button "Export" at bounding box center [193, 44] width 27 height 13
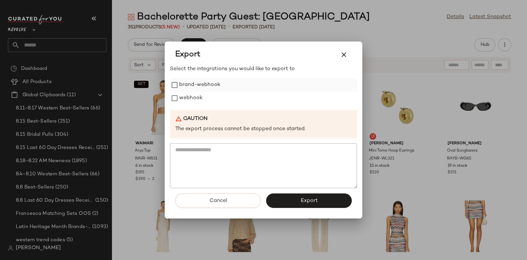
click at [198, 90] on label "brand-webhook" at bounding box center [199, 84] width 41 height 13
click at [195, 98] on label "webhook" at bounding box center [190, 98] width 23 height 13
click at [192, 81] on label "brand-webhook" at bounding box center [199, 84] width 41 height 13
click at [305, 201] on span "Export" at bounding box center [308, 201] width 17 height 6
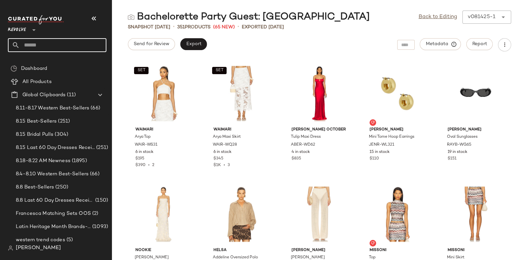
click at [51, 39] on input "text" at bounding box center [63, 45] width 87 height 14
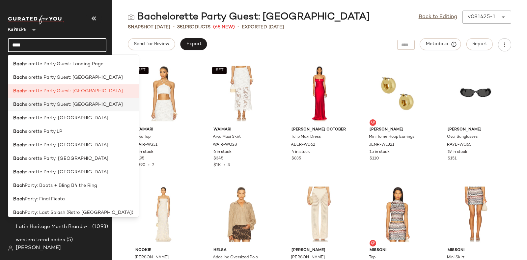
type input "****"
click at [76, 105] on span "elorette Party Guest: [GEOGRAPHIC_DATA]" at bounding box center [74, 104] width 98 height 7
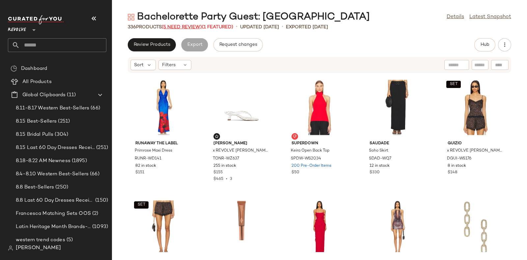
click at [183, 26] on span "(5 Need Review)" at bounding box center [182, 27] width 40 height 5
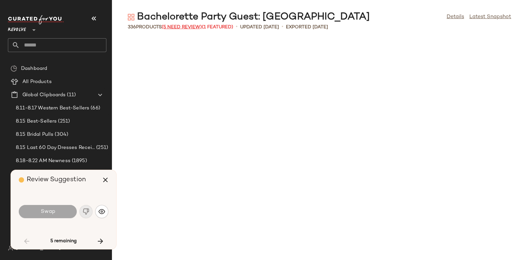
scroll to position [1205, 0]
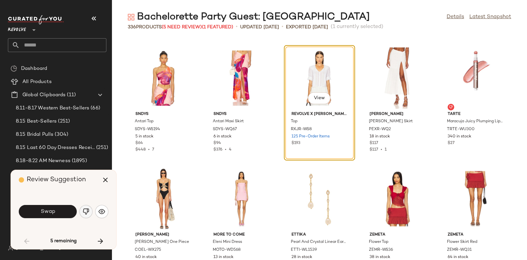
click at [83, 211] on img "button" at bounding box center [86, 211] width 7 height 7
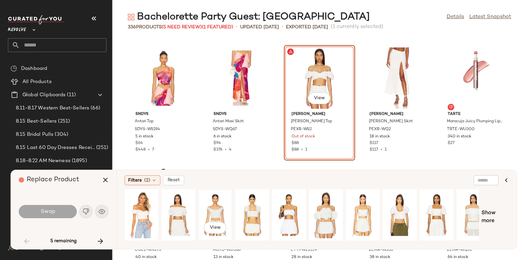
click at [213, 208] on div "View" at bounding box center [215, 214] width 29 height 47
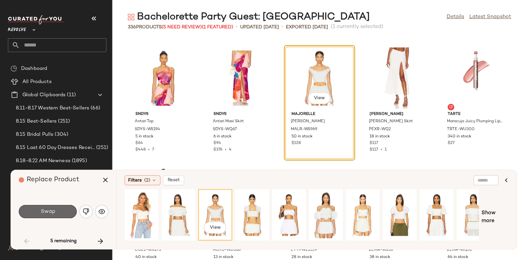
click at [58, 207] on button "Swap" at bounding box center [48, 211] width 58 height 13
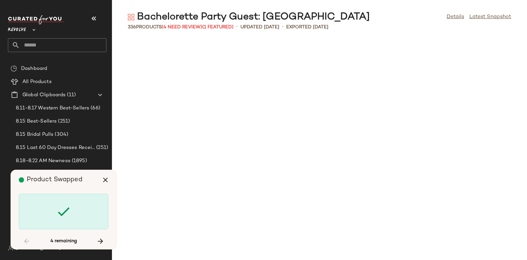
scroll to position [3496, 0]
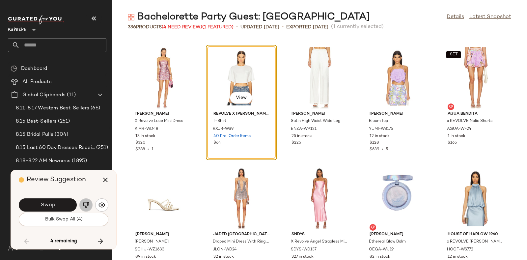
click at [84, 202] on img "button" at bounding box center [86, 205] width 7 height 7
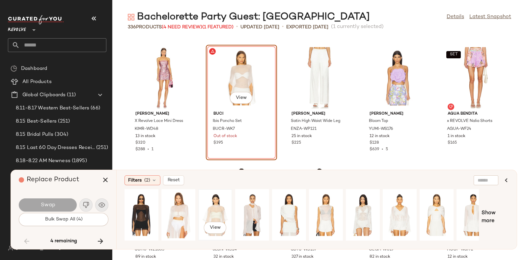
click at [214, 200] on div "View" at bounding box center [215, 214] width 29 height 47
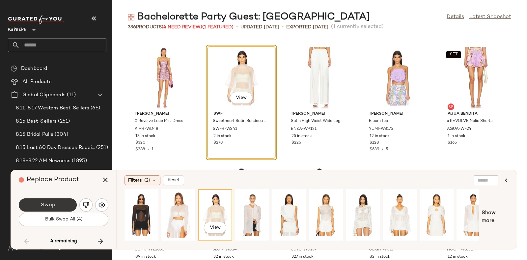
click at [56, 202] on button "Swap" at bounding box center [48, 204] width 58 height 13
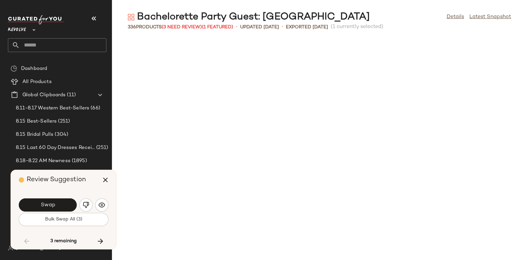
scroll to position [3857, 0]
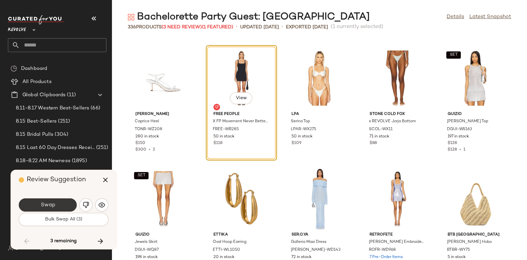
click at [64, 201] on button "Swap" at bounding box center [48, 204] width 58 height 13
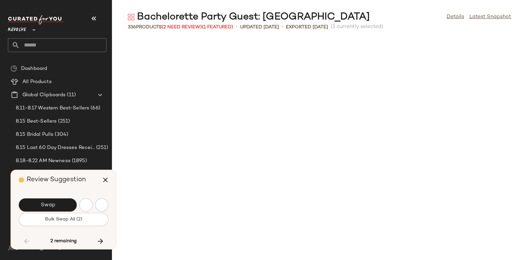
scroll to position [4219, 0]
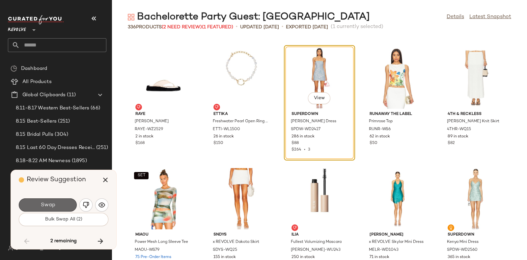
click at [64, 202] on button "Swap" at bounding box center [48, 204] width 58 height 13
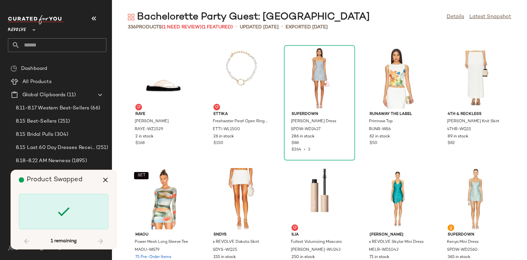
click at [75, 187] on div "Product Swapped" at bounding box center [66, 180] width 95 height 20
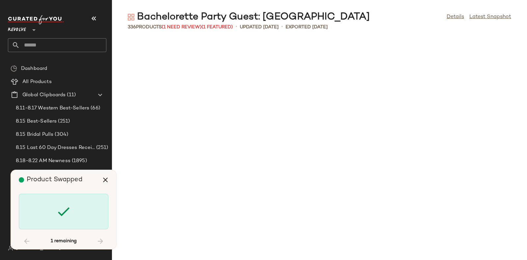
scroll to position [7835, 0]
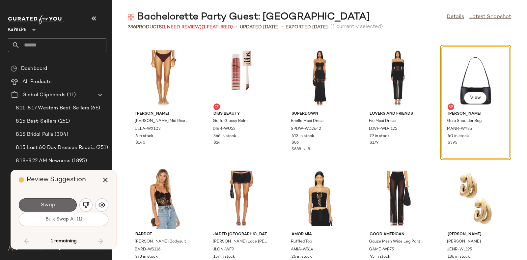
click at [61, 204] on button "Swap" at bounding box center [48, 204] width 58 height 13
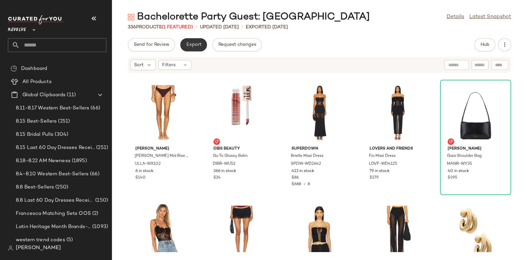
click at [195, 42] on span "Export" at bounding box center [193, 44] width 15 height 5
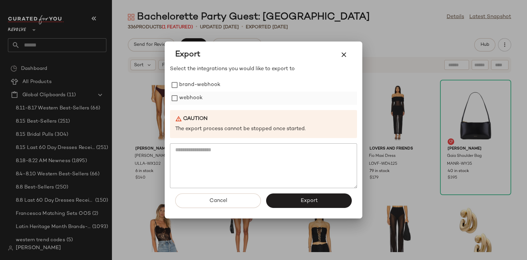
click at [191, 97] on label "webhook" at bounding box center [190, 98] width 23 height 13
click at [323, 196] on button "Export" at bounding box center [309, 200] width 86 height 14
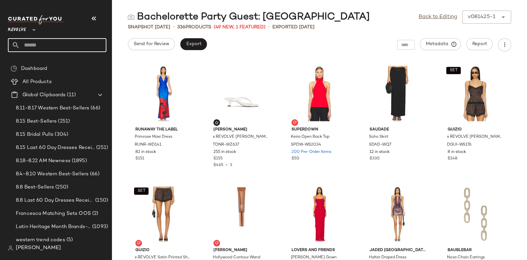
click at [68, 42] on input "text" at bounding box center [63, 45] width 87 height 14
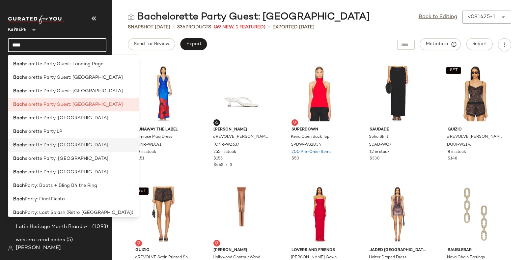
scroll to position [59, 0]
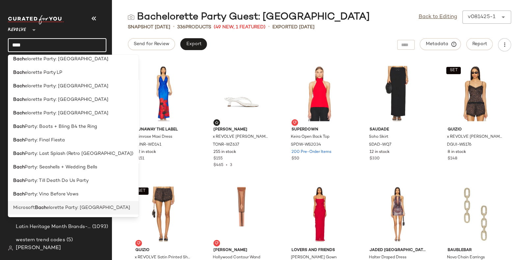
type input "****"
click at [82, 206] on span "elorette Party: [GEOGRAPHIC_DATA]" at bounding box center [88, 207] width 84 height 7
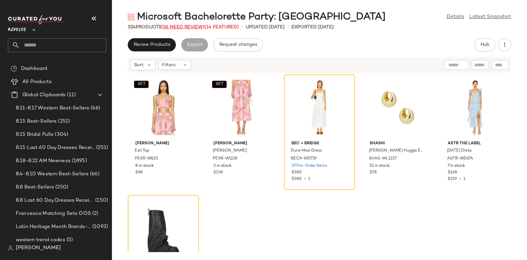
click at [186, 27] on span "(36 Need Review)" at bounding box center [182, 27] width 43 height 5
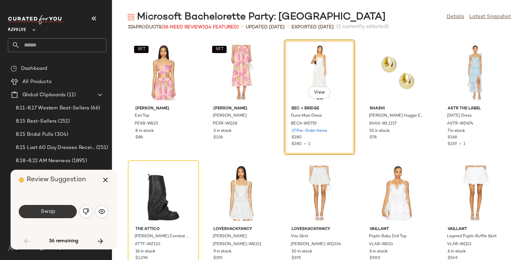
click at [58, 211] on button "Swap" at bounding box center [48, 211] width 58 height 13
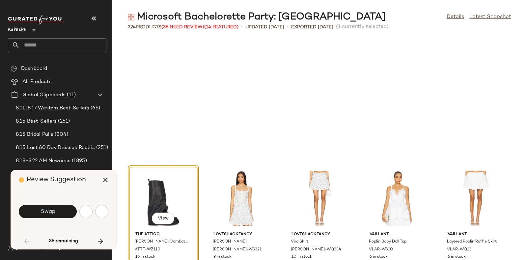
scroll to position [125, 0]
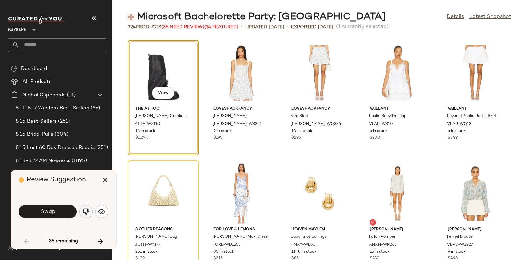
click at [84, 208] on img "button" at bounding box center [86, 211] width 7 height 7
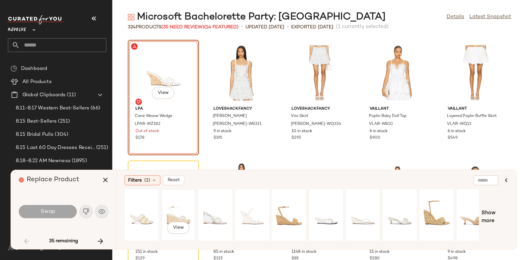
click at [173, 209] on div "View" at bounding box center [178, 214] width 29 height 47
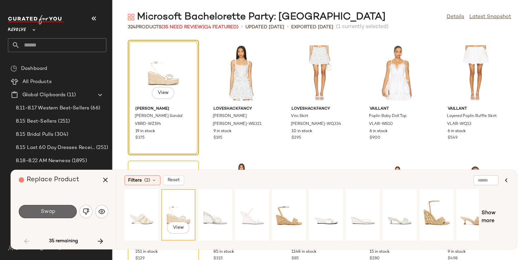
click at [58, 211] on button "Swap" at bounding box center [48, 211] width 58 height 13
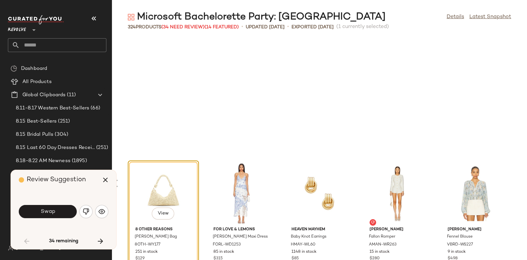
scroll to position [241, 0]
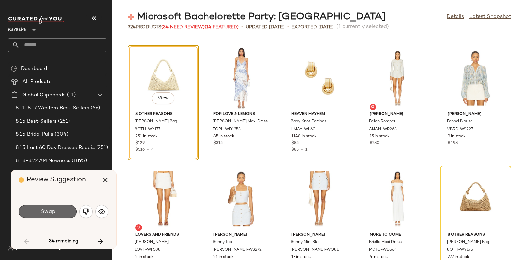
click at [59, 208] on button "Swap" at bounding box center [48, 211] width 58 height 13
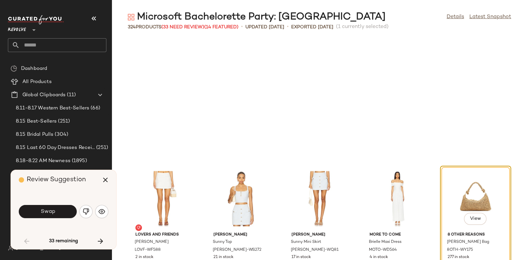
scroll to position [362, 0]
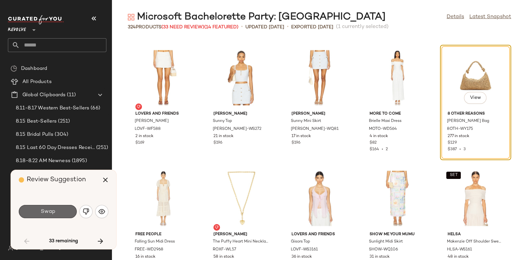
click at [56, 212] on button "Swap" at bounding box center [48, 211] width 58 height 13
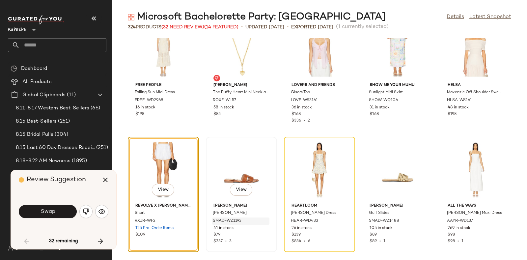
scroll to position [550, 0]
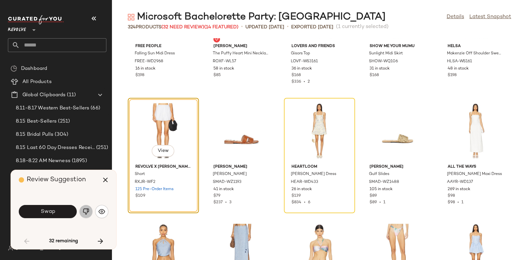
click at [85, 210] on img "button" at bounding box center [86, 211] width 7 height 7
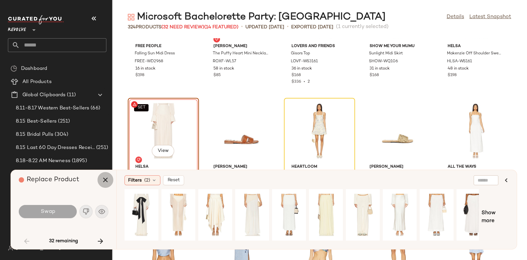
click at [105, 180] on icon "button" at bounding box center [105, 180] width 8 height 8
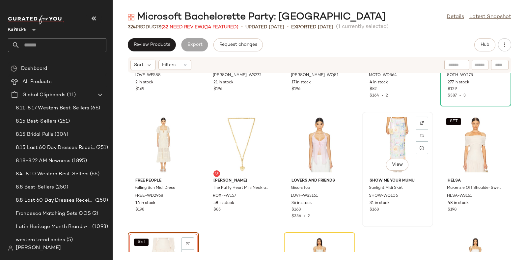
scroll to position [449, 0]
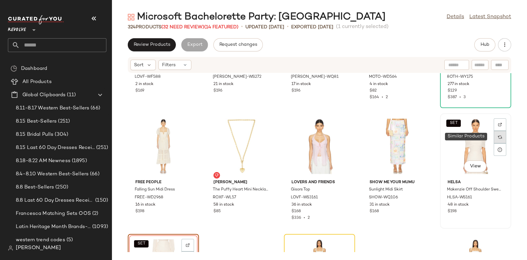
click at [499, 137] on div at bounding box center [500, 137] width 13 height 13
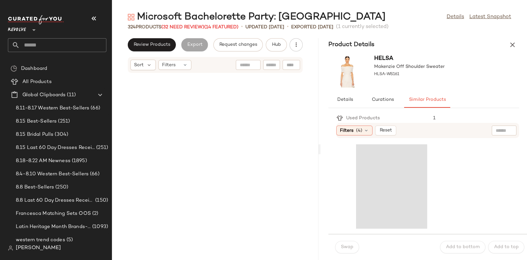
scroll to position [1446, 0]
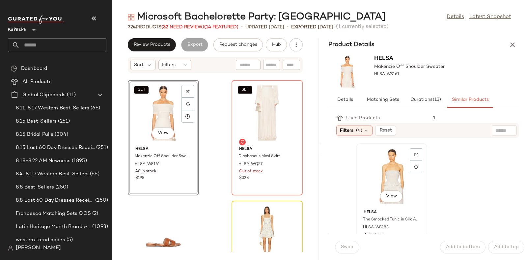
click at [376, 171] on div "View" at bounding box center [391, 176] width 67 height 61
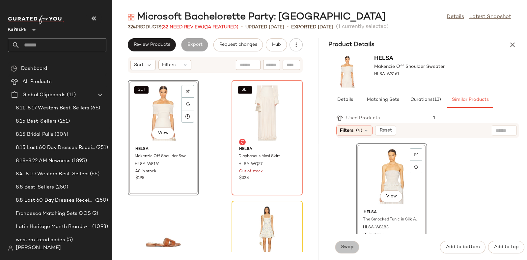
click at [351, 245] on span "Swap" at bounding box center [347, 246] width 13 height 5
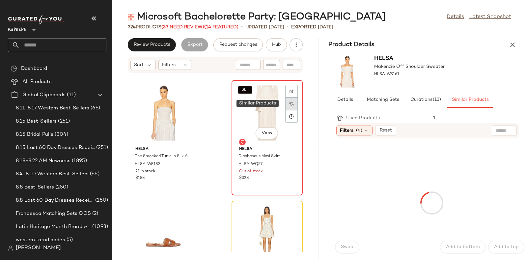
click at [289, 104] on img at bounding box center [291, 104] width 4 height 4
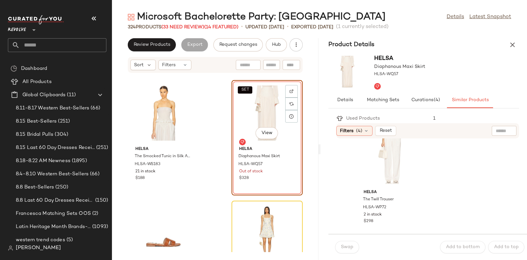
scroll to position [261, 0]
click at [402, 157] on div "View" at bounding box center [391, 155] width 67 height 61
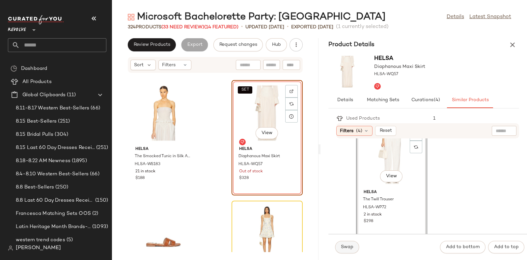
click at [345, 242] on button "Swap" at bounding box center [347, 247] width 24 height 13
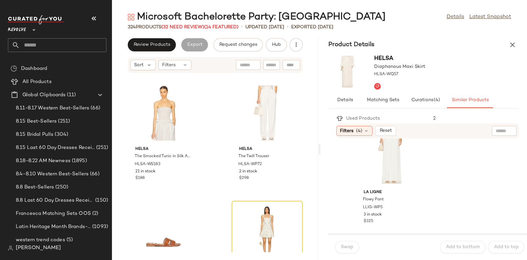
click at [181, 24] on div "324 Products (32 Need Review) (14 Featured)" at bounding box center [183, 27] width 111 height 7
click at [512, 45] on icon "button" at bounding box center [513, 45] width 8 height 8
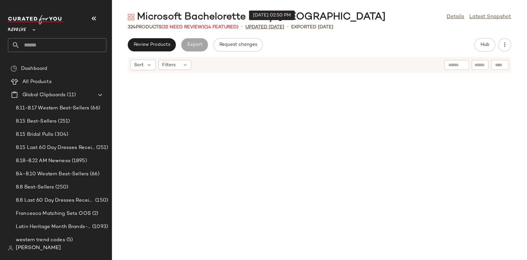
scroll to position [482, 0]
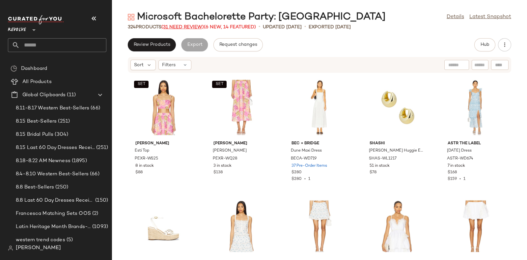
click at [180, 25] on span "(31 Need Review)" at bounding box center [182, 27] width 42 height 5
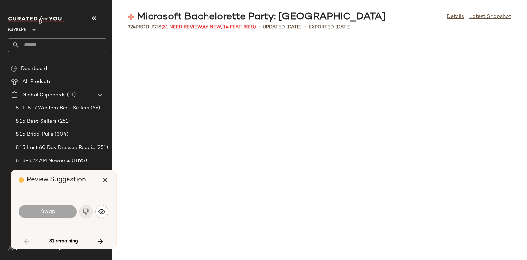
scroll to position [602, 0]
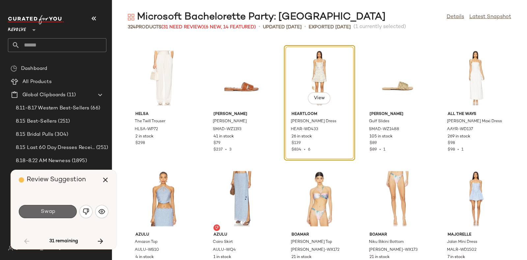
click at [52, 210] on span "Swap" at bounding box center [47, 211] width 15 height 6
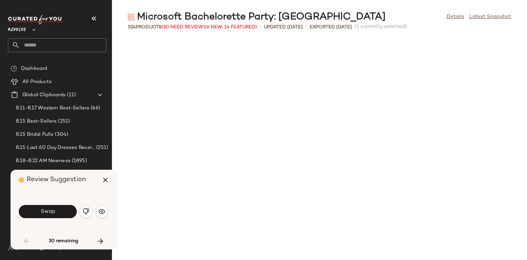
scroll to position [843, 0]
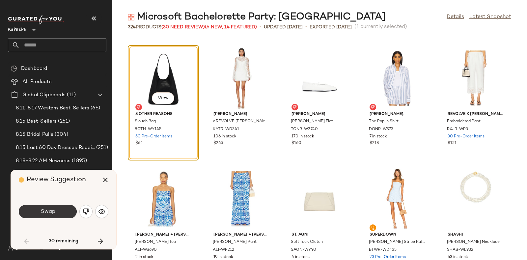
click at [63, 209] on button "Swap" at bounding box center [48, 211] width 58 height 13
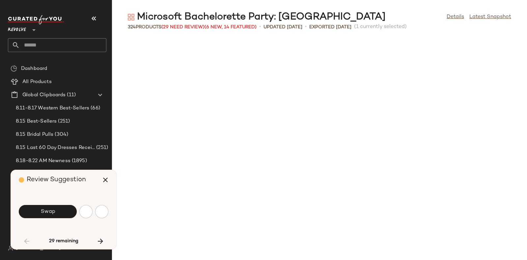
scroll to position [1205, 0]
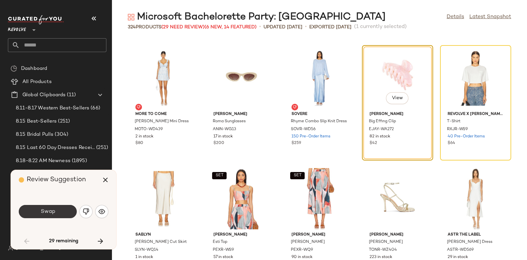
click at [63, 211] on button "Swap" at bounding box center [48, 211] width 58 height 13
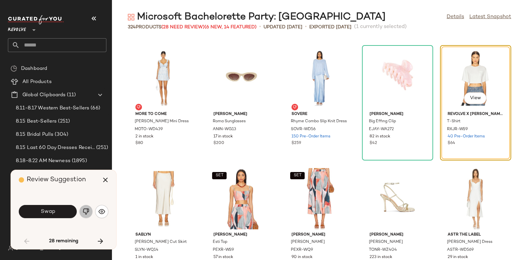
click at [86, 210] on img "button" at bounding box center [86, 211] width 7 height 7
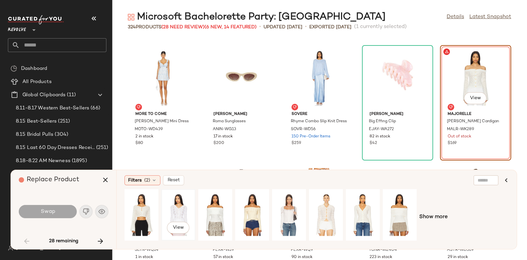
click at [175, 202] on div "View" at bounding box center [178, 214] width 29 height 47
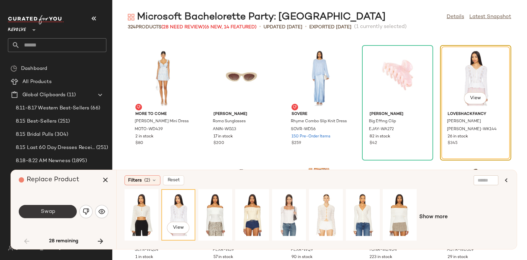
click at [59, 208] on button "Swap" at bounding box center [48, 211] width 58 height 13
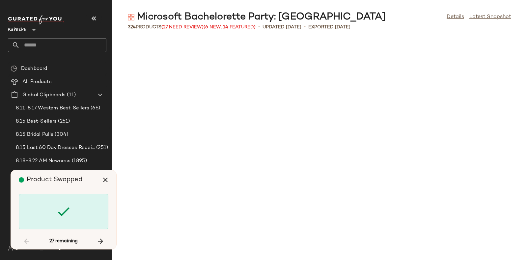
scroll to position [1808, 0]
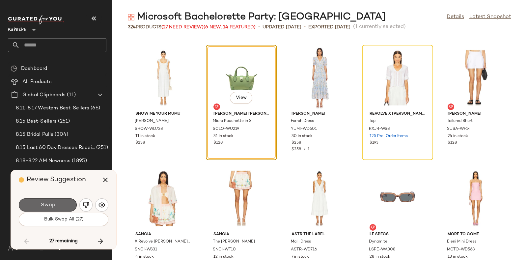
click at [58, 204] on button "Swap" at bounding box center [48, 204] width 58 height 13
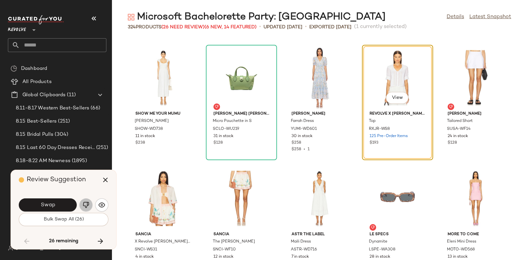
click at [82, 201] on button "button" at bounding box center [85, 204] width 13 height 13
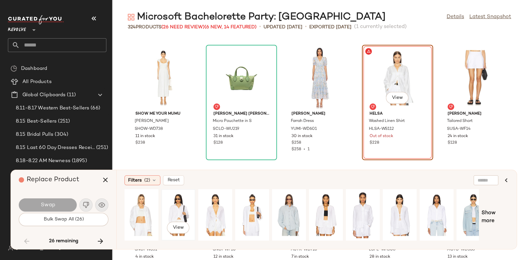
click at [180, 202] on div "View" at bounding box center [178, 214] width 29 height 47
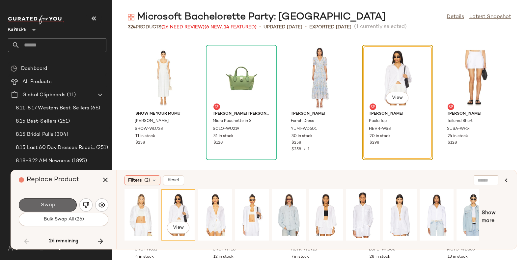
click at [49, 203] on span "Swap" at bounding box center [47, 205] width 15 height 6
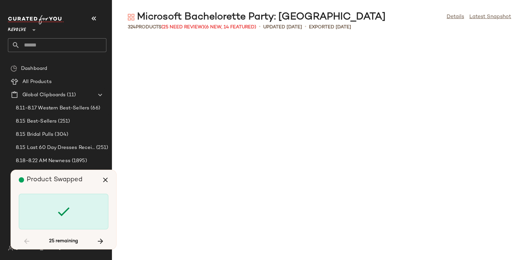
scroll to position [2531, 0]
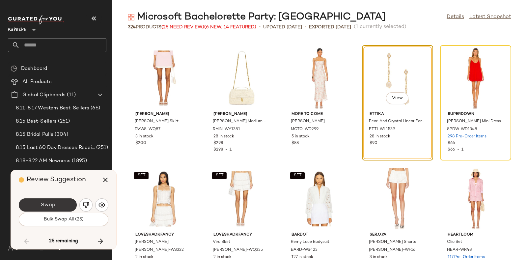
click at [64, 201] on button "Swap" at bounding box center [48, 204] width 58 height 13
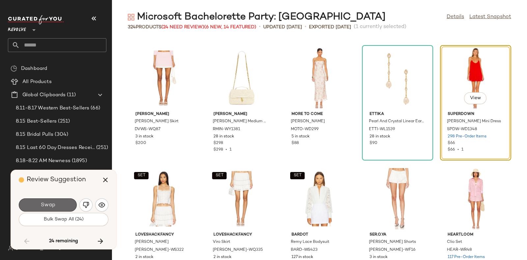
click at [49, 203] on span "Swap" at bounding box center [47, 205] width 15 height 6
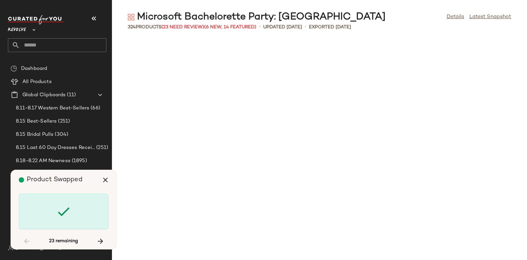
scroll to position [3013, 0]
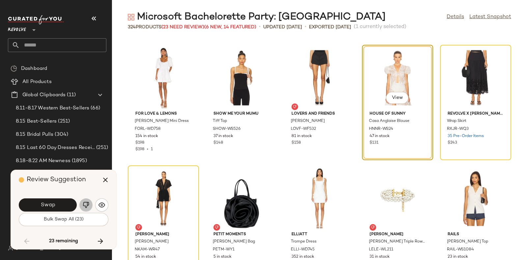
click at [84, 200] on button "button" at bounding box center [85, 204] width 13 height 13
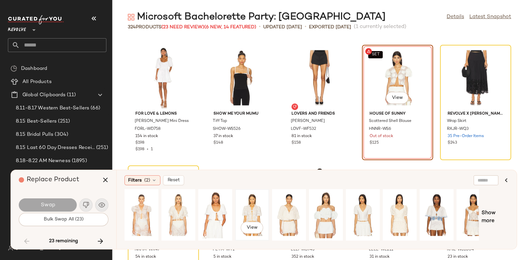
click at [244, 207] on div "View" at bounding box center [251, 214] width 29 height 47
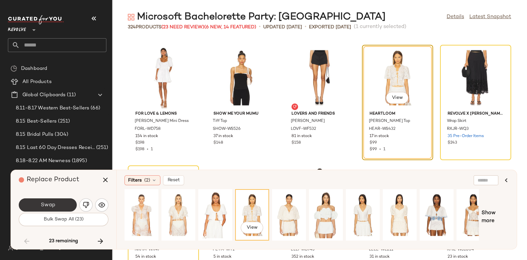
click at [42, 203] on span "Swap" at bounding box center [47, 205] width 15 height 6
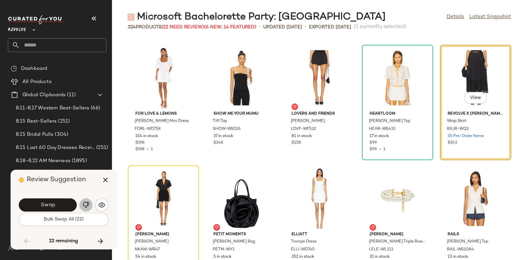
click at [85, 200] on button "button" at bounding box center [85, 204] width 13 height 13
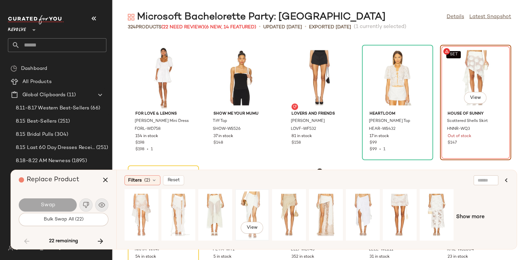
click at [255, 205] on div "View" at bounding box center [251, 214] width 29 height 47
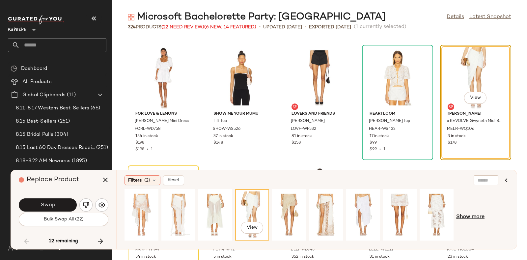
click at [475, 215] on span "Show more" at bounding box center [470, 217] width 28 height 8
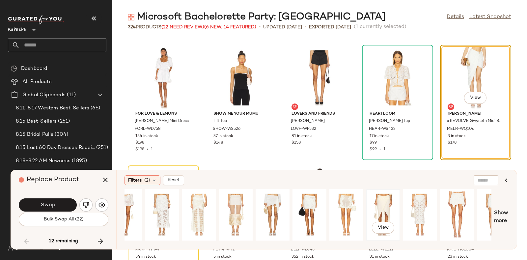
scroll to position [0, 331]
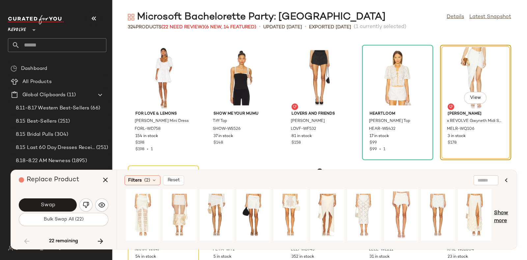
click at [496, 211] on span "Show more" at bounding box center [501, 217] width 15 height 16
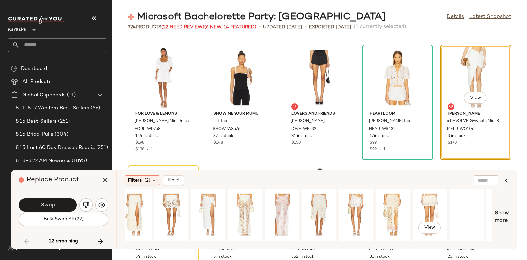
scroll to position [0, 692]
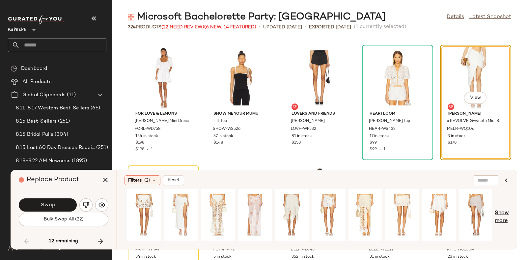
click at [503, 214] on span "Show more" at bounding box center [502, 217] width 14 height 16
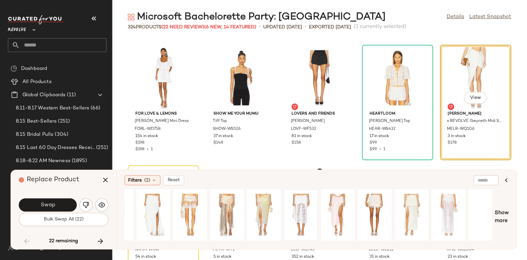
scroll to position [0, 1067]
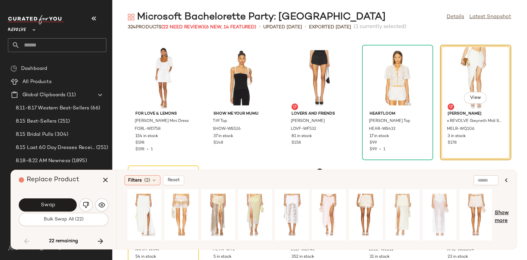
click at [505, 214] on span "Show more" at bounding box center [502, 217] width 14 height 16
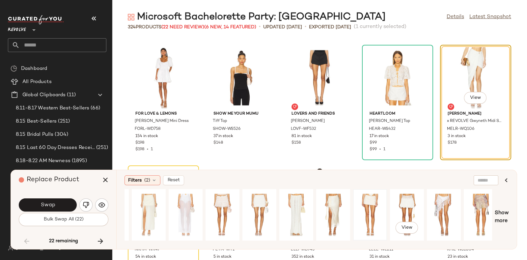
scroll to position [0, 1323]
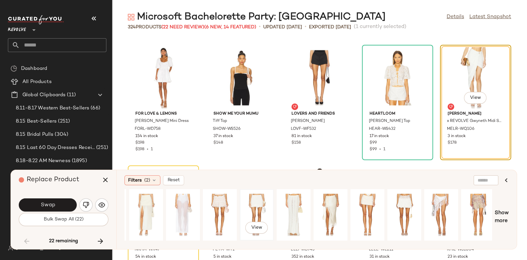
click at [254, 202] on div "View" at bounding box center [256, 214] width 29 height 47
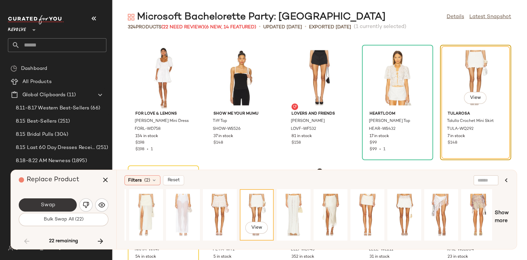
click at [63, 203] on button "Swap" at bounding box center [48, 204] width 58 height 13
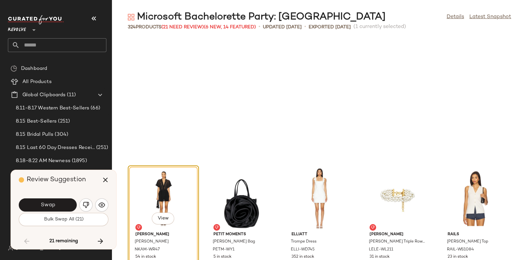
scroll to position [3134, 0]
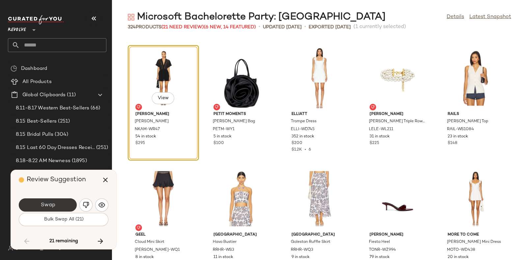
click at [60, 200] on button "Swap" at bounding box center [48, 204] width 58 height 13
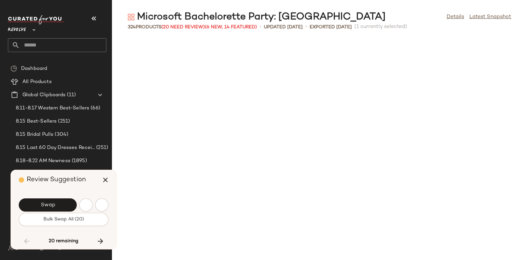
scroll to position [3496, 0]
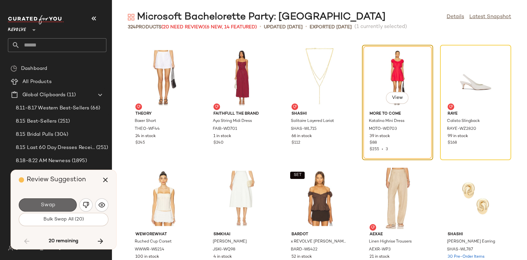
click at [55, 206] on button "Swap" at bounding box center [48, 204] width 58 height 13
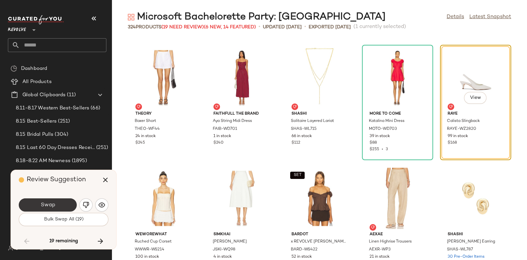
click at [68, 203] on button "Swap" at bounding box center [48, 204] width 58 height 13
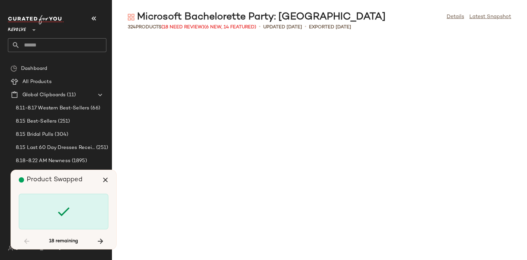
scroll to position [4098, 0]
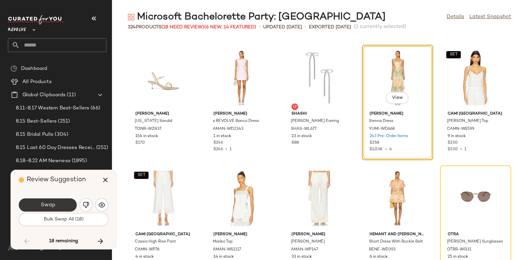
click at [57, 199] on button "Swap" at bounding box center [48, 204] width 58 height 13
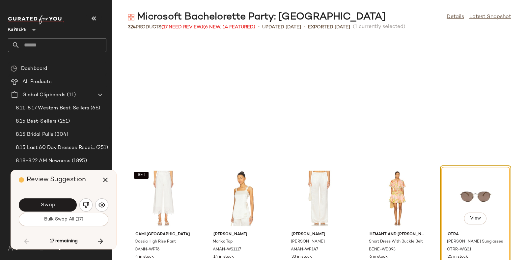
scroll to position [4219, 0]
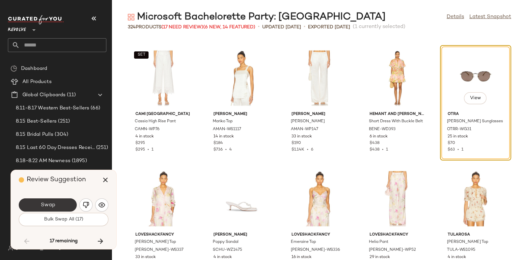
click at [65, 202] on button "Swap" at bounding box center [48, 204] width 58 height 13
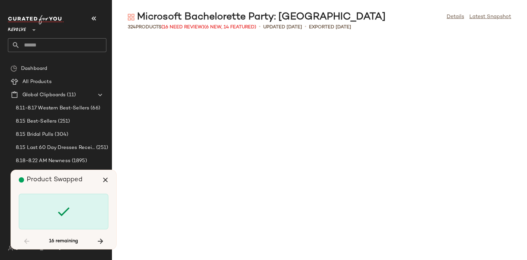
scroll to position [4701, 0]
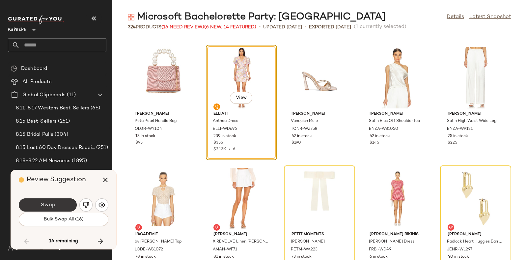
click at [70, 203] on button "Swap" at bounding box center [48, 204] width 58 height 13
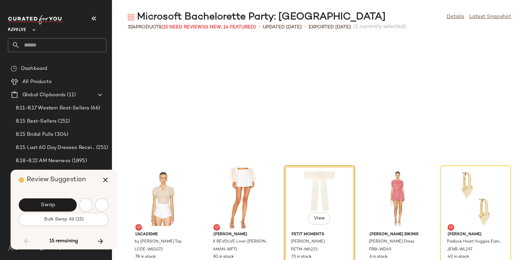
scroll to position [4821, 0]
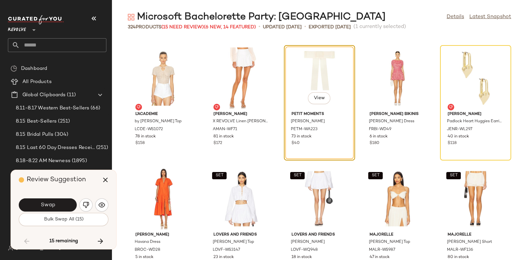
click at [84, 185] on div "Review Suggestion" at bounding box center [66, 180] width 95 height 20
click at [64, 202] on button "Swap" at bounding box center [48, 204] width 58 height 13
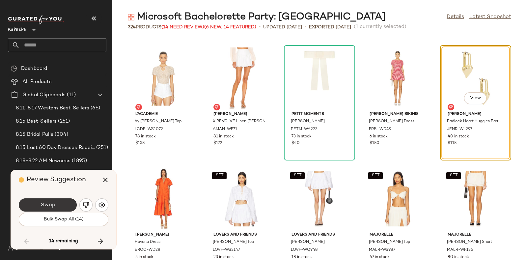
click at [58, 201] on button "Swap" at bounding box center [48, 204] width 58 height 13
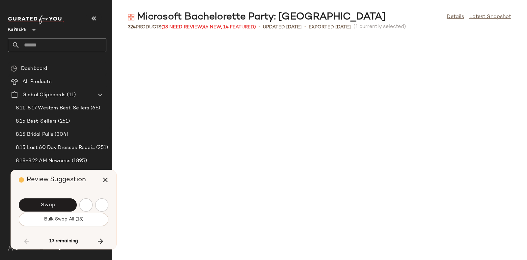
scroll to position [5062, 0]
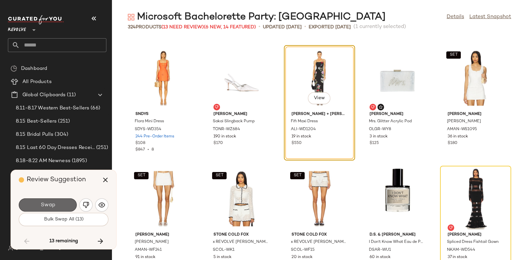
click at [59, 200] on button "Swap" at bounding box center [48, 204] width 58 height 13
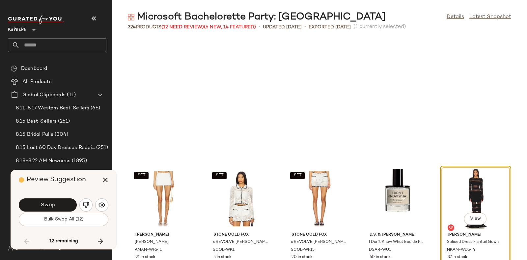
scroll to position [5183, 0]
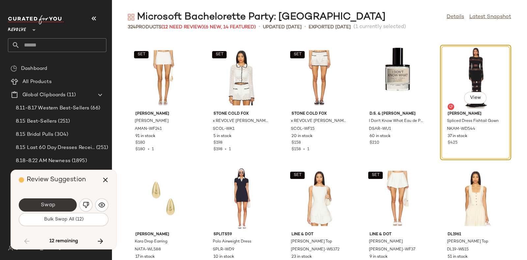
click at [58, 203] on button "Swap" at bounding box center [48, 204] width 58 height 13
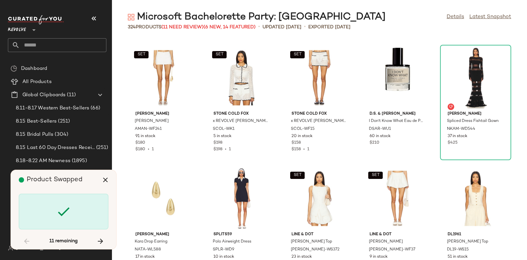
click at [80, 183] on span "Product Swapped" at bounding box center [55, 179] width 56 height 7
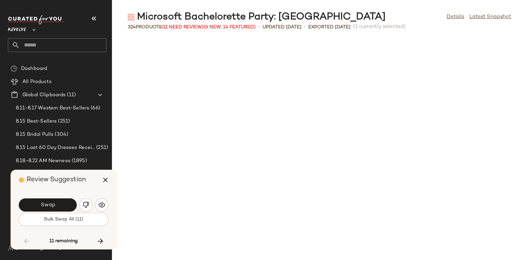
scroll to position [5424, 0]
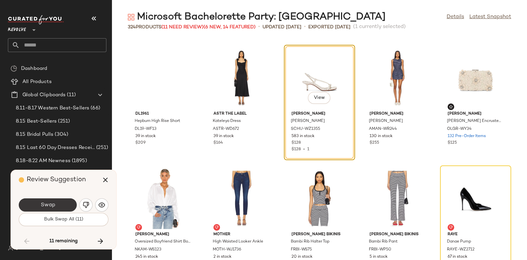
click at [61, 206] on button "Swap" at bounding box center [48, 204] width 58 height 13
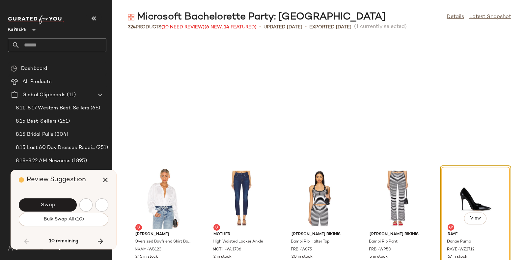
scroll to position [5544, 0]
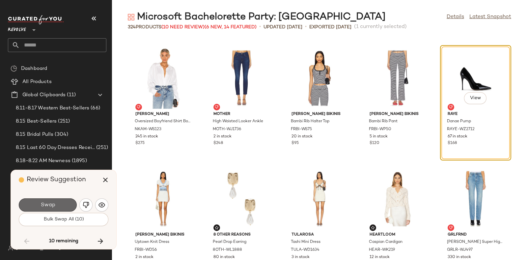
click at [69, 203] on button "Swap" at bounding box center [48, 204] width 58 height 13
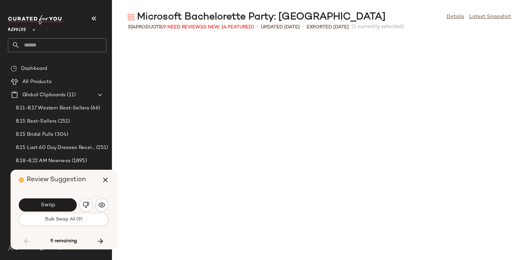
scroll to position [5786, 0]
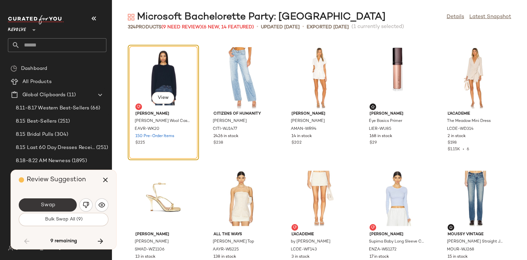
click at [62, 204] on button "Swap" at bounding box center [48, 204] width 58 height 13
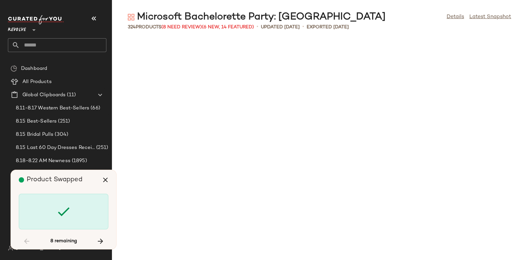
scroll to position [6268, 0]
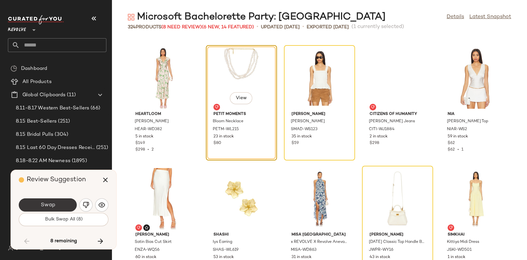
click at [66, 203] on button "Swap" at bounding box center [48, 204] width 58 height 13
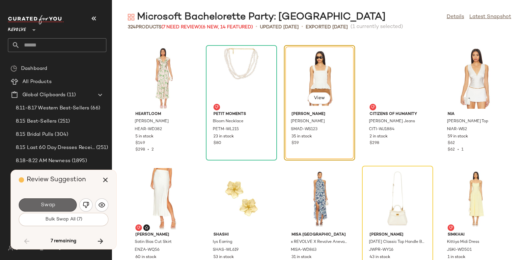
click at [64, 202] on button "Swap" at bounding box center [48, 204] width 58 height 13
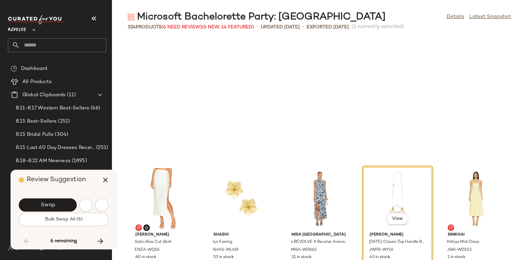
scroll to position [6389, 0]
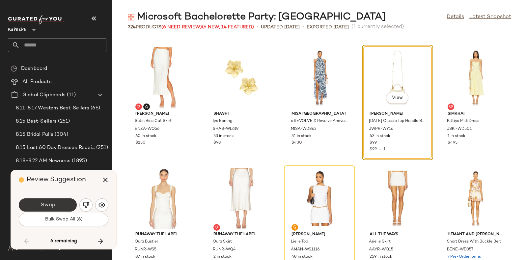
click at [60, 203] on button "Swap" at bounding box center [48, 204] width 58 height 13
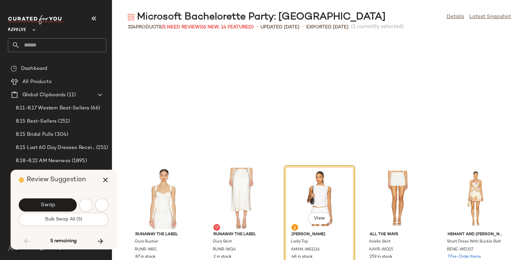
scroll to position [6509, 0]
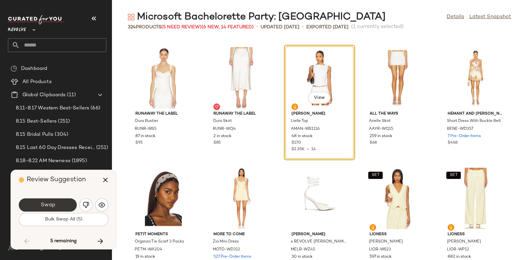
click at [59, 203] on button "Swap" at bounding box center [48, 204] width 58 height 13
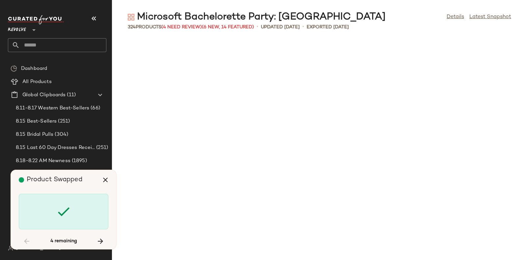
scroll to position [6991, 0]
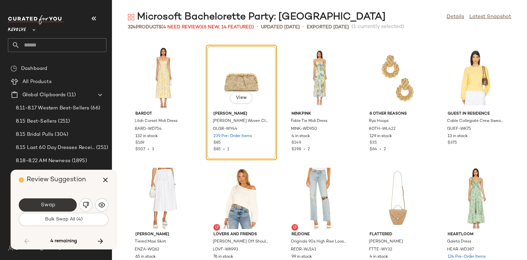
click at [57, 203] on button "Swap" at bounding box center [48, 204] width 58 height 13
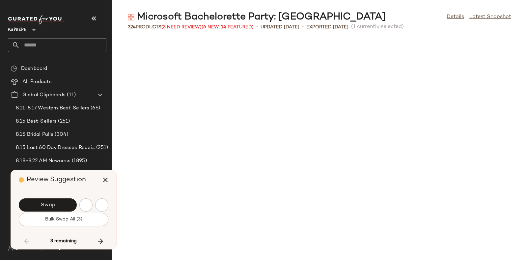
scroll to position [7353, 0]
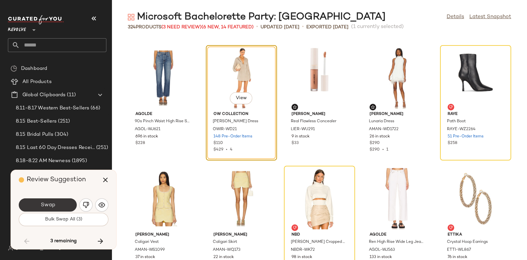
click at [64, 202] on button "Swap" at bounding box center [48, 204] width 58 height 13
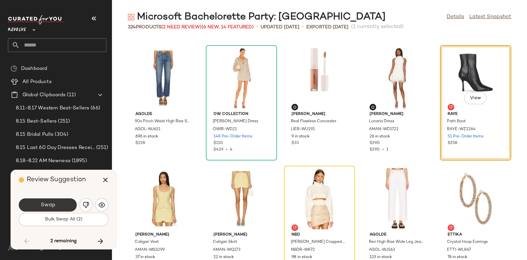
click at [65, 201] on button "Swap" at bounding box center [48, 204] width 58 height 13
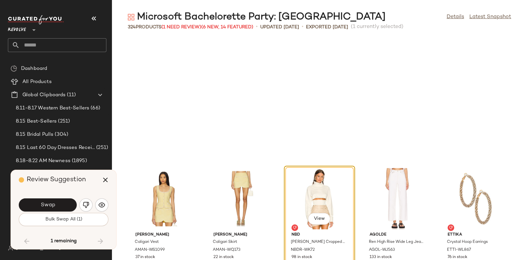
scroll to position [7473, 0]
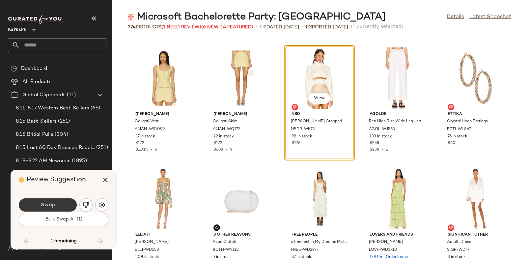
click at [63, 201] on button "Swap" at bounding box center [48, 204] width 58 height 13
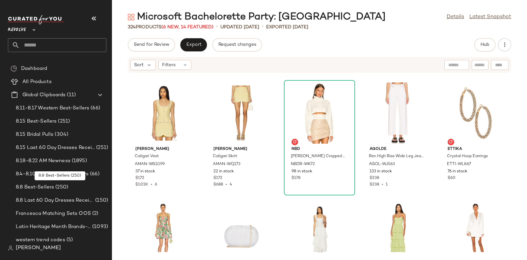
click at [82, 181] on div "8.8 Best-Sellers (250)" at bounding box center [61, 186] width 99 height 13
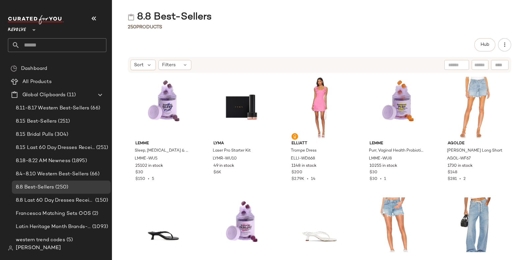
click at [76, 43] on input "text" at bounding box center [63, 45] width 87 height 14
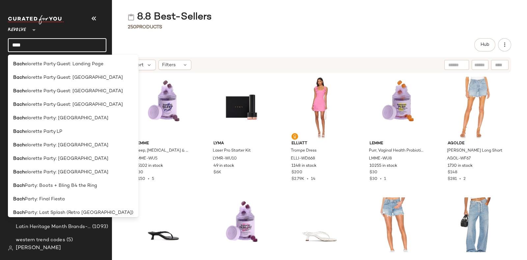
type input "****"
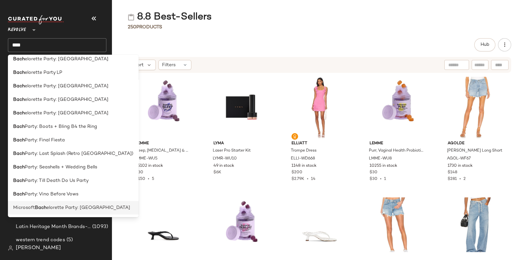
click at [67, 208] on span "elorette Party: [GEOGRAPHIC_DATA]" at bounding box center [88, 207] width 84 height 7
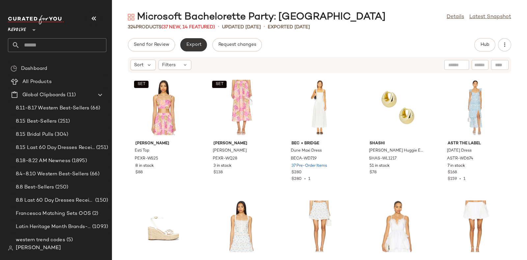
click at [190, 41] on button "Export" at bounding box center [193, 44] width 27 height 13
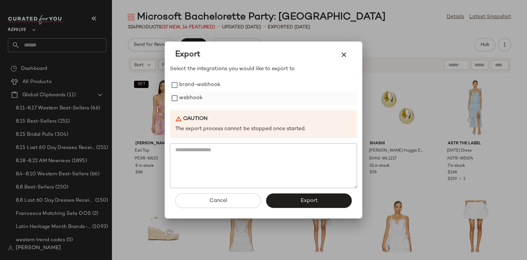
click at [183, 98] on label "webhook" at bounding box center [190, 98] width 23 height 13
click at [302, 199] on span "Export" at bounding box center [308, 201] width 17 height 6
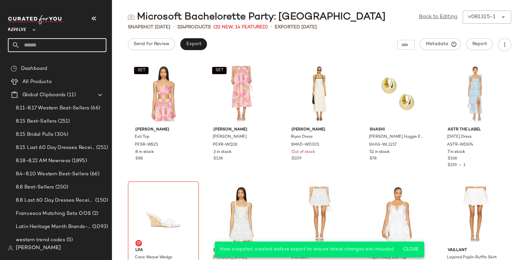
click at [72, 44] on input "text" at bounding box center [63, 45] width 87 height 14
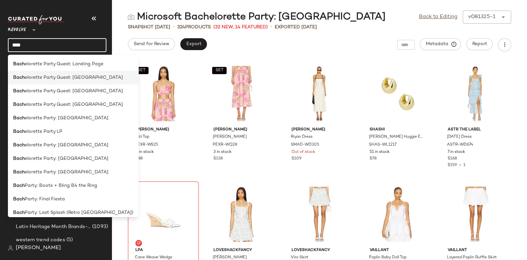
type input "****"
click at [83, 78] on span "elorette Party Guest: [GEOGRAPHIC_DATA]" at bounding box center [74, 77] width 98 height 7
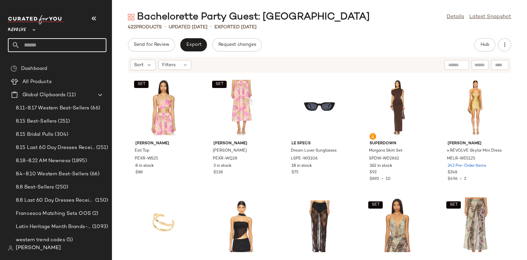
click at [88, 49] on input "text" at bounding box center [63, 45] width 87 height 14
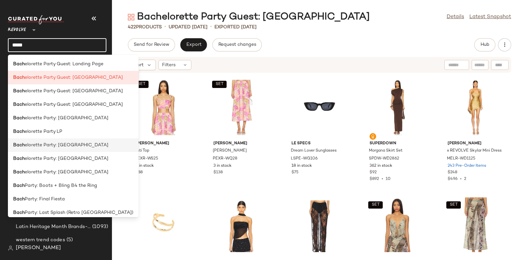
scroll to position [12, 0]
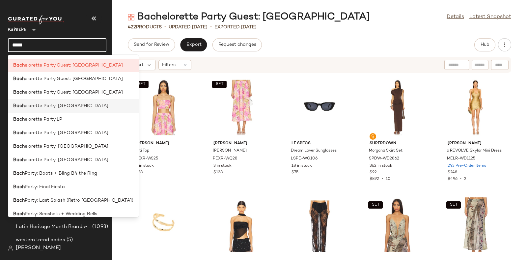
type input "****"
click at [78, 107] on span "elorette Party: [GEOGRAPHIC_DATA]" at bounding box center [67, 105] width 84 height 7
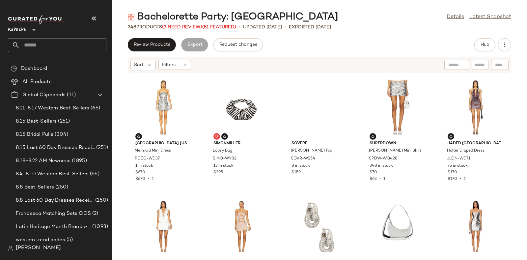
click at [177, 27] on span "(3 Need Review)" at bounding box center [182, 27] width 40 height 5
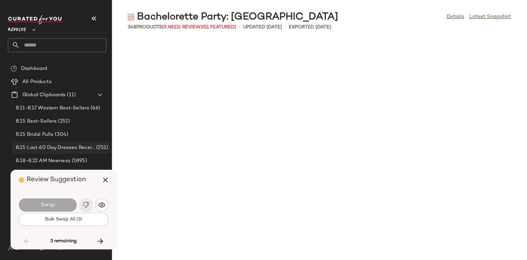
scroll to position [1808, 0]
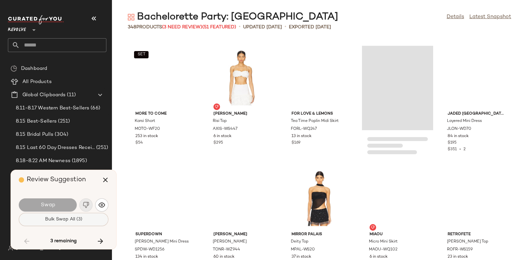
click at [71, 220] on span "Bulk Swap All (3)" at bounding box center [64, 219] width 38 height 5
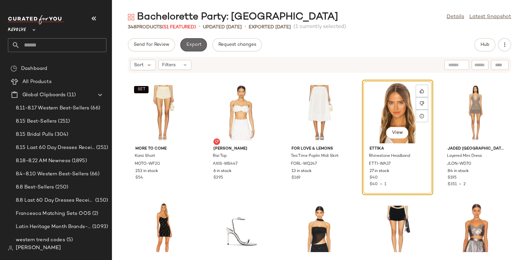
click at [196, 48] on button "Export" at bounding box center [193, 44] width 27 height 13
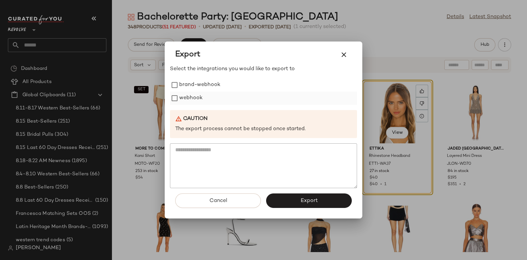
click at [198, 96] on label "webhook" at bounding box center [190, 98] width 23 height 13
click at [300, 202] on button "Export" at bounding box center [309, 200] width 86 height 14
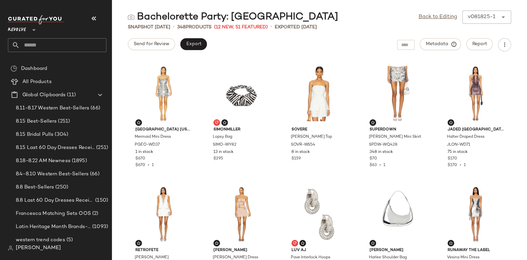
click at [65, 41] on input "text" at bounding box center [63, 45] width 87 height 14
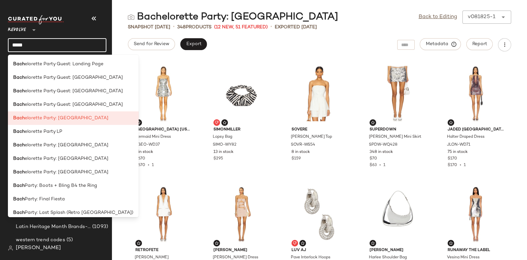
type input "****"
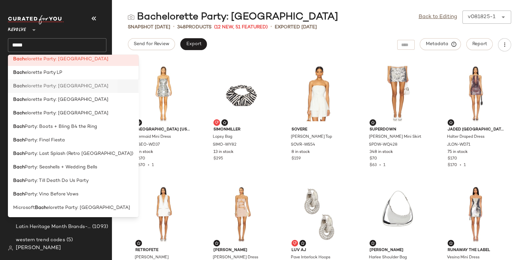
click at [67, 88] on span "elorette Party: [GEOGRAPHIC_DATA]" at bounding box center [67, 86] width 84 height 7
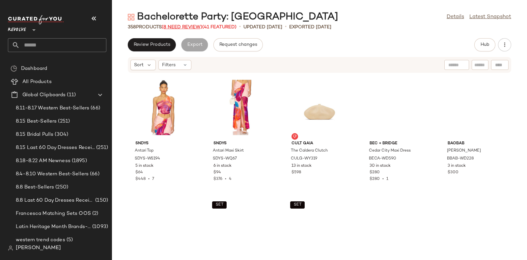
click at [186, 25] on span "(8 Need Review)" at bounding box center [182, 27] width 41 height 5
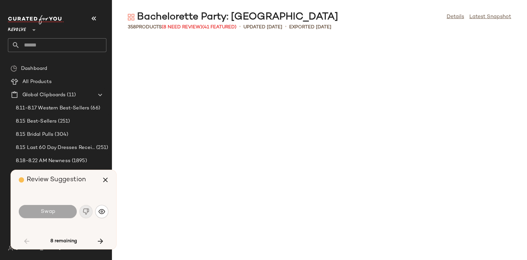
scroll to position [723, 0]
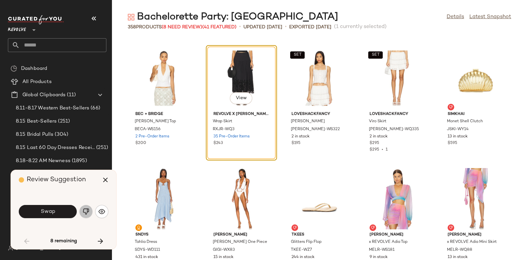
click at [86, 210] on img "button" at bounding box center [86, 211] width 7 height 7
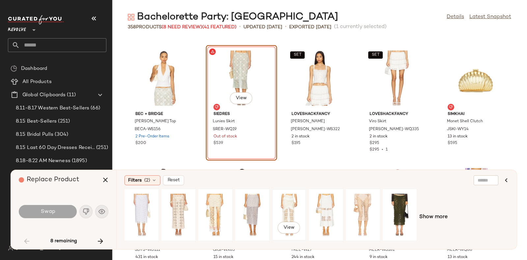
click at [287, 197] on div "View" at bounding box center [288, 214] width 29 height 47
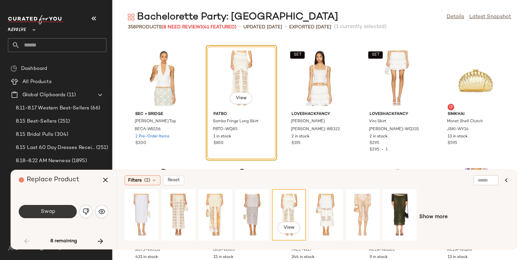
click at [59, 210] on button "Swap" at bounding box center [48, 211] width 58 height 13
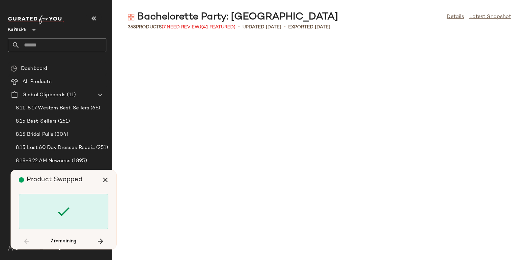
scroll to position [2049, 0]
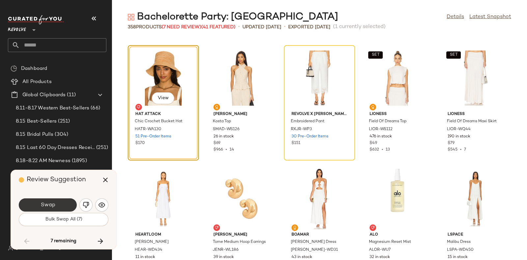
click at [62, 203] on button "Swap" at bounding box center [48, 204] width 58 height 13
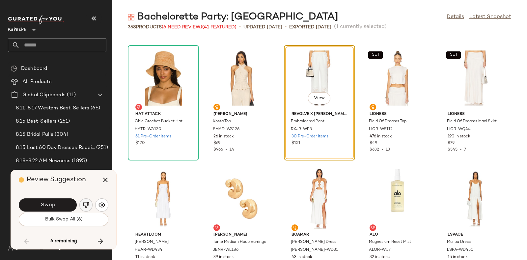
click at [87, 203] on img "button" at bounding box center [86, 205] width 7 height 7
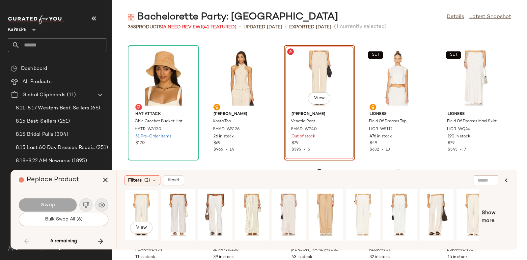
click at [147, 205] on div "View" at bounding box center [141, 214] width 29 height 47
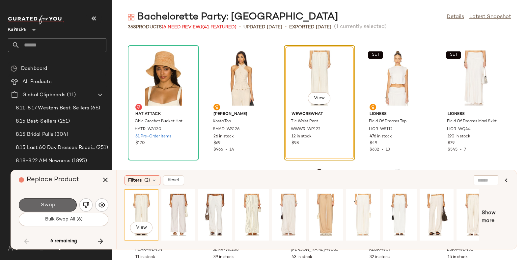
click at [54, 205] on span "Swap" at bounding box center [47, 205] width 15 height 6
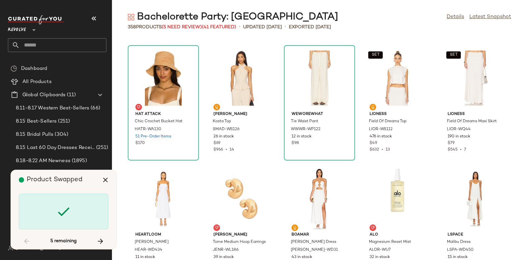
scroll to position [3978, 0]
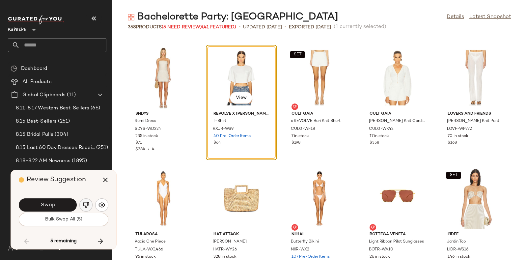
click at [84, 200] on button "button" at bounding box center [85, 204] width 13 height 13
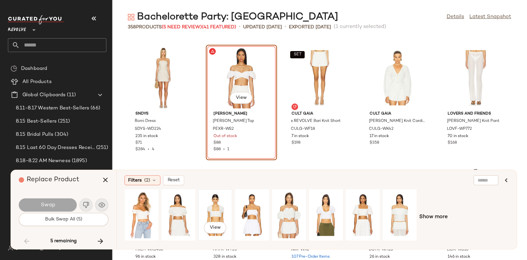
click at [213, 202] on div "View" at bounding box center [215, 214] width 29 height 47
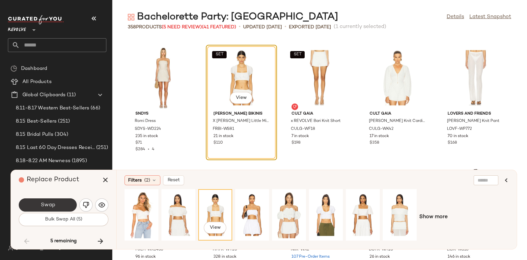
click at [59, 202] on button "Swap" at bounding box center [48, 204] width 58 height 13
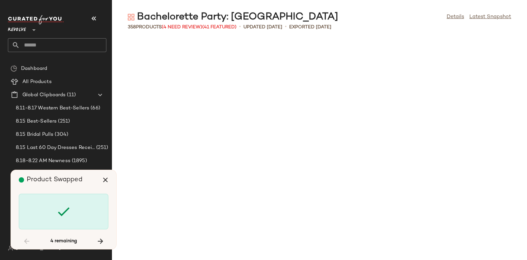
scroll to position [5304, 0]
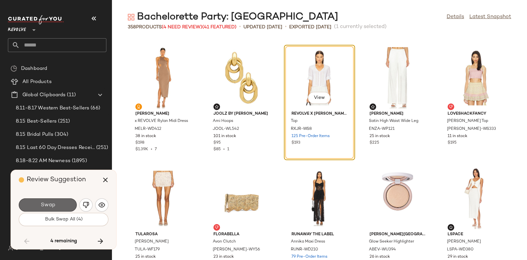
click at [43, 202] on span "Swap" at bounding box center [47, 205] width 15 height 6
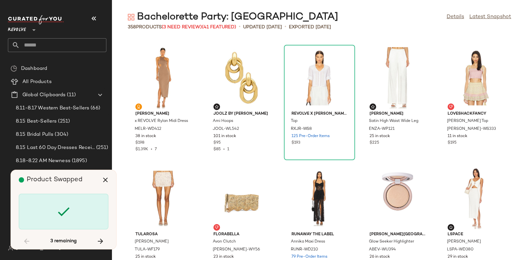
scroll to position [6991, 0]
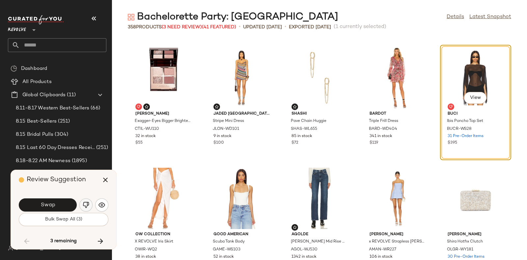
click at [87, 203] on img "button" at bounding box center [86, 205] width 7 height 7
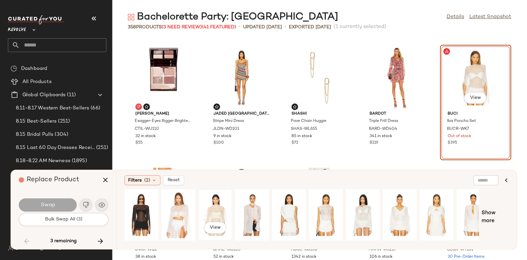
click at [219, 204] on div "View" at bounding box center [215, 214] width 29 height 47
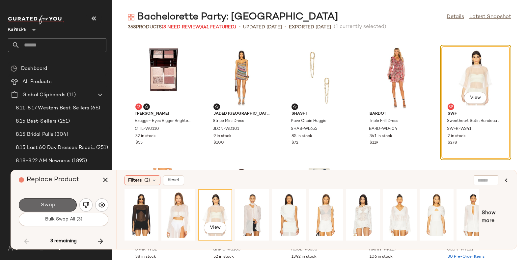
click at [45, 205] on span "Swap" at bounding box center [47, 205] width 15 height 6
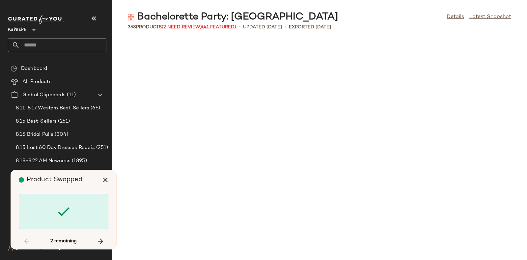
scroll to position [7594, 0]
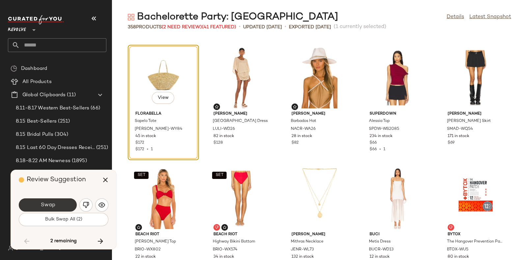
click at [46, 200] on button "Swap" at bounding box center [48, 204] width 58 height 13
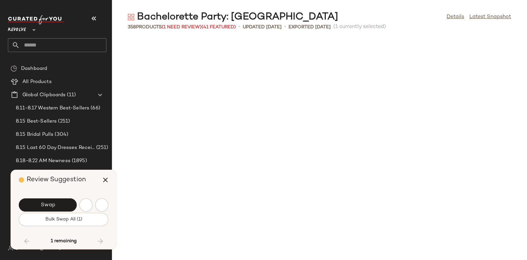
scroll to position [7955, 0]
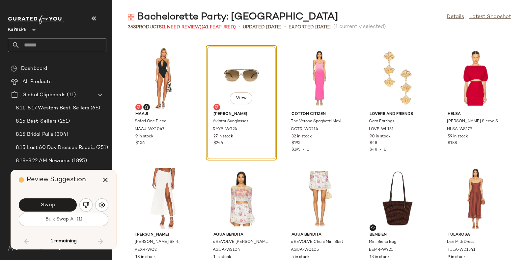
click at [64, 197] on div "Swap" at bounding box center [64, 205] width 90 height 16
click at [62, 200] on button "Swap" at bounding box center [48, 204] width 58 height 13
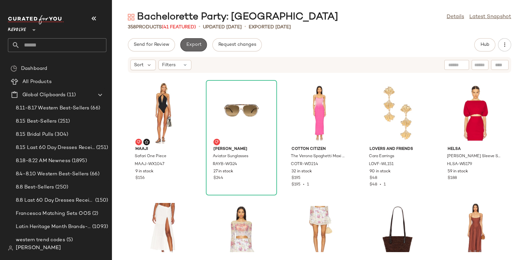
click at [187, 41] on button "Export" at bounding box center [193, 44] width 27 height 13
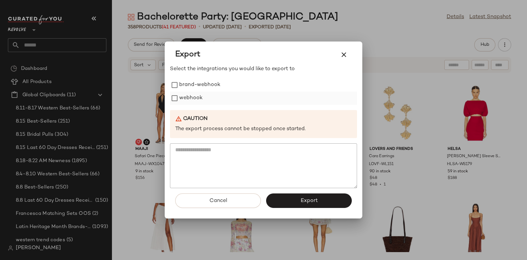
click at [196, 94] on label "webhook" at bounding box center [190, 98] width 23 height 13
click at [304, 200] on span "Export" at bounding box center [308, 201] width 17 height 6
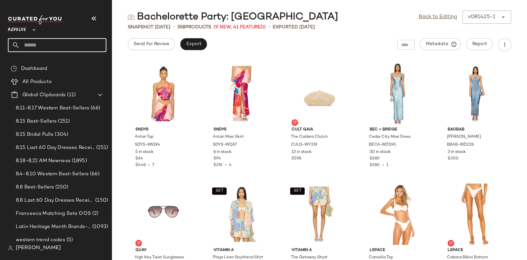
click at [69, 46] on input "text" at bounding box center [63, 45] width 87 height 14
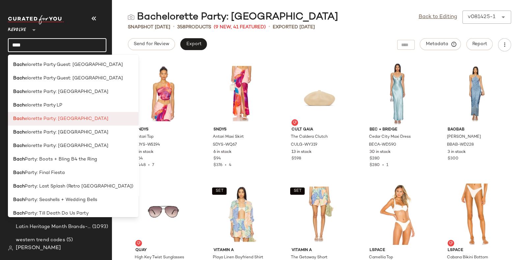
scroll to position [30, 0]
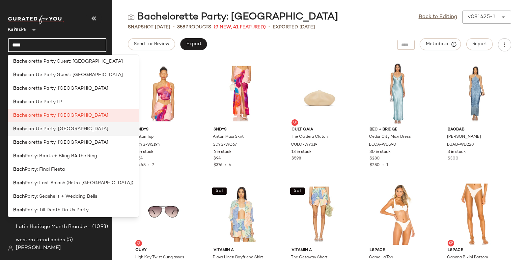
type input "****"
click at [74, 131] on div "Bach elorette Party: Miami" at bounding box center [73, 128] width 120 height 7
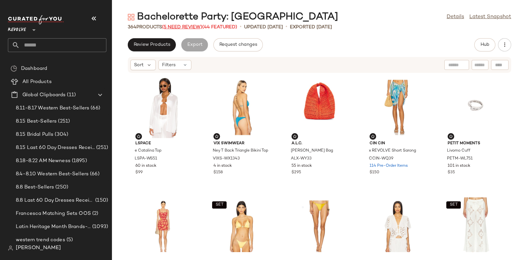
click at [179, 25] on span "(5 Need Review)" at bounding box center [182, 27] width 40 height 5
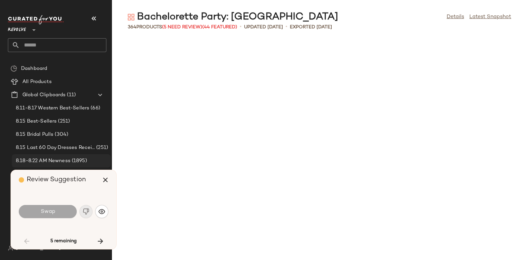
scroll to position [482, 0]
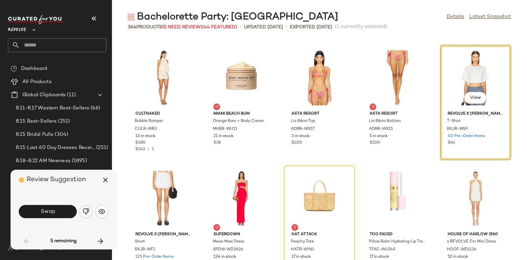
click at [84, 209] on img "button" at bounding box center [86, 211] width 7 height 7
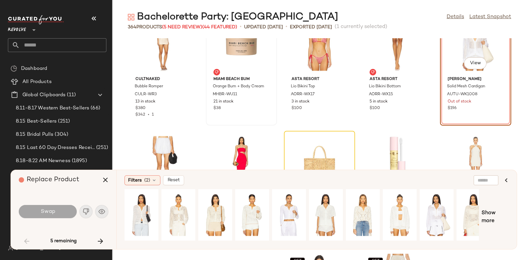
scroll to position [543, 0]
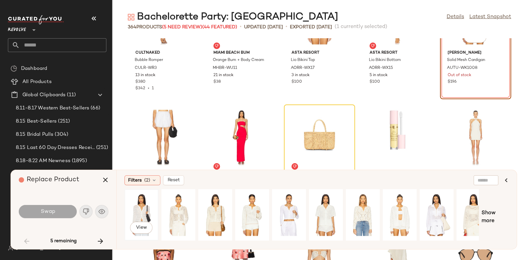
click at [135, 205] on div "View" at bounding box center [141, 214] width 29 height 47
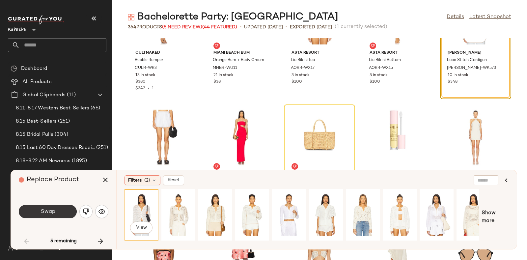
click at [60, 208] on button "Swap" at bounding box center [48, 211] width 58 height 13
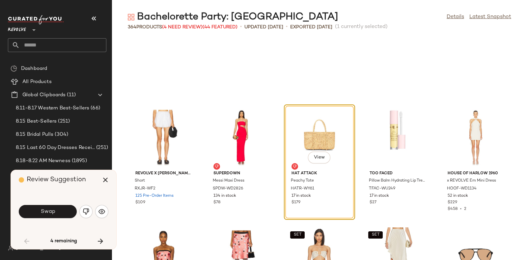
scroll to position [602, 0]
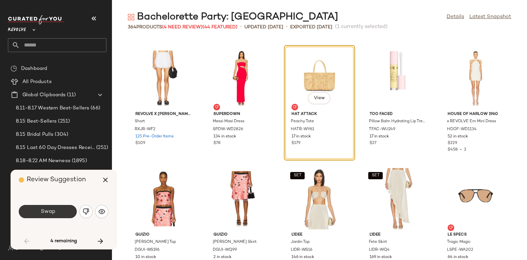
click at [55, 206] on button "Swap" at bounding box center [48, 211] width 58 height 13
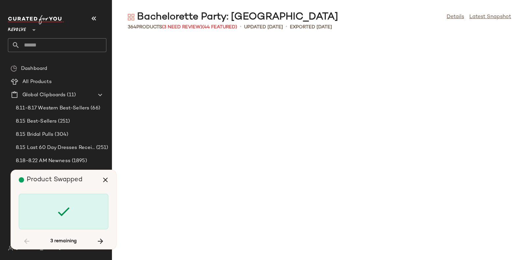
scroll to position [4460, 0]
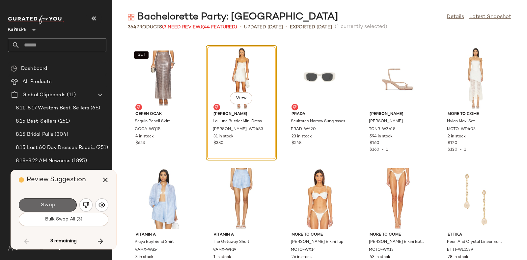
click at [59, 203] on button "Swap" at bounding box center [48, 204] width 58 height 13
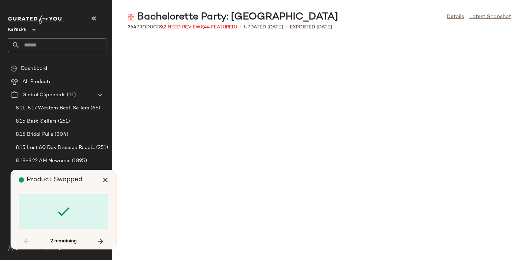
scroll to position [5424, 0]
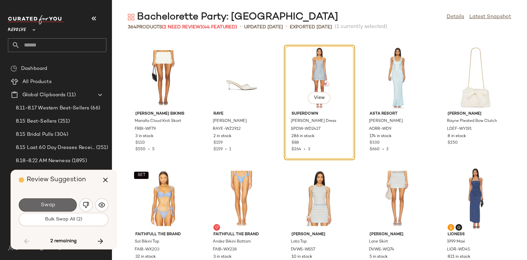
click at [58, 206] on button "Swap" at bounding box center [48, 204] width 58 height 13
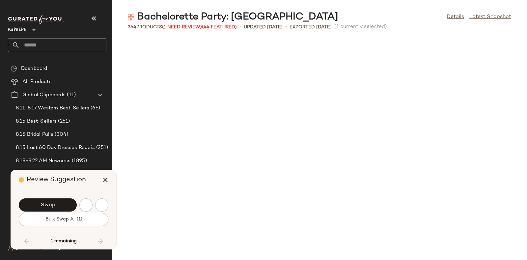
scroll to position [5786, 0]
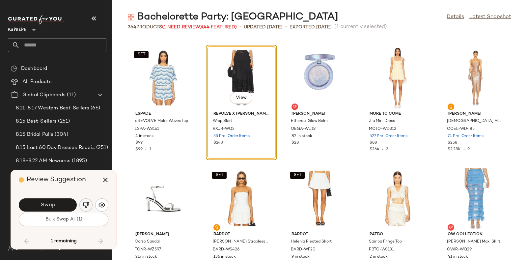
click at [84, 200] on button "button" at bounding box center [85, 204] width 13 height 13
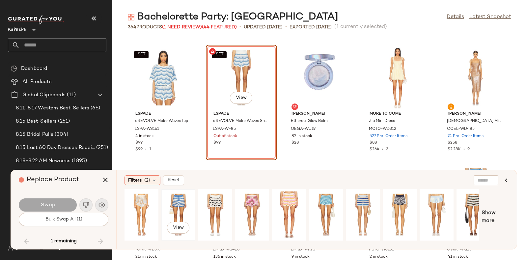
click at [185, 202] on div "View" at bounding box center [178, 214] width 29 height 47
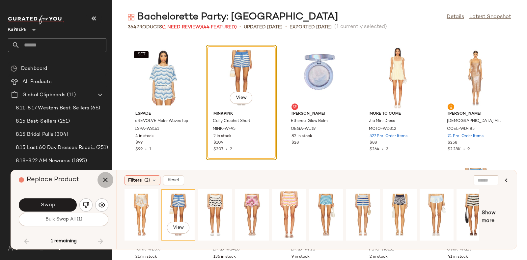
click at [103, 176] on icon "button" at bounding box center [105, 180] width 8 height 8
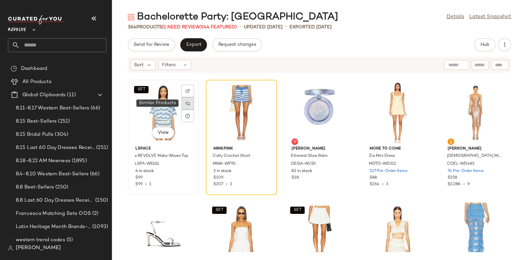
click at [187, 102] on img at bounding box center [188, 103] width 4 height 4
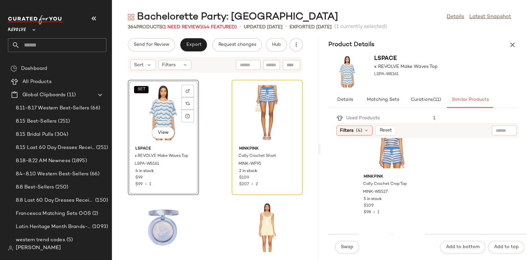
scroll to position [371, 0]
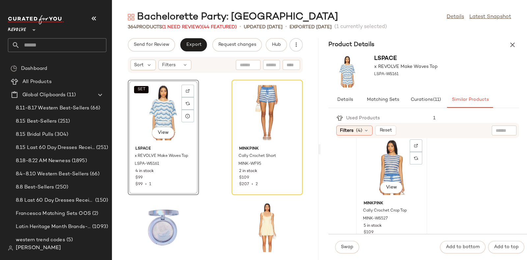
click at [399, 174] on div "View" at bounding box center [391, 167] width 67 height 61
click at [343, 246] on span "Swap" at bounding box center [347, 246] width 13 height 5
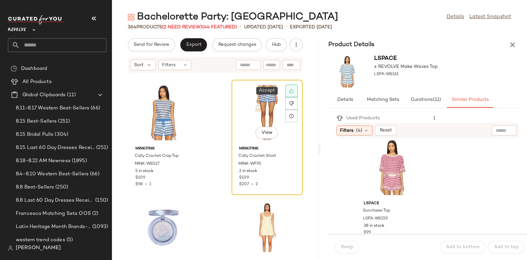
click at [289, 90] on icon at bounding box center [291, 91] width 4 height 4
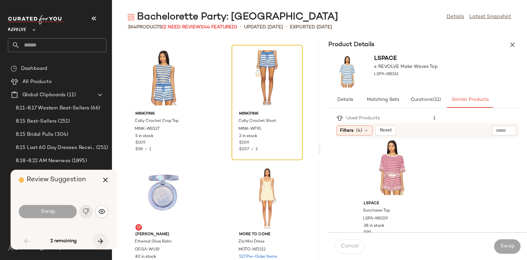
click at [102, 238] on icon "button" at bounding box center [100, 241] width 8 height 8
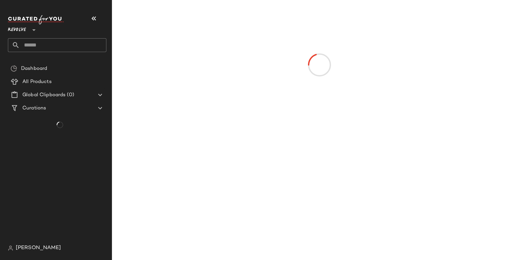
click at [244, 55] on div at bounding box center [319, 64] width 393 height 127
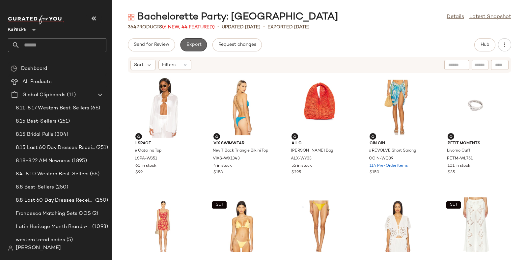
click at [191, 43] on span "Export" at bounding box center [193, 44] width 15 height 5
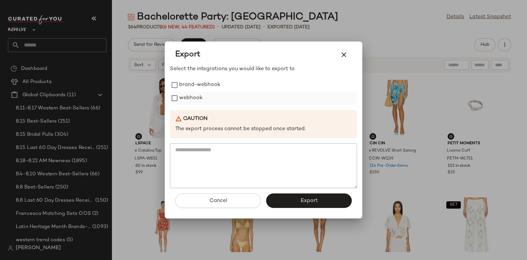
click at [194, 95] on label "webhook" at bounding box center [190, 98] width 23 height 13
click at [287, 199] on button "Export" at bounding box center [309, 200] width 86 height 14
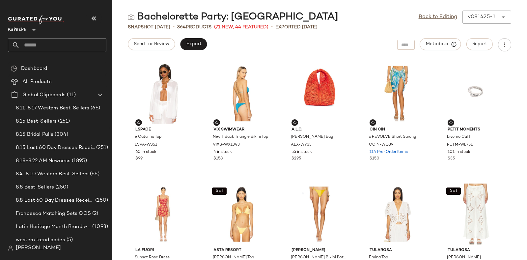
click at [69, 37] on div "Revolve **" at bounding box center [57, 33] width 98 height 37
click at [71, 45] on input "text" at bounding box center [63, 45] width 87 height 14
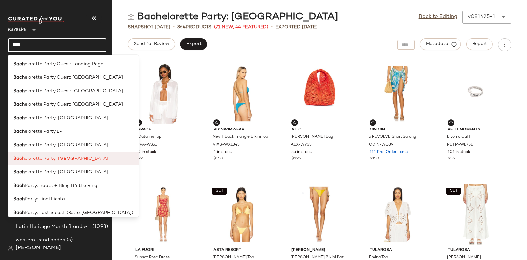
scroll to position [59, 0]
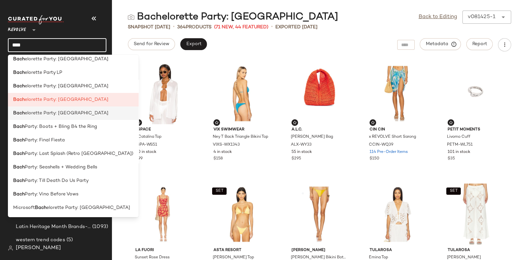
type input "****"
click at [70, 116] on span "elorette Party: [GEOGRAPHIC_DATA]" at bounding box center [67, 113] width 84 height 7
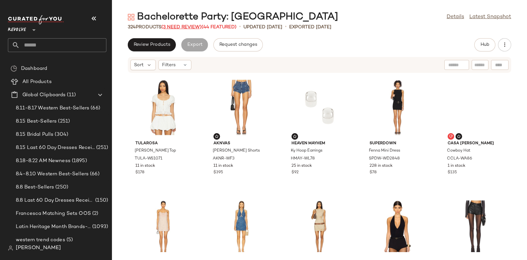
click at [186, 25] on span "(3 Need Review)" at bounding box center [181, 27] width 40 height 5
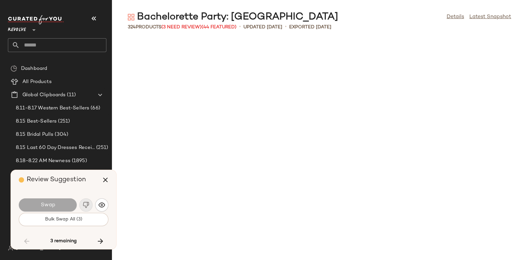
scroll to position [2531, 0]
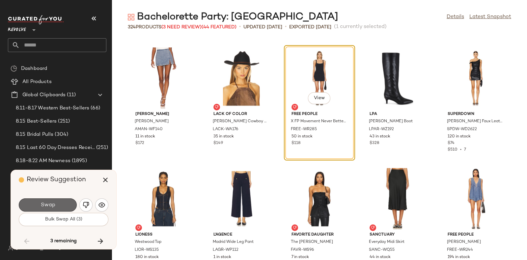
click at [58, 201] on button "Swap" at bounding box center [48, 204] width 58 height 13
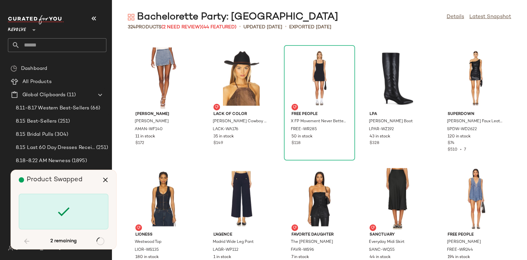
scroll to position [4098, 0]
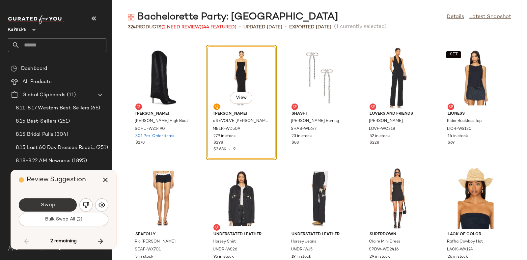
click at [62, 202] on button "Swap" at bounding box center [48, 204] width 58 height 13
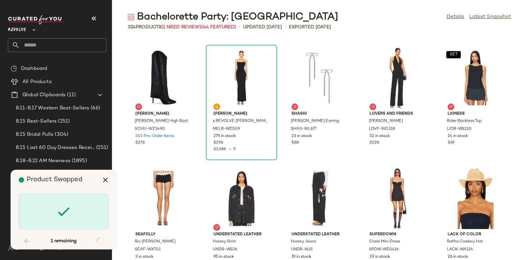
scroll to position [6268, 0]
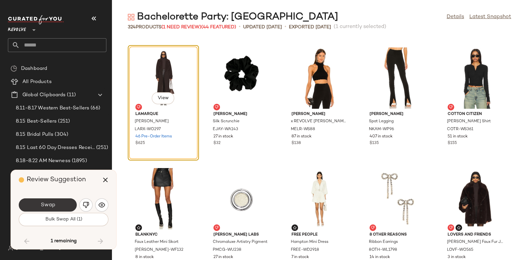
click at [62, 203] on button "Swap" at bounding box center [48, 204] width 58 height 13
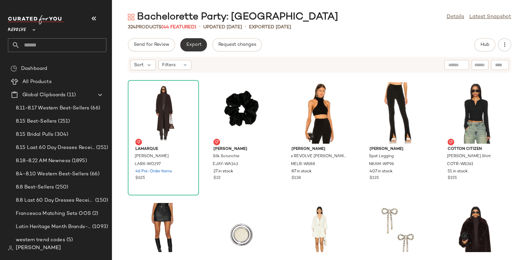
click at [194, 48] on button "Export" at bounding box center [193, 44] width 27 height 13
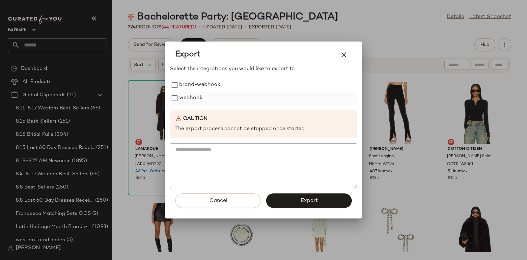
click at [186, 96] on label "webhook" at bounding box center [190, 98] width 23 height 13
click at [287, 203] on button "Export" at bounding box center [309, 200] width 86 height 14
